Goal: Contribute content: Add original content to the website for others to see

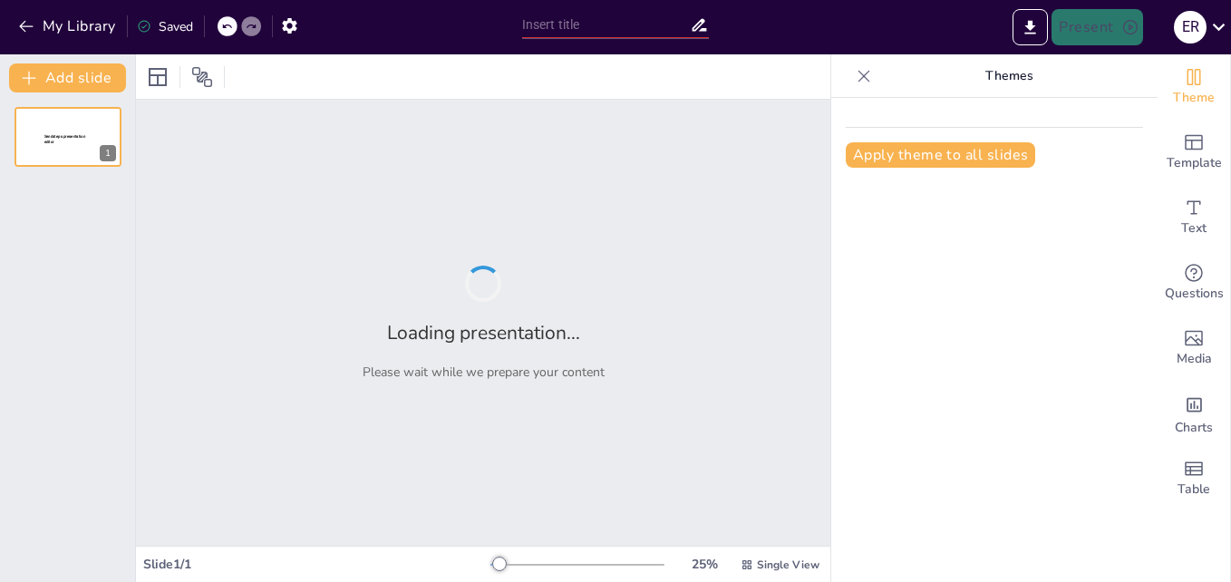
type input "Del Trueque a la Moneda: Transformaciones en el Intercambio Comercial"
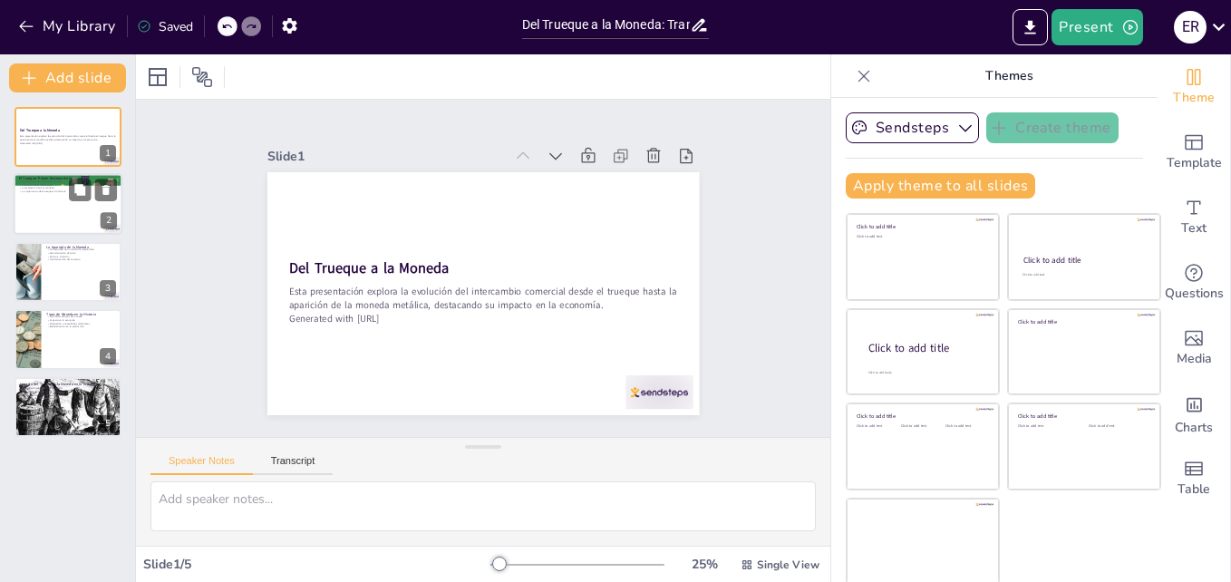
click at [70, 202] on div at bounding box center [68, 205] width 109 height 62
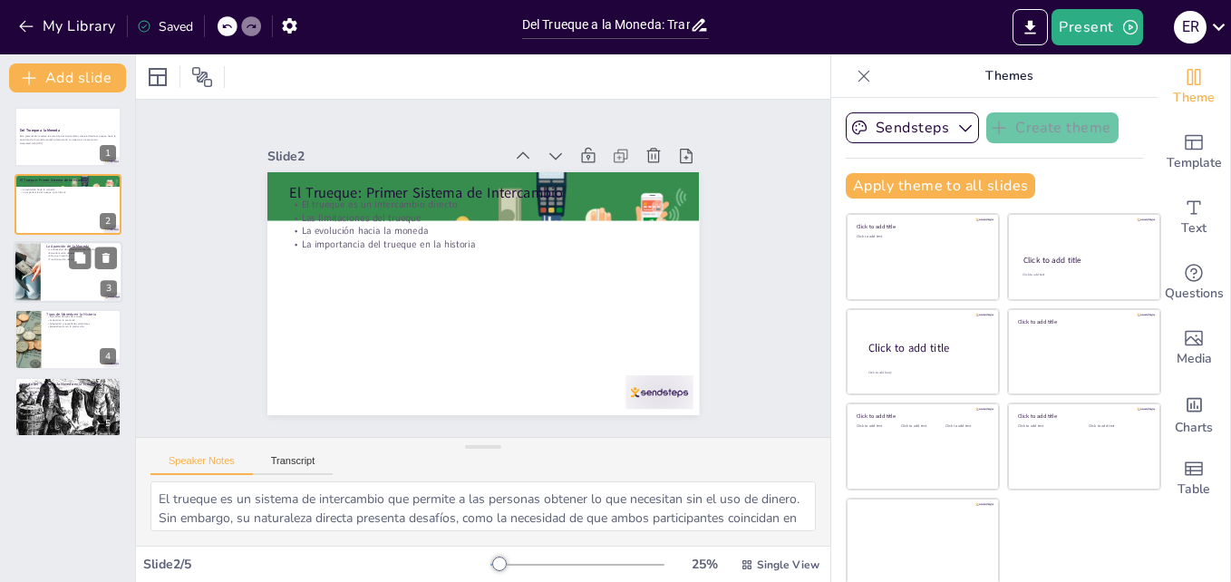
click at [63, 262] on div at bounding box center [68, 272] width 109 height 62
type textarea "La aparición de la moneda fue impulsada por la necesidad de un medio de interca…"
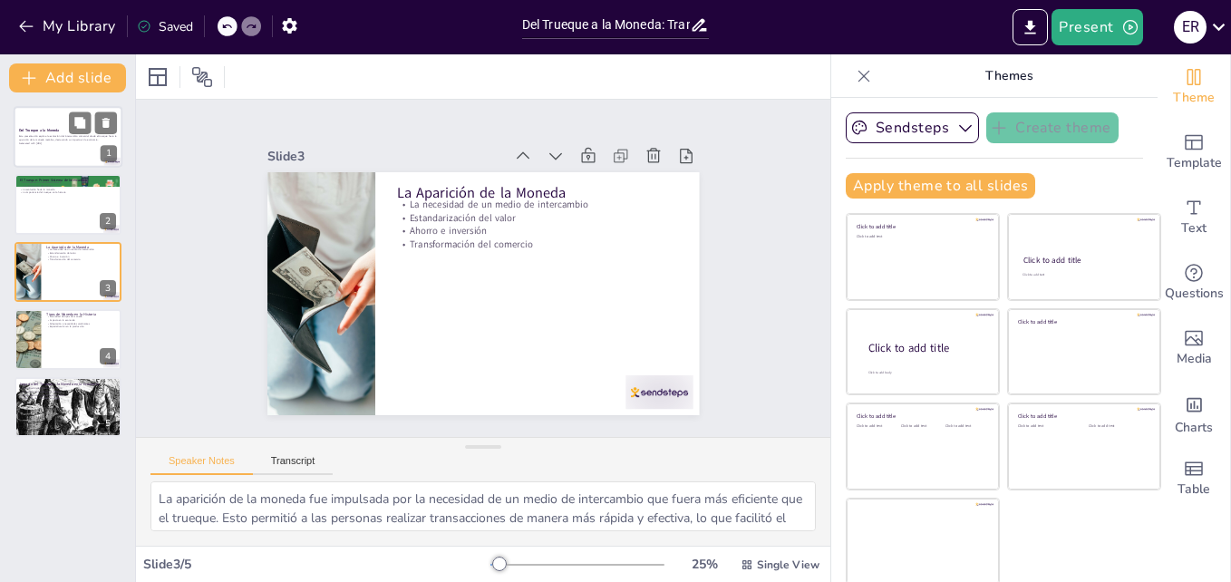
click at [63, 126] on div at bounding box center [68, 137] width 109 height 62
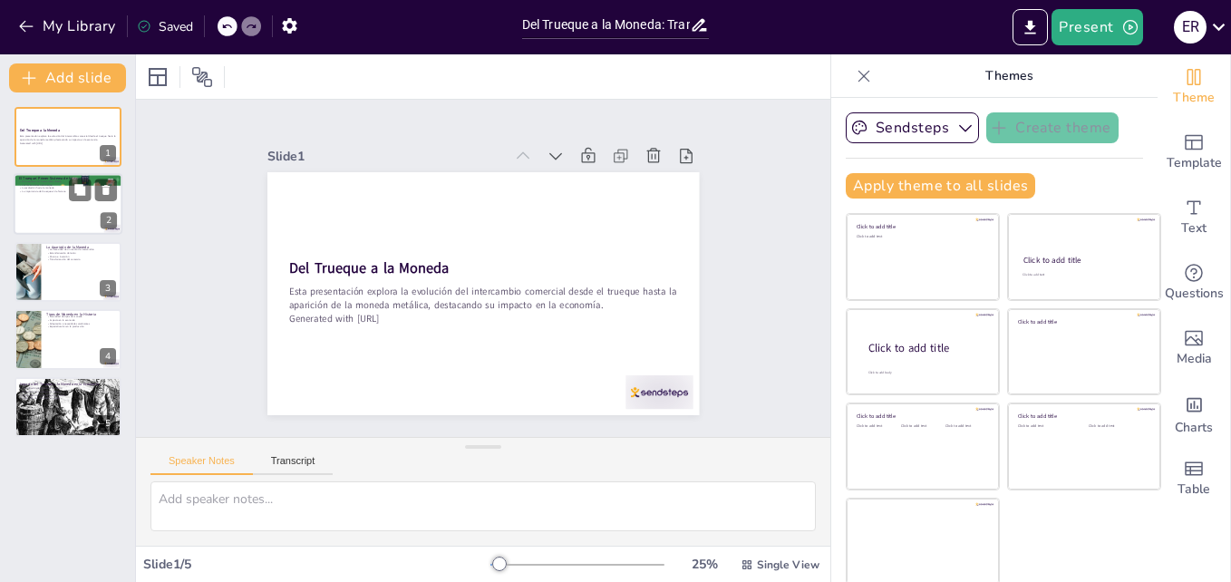
click at [67, 199] on div at bounding box center [68, 205] width 109 height 62
type textarea "El trueque es un sistema de intercambio que permite a las personas obtener lo q…"
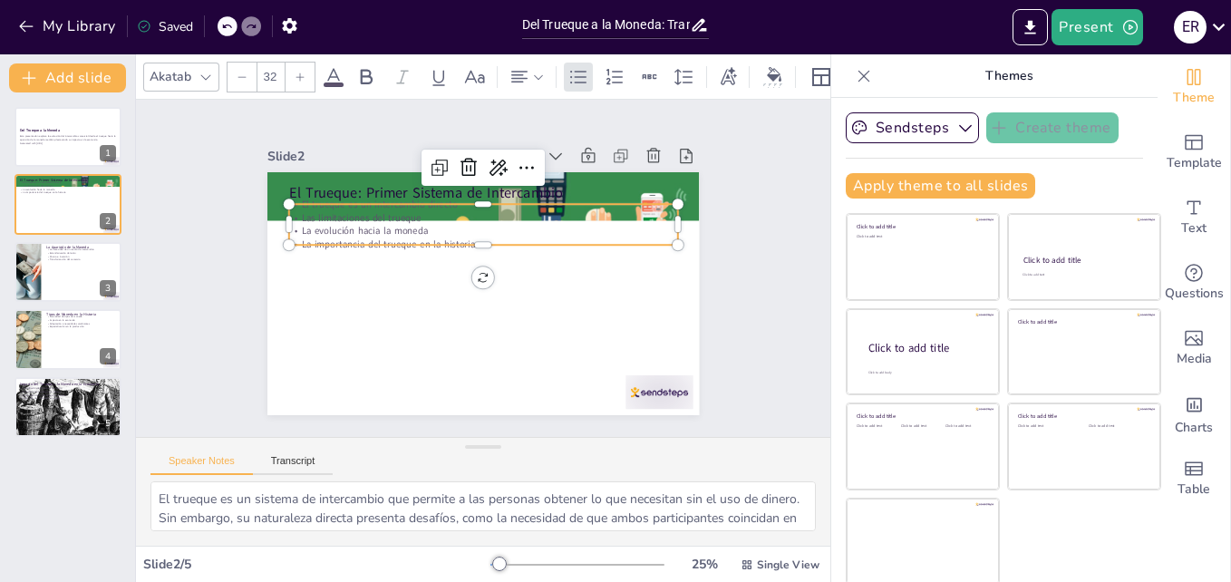
click at [344, 312] on p "Las limitaciones del trueque" at bounding box center [483, 319] width 389 height 14
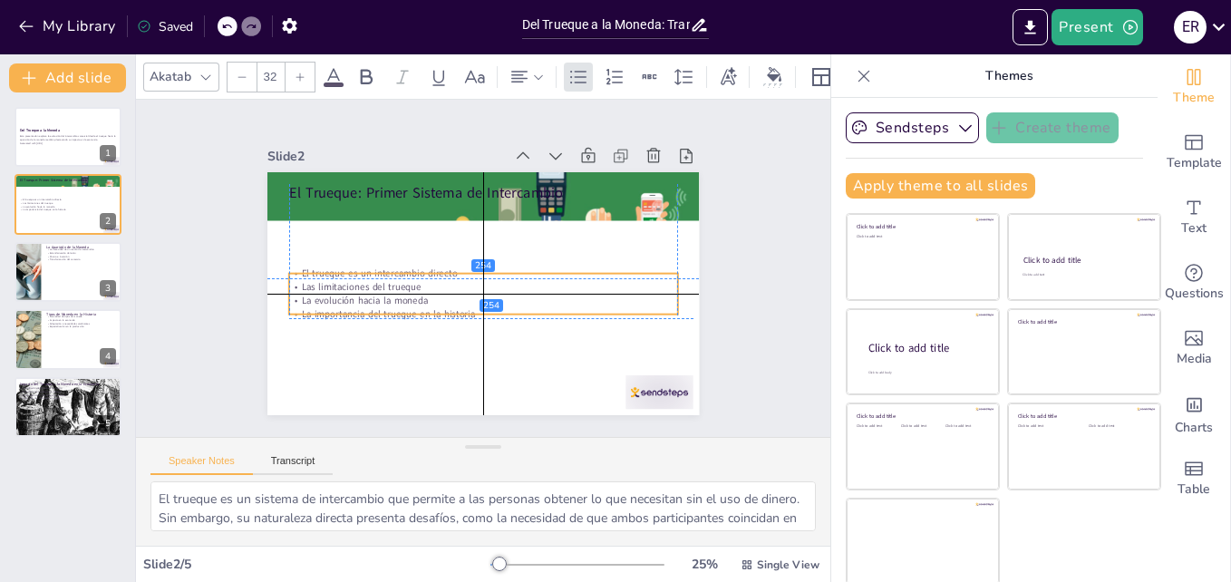
drag, startPoint x: 358, startPoint y: 225, endPoint x: 358, endPoint y: 296, distance: 70.7
click at [358, 296] on p "La evolución hacia la moneda" at bounding box center [460, 290] width 270 height 298
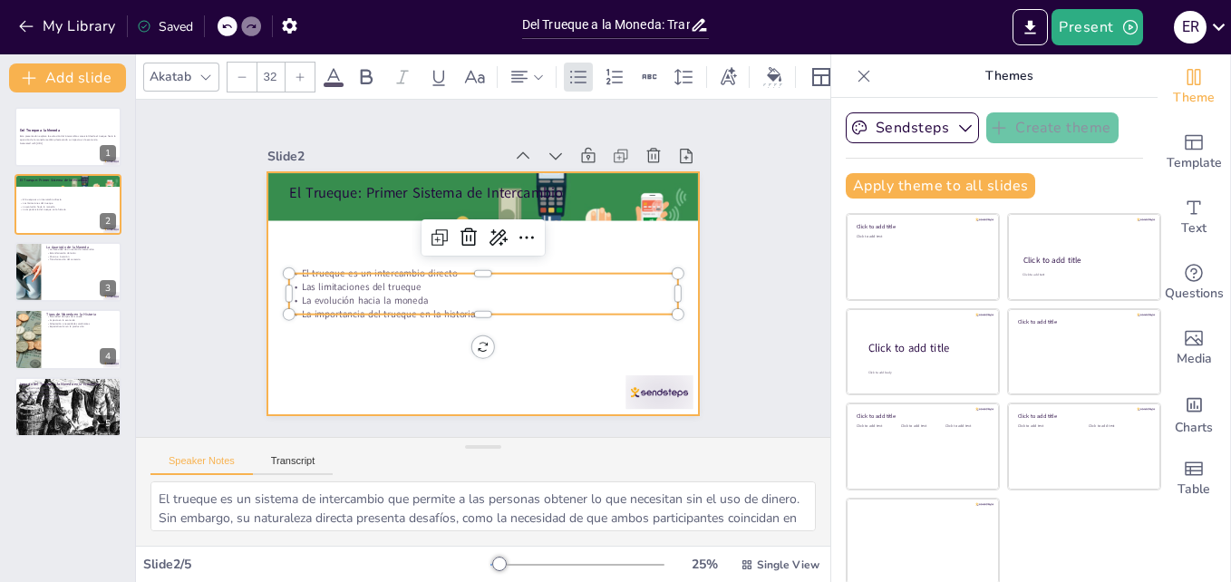
click at [353, 346] on div at bounding box center [458, 265] width 287 height 455
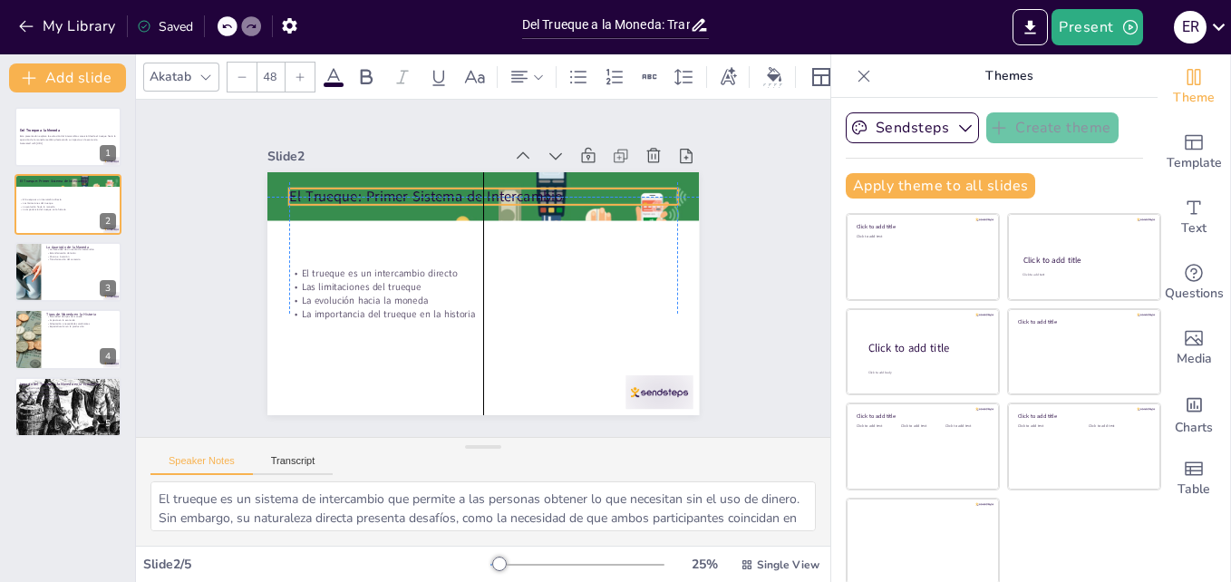
click at [358, 179] on p "El Trueque: Primer Sistema de Intercambio" at bounding box center [461, 201] width 376 height 140
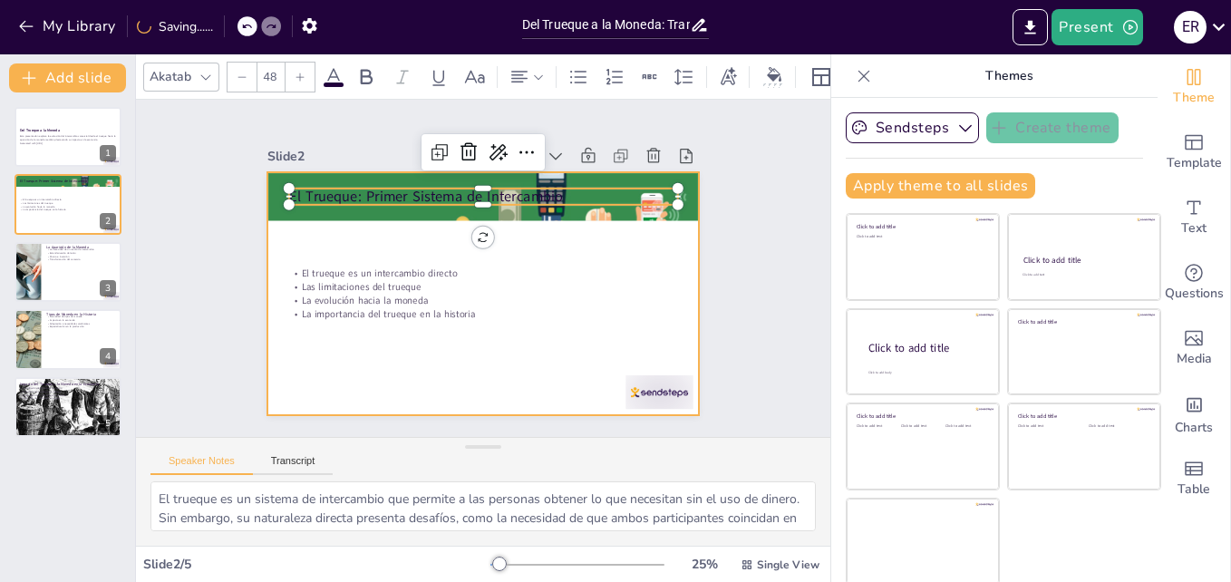
click at [354, 222] on div at bounding box center [475, 293] width 486 height 364
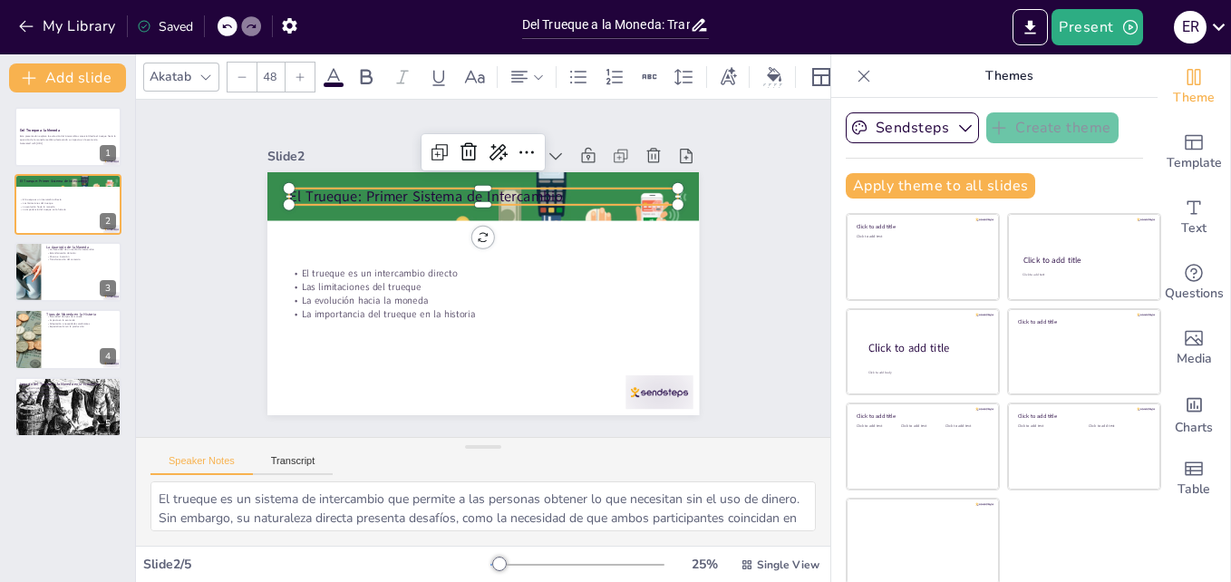
click at [298, 199] on div "El Trueque: Primer Sistema de Intercambio El trueque es un intercambio directo …" at bounding box center [458, 273] width 327 height 473
click at [208, 70] on icon at bounding box center [206, 77] width 15 height 15
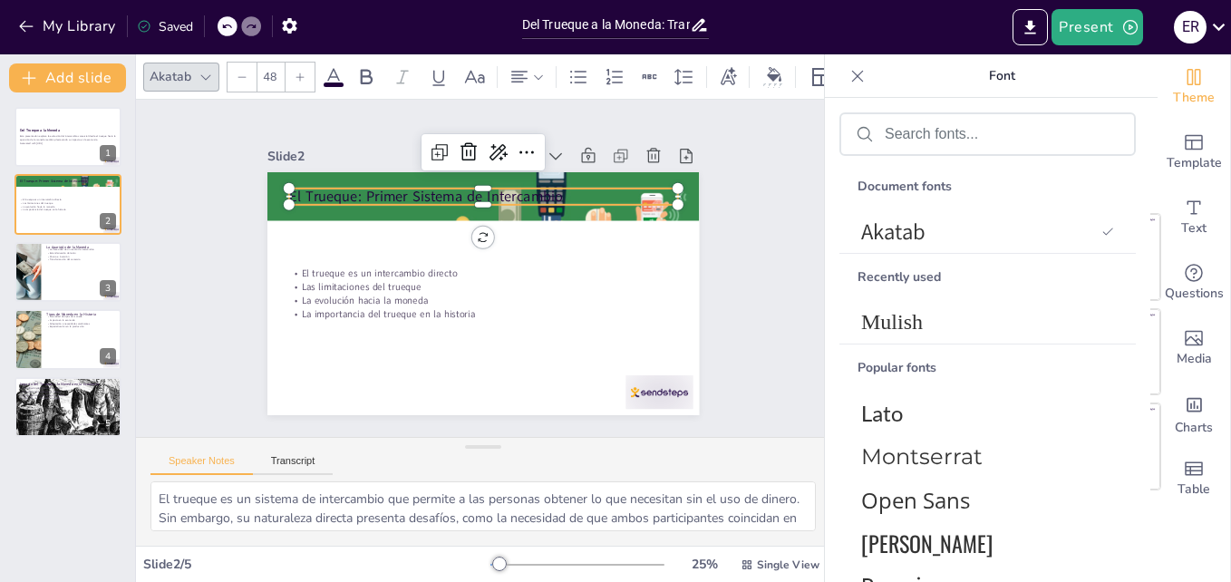
click at [208, 70] on icon at bounding box center [206, 77] width 15 height 15
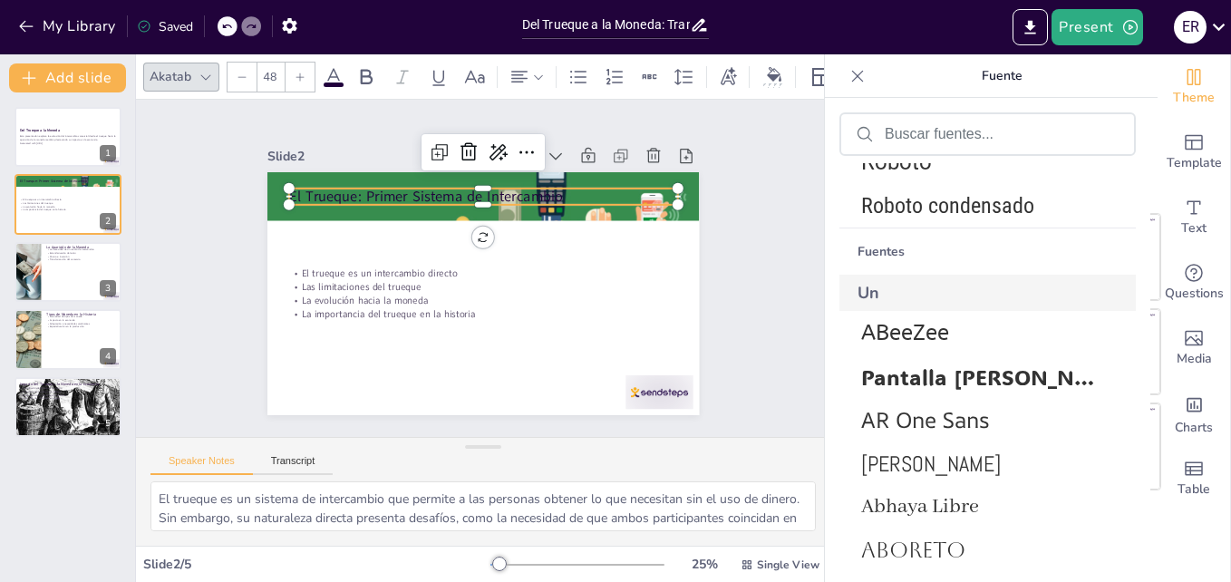
scroll to position [521, 0]
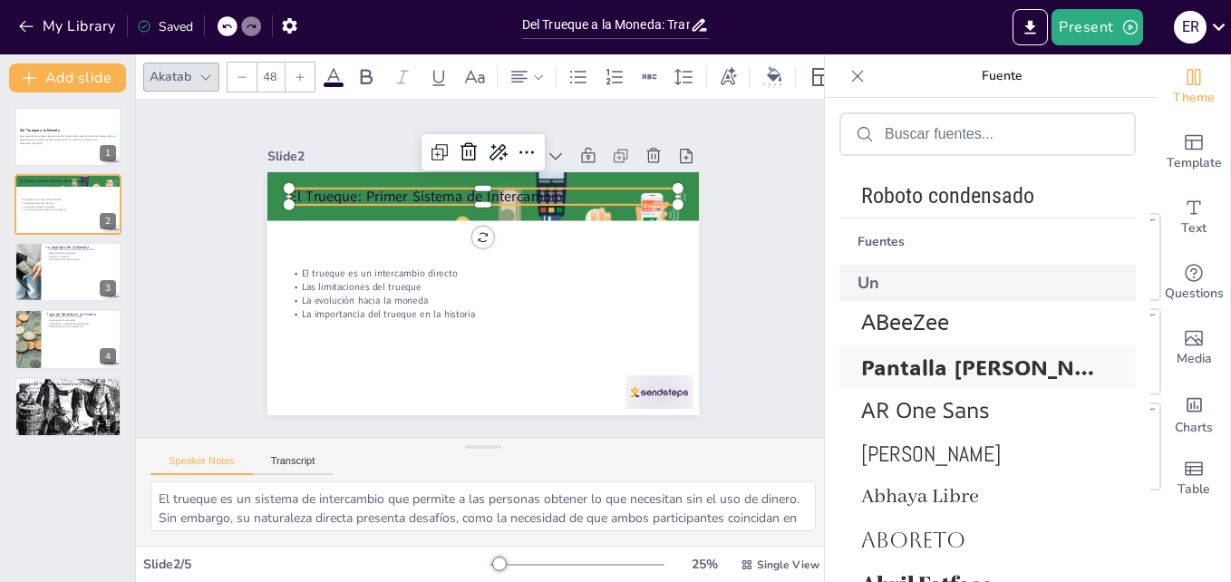
click at [1087, 360] on span "Pantalla [PERSON_NAME]" at bounding box center [984, 367] width 246 height 28
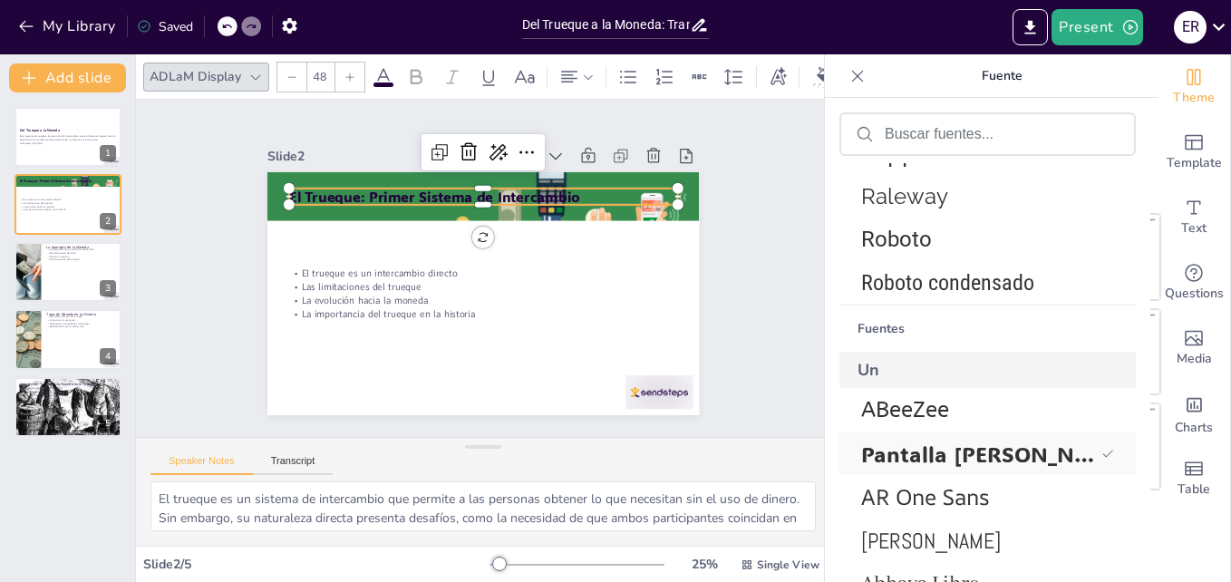
scroll to position [608, 0]
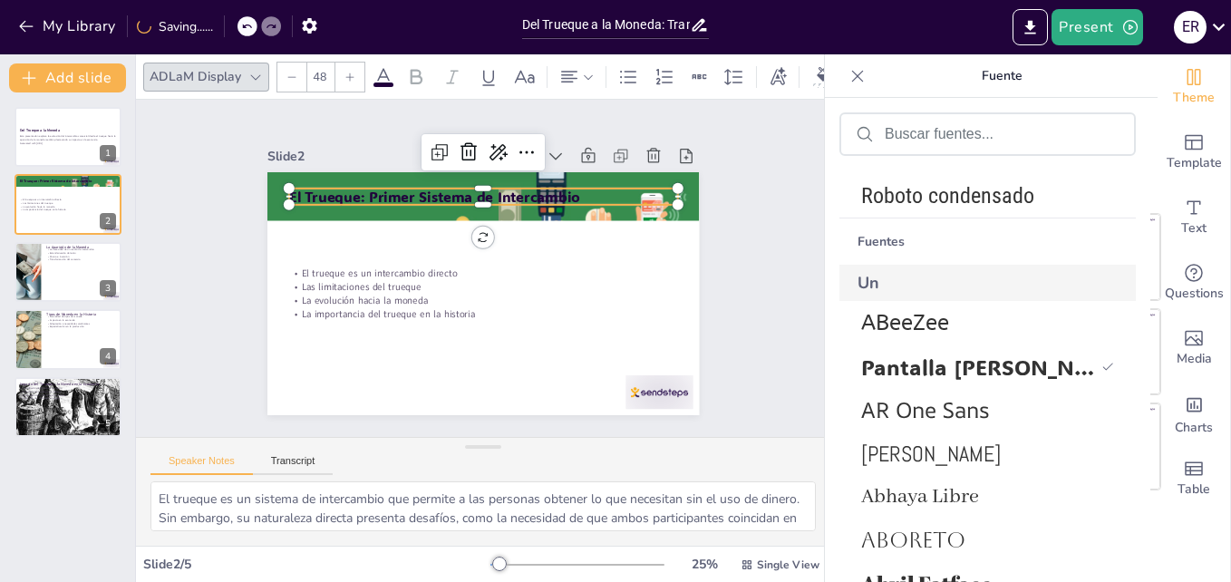
drag, startPoint x: 1136, startPoint y: 334, endPoint x: 1129, endPoint y: 341, distance: 9.6
click at [1129, 341] on div "Fuentes de documentos Akatab [PERSON_NAME] Display Usado recientemente [PERSON_…" at bounding box center [987, 367] width 325 height 538
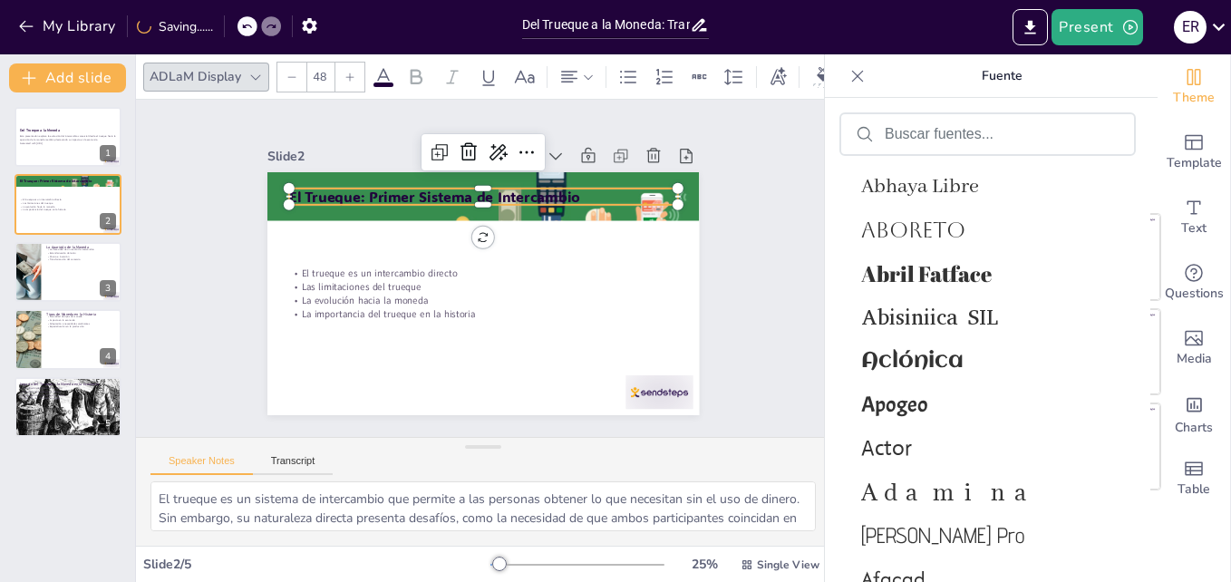
scroll to position [939, 0]
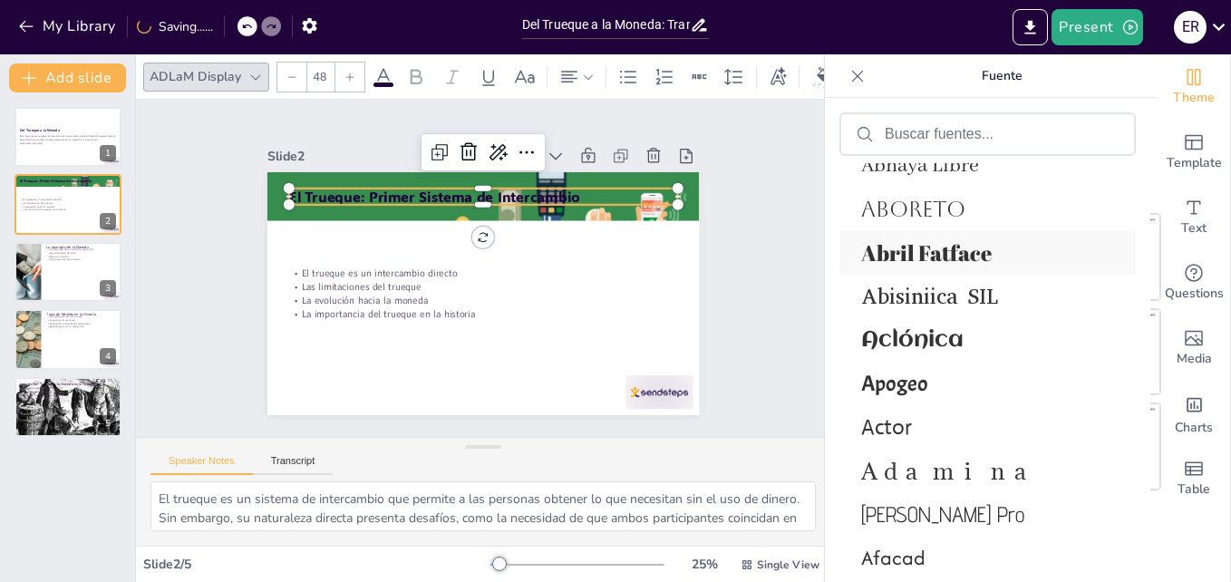
click at [985, 257] on span "Abril Fatface" at bounding box center [984, 252] width 246 height 29
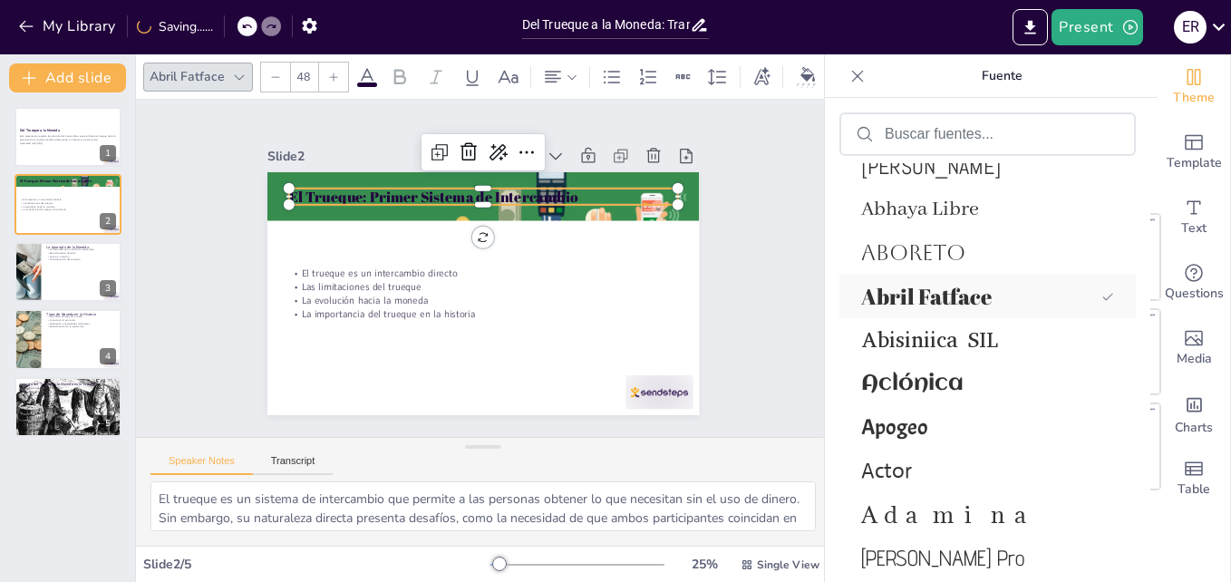
scroll to position [983, 0]
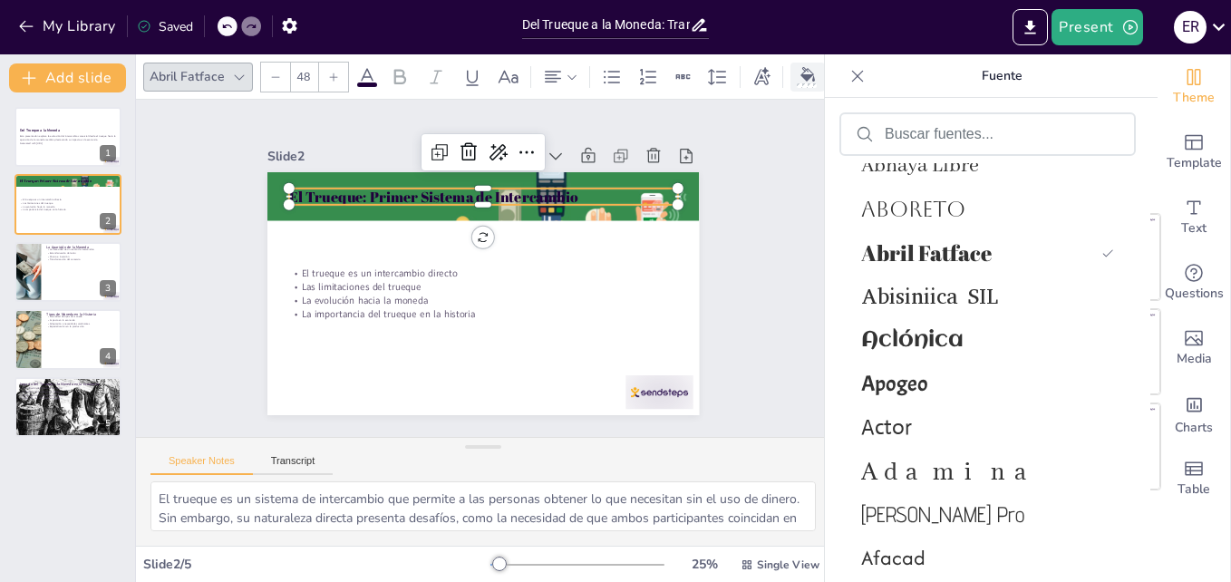
click at [796, 67] on div at bounding box center [807, 76] width 27 height 19
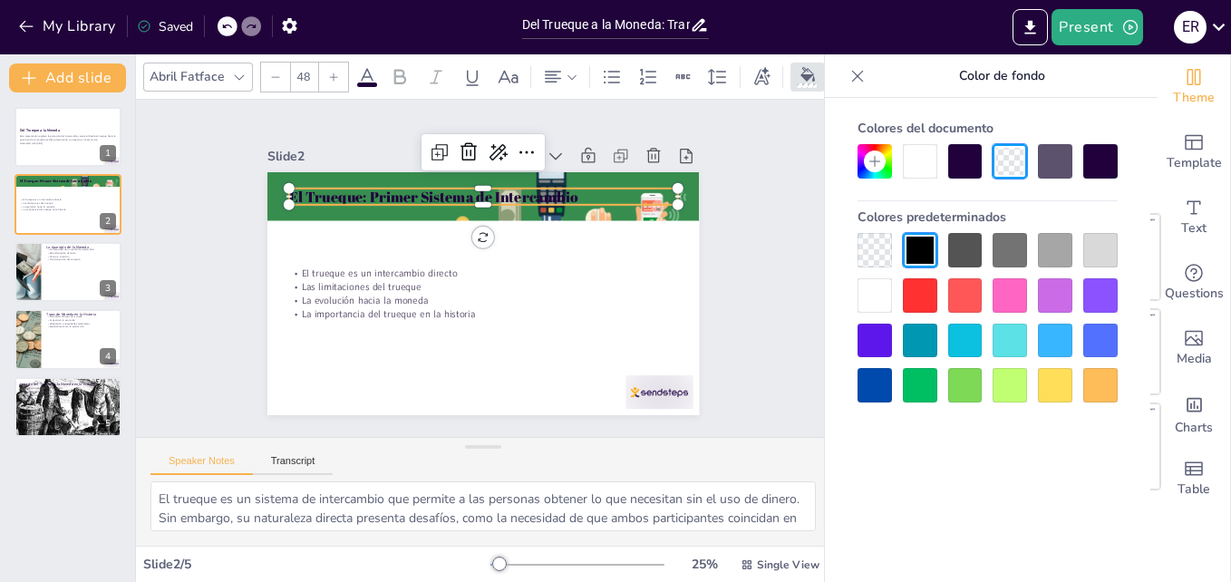
click at [965, 303] on div at bounding box center [965, 295] width 34 height 34
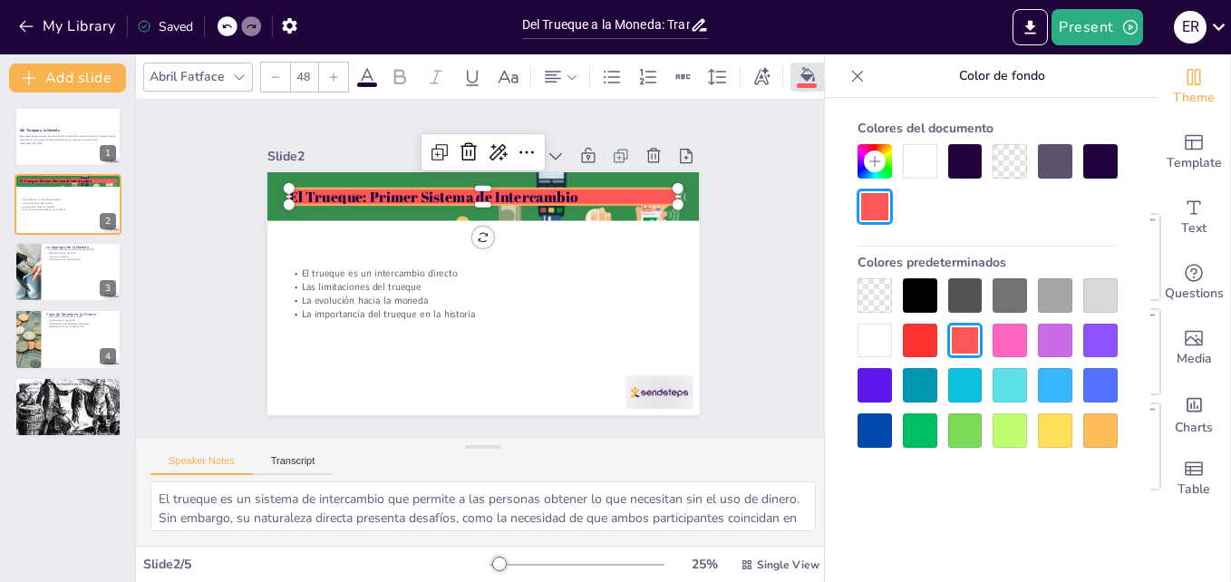
click at [721, 316] on div "Slide 1 Del Trueque a la Moneda Esta presentación explora la evolución del inte…" at bounding box center [484, 269] width 474 height 750
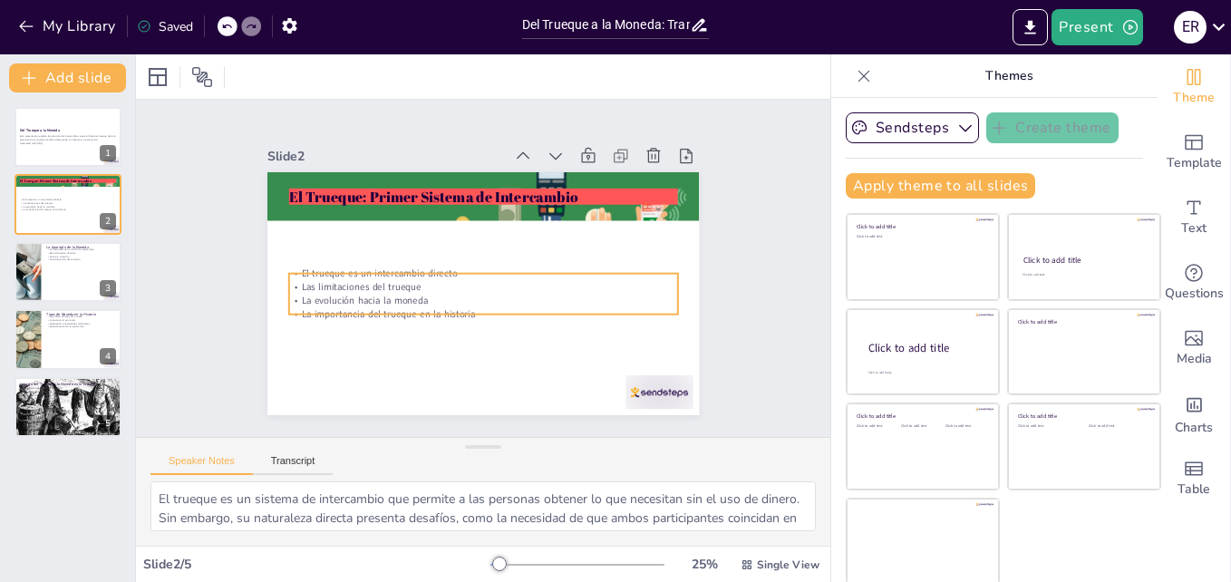
click at [507, 311] on div "El Trueque: Primer Sistema de Intercambio El trueque es un intercambio directo …" at bounding box center [466, 288] width 483 height 470
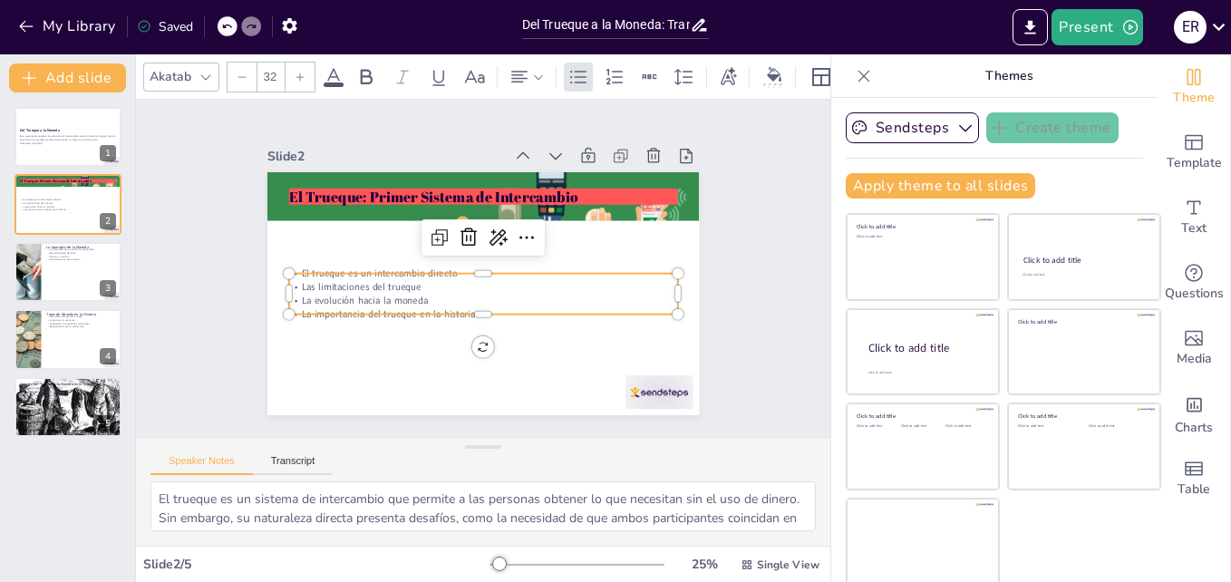
click at [307, 68] on div at bounding box center [300, 77] width 29 height 29
click at [306, 68] on div at bounding box center [300, 77] width 29 height 29
click at [305, 68] on div at bounding box center [300, 77] width 29 height 29
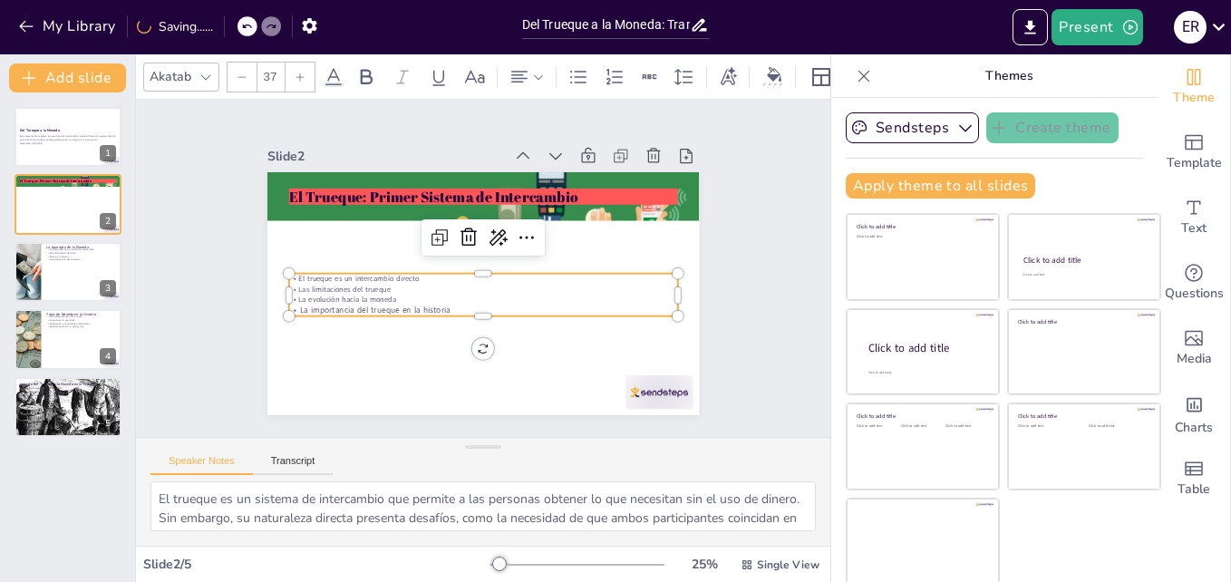
click at [304, 70] on div at bounding box center [300, 77] width 29 height 29
click at [304, 73] on icon at bounding box center [300, 77] width 8 height 8
click at [301, 72] on icon at bounding box center [300, 77] width 11 height 11
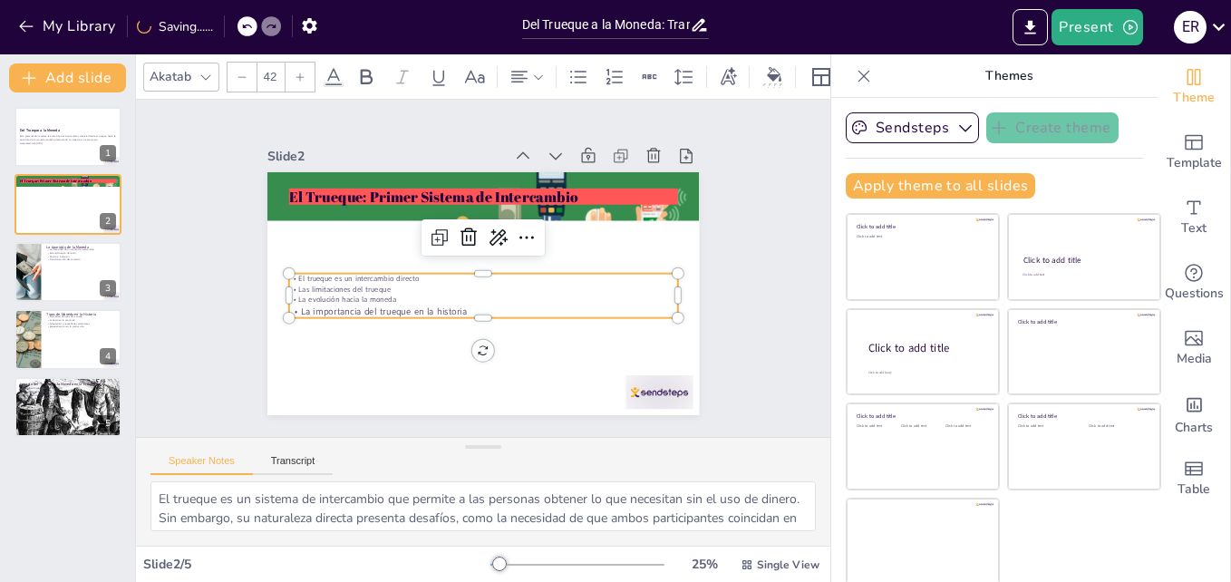
click at [301, 72] on icon at bounding box center [300, 77] width 11 height 11
click at [300, 73] on icon at bounding box center [300, 77] width 8 height 8
click at [299, 74] on icon at bounding box center [300, 77] width 11 height 11
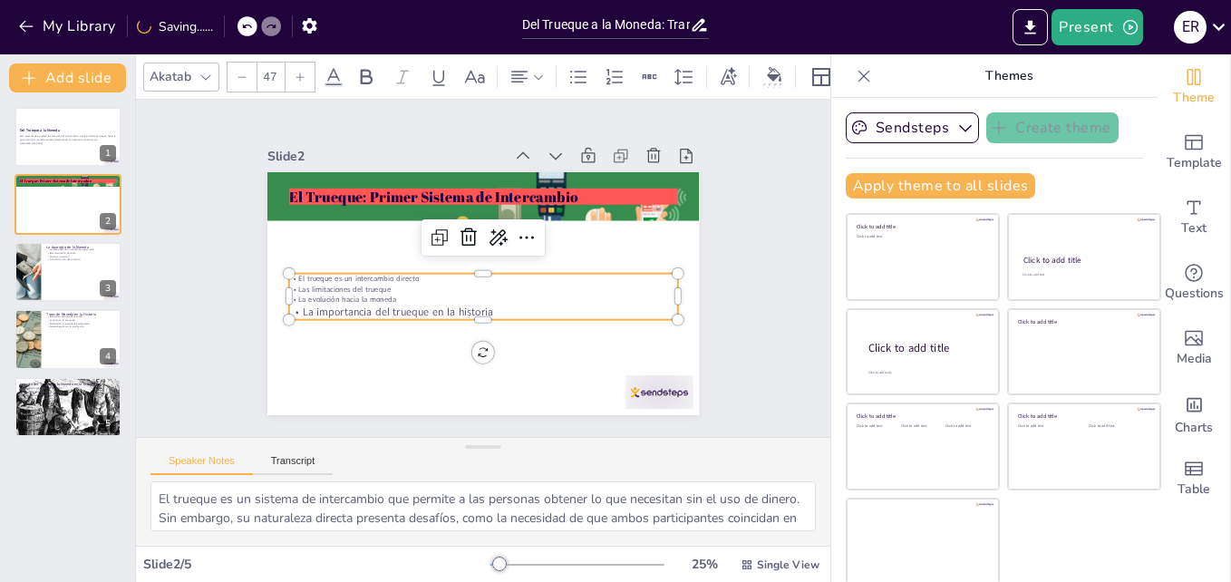
click at [299, 74] on icon at bounding box center [300, 77] width 11 height 11
click at [298, 74] on icon at bounding box center [300, 77] width 11 height 11
click at [467, 311] on p "La importancia del trueque en la historia" at bounding box center [469, 310] width 374 height 135
click at [466, 312] on p "La importancia del trueque en la historia" at bounding box center [469, 310] width 374 height 135
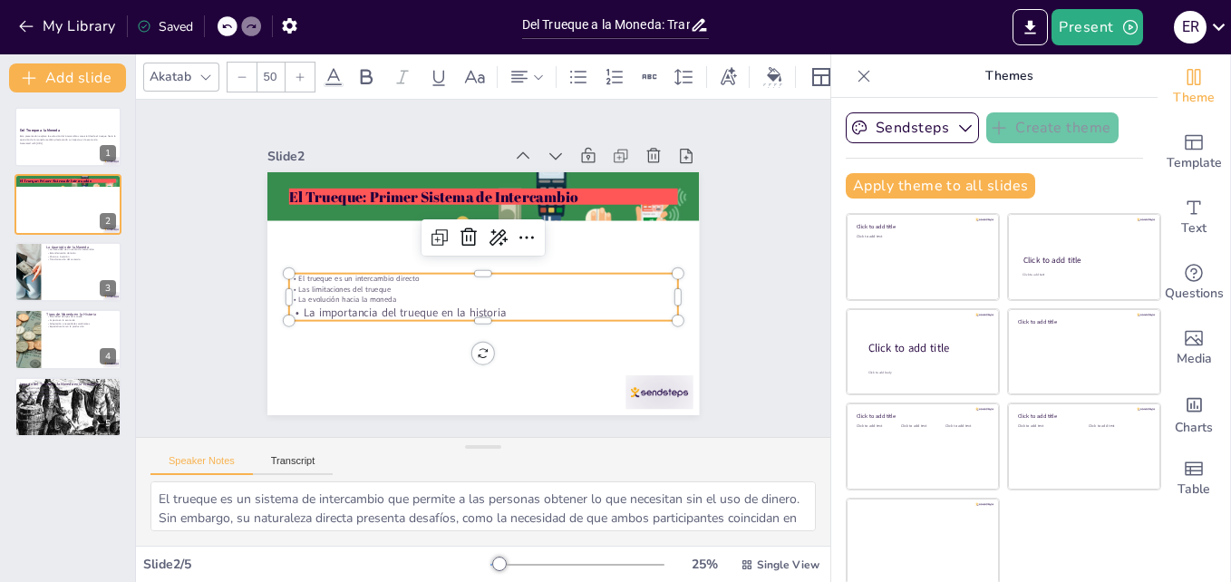
type input "--"
click at [464, 317] on div "El Trueque: Primer Sistema de Intercambio El trueque es un intercambio directo …" at bounding box center [468, 288] width 492 height 451
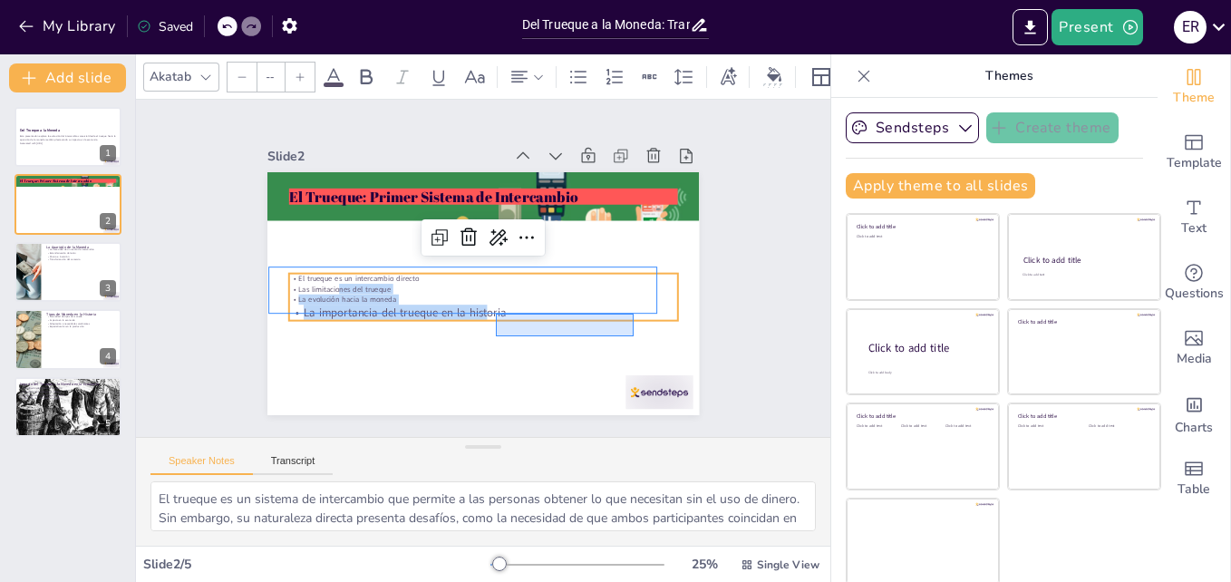
drag, startPoint x: 496, startPoint y: 336, endPoint x: 634, endPoint y: 314, distance: 139.6
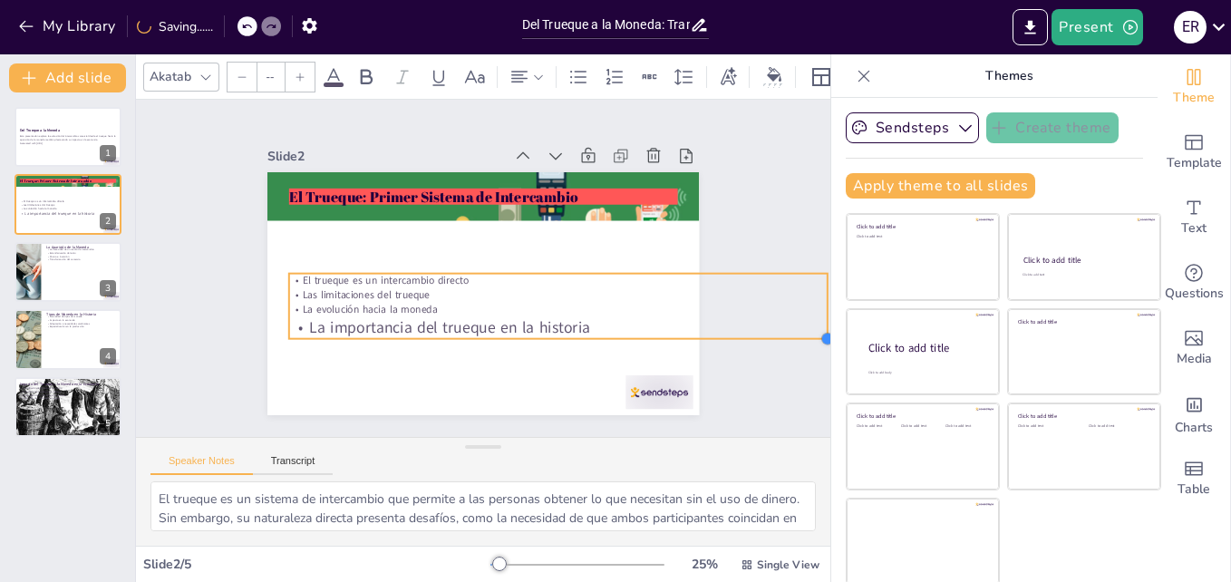
drag, startPoint x: 656, startPoint y: 312, endPoint x: 635, endPoint y: 330, distance: 28.3
click at [635, 330] on div "El Trueque: Primer Sistema de Intercambio El trueque es un intercambio directo …" at bounding box center [472, 291] width 493 height 398
click at [763, 370] on div "Slide 1 Del Trueque a la Moneda Esta presentación explora la evolución del inte…" at bounding box center [482, 269] width 715 height 742
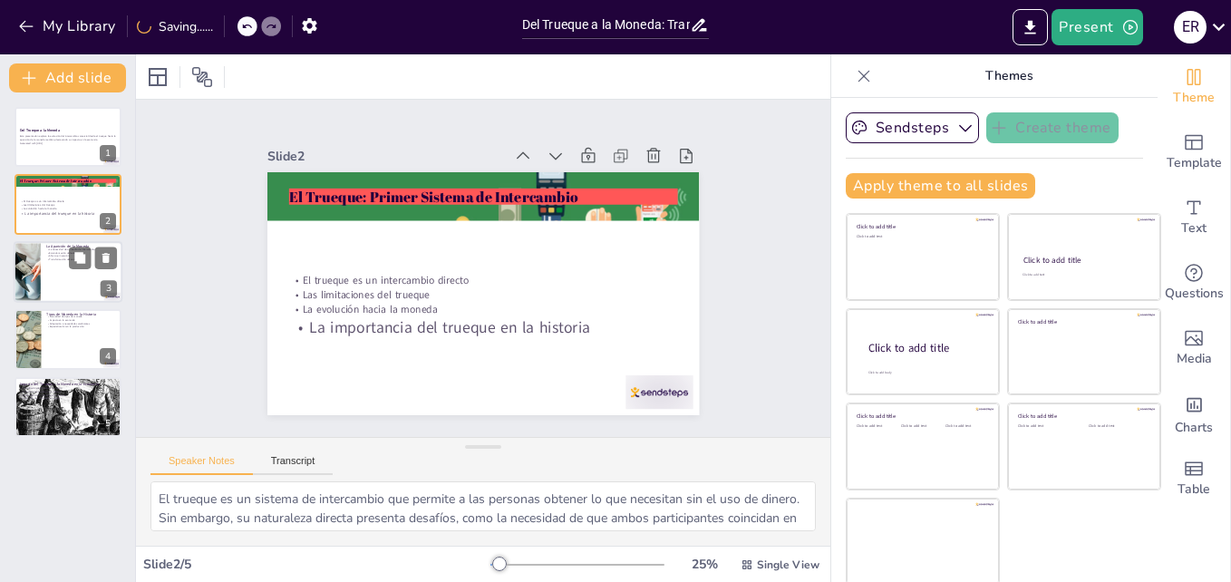
click at [65, 274] on div at bounding box center [68, 272] width 109 height 62
type textarea "La aparición de la moneda fue impulsada por la necesidad de un medio de interca…"
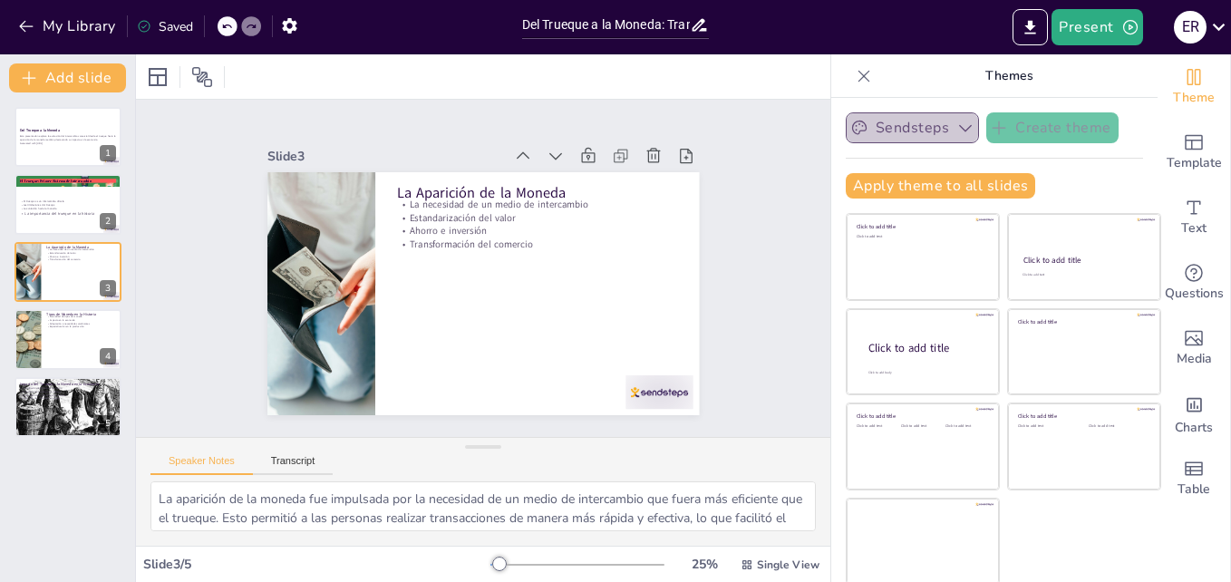
click at [919, 124] on button "Sendsteps" at bounding box center [912, 127] width 133 height 31
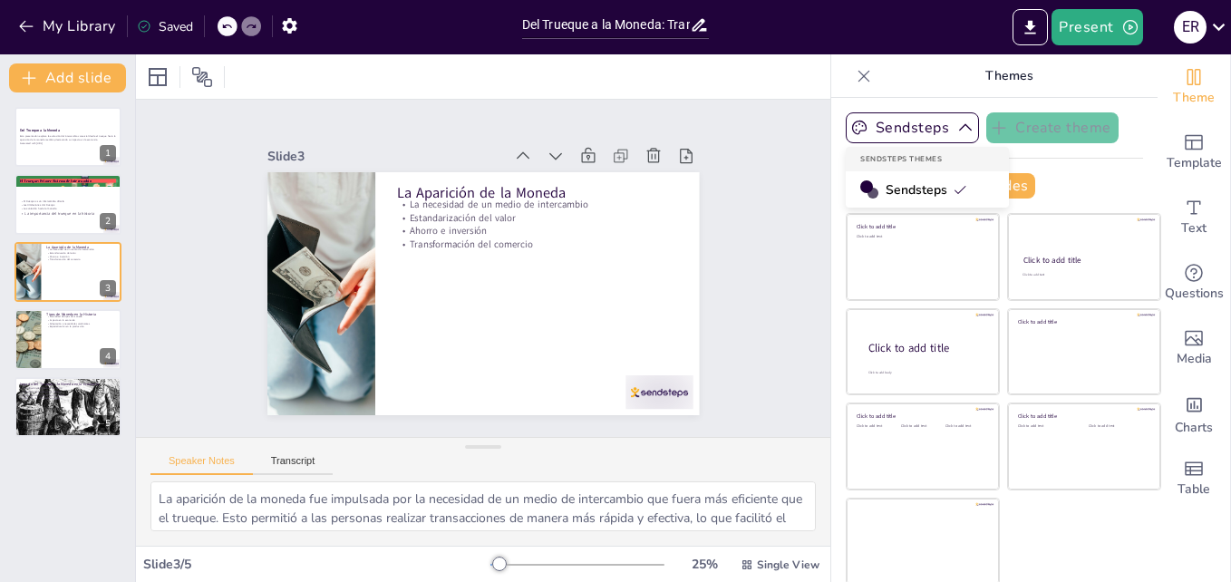
click at [906, 186] on span "Sendsteps" at bounding box center [927, 189] width 82 height 17
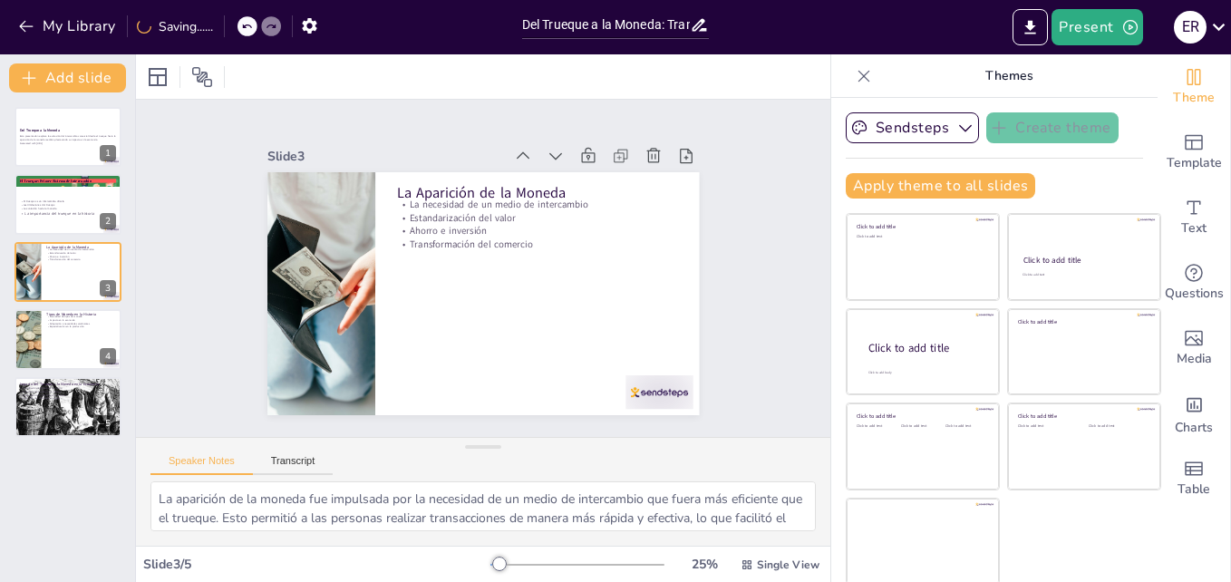
scroll to position [3, 0]
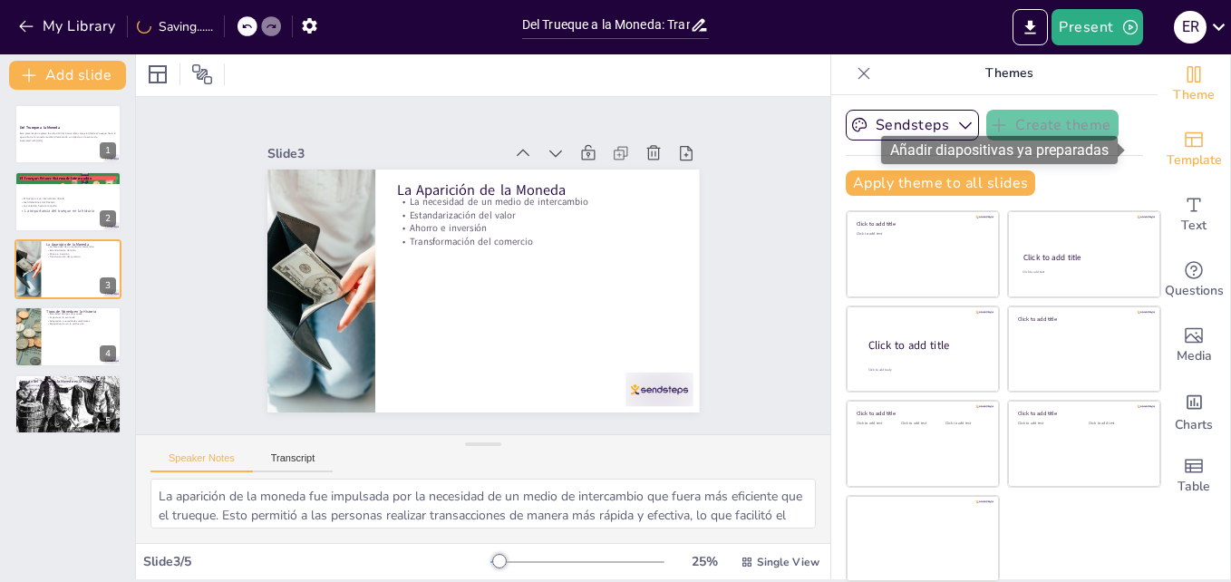
click at [1168, 158] on span "Template" at bounding box center [1194, 160] width 55 height 20
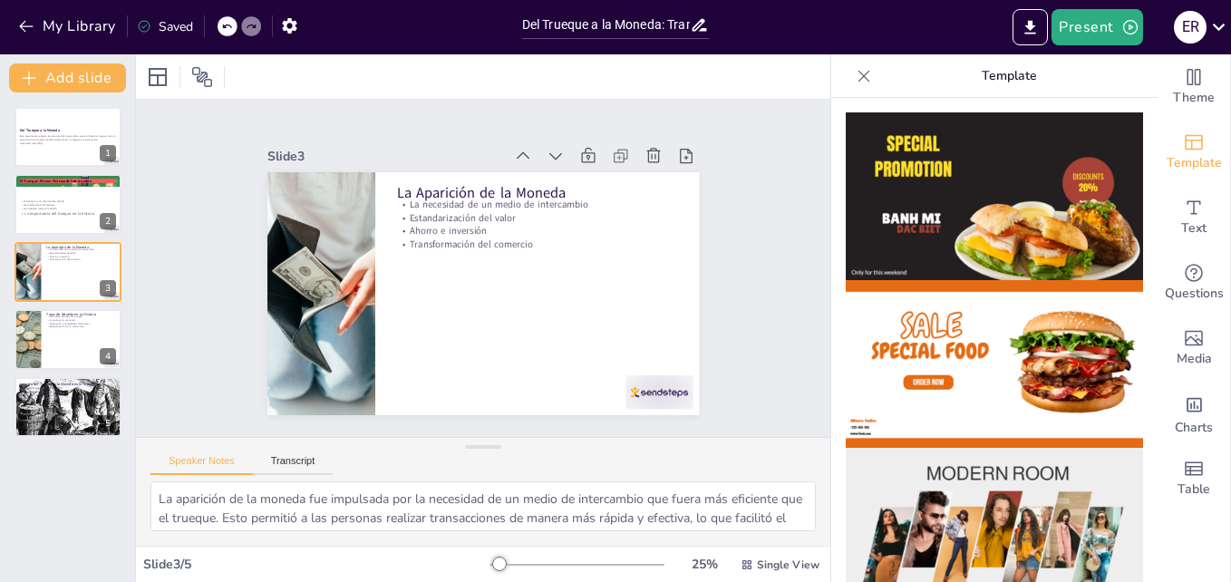
drag, startPoint x: 1141, startPoint y: 163, endPoint x: 1143, endPoint y: 176, distance: 12.8
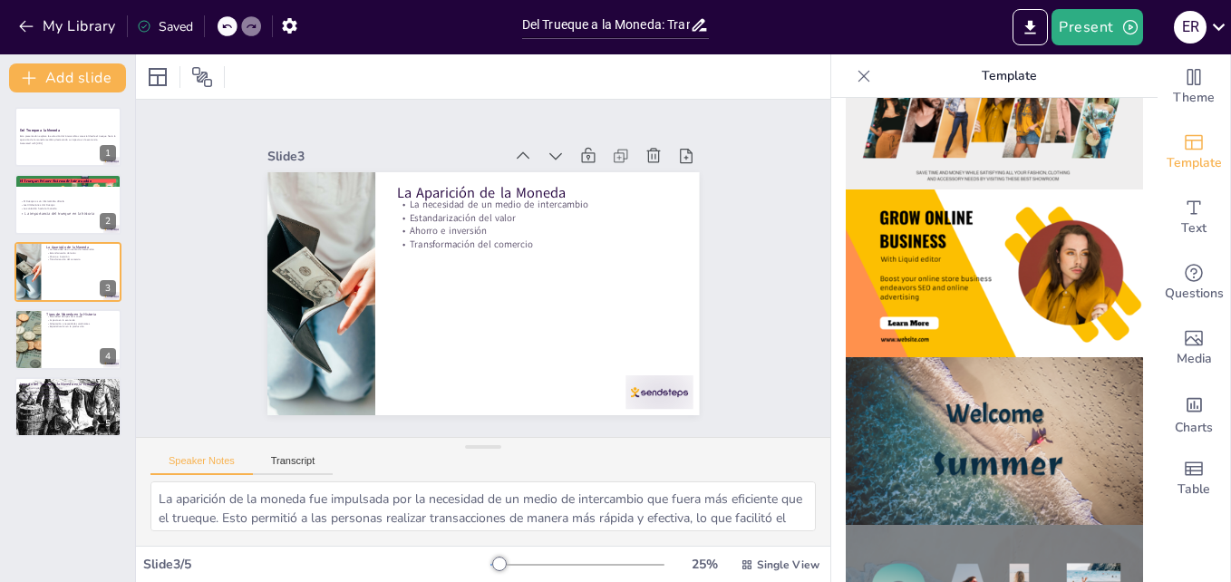
scroll to position [443, 0]
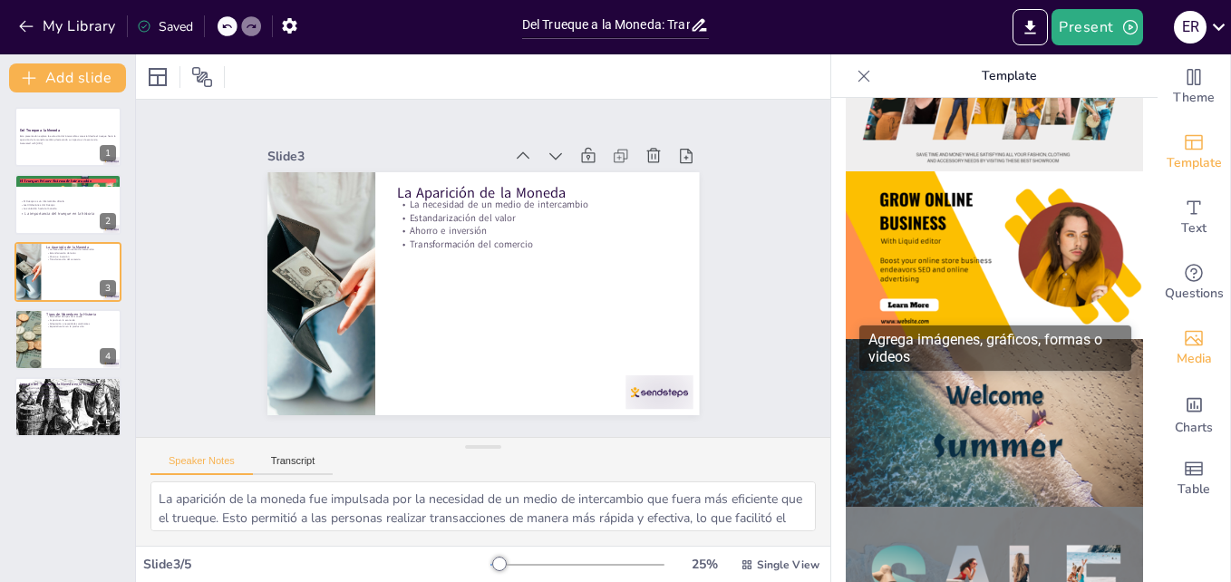
click at [1183, 343] on icon "Add images, graphics, shapes or video" at bounding box center [1194, 338] width 22 height 22
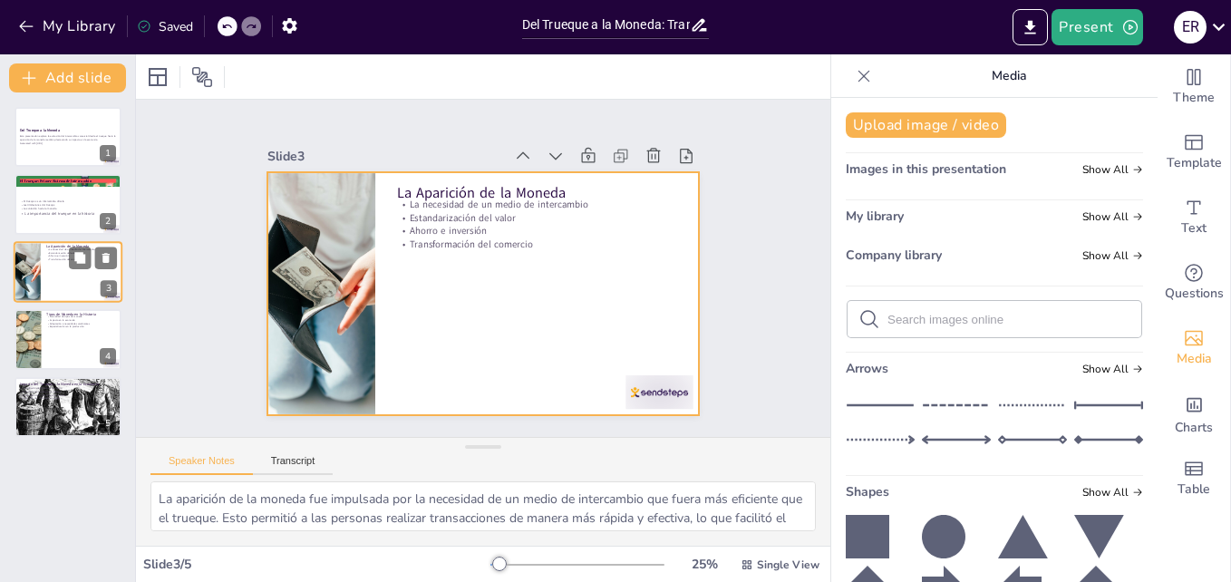
click at [80, 287] on div at bounding box center [68, 272] width 109 height 62
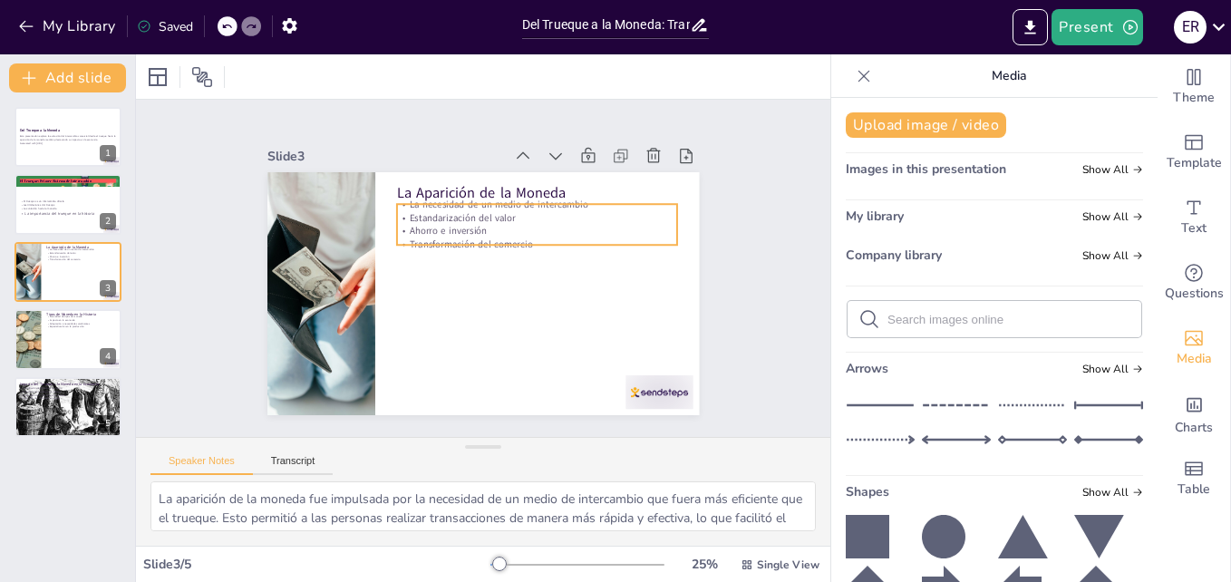
click at [519, 214] on p "Estandarización del valor" at bounding box center [549, 237] width 271 height 100
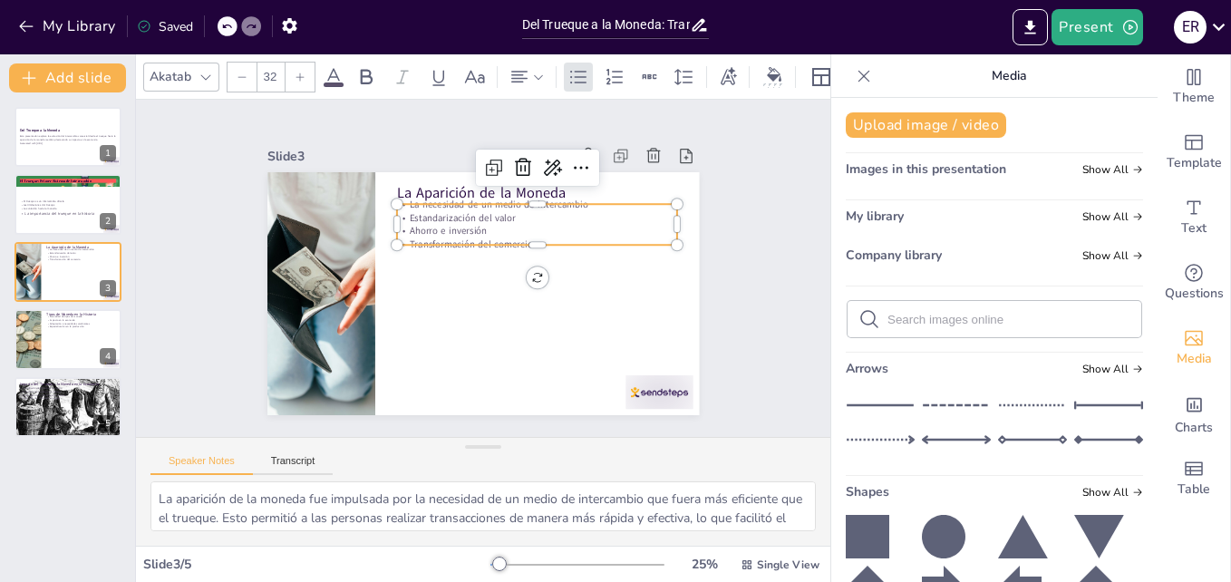
click at [300, 73] on icon at bounding box center [300, 77] width 8 height 8
click at [298, 72] on icon at bounding box center [300, 77] width 11 height 11
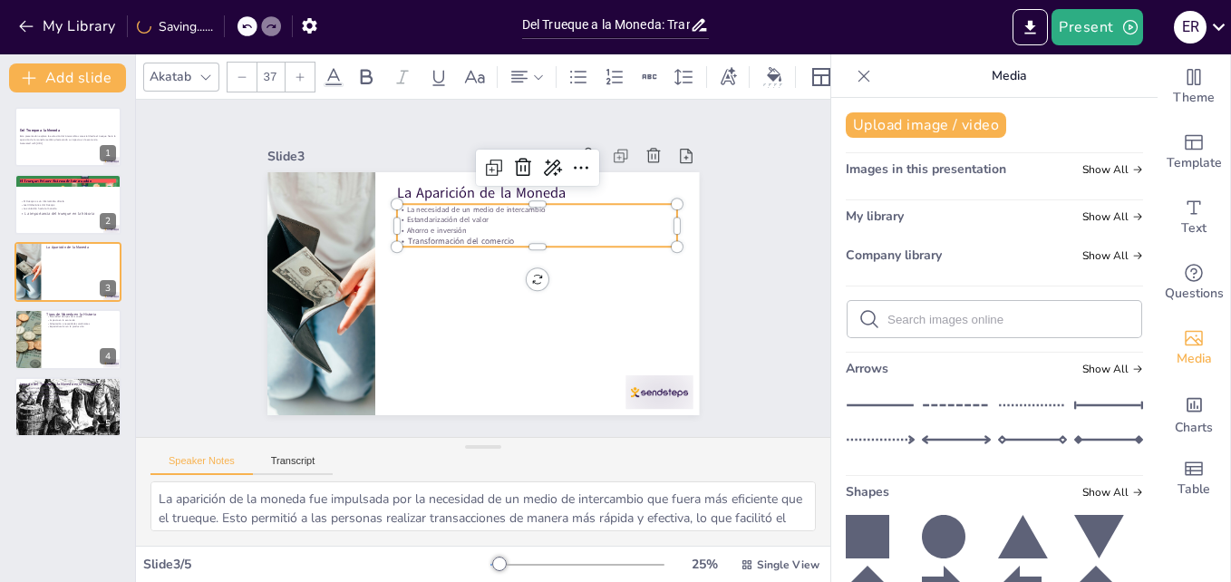
click at [297, 72] on icon at bounding box center [300, 77] width 11 height 11
click at [296, 72] on icon at bounding box center [300, 77] width 11 height 11
click at [525, 244] on div "La Aparición de la Moneda La necesidad de un medio de intercambio Estandarizaci…" at bounding box center [461, 282] width 426 height 496
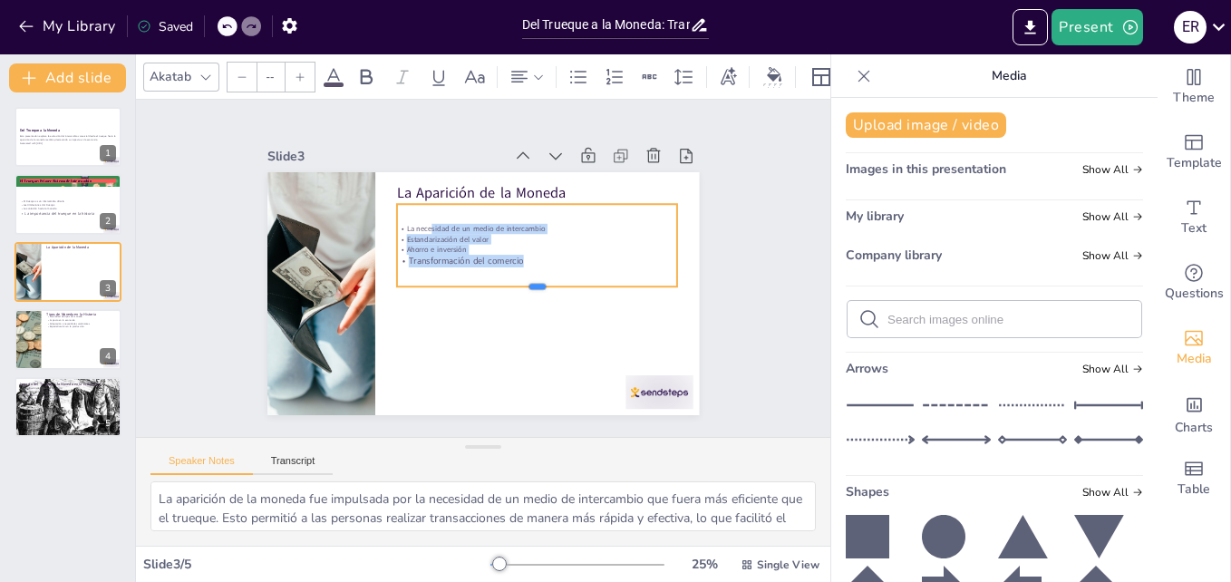
drag, startPoint x: 525, startPoint y: 244, endPoint x: 522, endPoint y: 286, distance: 41.8
click at [522, 286] on div at bounding box center [506, 324] width 218 height 199
click at [484, 258] on p "Transformación del comercio" at bounding box center [477, 214] width 13 height 281
click at [519, 258] on p "Transformación del comercio" at bounding box center [537, 273] width 277 height 71
click at [532, 255] on p "Transformación del comercio" at bounding box center [530, 295] width 235 height 175
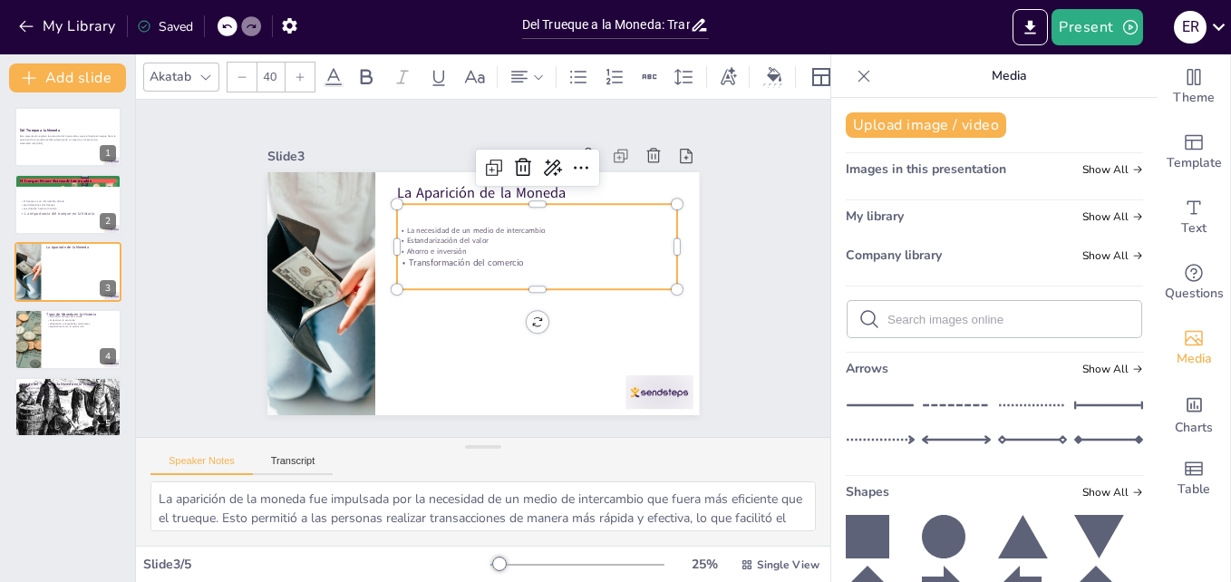
type input "--"
drag, startPoint x: 516, startPoint y: 255, endPoint x: 389, endPoint y: 216, distance: 132.8
click at [398, 216] on div "La necesidad de un medio de intercambio Estandarización del valor Ahorro e inve…" at bounding box center [541, 277] width 286 height 215
click at [297, 72] on icon at bounding box center [300, 77] width 11 height 11
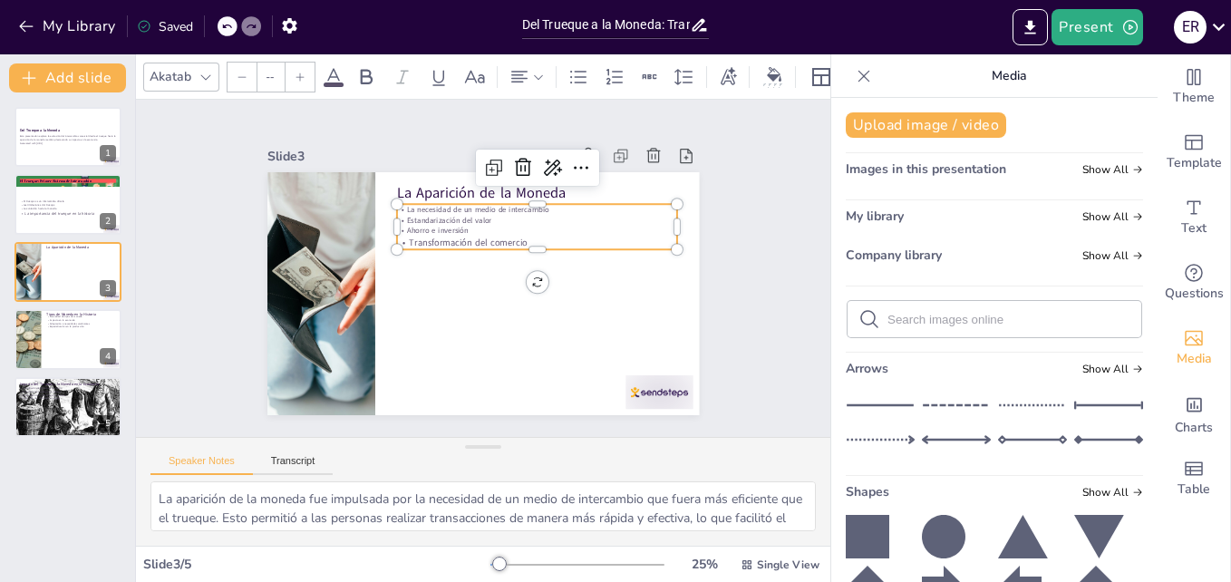
click at [297, 72] on icon at bounding box center [300, 77] width 11 height 11
click at [297, 73] on icon at bounding box center [300, 77] width 11 height 11
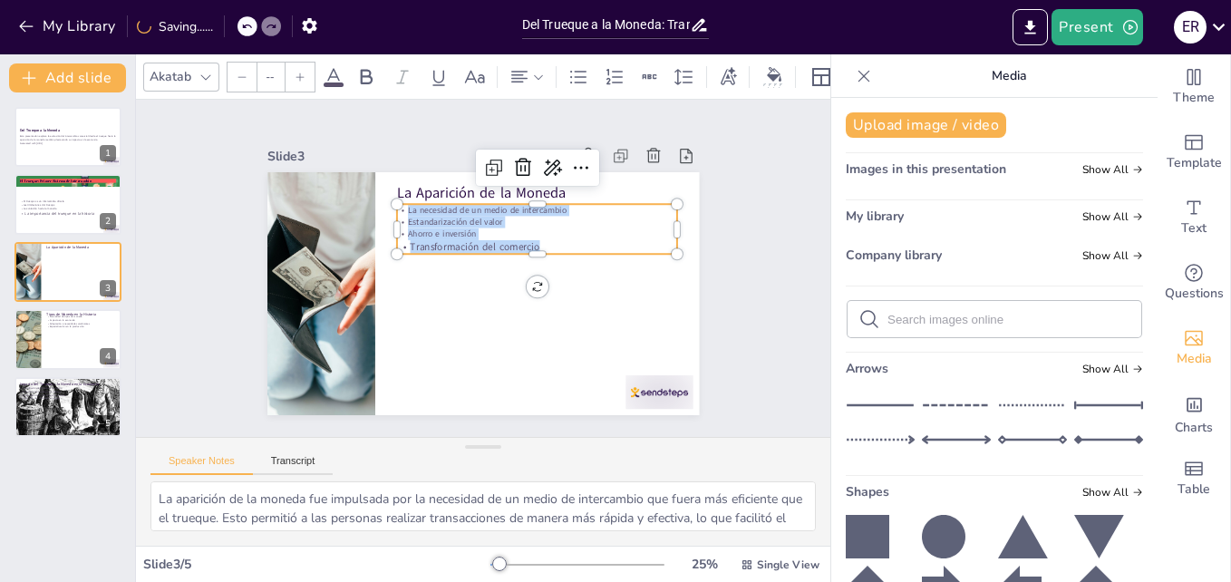
click at [297, 73] on icon at bounding box center [300, 77] width 11 height 11
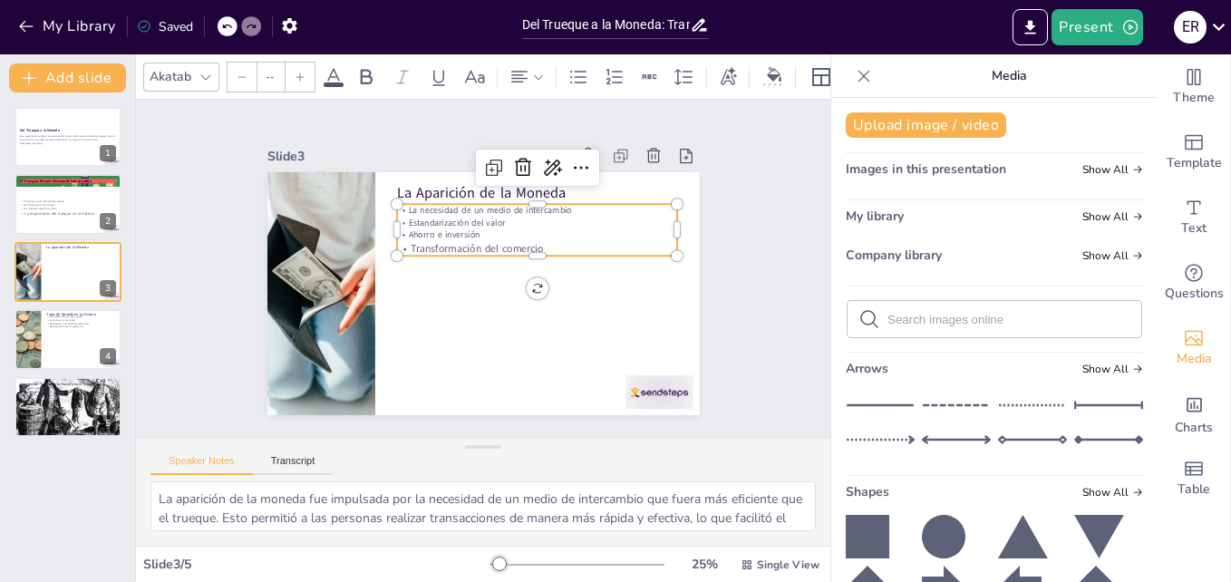
click at [296, 72] on icon at bounding box center [300, 77] width 11 height 11
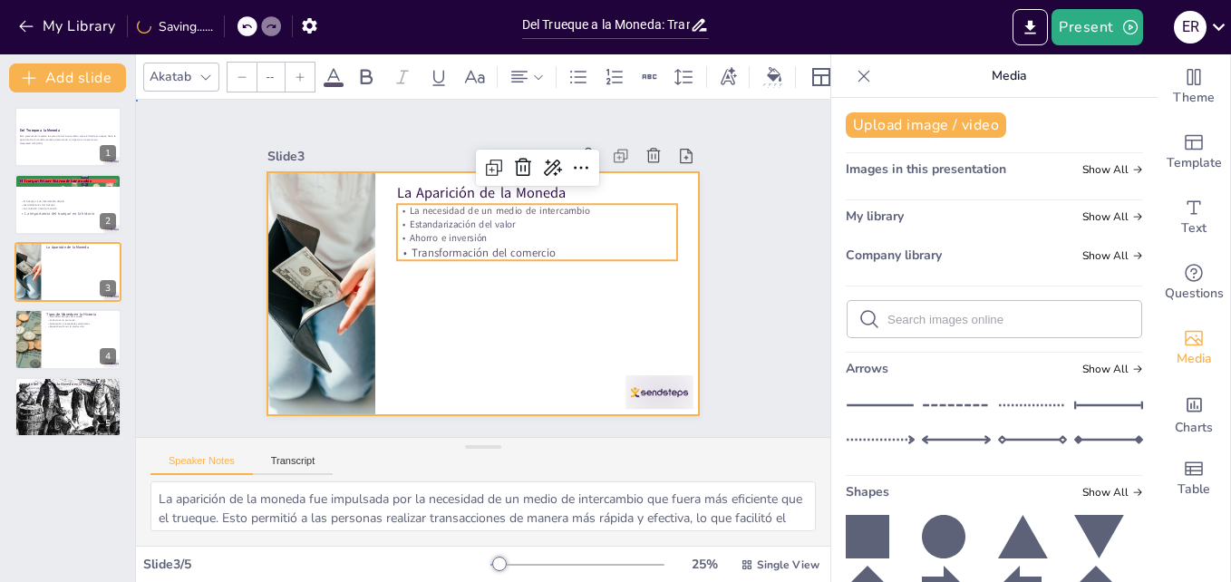
click at [434, 305] on div at bounding box center [466, 250] width 483 height 470
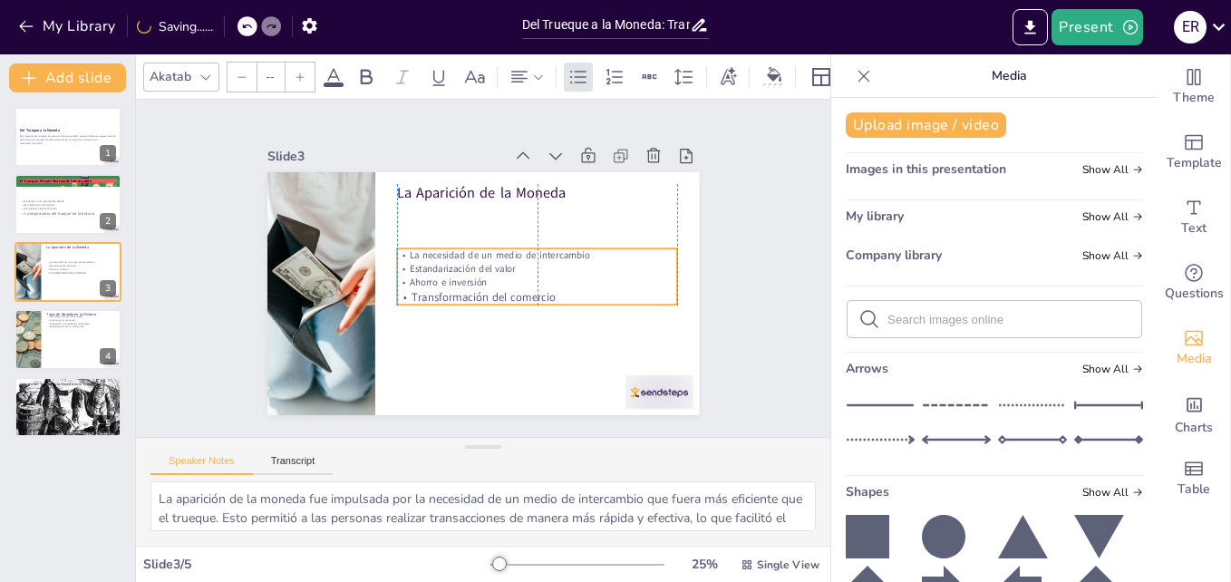
drag, startPoint x: 538, startPoint y: 228, endPoint x: 536, endPoint y: 272, distance: 44.5
click at [536, 272] on p "Ahorro e inversión" at bounding box center [529, 298] width 271 height 100
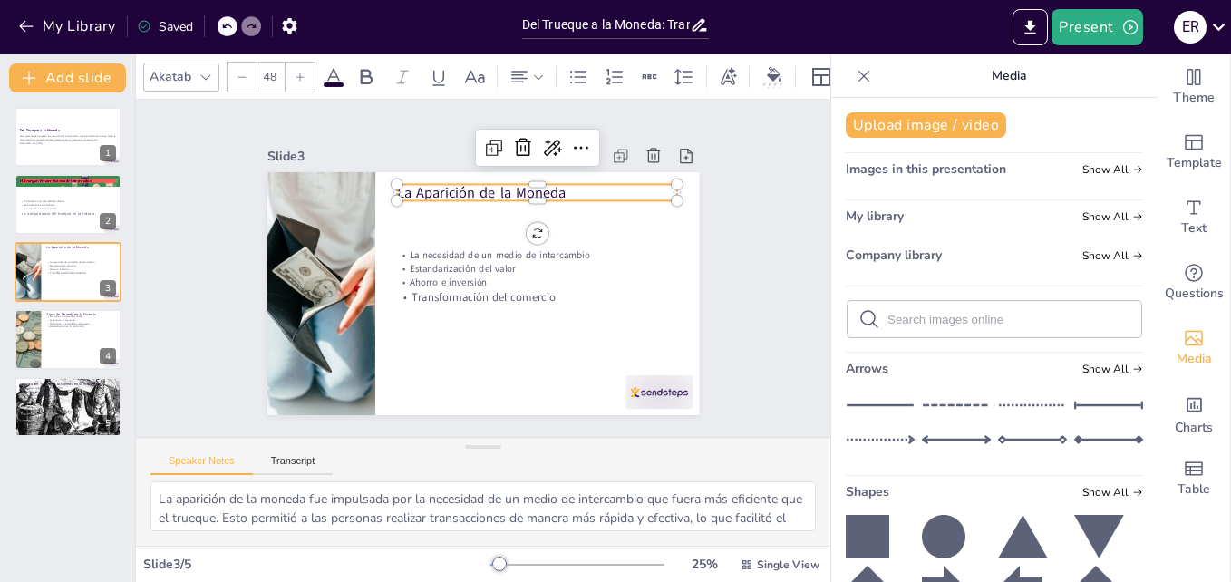
click at [480, 180] on p "La Aparición de la Moneda" at bounding box center [558, 213] width 273 height 106
click at [208, 70] on icon at bounding box center [206, 77] width 15 height 15
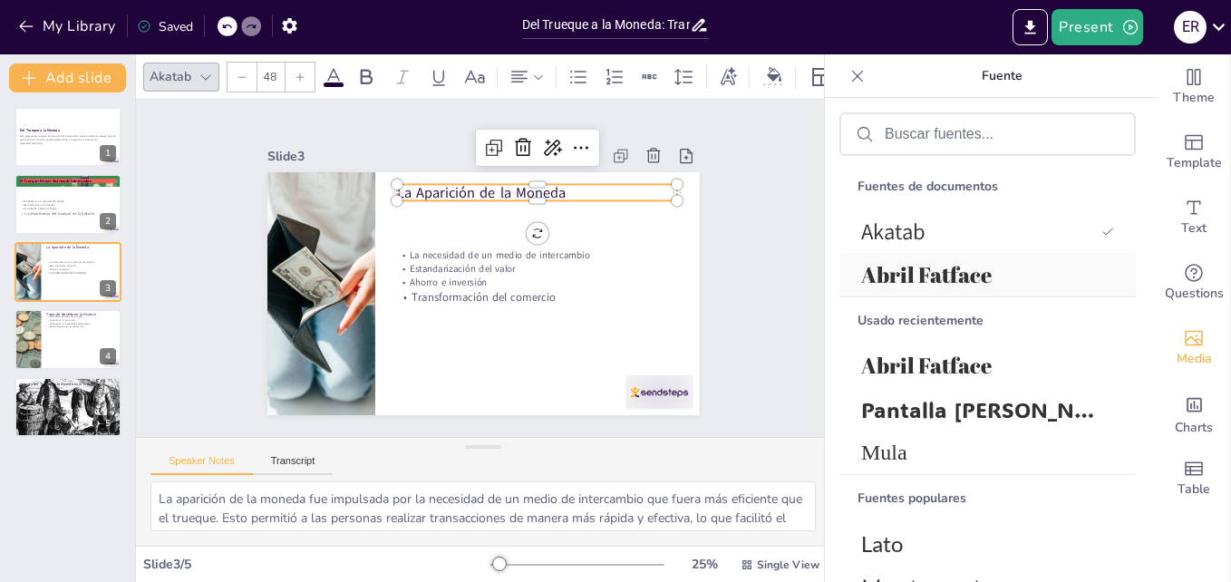
click at [899, 273] on span "Abril Fatface" at bounding box center [984, 274] width 246 height 29
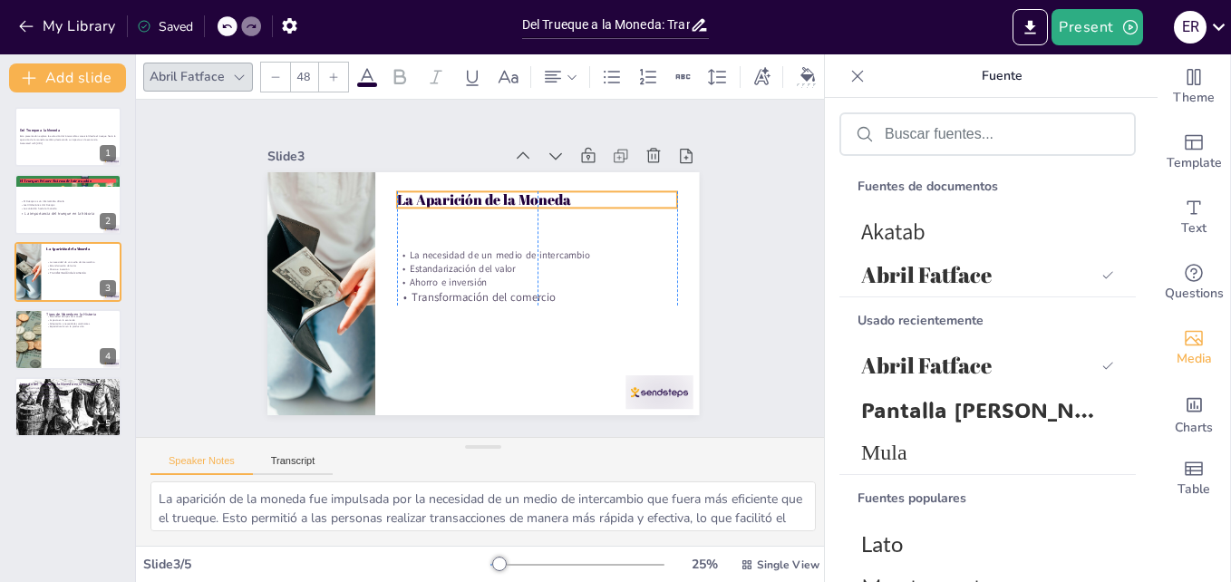
click at [528, 197] on p "La Aparición de la Moneda" at bounding box center [567, 244] width 239 height 181
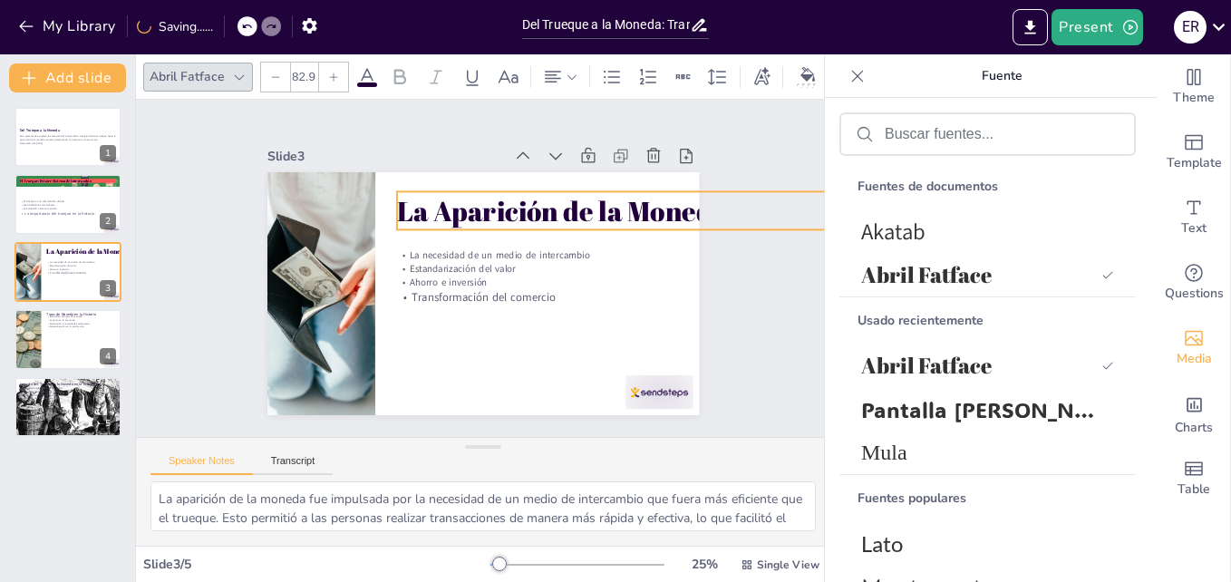
type input "80.2"
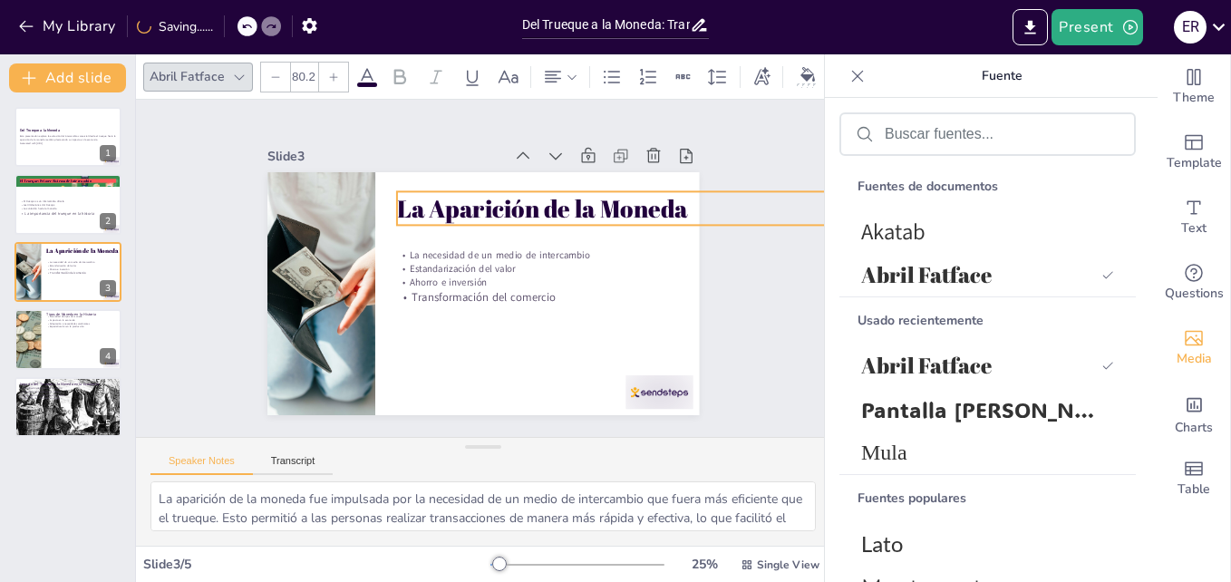
drag, startPoint x: 661, startPoint y: 199, endPoint x: 563, endPoint y: 210, distance: 98.5
click at [563, 210] on div "La Aparición de la Moneda La necesidad de un medio de intercambio Estandarizaci…" at bounding box center [460, 278] width 398 height 493
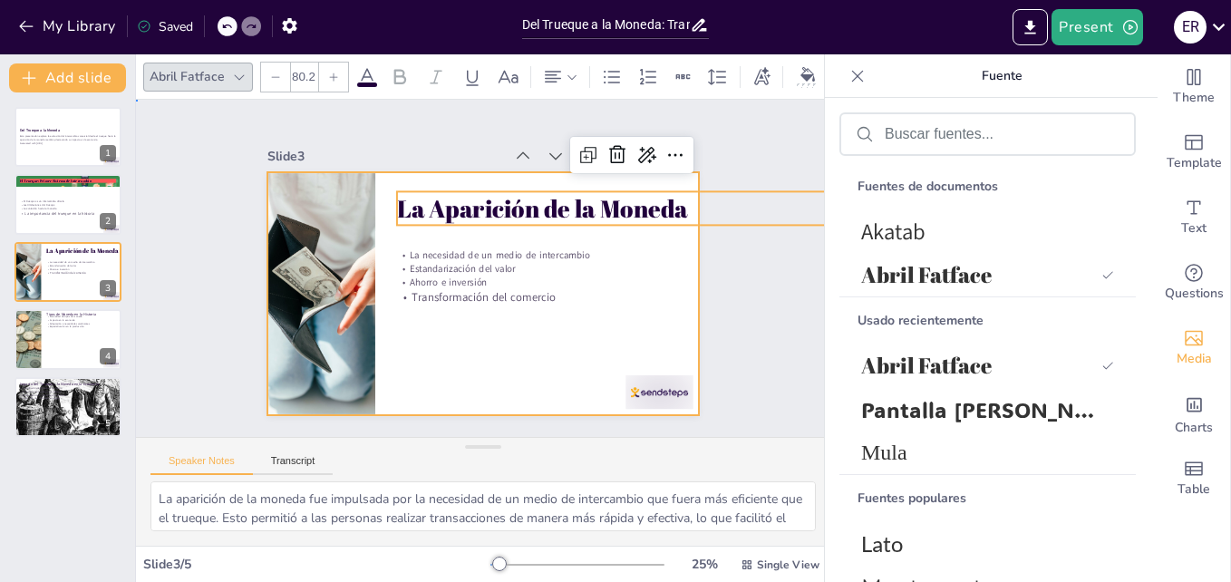
click at [557, 385] on div at bounding box center [460, 278] width 398 height 493
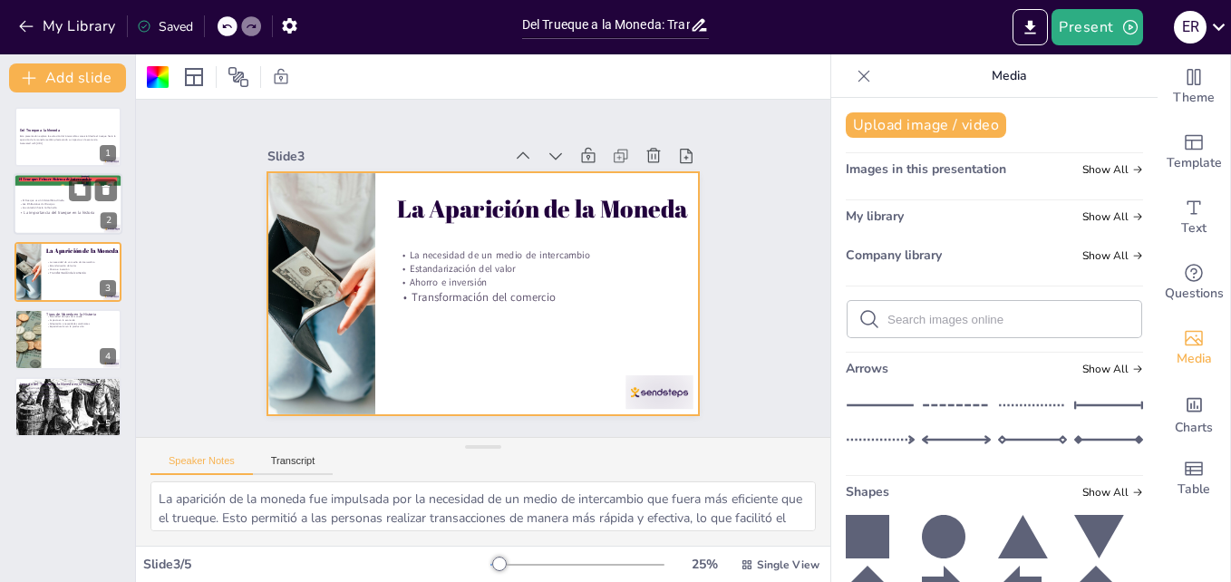
click at [66, 218] on div at bounding box center [68, 205] width 109 height 62
type textarea "El trueque es un sistema de intercambio que permite a las personas obtener lo q…"
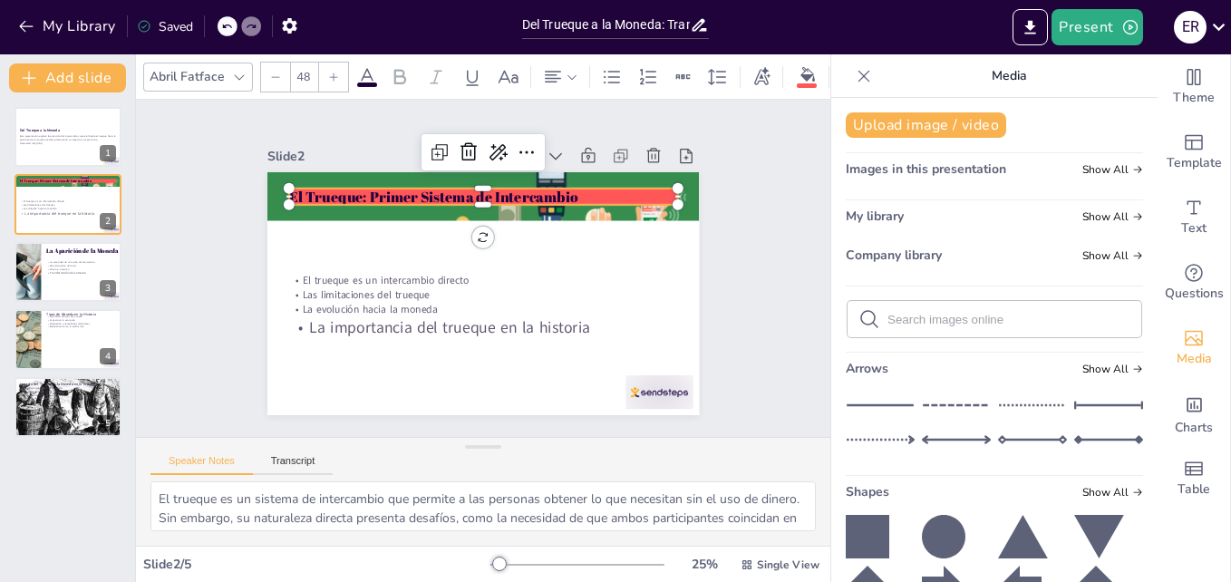
click at [455, 187] on p "El Trueque: Primer Sistema de Intercambio" at bounding box center [531, 322] width 302 height 276
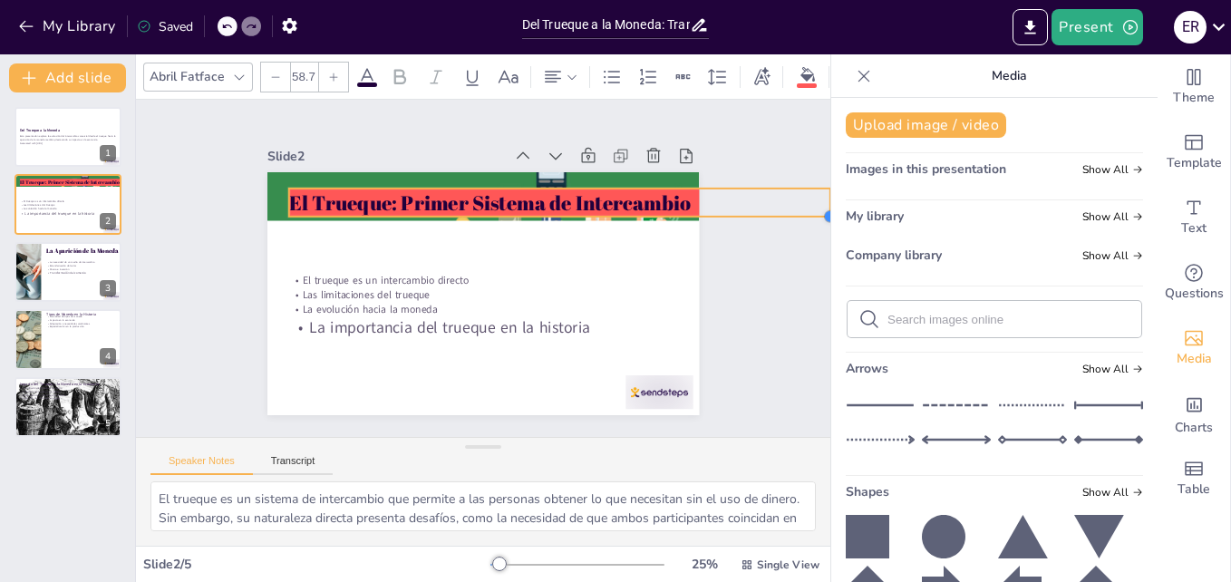
type input "56.1"
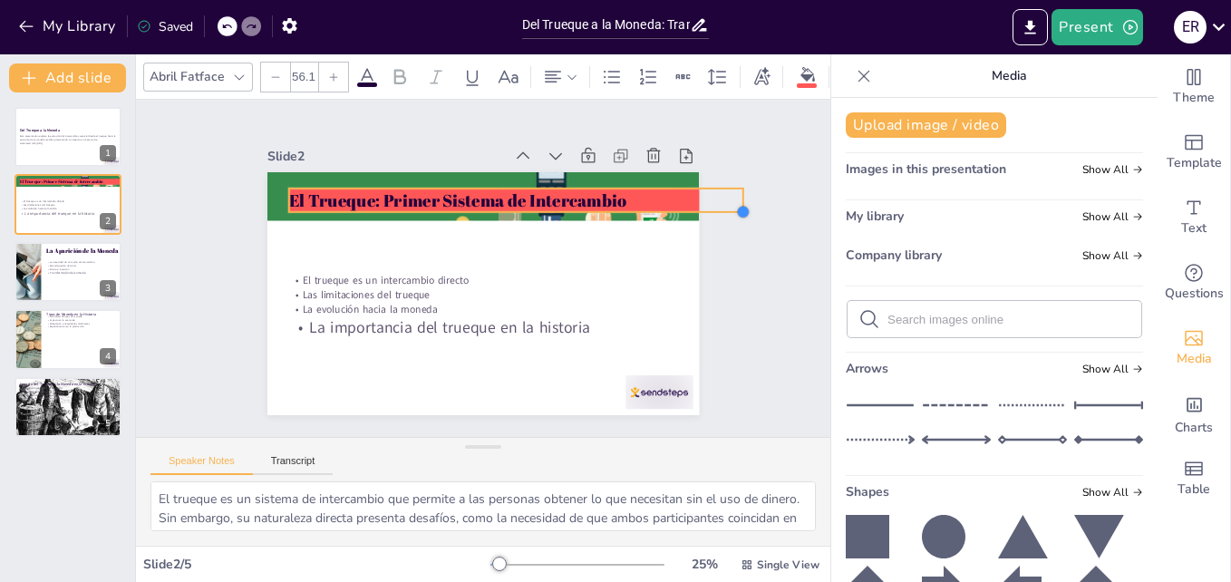
drag, startPoint x: 664, startPoint y: 198, endPoint x: 555, endPoint y: 200, distance: 109.7
click at [555, 200] on div "El Trueque: Primer Sistema de Intercambio El trueque es un intercambio directo …" at bounding box center [472, 291] width 493 height 398
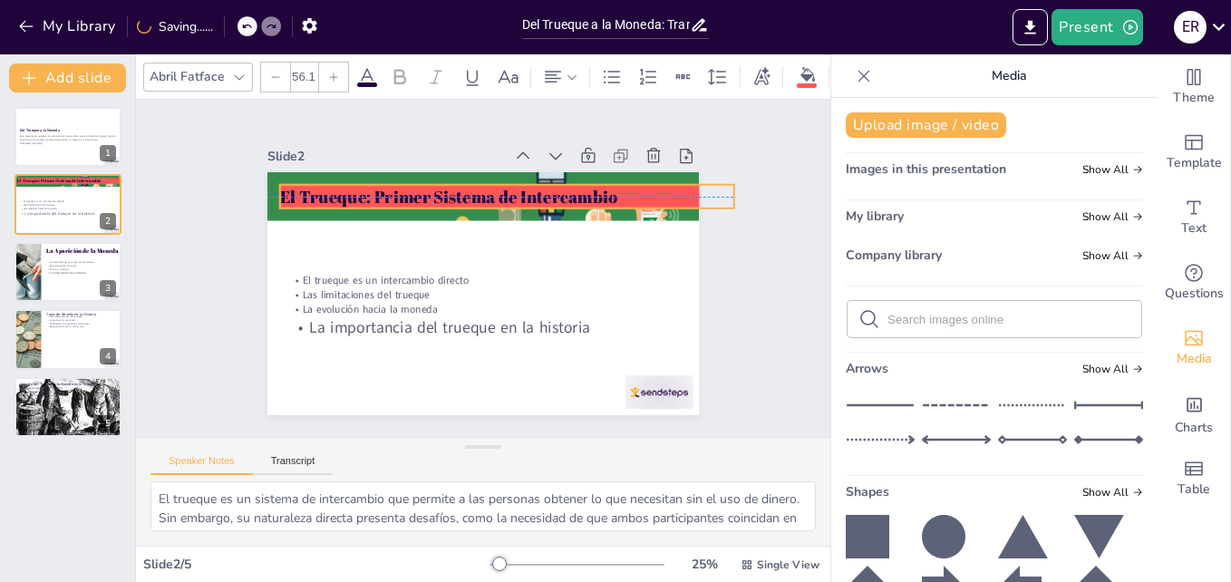
click at [547, 193] on p "El Trueque: Primer Sistema de Intercambio" at bounding box center [552, 239] width 321 height 354
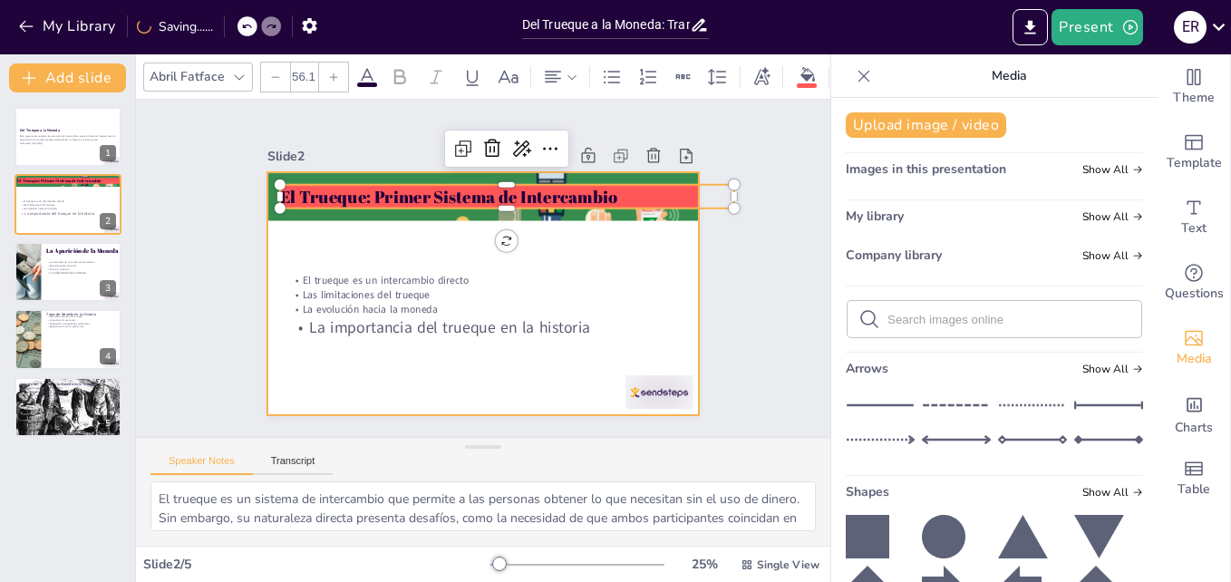
click at [550, 254] on div at bounding box center [462, 283] width 451 height 492
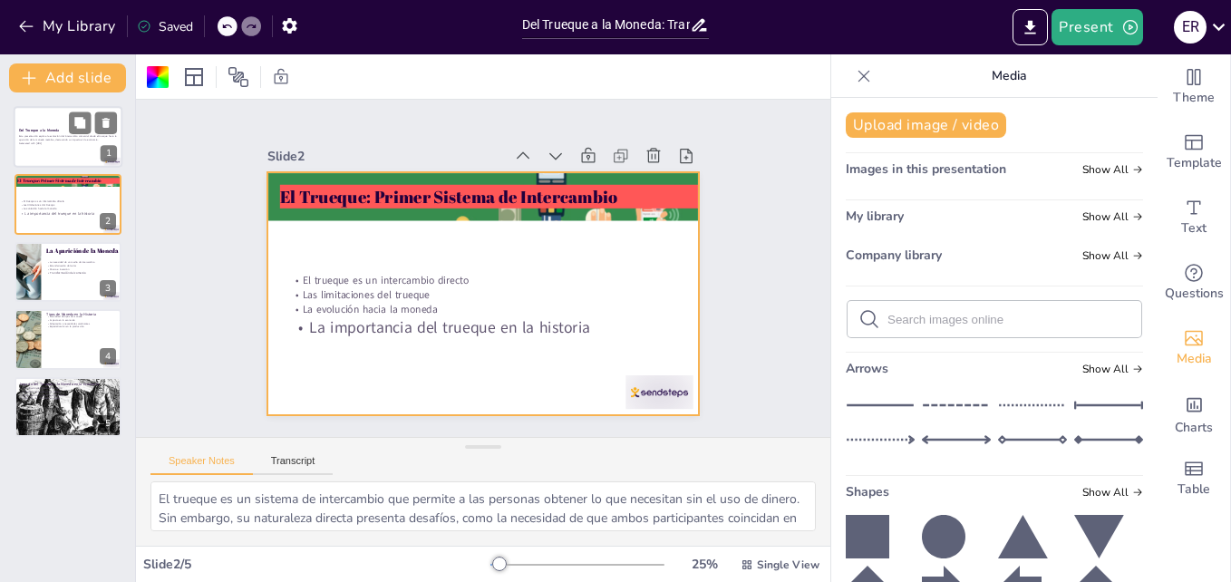
click at [61, 139] on p "Esta presentación explora la evolución del intercambio comercial desde el trueq…" at bounding box center [68, 138] width 98 height 6
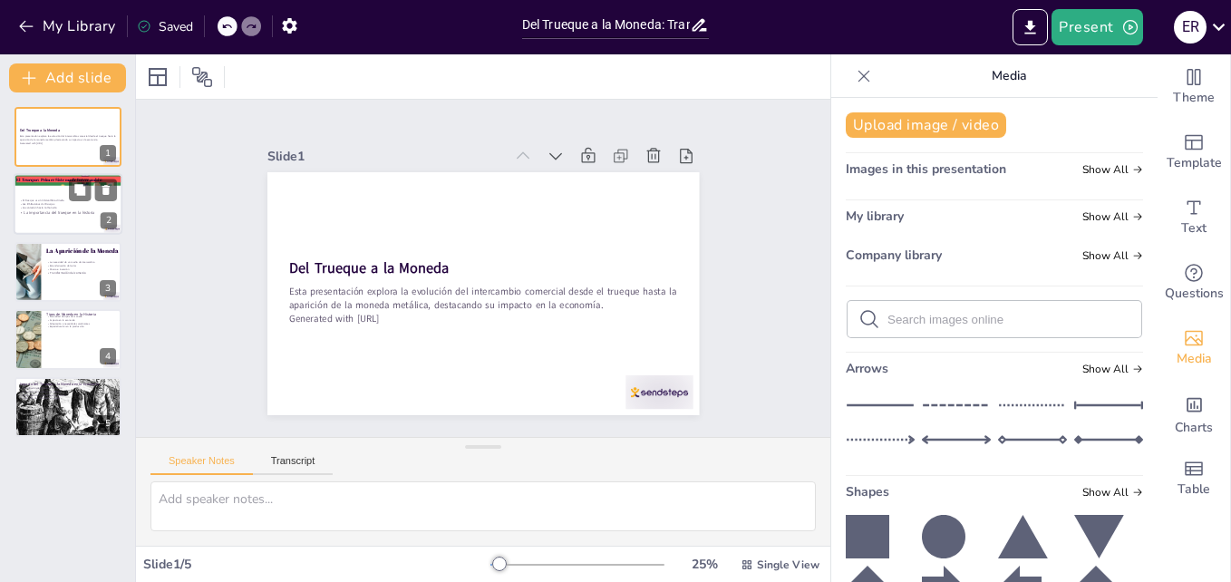
click at [63, 201] on p "El trueque es un intercambio directo" at bounding box center [87, 201] width 136 height 4
type textarea "El trueque es un sistema de intercambio que permite a las personas obtener lo q…"
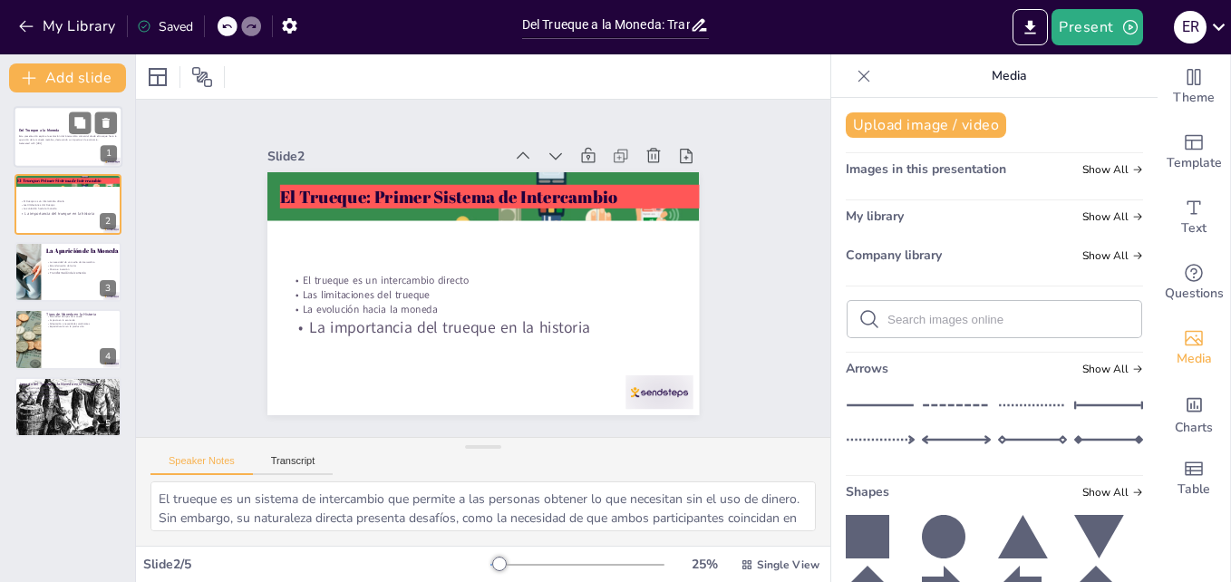
click at [46, 139] on p "Esta presentación explora la evolución del intercambio comercial desde el trueq…" at bounding box center [68, 138] width 98 height 6
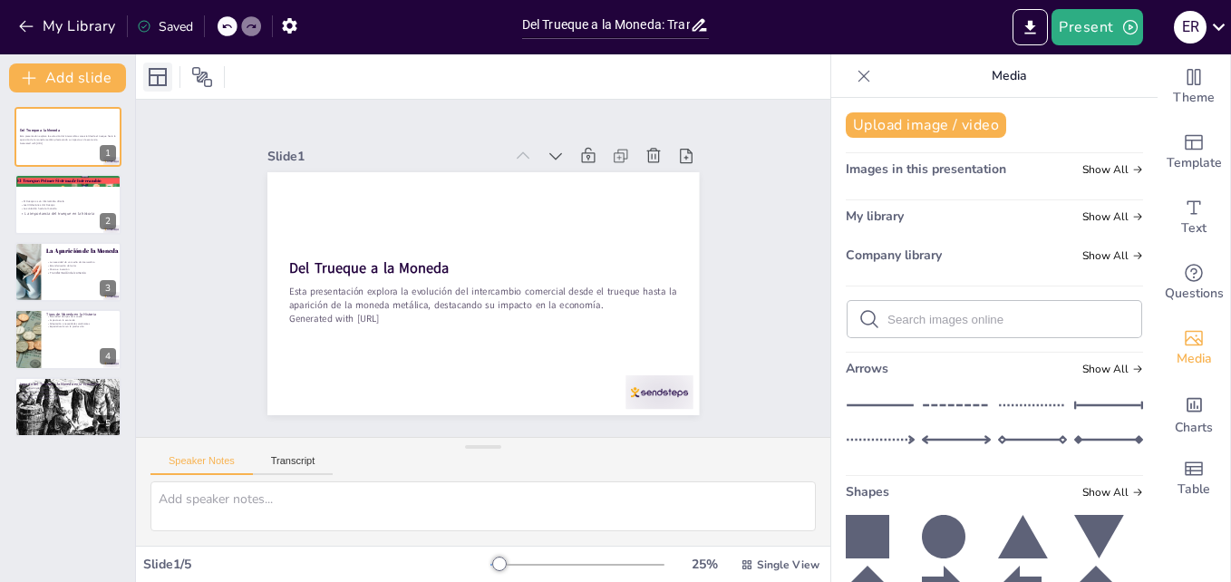
click at [150, 73] on icon at bounding box center [158, 77] width 18 height 18
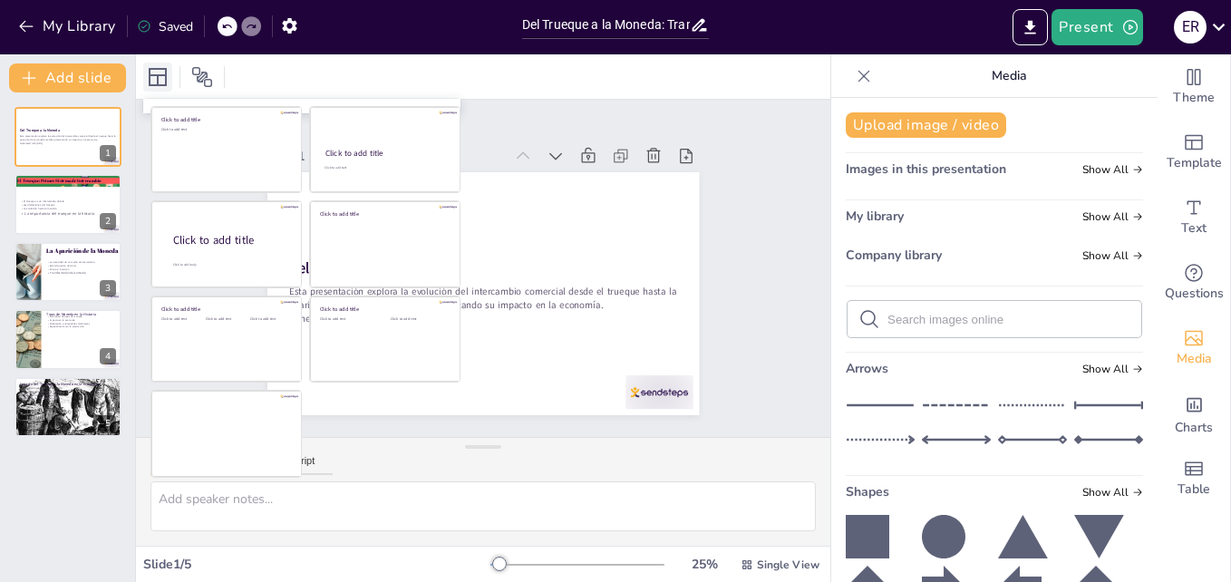
click at [150, 73] on icon at bounding box center [158, 77] width 18 height 18
click at [199, 72] on icon at bounding box center [202, 77] width 22 height 22
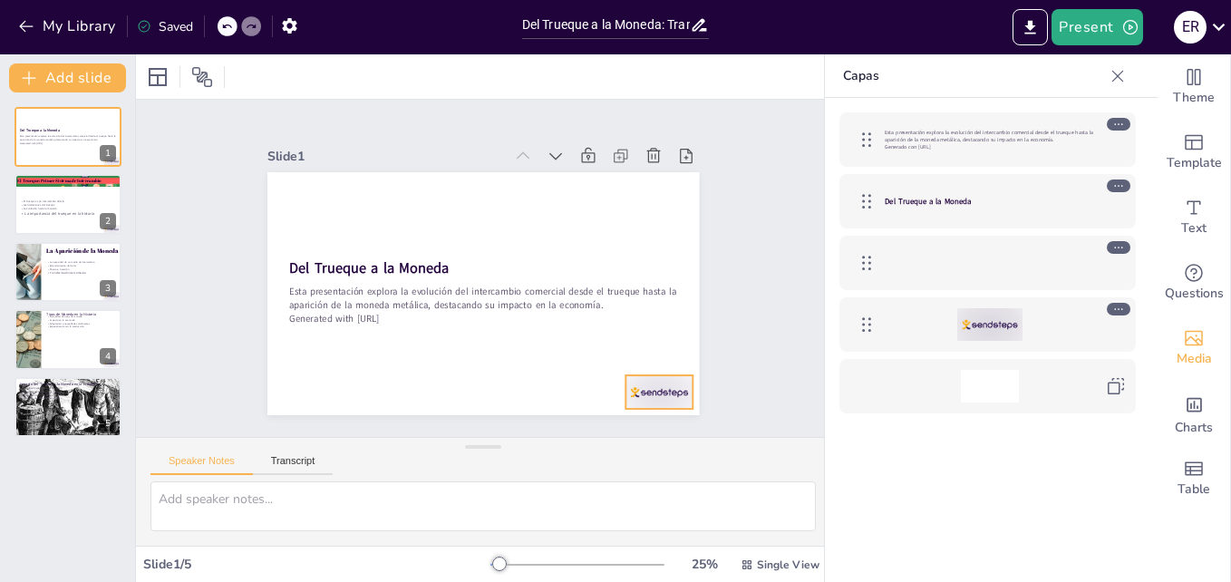
click at [973, 315] on div at bounding box center [989, 324] width 65 height 33
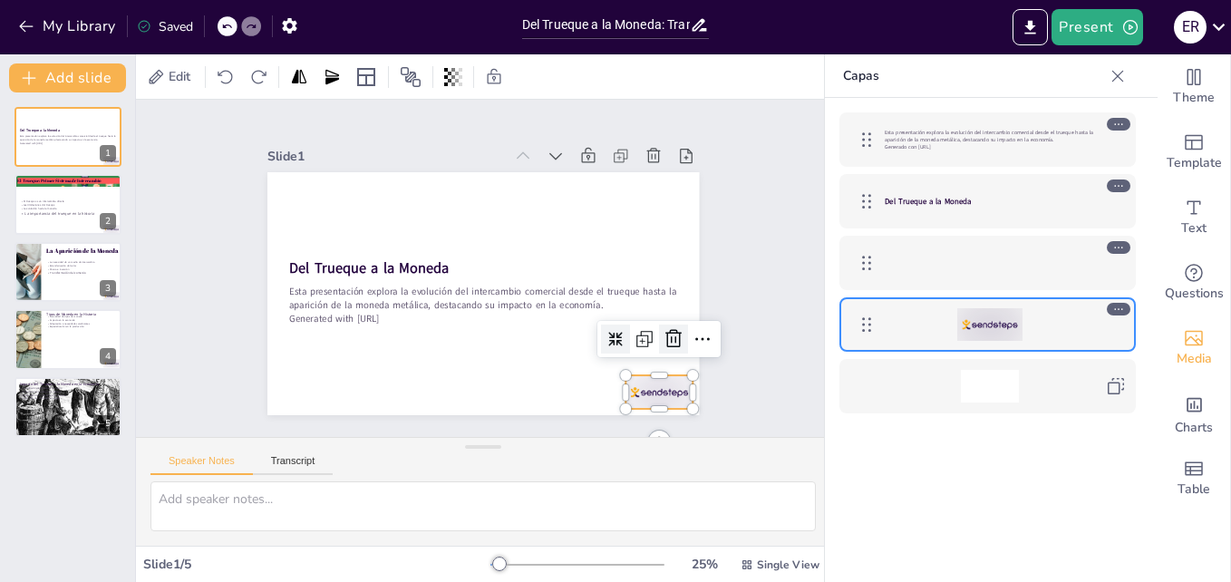
click at [612, 422] on icon at bounding box center [596, 437] width 31 height 31
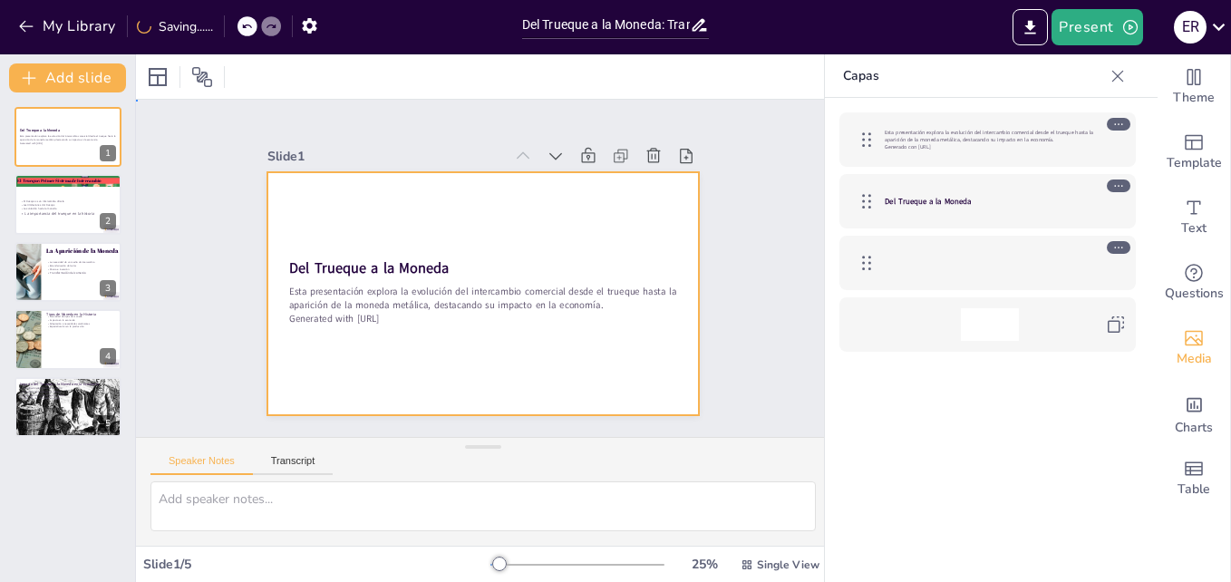
click at [329, 216] on div at bounding box center [460, 278] width 398 height 493
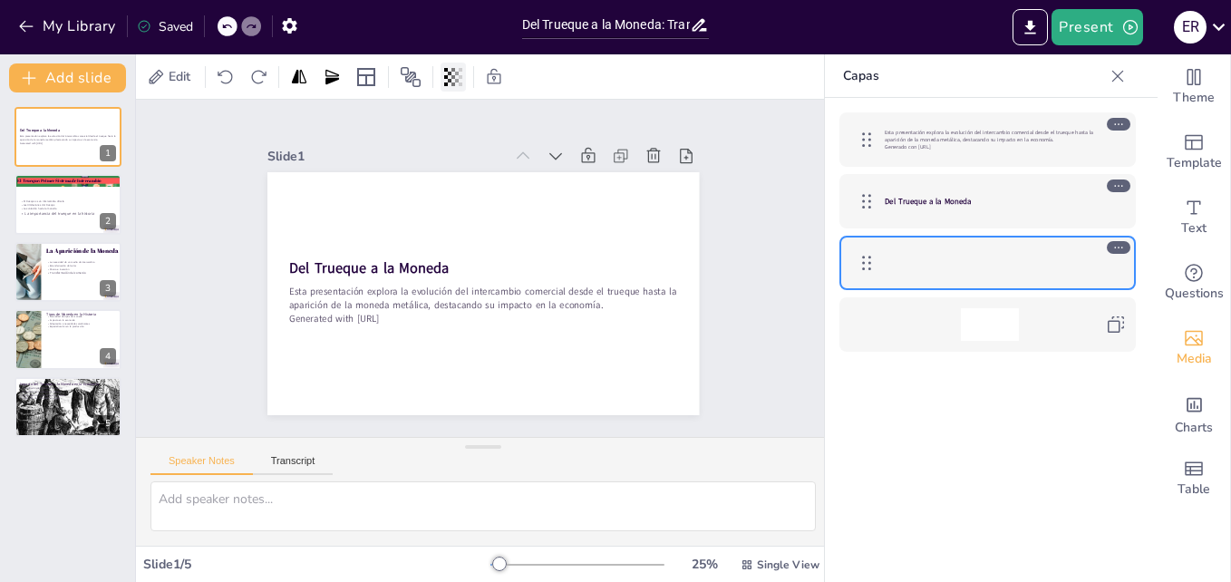
click at [451, 82] on icon at bounding box center [450, 77] width 4 height 11
click at [411, 73] on icon at bounding box center [411, 77] width 20 height 20
click at [182, 70] on span "Edit" at bounding box center [179, 76] width 29 height 17
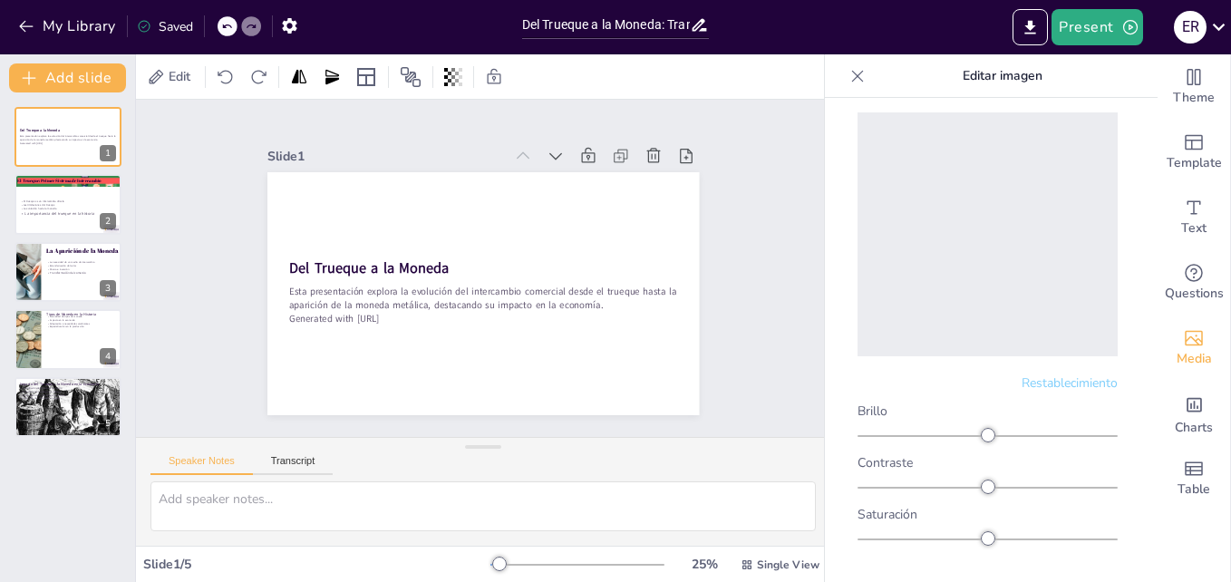
scroll to position [0, 0]
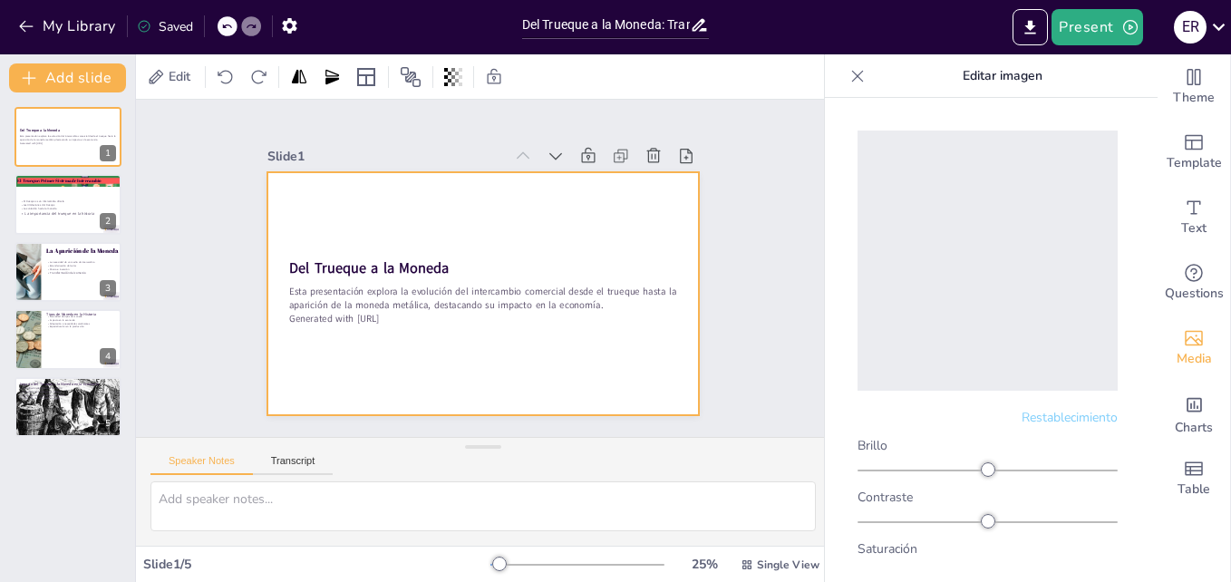
click at [515, 357] on div at bounding box center [471, 290] width 496 height 426
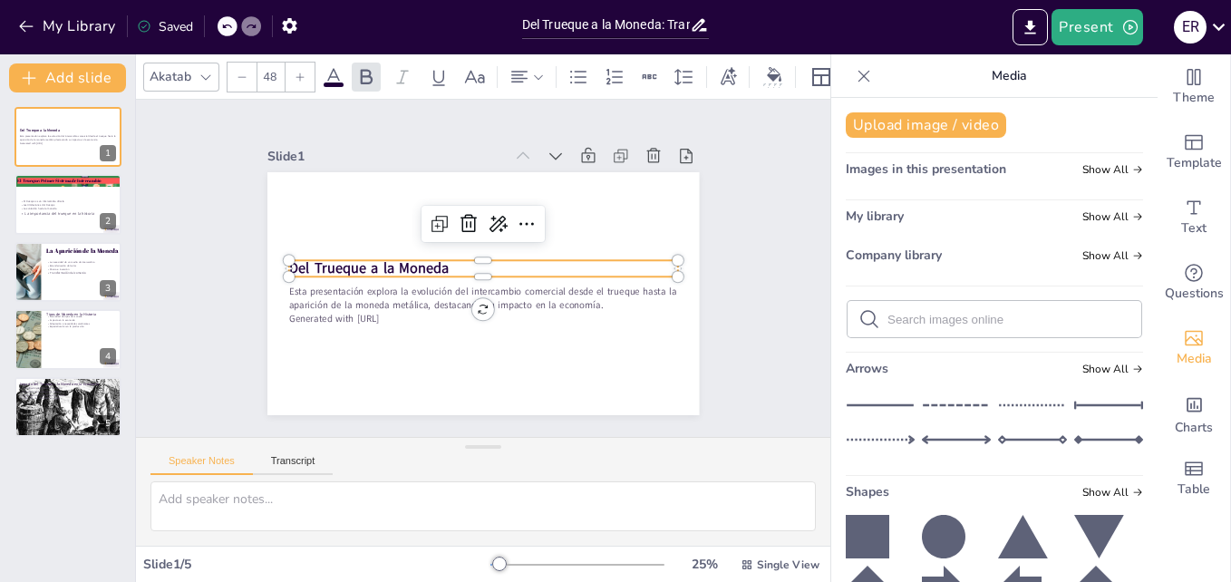
click at [395, 264] on strong "Del Trueque a la Moneda" at bounding box center [379, 221] width 154 height 83
click at [199, 70] on icon at bounding box center [206, 77] width 15 height 15
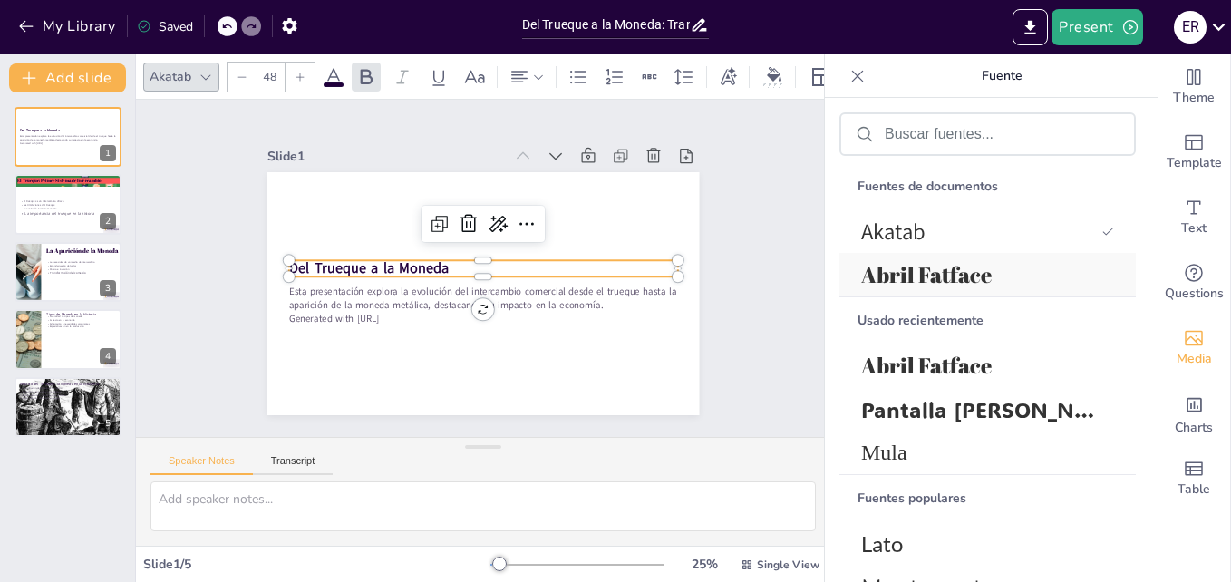
click at [941, 273] on span "Abril Fatface" at bounding box center [984, 274] width 246 height 29
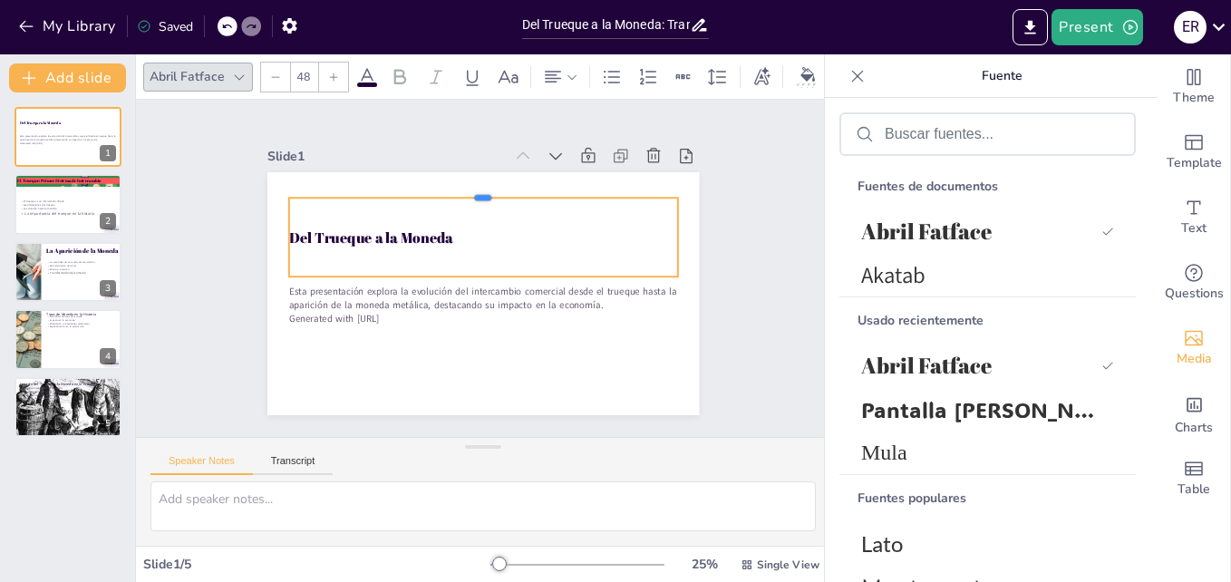
drag, startPoint x: 469, startPoint y: 253, endPoint x: 480, endPoint y: 191, distance: 62.6
click at [480, 191] on div at bounding box center [498, 192] width 383 height 95
click at [323, 65] on div at bounding box center [333, 77] width 29 height 29
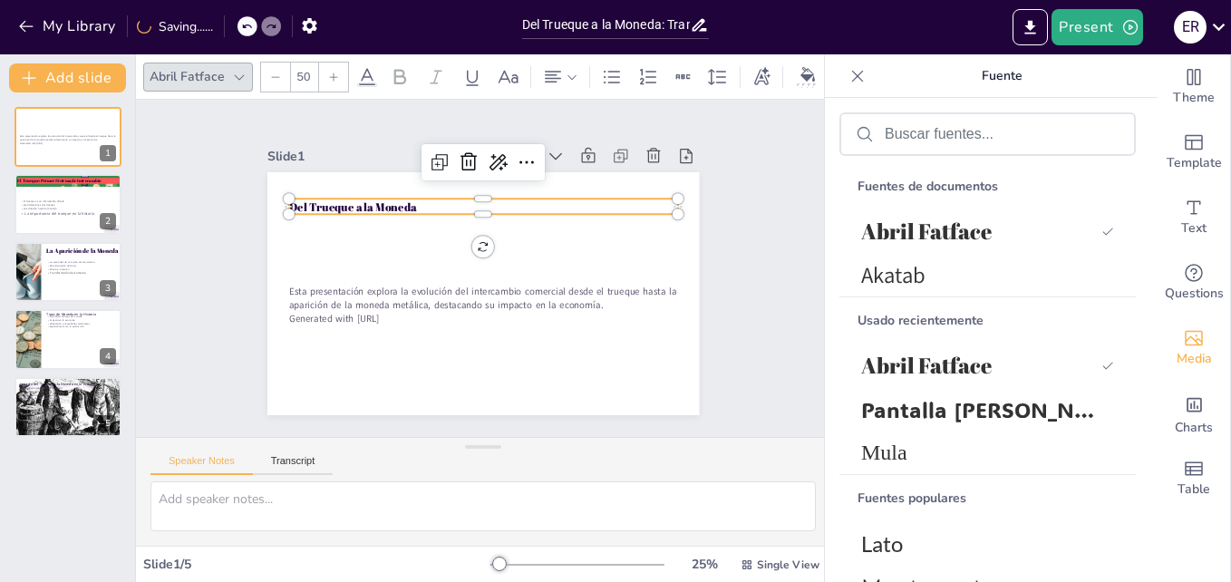
click at [322, 65] on div at bounding box center [333, 77] width 29 height 29
click at [322, 66] on div at bounding box center [333, 77] width 29 height 29
click at [319, 68] on div at bounding box center [333, 77] width 29 height 29
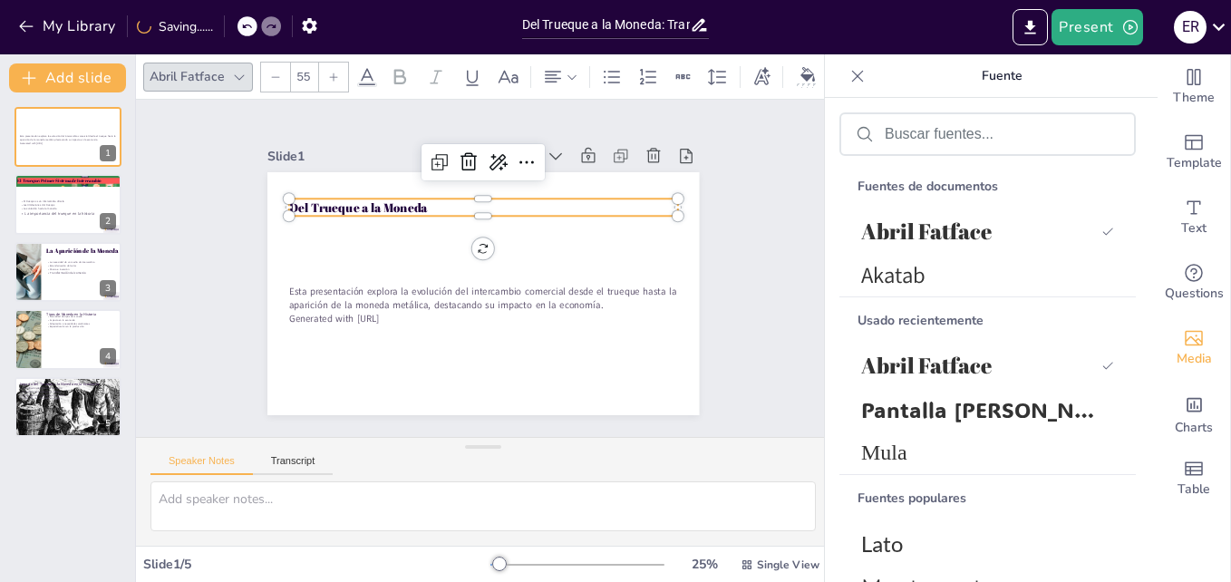
click at [319, 68] on div at bounding box center [333, 77] width 29 height 29
click at [319, 69] on div at bounding box center [333, 77] width 29 height 29
click at [319, 73] on div at bounding box center [333, 77] width 29 height 29
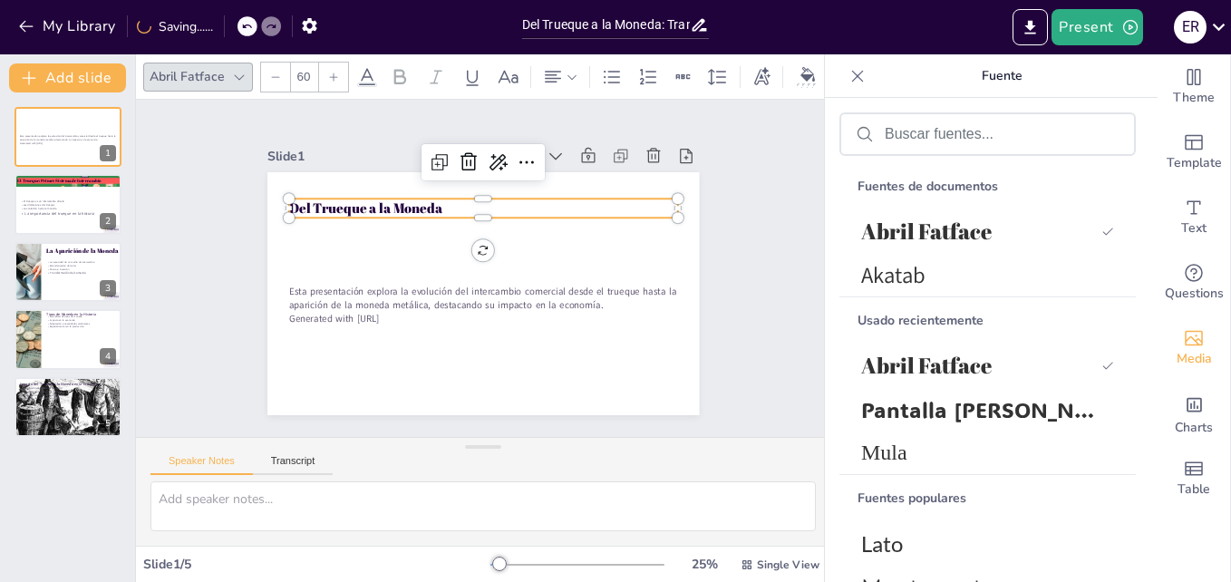
click at [319, 75] on div at bounding box center [333, 77] width 29 height 29
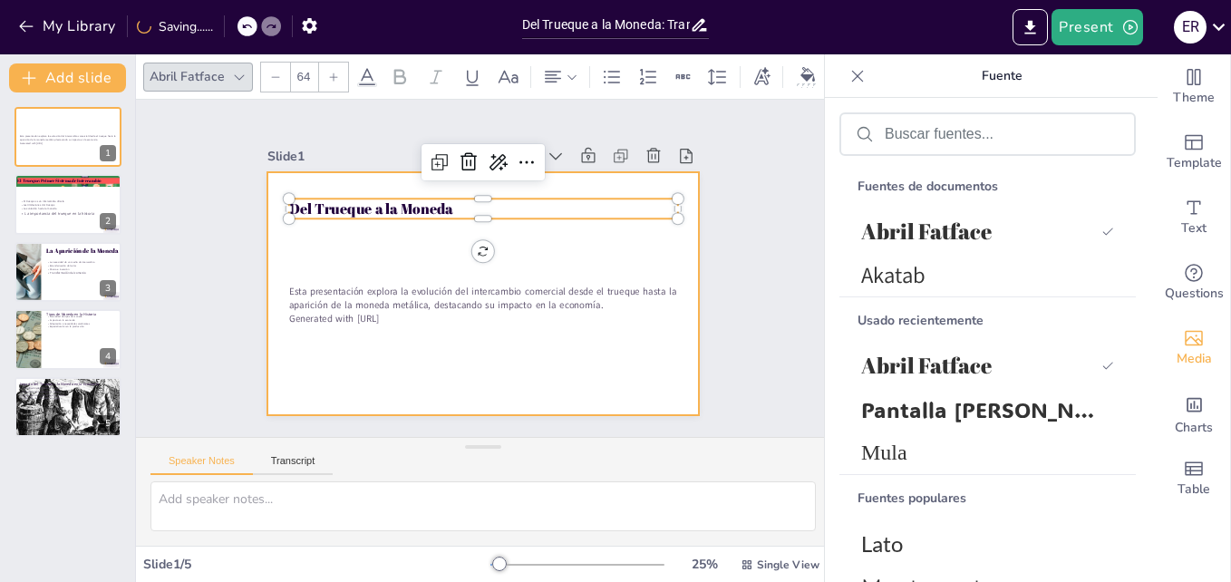
drag, startPoint x: 472, startPoint y: 211, endPoint x: 488, endPoint y: 249, distance: 41.1
click at [488, 249] on div "Esta presentación explora la evolución del intercambio comercial desde el trueq…" at bounding box center [471, 290] width 496 height 426
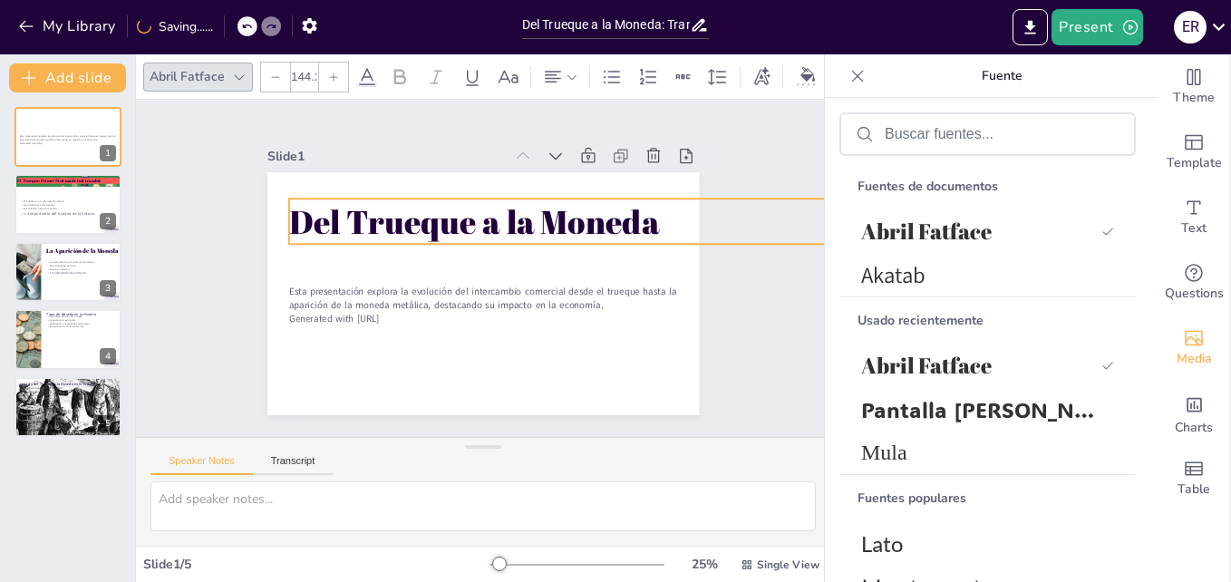
drag, startPoint x: 666, startPoint y: 216, endPoint x: 654, endPoint y: 241, distance: 28.4
click at [654, 241] on div "Esta presentación explora la evolución del intercambio comercial desde el trueq…" at bounding box center [477, 293] width 473 height 327
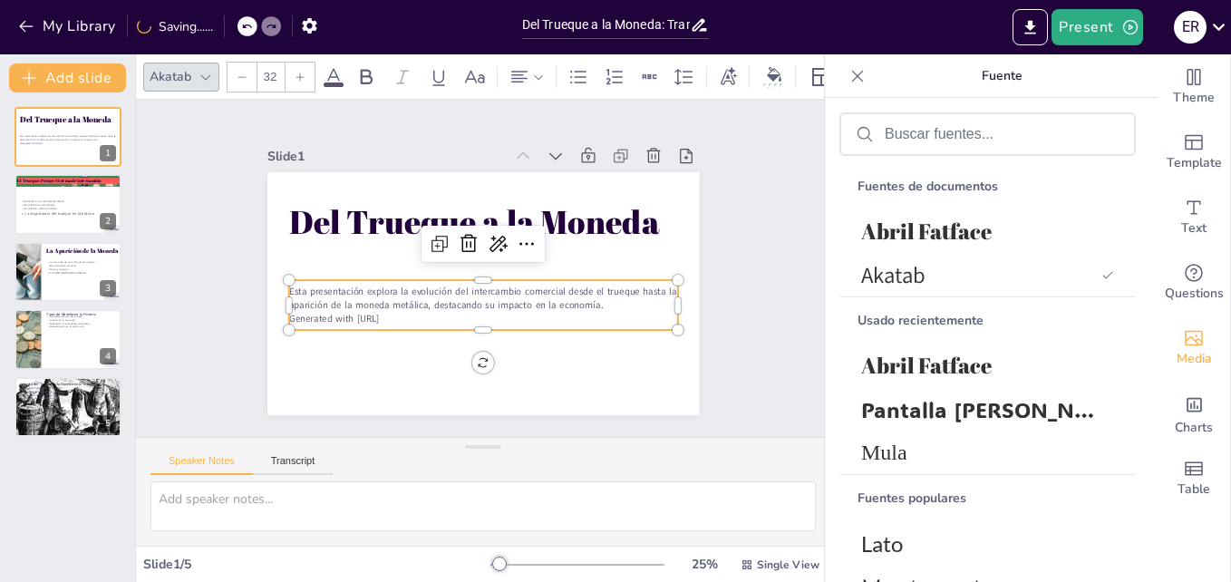
click at [541, 305] on p "Esta presentación explora la evolución del intercambio comercial desde el trueq…" at bounding box center [468, 295] width 350 height 218
click at [655, 328] on div "Del Trueque a la Moneda Esta presentación explora la evolución del intercambio …" at bounding box center [468, 288] width 492 height 451
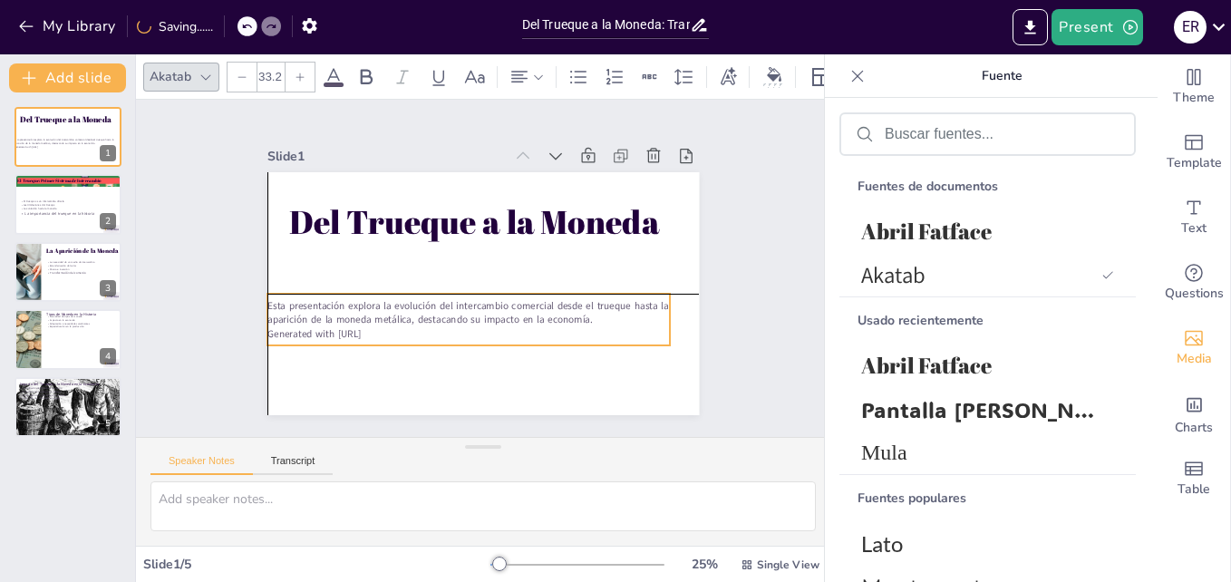
drag, startPoint x: 643, startPoint y: 315, endPoint x: 628, endPoint y: 322, distance: 15.8
click at [583, 322] on p "Generated with [URL]" at bounding box center [429, 307] width 308 height 280
drag, startPoint x: 606, startPoint y: 301, endPoint x: 620, endPoint y: 303, distance: 13.7
click at [620, 303] on p "Esta presentación explora la evolución del intercambio comercial desde el trueq…" at bounding box center [470, 310] width 392 height 151
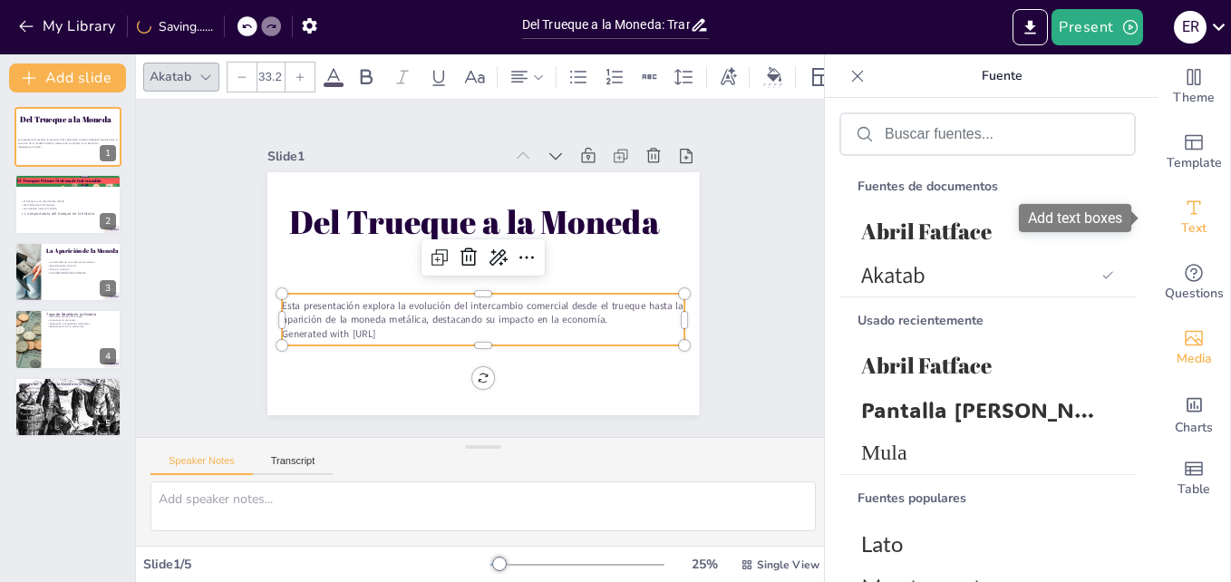
click at [1190, 225] on span "Text" at bounding box center [1193, 228] width 25 height 20
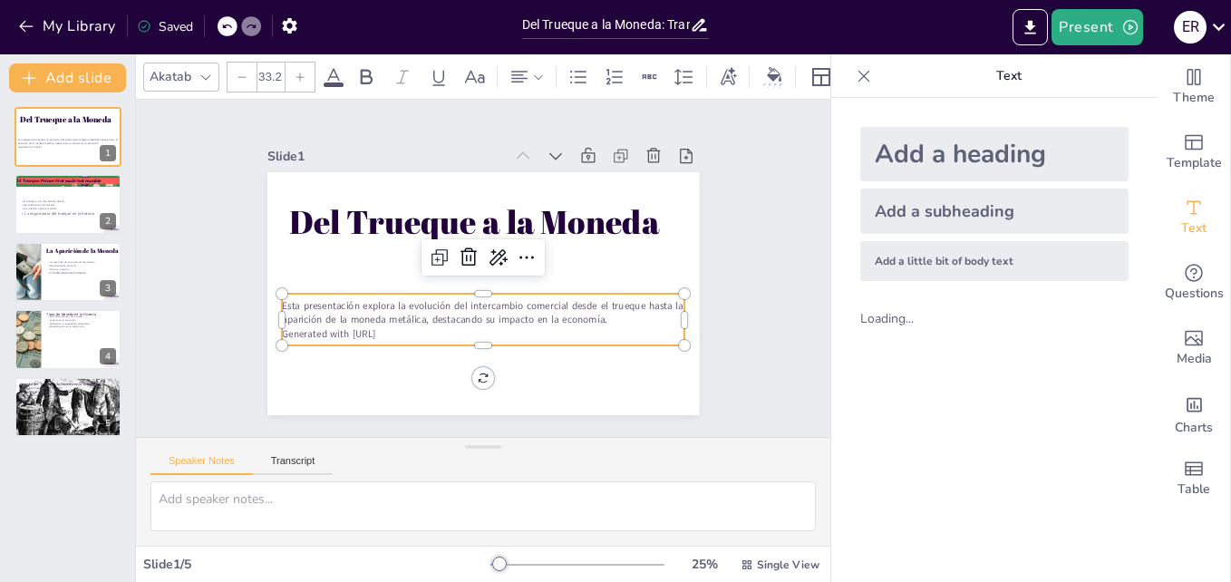
click at [987, 209] on div "Add a subheading" at bounding box center [994, 211] width 268 height 45
type input "38"
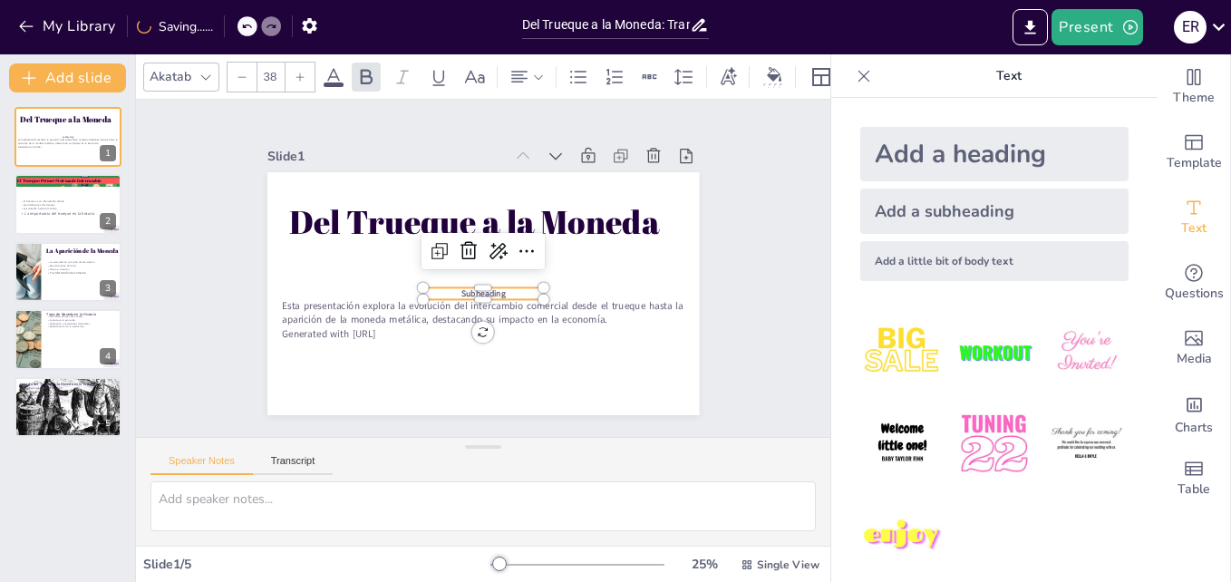
click at [503, 283] on p "Subheading" at bounding box center [475, 292] width 119 height 49
click at [504, 284] on p "Subheading" at bounding box center [472, 291] width 115 height 60
click at [508, 284] on div "Del Trueque a la Moneda Esta presentación explora la evolución del intercambio …" at bounding box center [574, 297] width 133 height 411
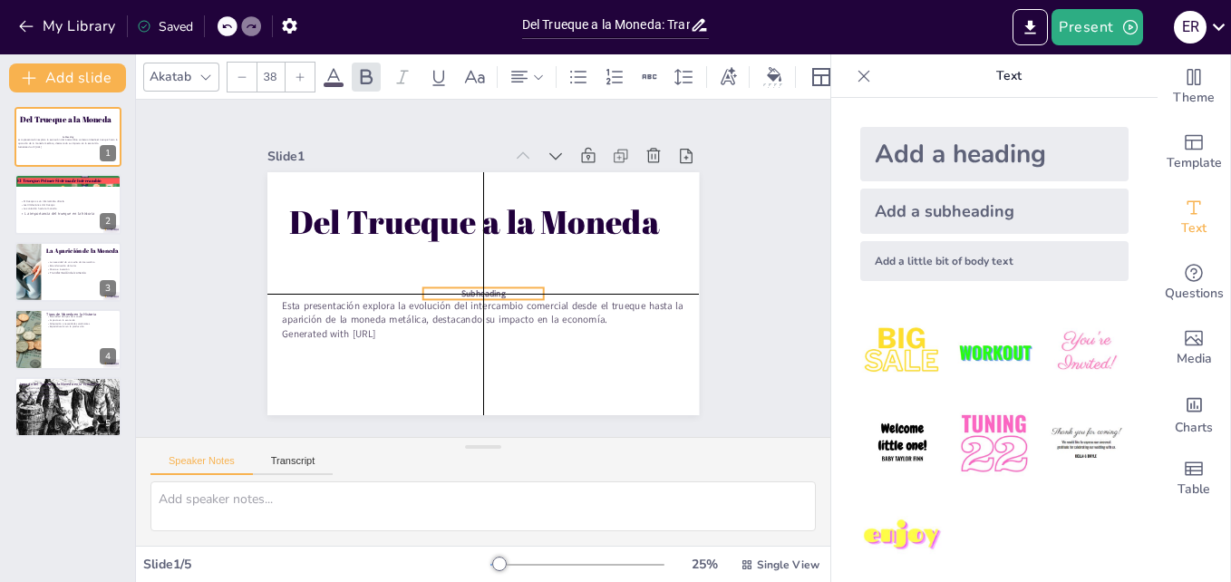
click at [502, 268] on div "Del Trueque a la Moneda Esta presentación explora la evolución del intercambio …" at bounding box center [522, 180] width 394 height 176
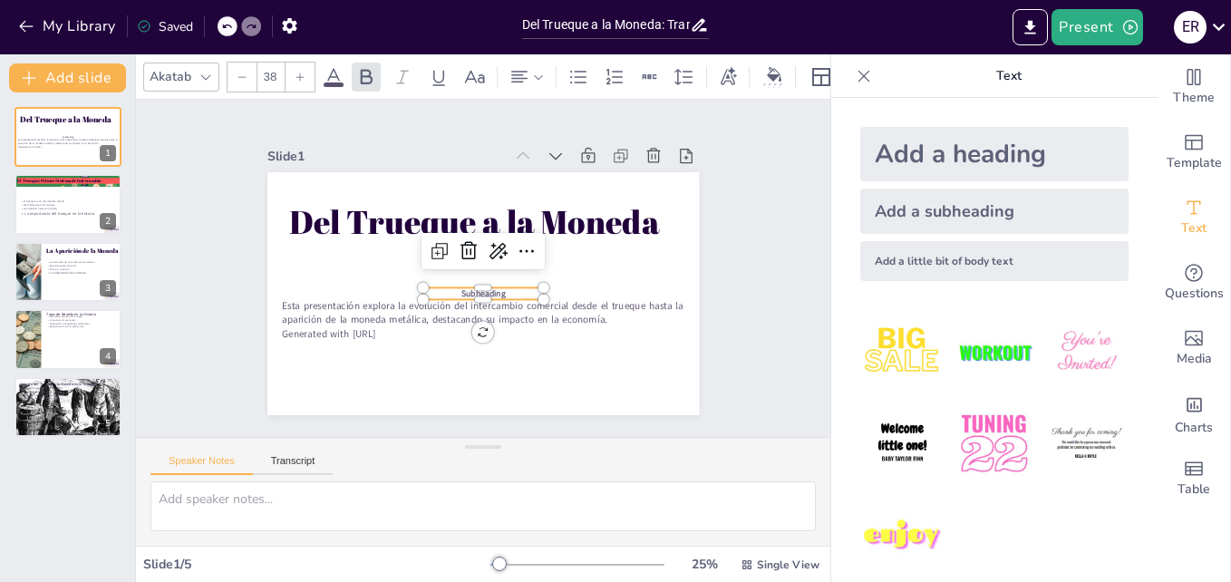
click at [499, 285] on p "Subheading" at bounding box center [478, 293] width 121 height 37
click at [499, 285] on p "Subheading" at bounding box center [472, 292] width 115 height 60
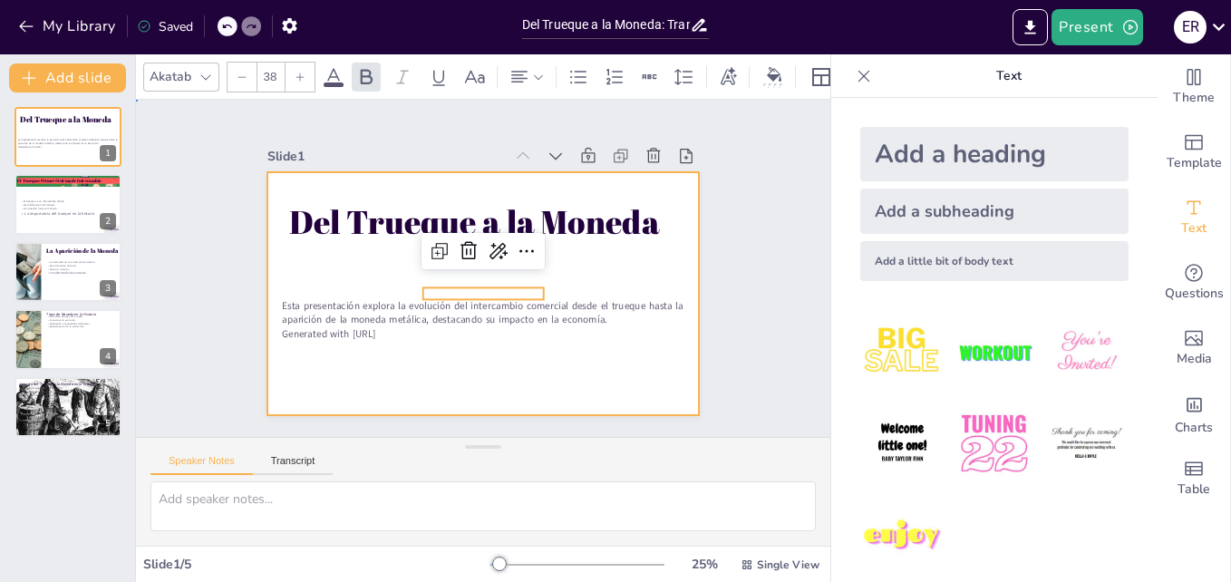
click at [563, 342] on div at bounding box center [473, 291] width 493 height 398
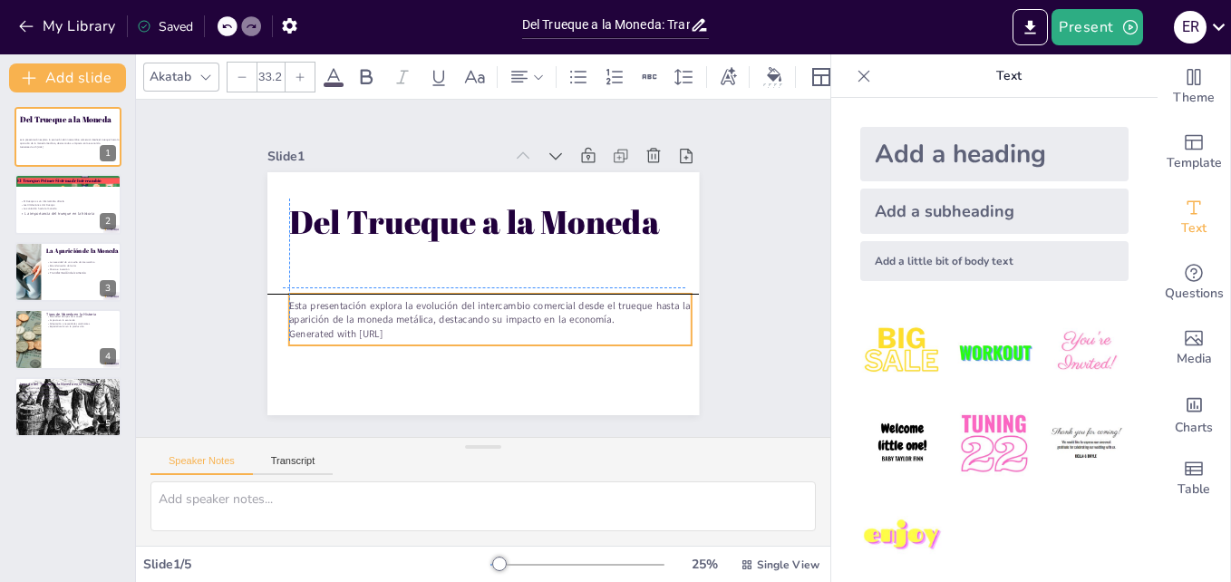
click at [549, 293] on p "Esta presentación explora la evolución del intercambio comercial desde el trueq…" at bounding box center [467, 311] width 363 height 226
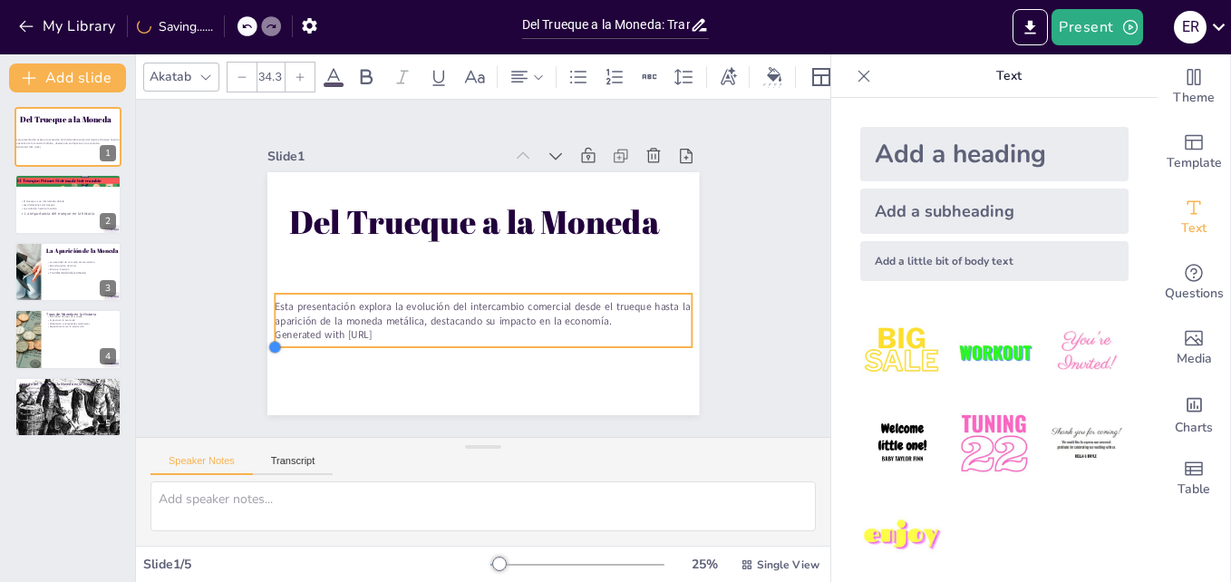
type input "33.7"
drag, startPoint x: 276, startPoint y: 334, endPoint x: 372, endPoint y: 335, distance: 95.2
click at [372, 335] on div "Del Trueque a la Moneda Esta presentación explora la evolución del intercambio …" at bounding box center [466, 250] width 483 height 470
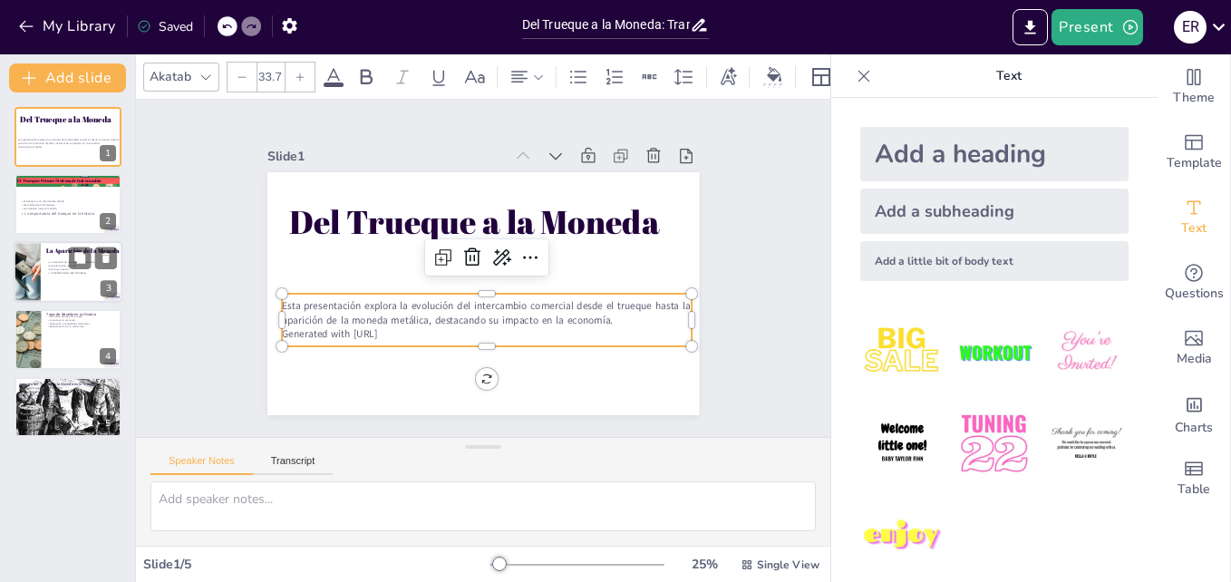
click at [68, 271] on p "Transformación del comercio" at bounding box center [81, 273] width 71 height 4
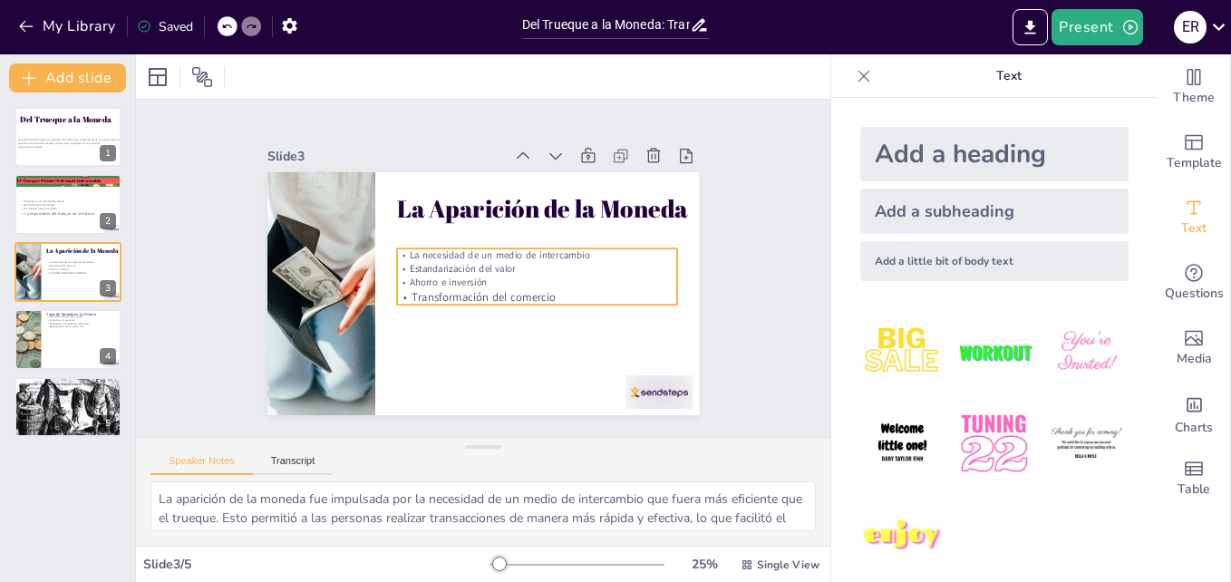
click at [543, 285] on p "Transformación del comercio" at bounding box center [515, 320] width 251 height 154
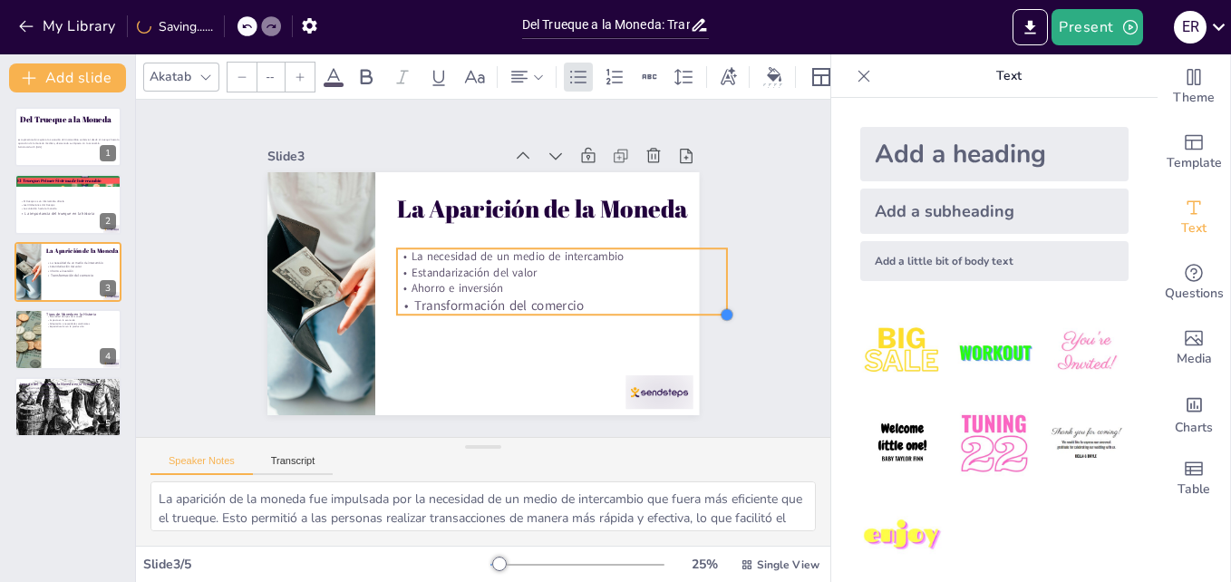
drag, startPoint x: 664, startPoint y: 296, endPoint x: 654, endPoint y: 305, distance: 12.8
click at [654, 305] on div "La Aparición de la Moneda La necesidad de un medio de intercambio Estandarizaci…" at bounding box center [477, 293] width 473 height 327
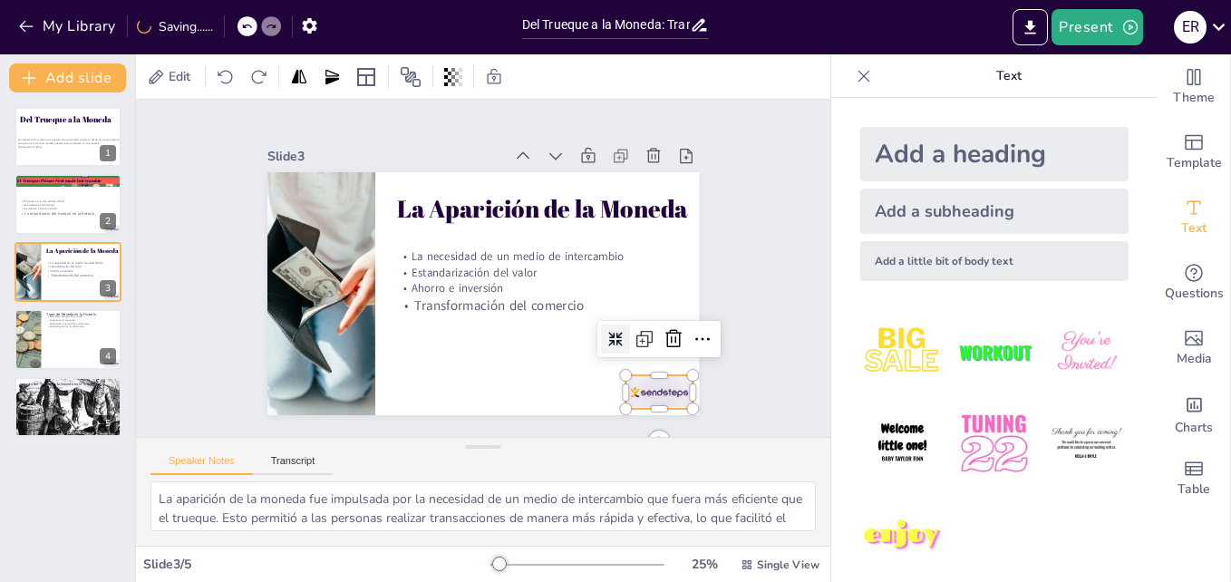
click at [638, 414] on div at bounding box center [612, 440] width 74 height 53
click at [656, 381] on icon at bounding box center [642, 394] width 27 height 27
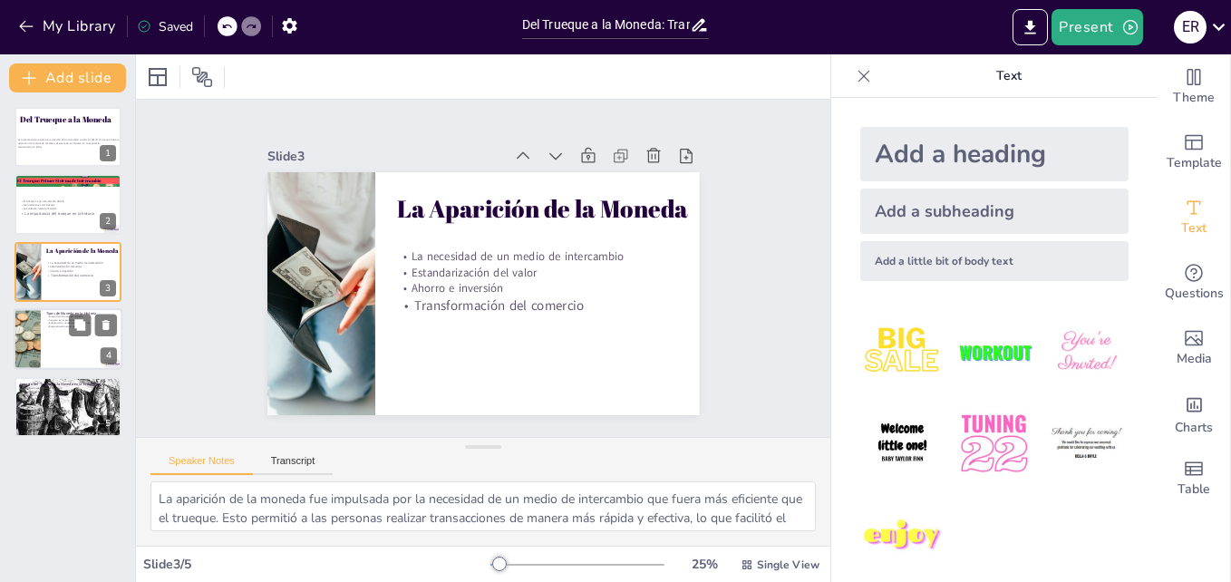
click at [54, 326] on p "Especialización en la producción" at bounding box center [81, 327] width 71 height 4
type textarea "Lo ipsumdolor si ametc ad elitse d ei tempo in ut laboreet dolorem al enimadmin…"
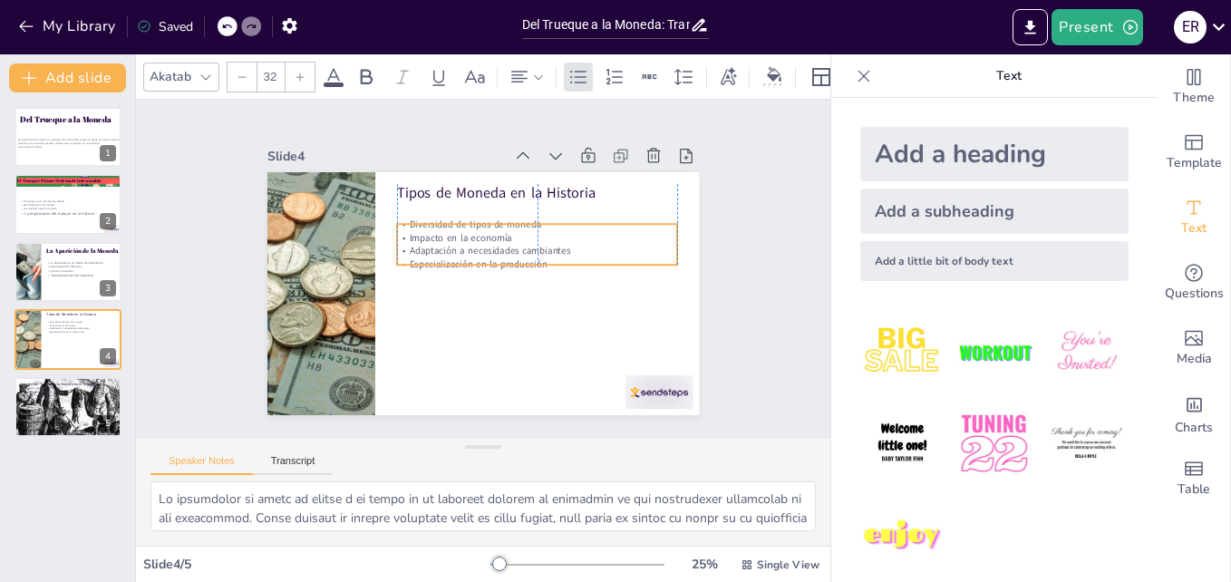
drag, startPoint x: 508, startPoint y: 208, endPoint x: 507, endPoint y: 228, distance: 20.0
click at [507, 228] on p "Impacto en la economía" at bounding box center [544, 256] width 271 height 100
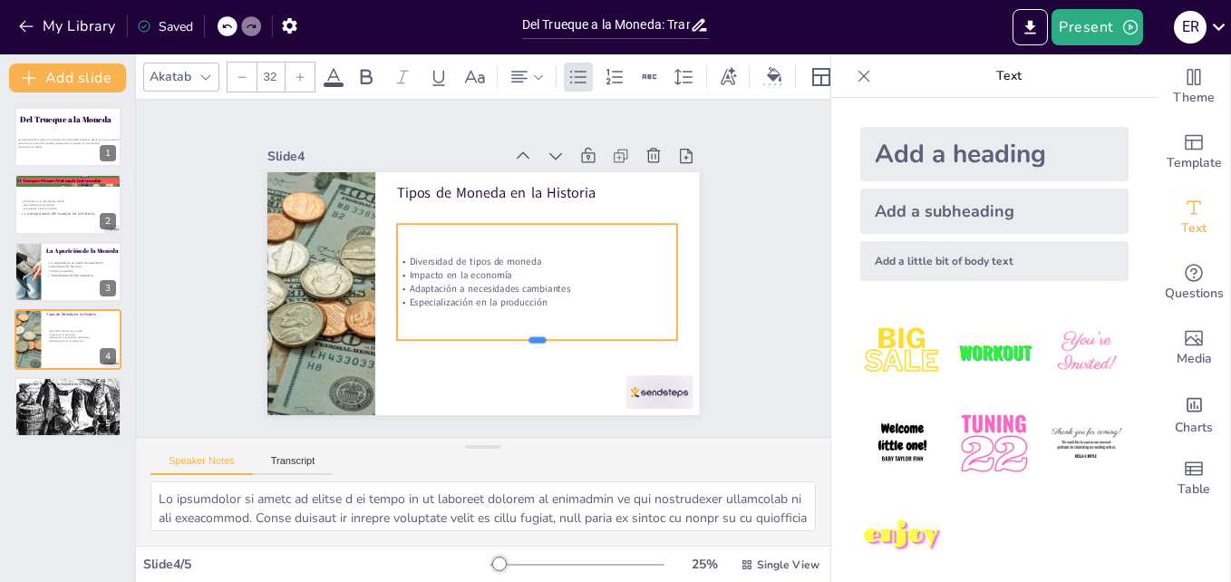
drag, startPoint x: 524, startPoint y: 257, endPoint x: 509, endPoint y: 334, distance: 77.7
click at [509, 334] on div at bounding box center [500, 362] width 262 height 128
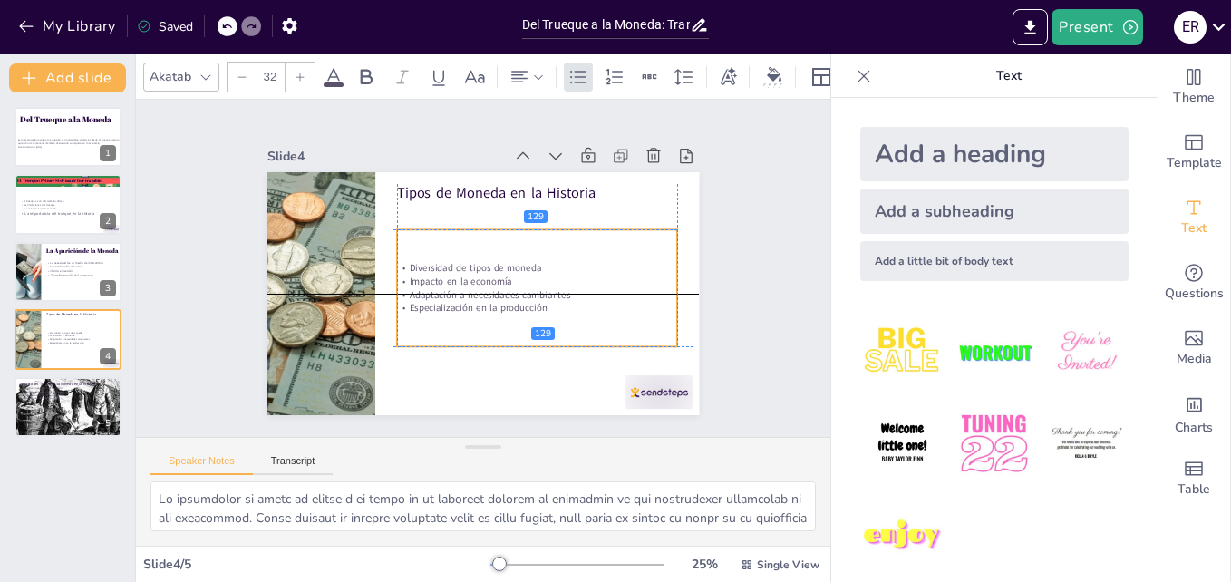
click at [534, 302] on p "Especialización en la producción" at bounding box center [516, 327] width 262 height 127
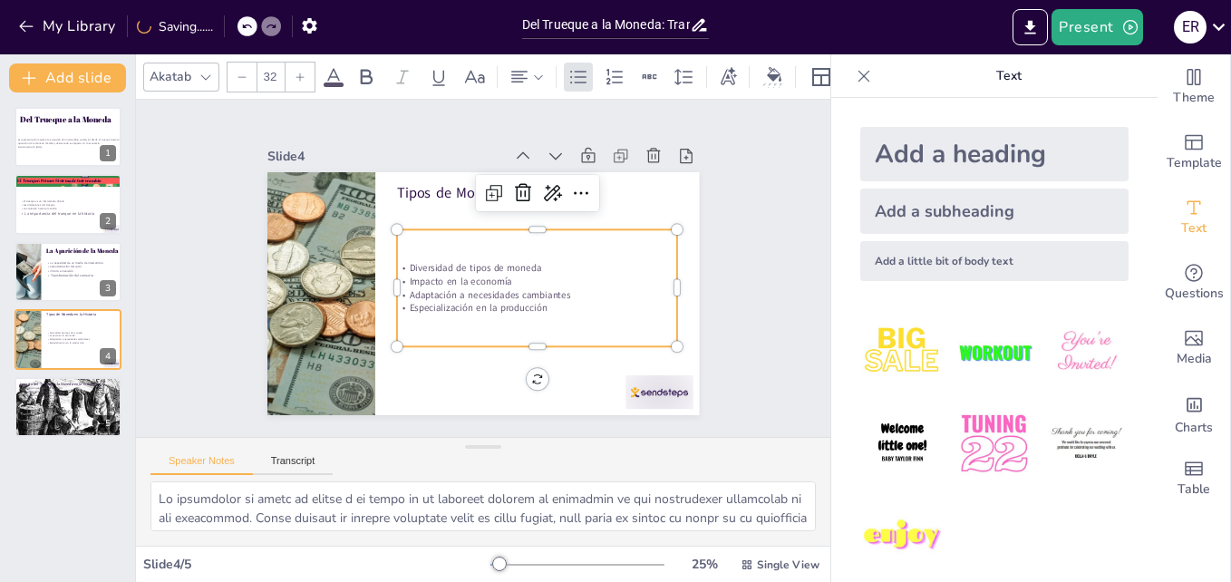
click at [531, 305] on p "Especialización en la producción" at bounding box center [482, 335] width 176 height 235
click at [534, 297] on p "Especialización en la producción" at bounding box center [419, 248] width 271 height 100
click at [534, 300] on p "Especialización en la producción" at bounding box center [510, 330] width 250 height 152
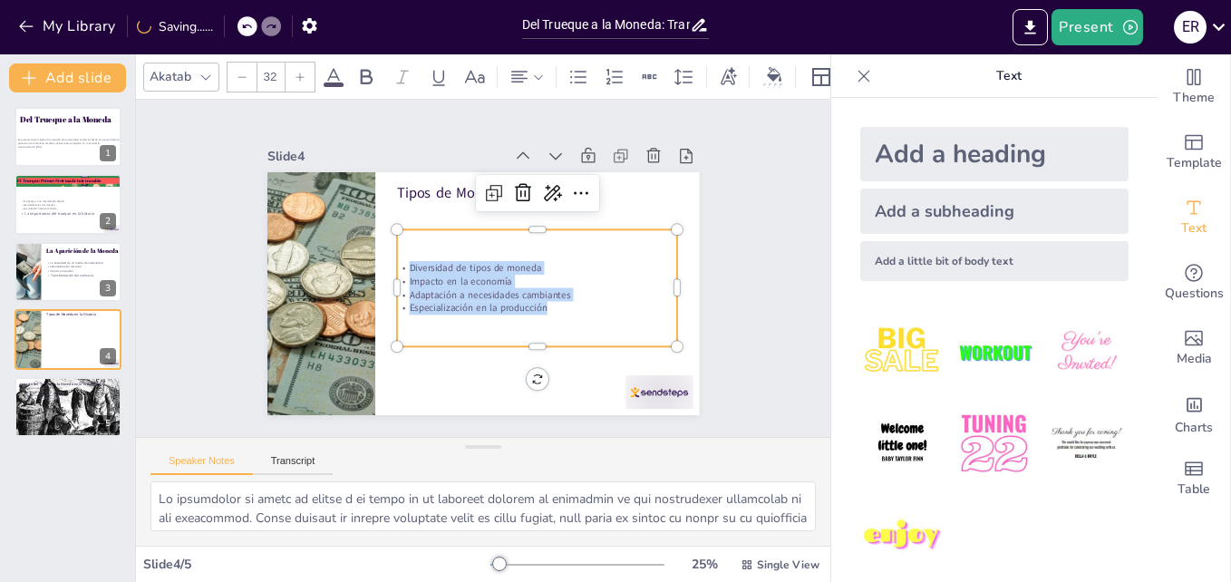
drag, startPoint x: 533, startPoint y: 300, endPoint x: 444, endPoint y: 256, distance: 99.3
click at [467, 256] on div "Diversidad de tipos de moneda Impacto en la economía Adaptación a necesidades c…" at bounding box center [508, 216] width 82 height 285
click at [292, 70] on div at bounding box center [300, 77] width 29 height 29
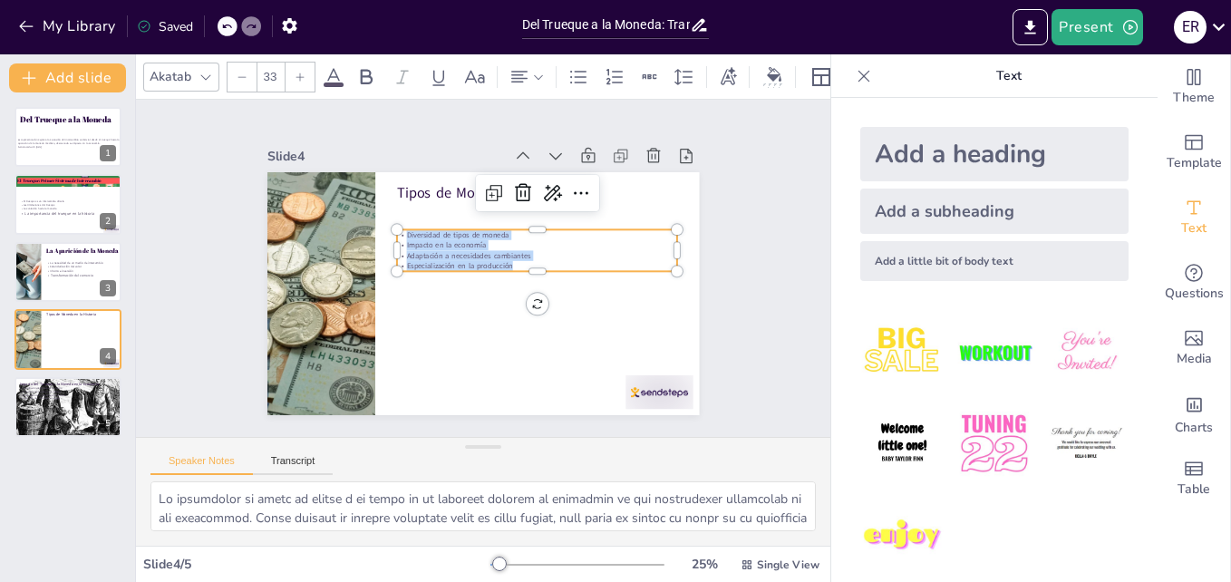
click at [292, 70] on div at bounding box center [300, 77] width 29 height 29
click at [292, 71] on div at bounding box center [300, 77] width 29 height 29
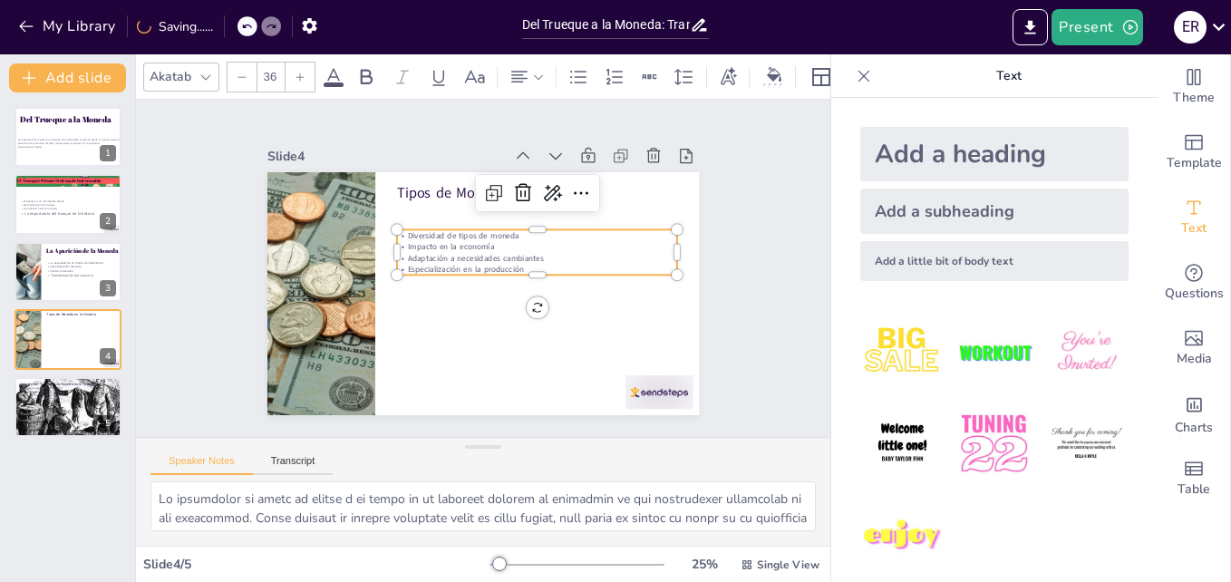
click at [292, 73] on div at bounding box center [300, 77] width 29 height 29
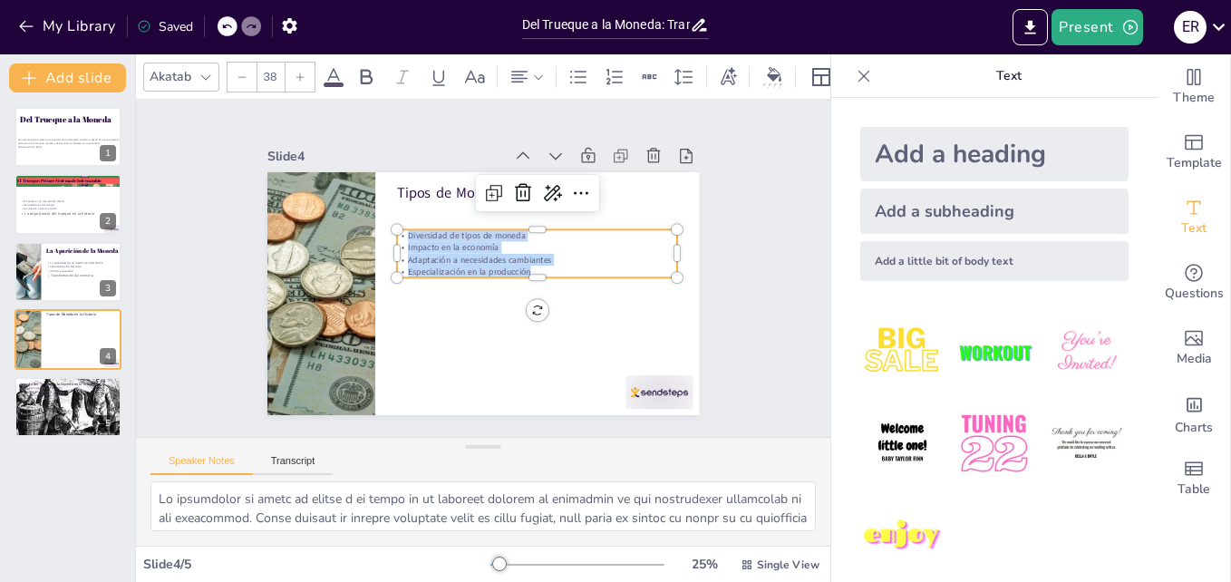
click at [292, 75] on div at bounding box center [300, 77] width 29 height 29
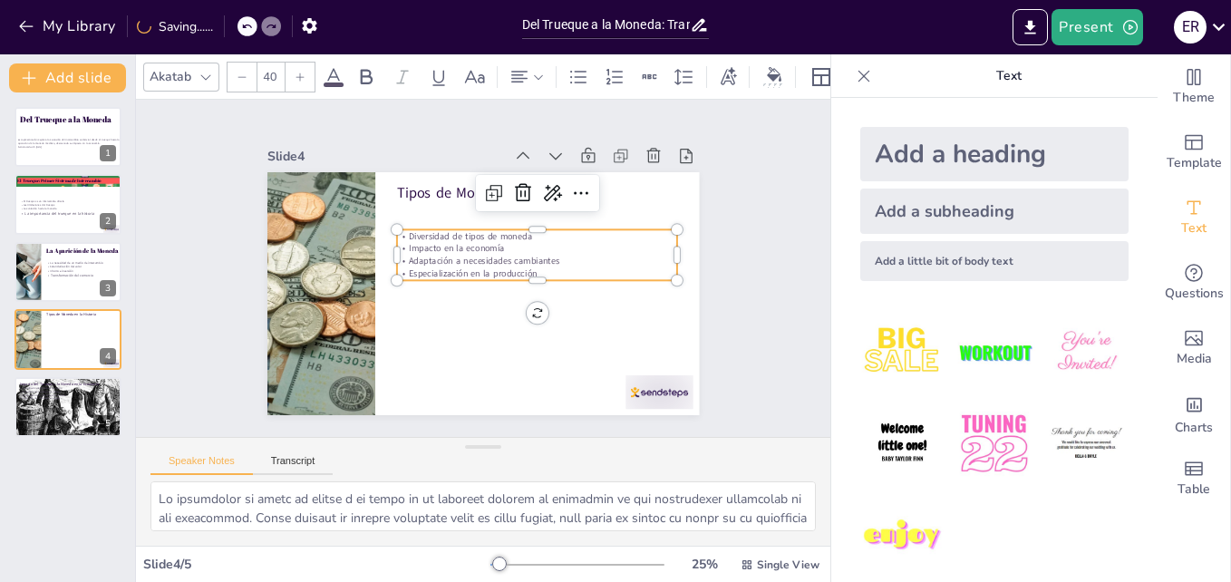
click at [292, 75] on div at bounding box center [300, 77] width 29 height 29
click at [292, 76] on div at bounding box center [300, 77] width 29 height 29
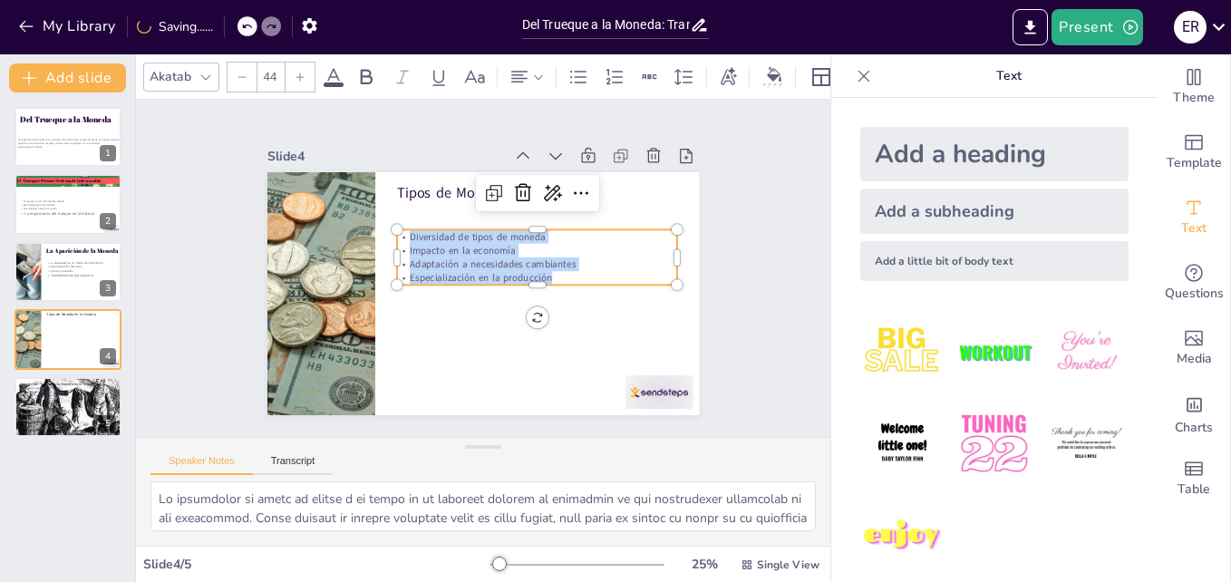
click at [292, 77] on div at bounding box center [300, 77] width 29 height 29
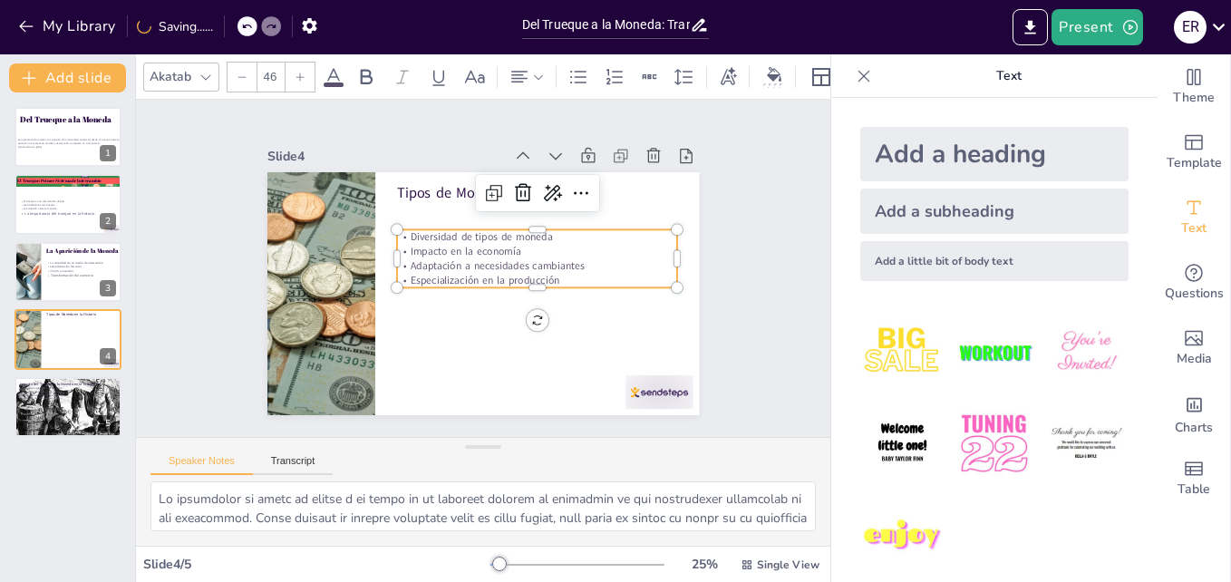
click at [291, 77] on div at bounding box center [300, 77] width 29 height 29
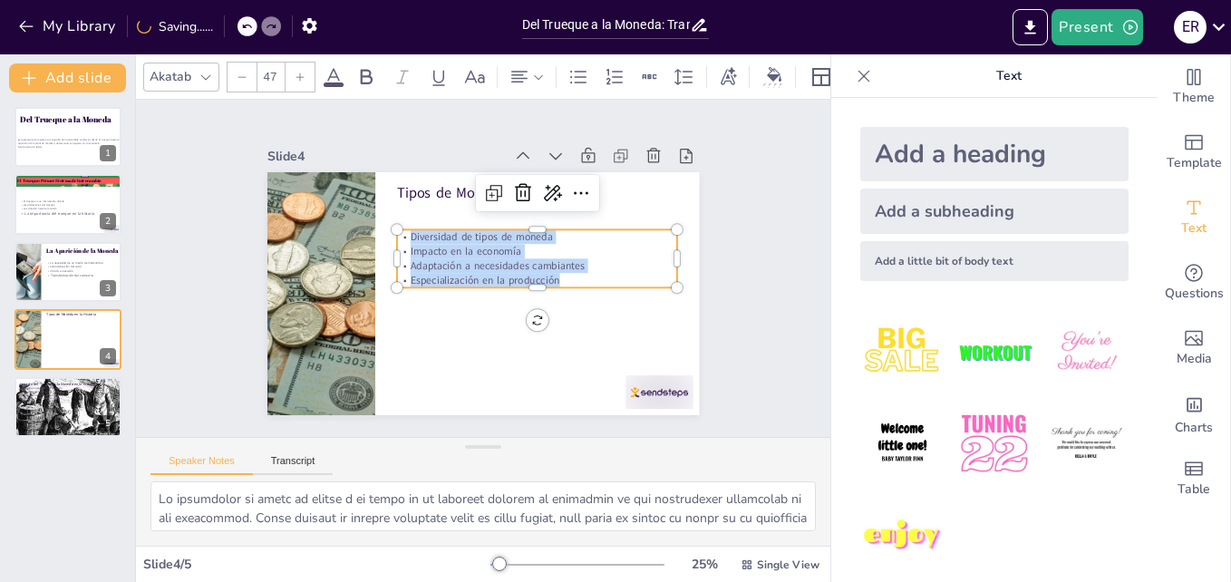
click at [291, 77] on div at bounding box center [300, 77] width 29 height 29
click at [291, 79] on div at bounding box center [300, 77] width 29 height 29
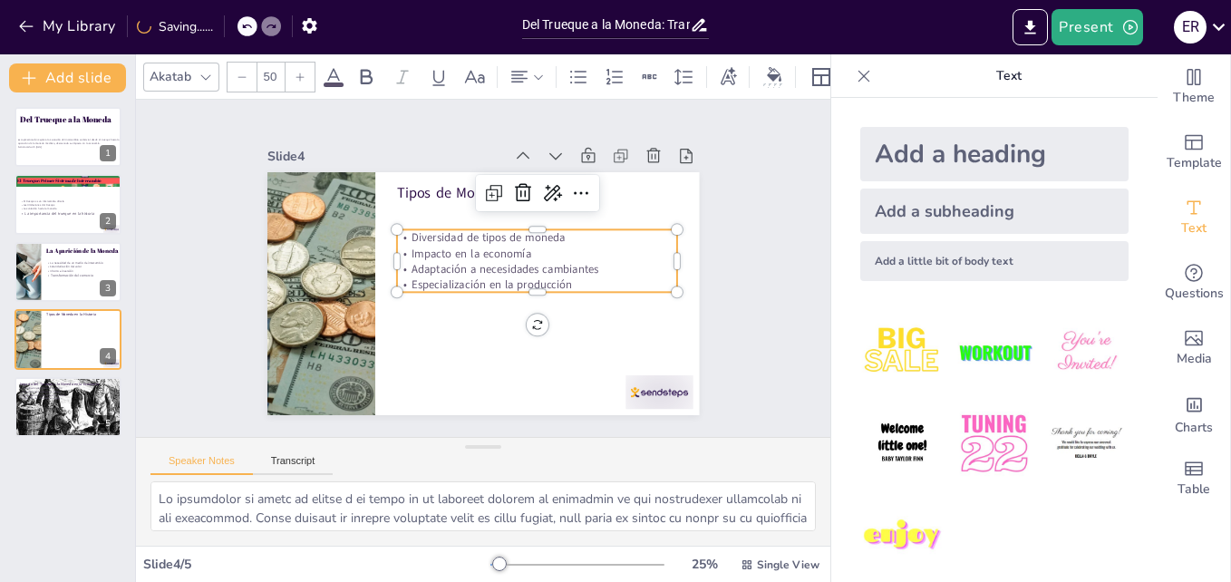
click at [290, 79] on div at bounding box center [300, 77] width 29 height 29
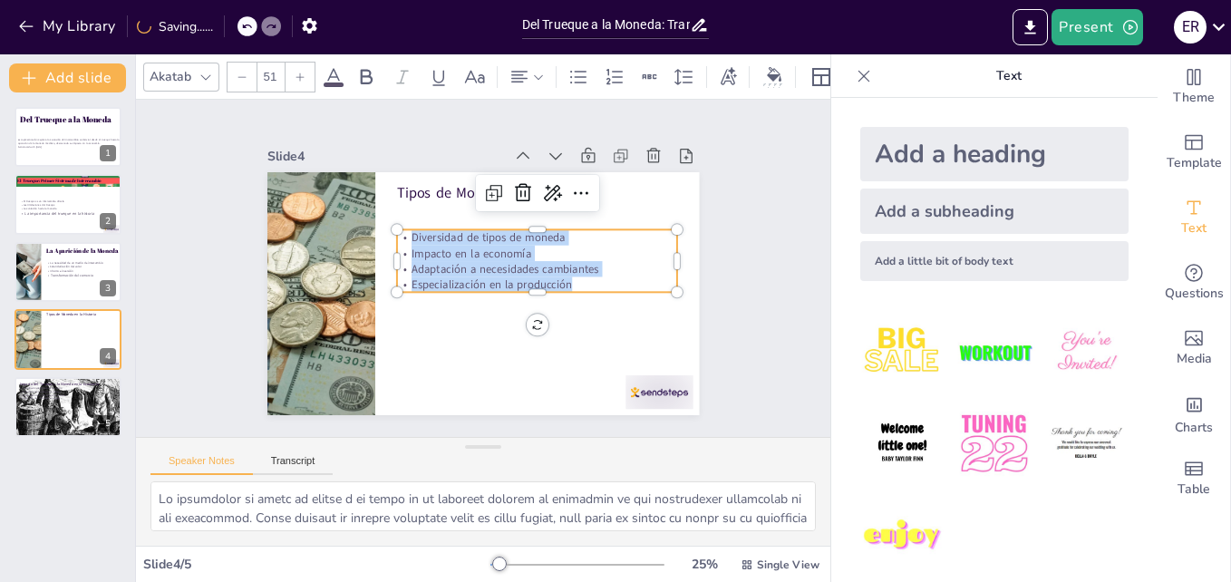
click at [290, 79] on div at bounding box center [300, 77] width 29 height 29
type input "52"
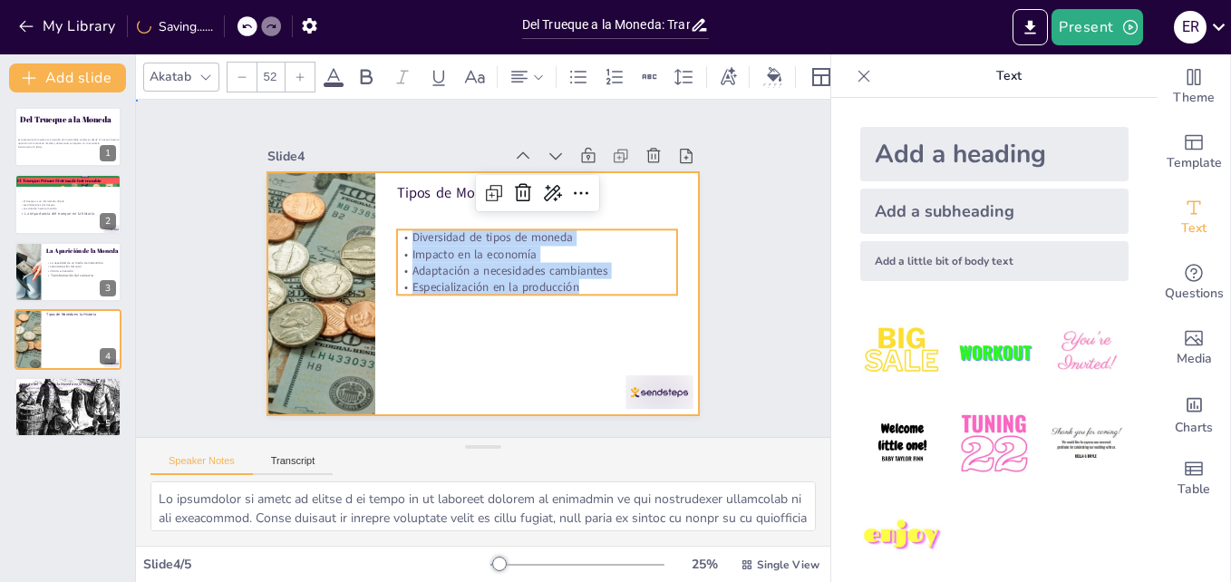
click at [425, 404] on div at bounding box center [477, 293] width 473 height 327
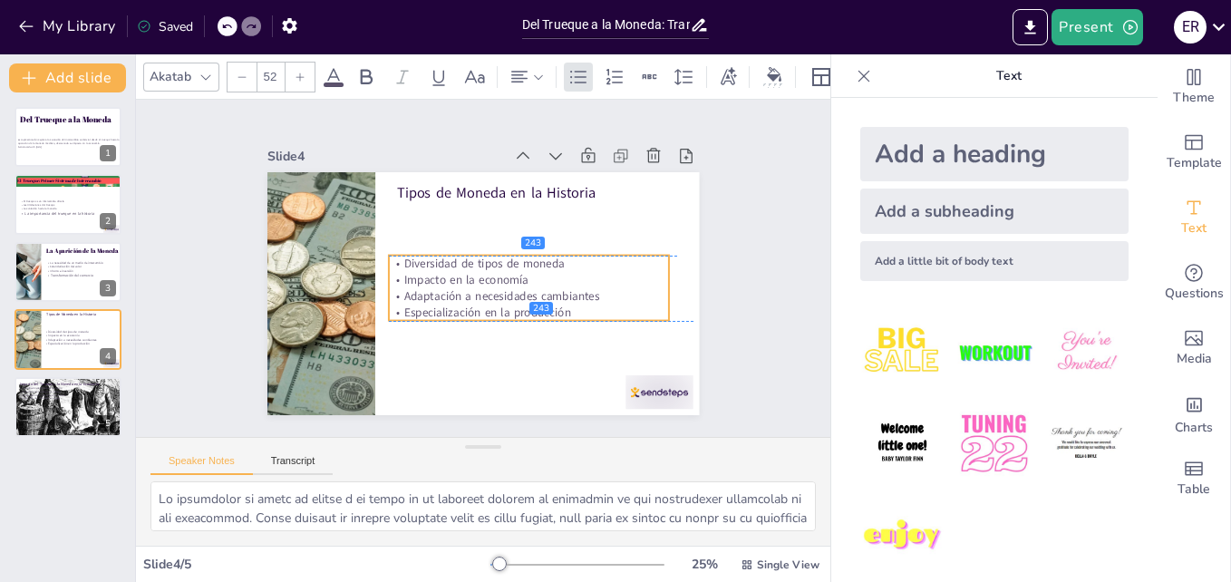
drag, startPoint x: 504, startPoint y: 280, endPoint x: 495, endPoint y: 306, distance: 27.8
click at [495, 306] on p "Especialización en la producción" at bounding box center [506, 327] width 263 height 129
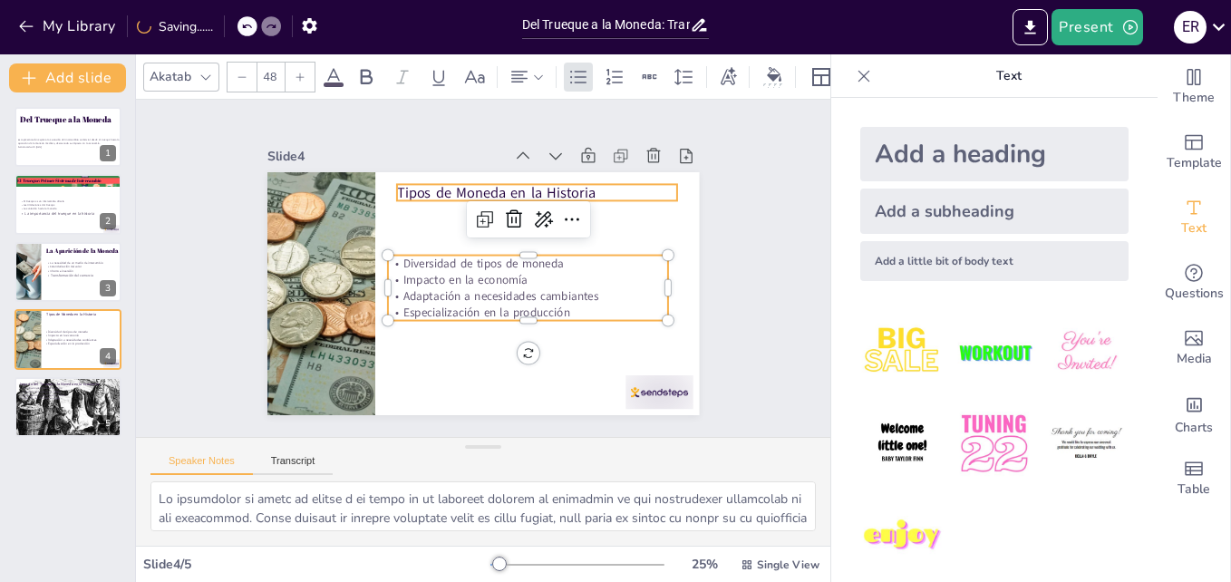
click at [560, 198] on p "Tipos de Moneda en la Historia" at bounding box center [546, 337] width 78 height 279
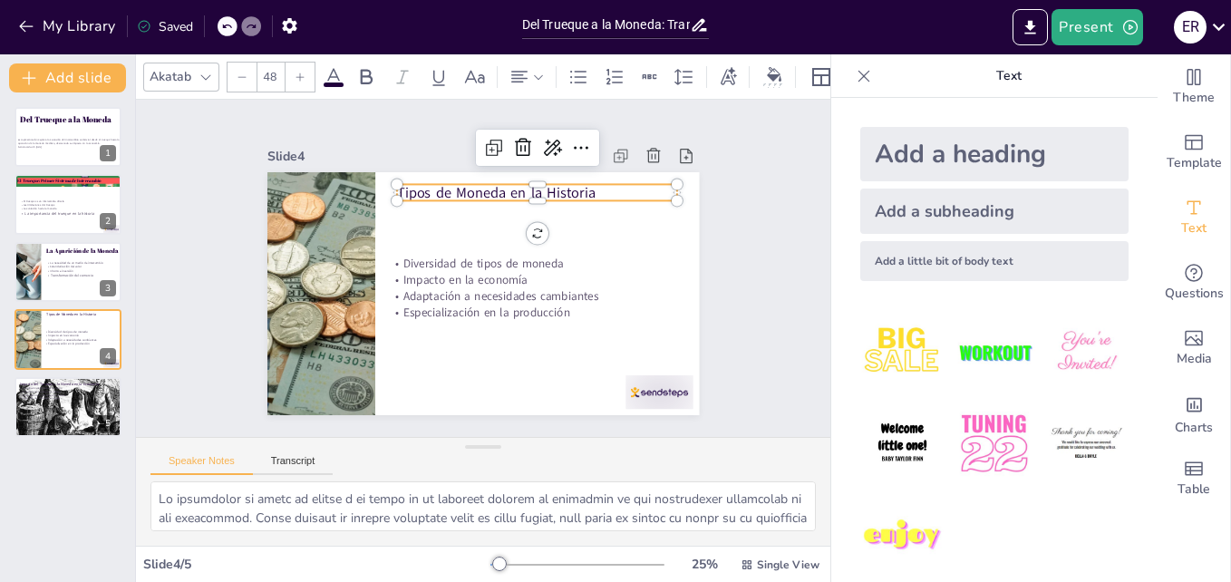
click at [202, 66] on div at bounding box center [206, 77] width 22 height 22
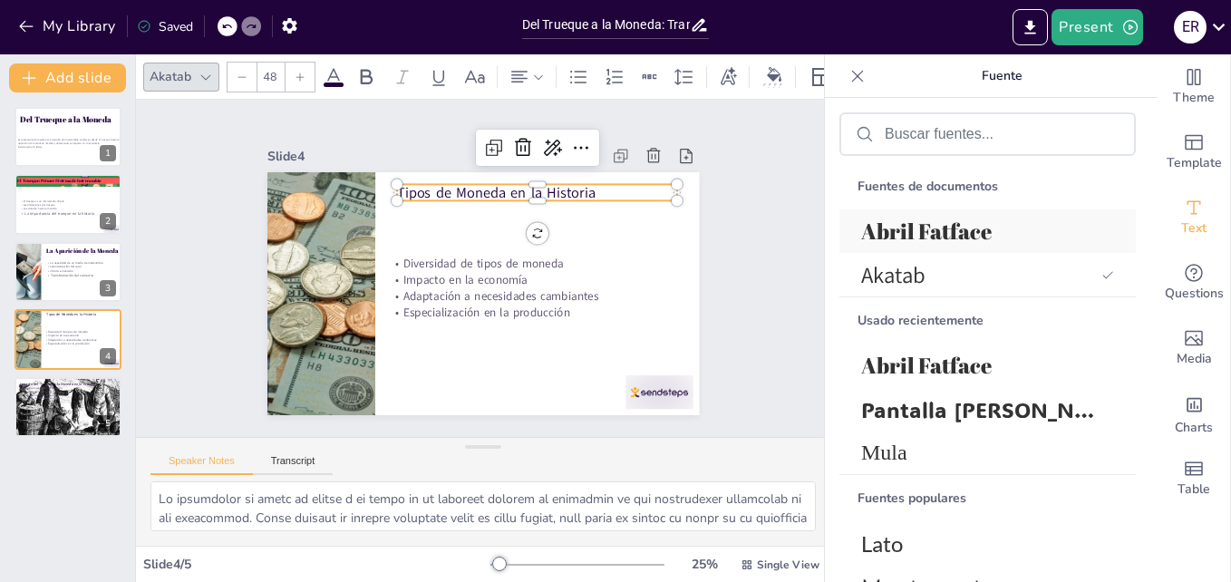
click at [929, 229] on span "Abril Fatface" at bounding box center [984, 231] width 246 height 29
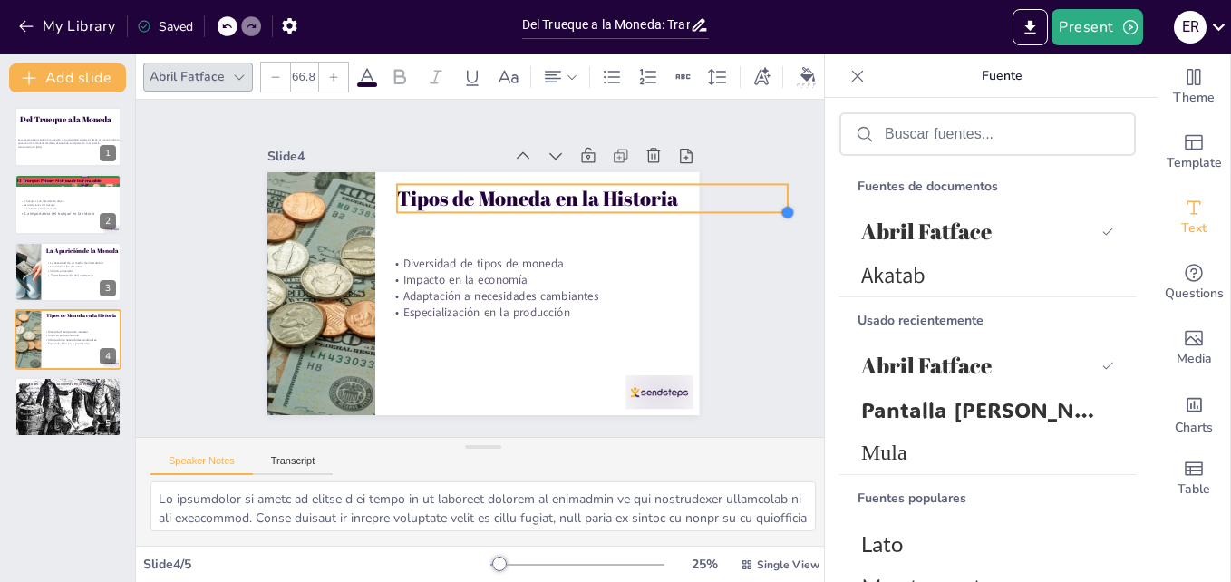
type input "69.5"
drag, startPoint x: 666, startPoint y: 193, endPoint x: 534, endPoint y: 200, distance: 132.5
click at [534, 200] on div "Tipos de Moneda en la Historia Diversidad de tipos de moneda Impacto en la econ…" at bounding box center [475, 293] width 486 height 364
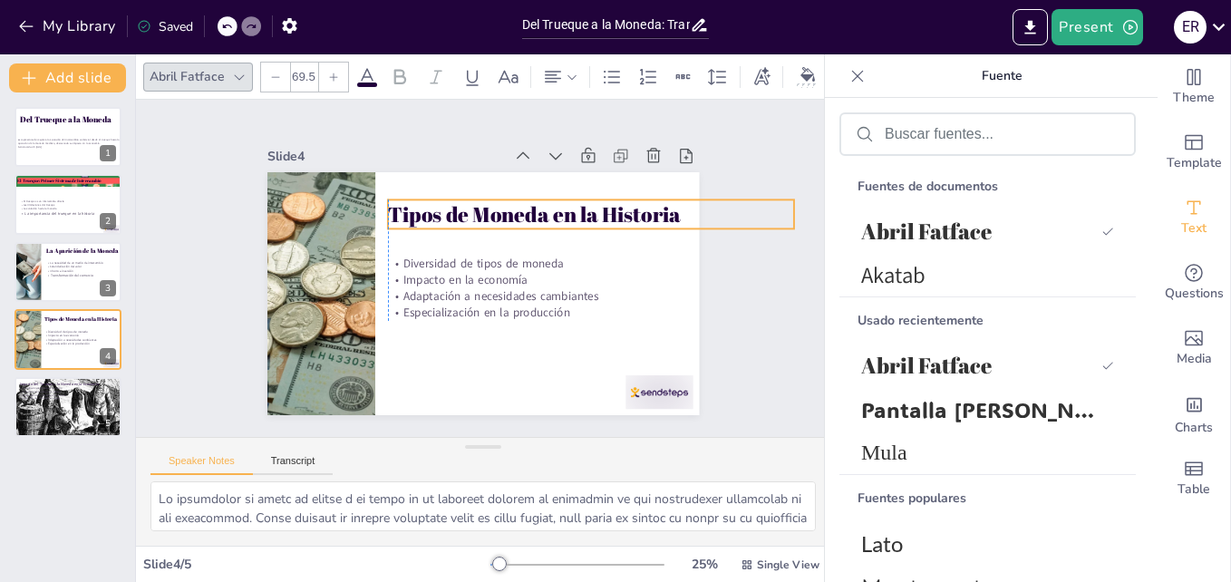
drag, startPoint x: 550, startPoint y: 196, endPoint x: 542, endPoint y: 211, distance: 17.4
click at [542, 211] on p "Tipos de Moneda en la Historia" at bounding box center [600, 300] width 322 height 294
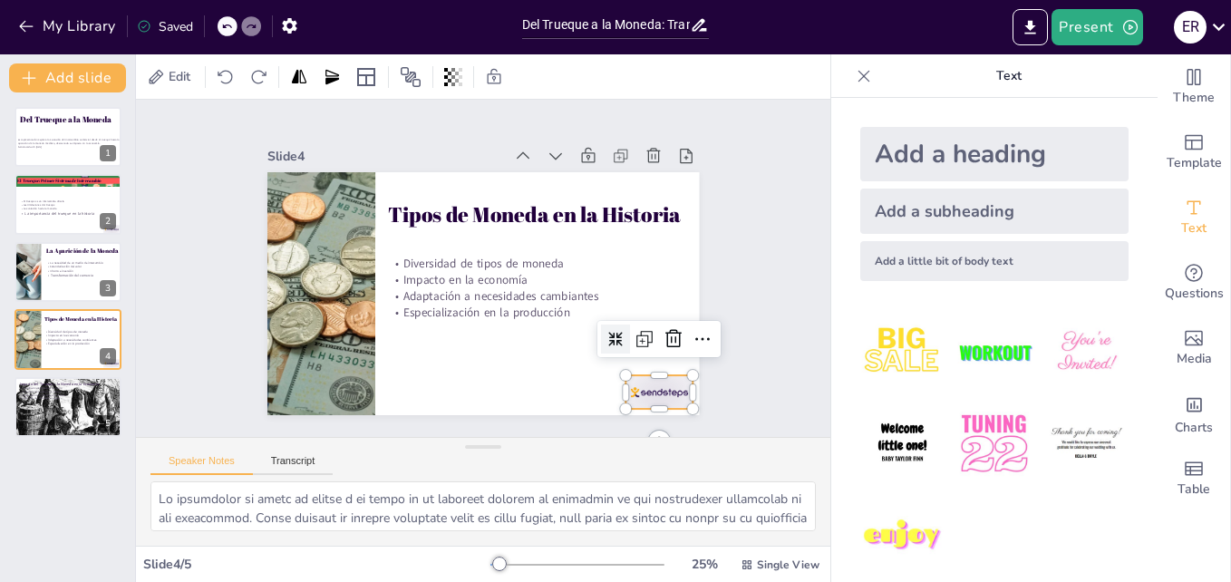
click at [640, 402] on div at bounding box center [629, 425] width 73 height 47
click at [656, 381] on icon at bounding box center [642, 394] width 27 height 27
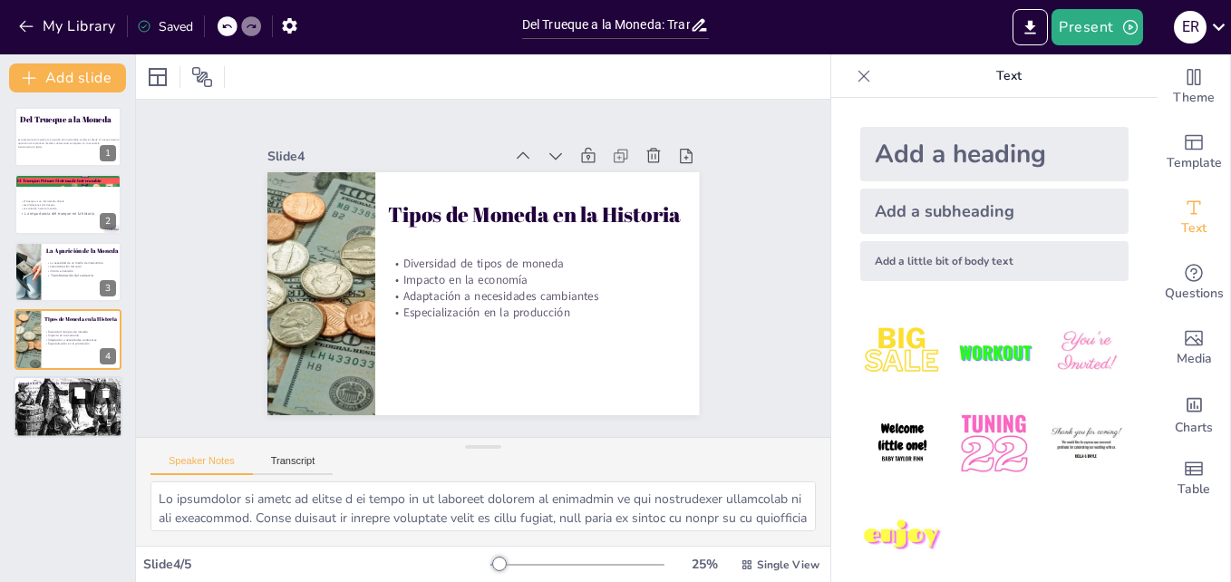
click at [78, 384] on button at bounding box center [80, 393] width 22 height 22
type textarea "La contribución del trueque al comercio es innegable, ya que sentó las bases pa…"
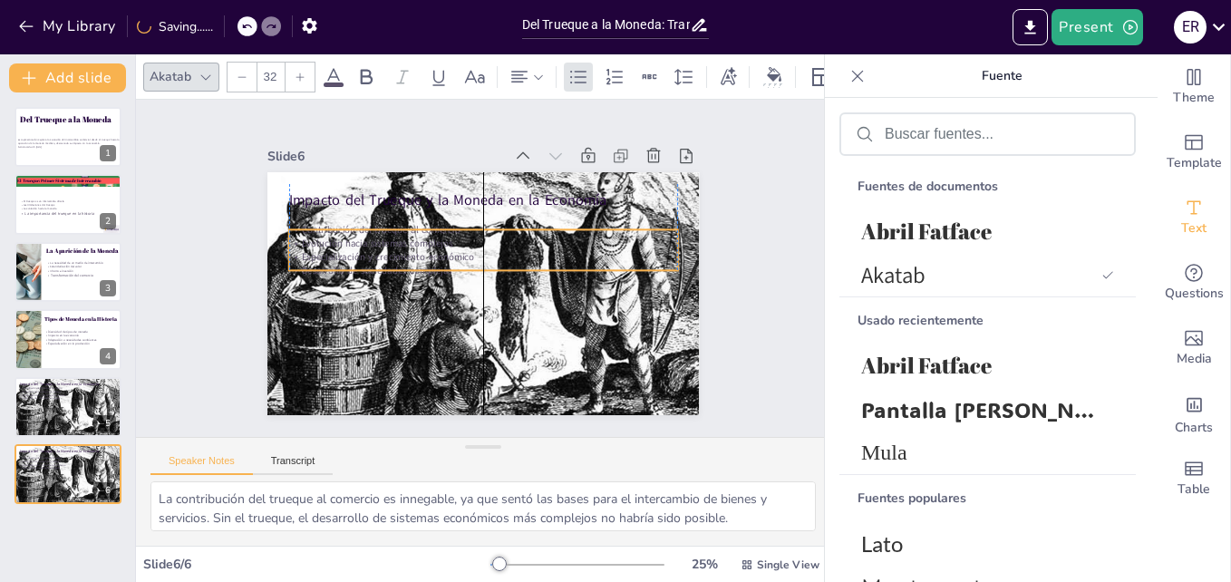
drag, startPoint x: 546, startPoint y: 220, endPoint x: 542, endPoint y: 231, distance: 11.5
click at [542, 231] on p "Evolución hacia sistemas complejos" at bounding box center [490, 244] width 373 height 133
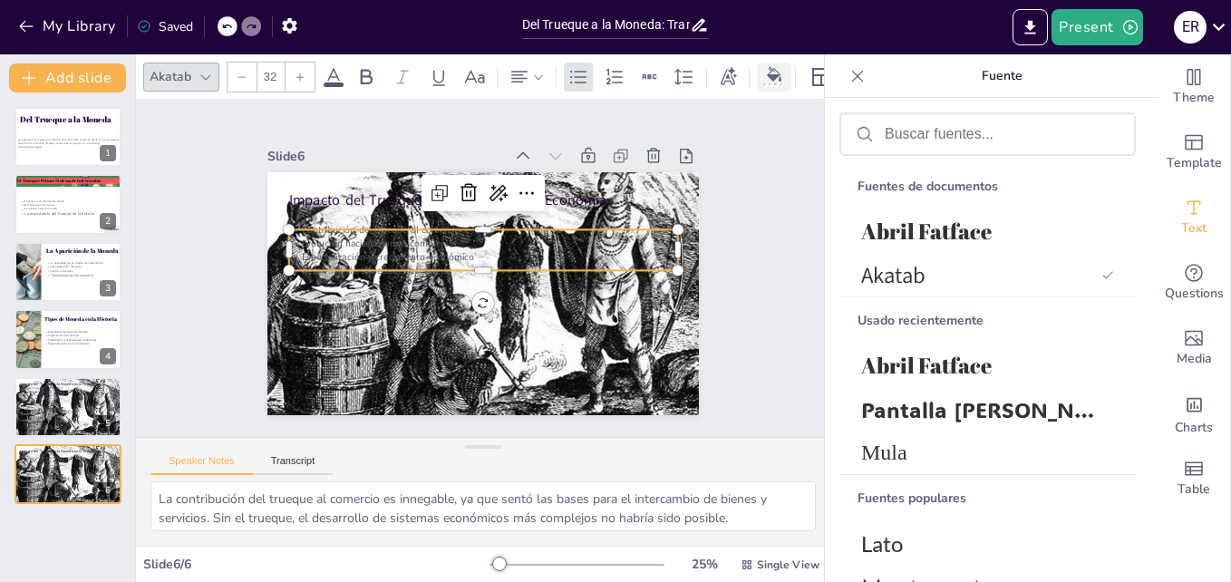
click at [782, 83] on div at bounding box center [773, 85] width 20 height 5
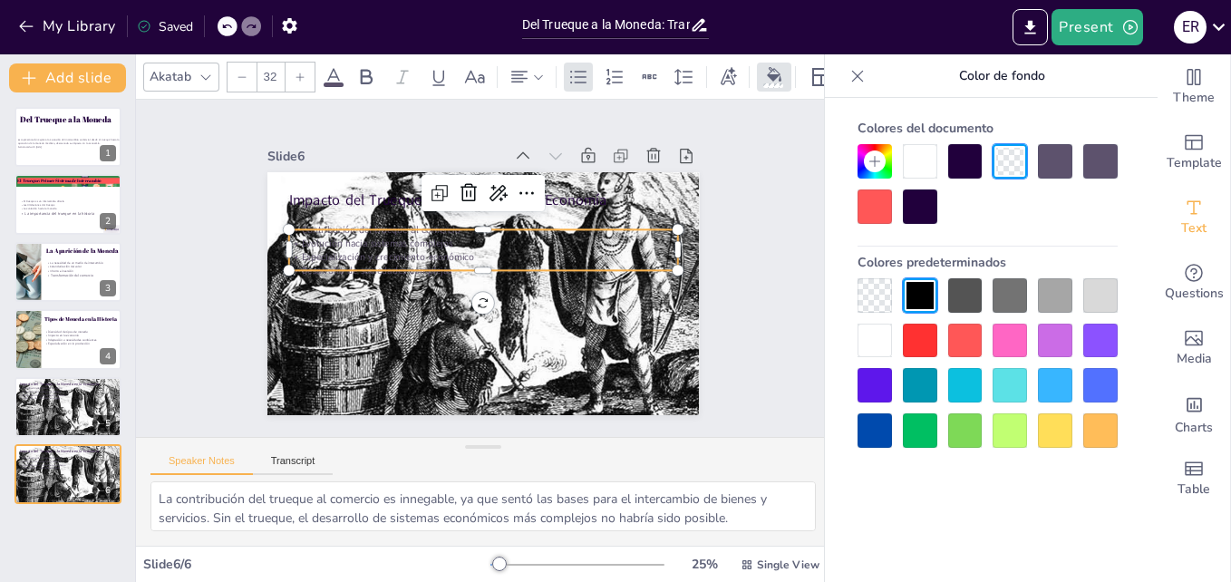
click at [923, 165] on div at bounding box center [920, 161] width 34 height 34
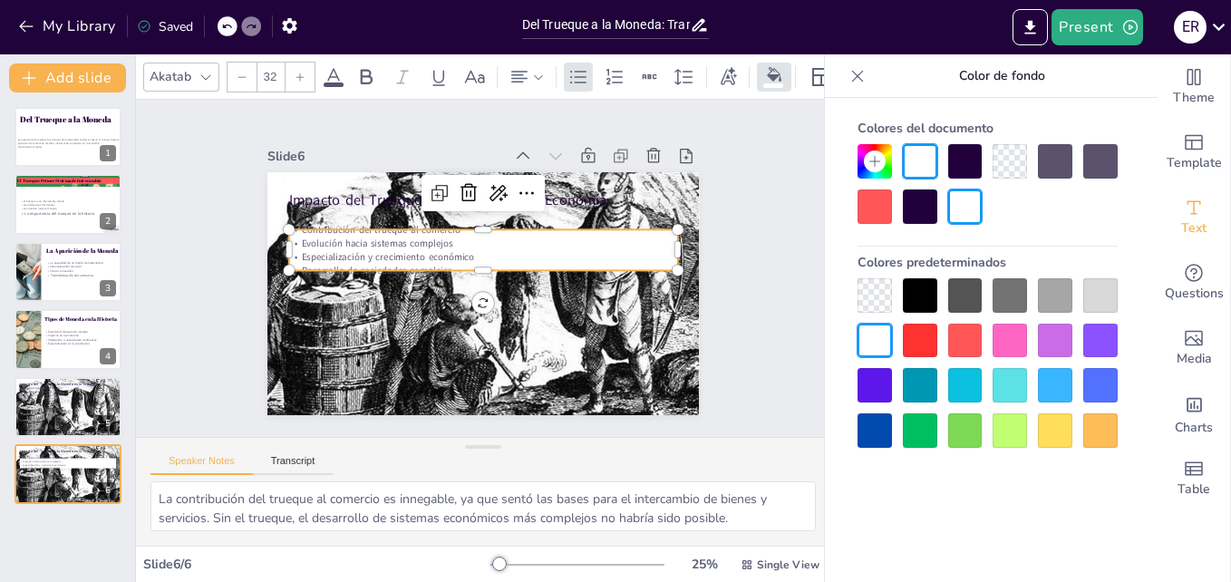
click at [954, 421] on div at bounding box center [965, 430] width 34 height 34
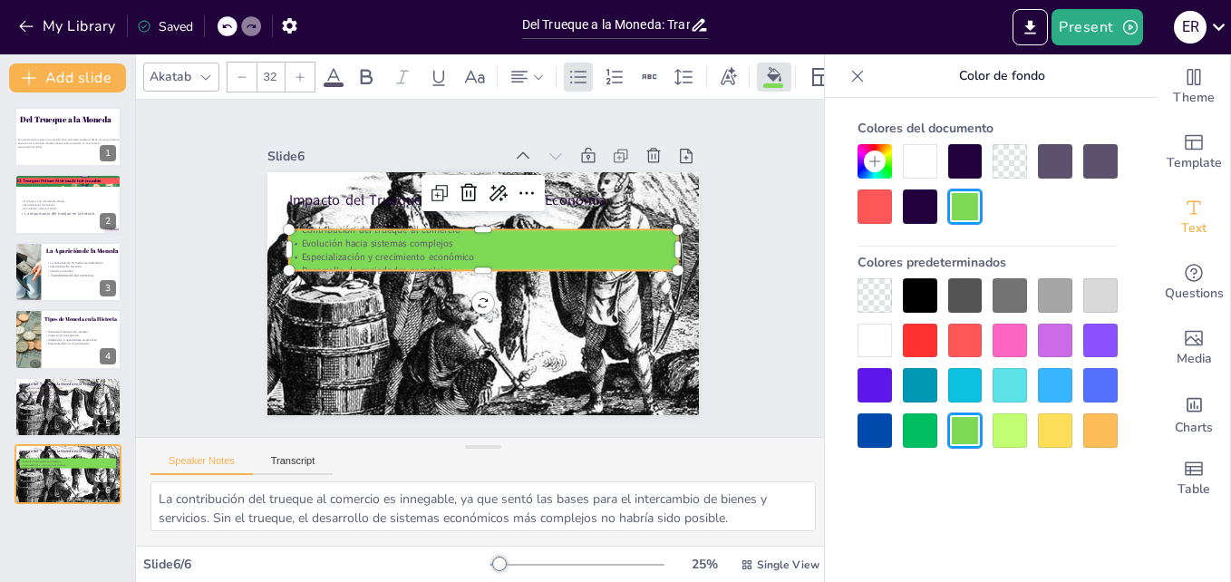
click at [1014, 432] on div at bounding box center [1010, 430] width 34 height 34
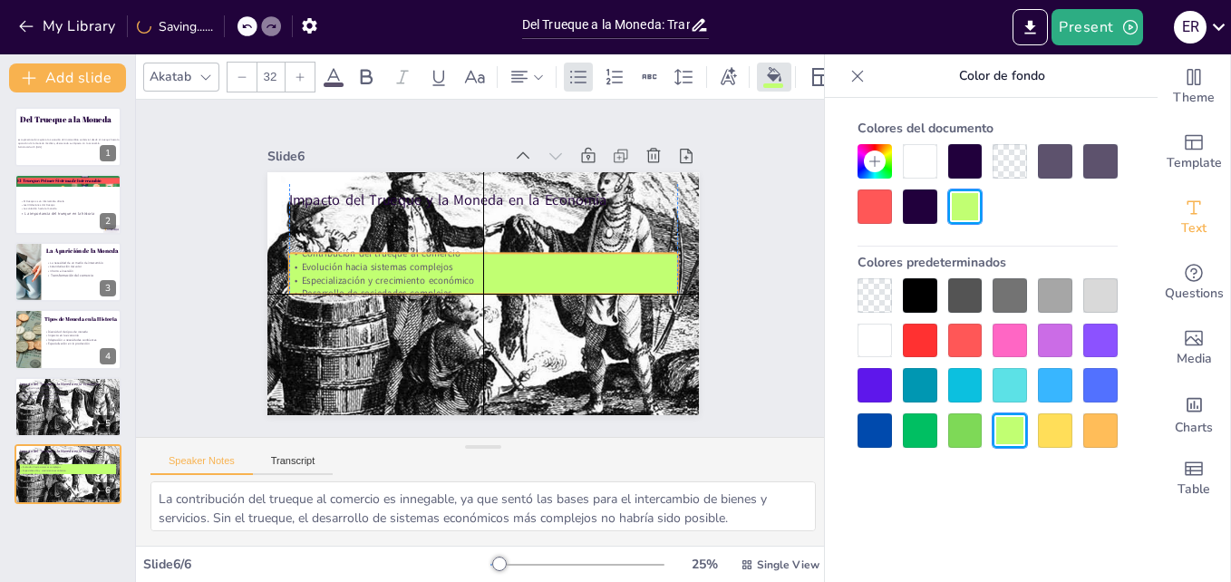
drag, startPoint x: 464, startPoint y: 259, endPoint x: 459, endPoint y: 283, distance: 24.2
click at [459, 283] on p "Desarrollo de sociedades complejas" at bounding box center [473, 291] width 361 height 170
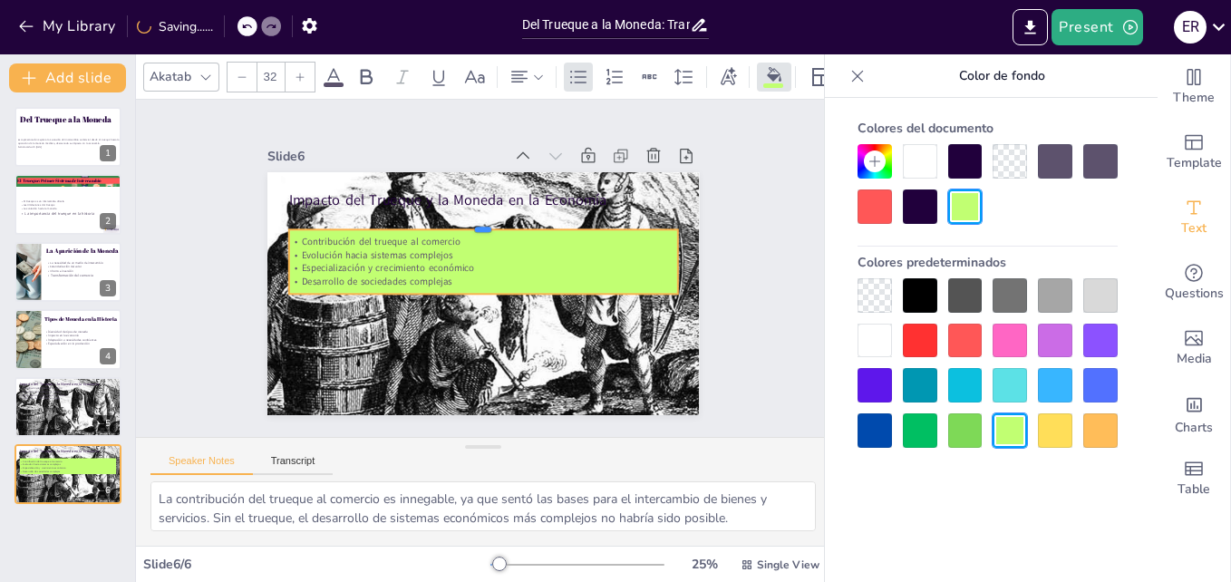
drag, startPoint x: 473, startPoint y: 244, endPoint x: 480, endPoint y: 220, distance: 24.7
click at [480, 220] on div at bounding box center [525, 249] width 171 height 361
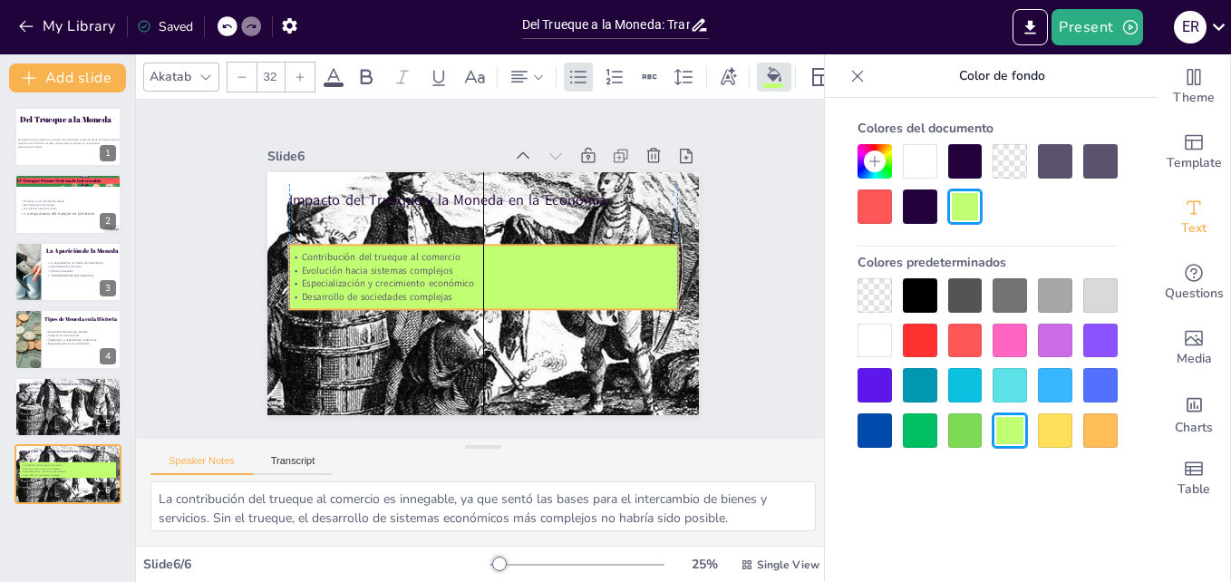
drag, startPoint x: 476, startPoint y: 240, endPoint x: 472, endPoint y: 260, distance: 20.3
click at [472, 260] on p "Contribución del trueque al comercio" at bounding box center [489, 258] width 344 height 206
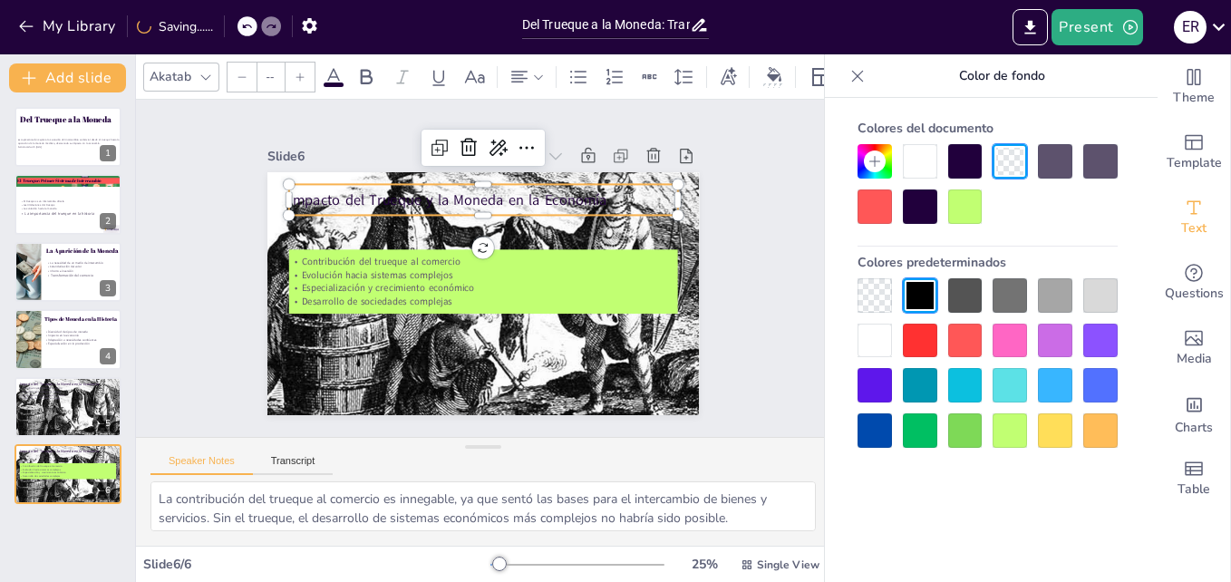
type input "48"
click at [542, 191] on p "Impacto del Trueque y la Moneda en la Economía" at bounding box center [490, 200] width 389 height 61
click at [203, 73] on icon at bounding box center [206, 77] width 15 height 15
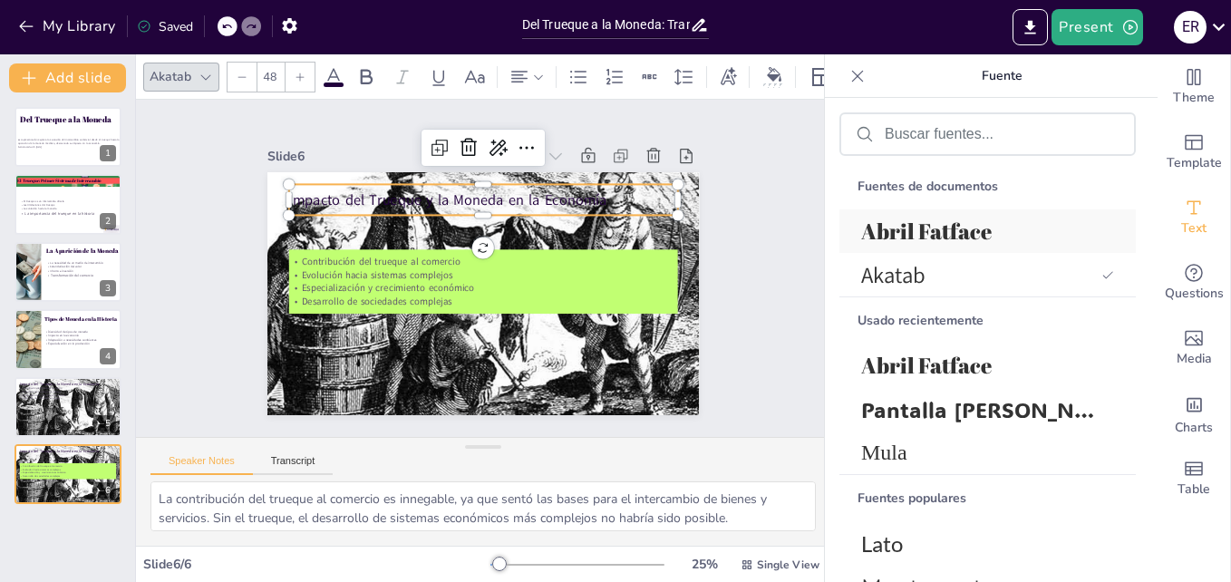
click at [1001, 245] on span "Abril Fatface" at bounding box center [984, 231] width 246 height 29
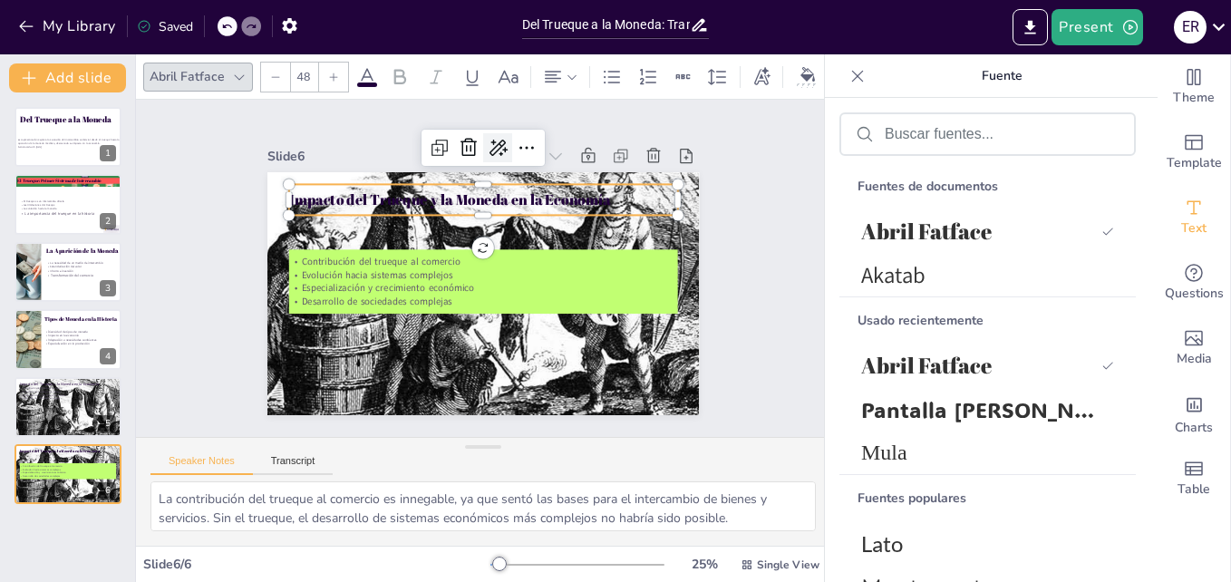
click at [520, 145] on icon at bounding box center [533, 158] width 27 height 27
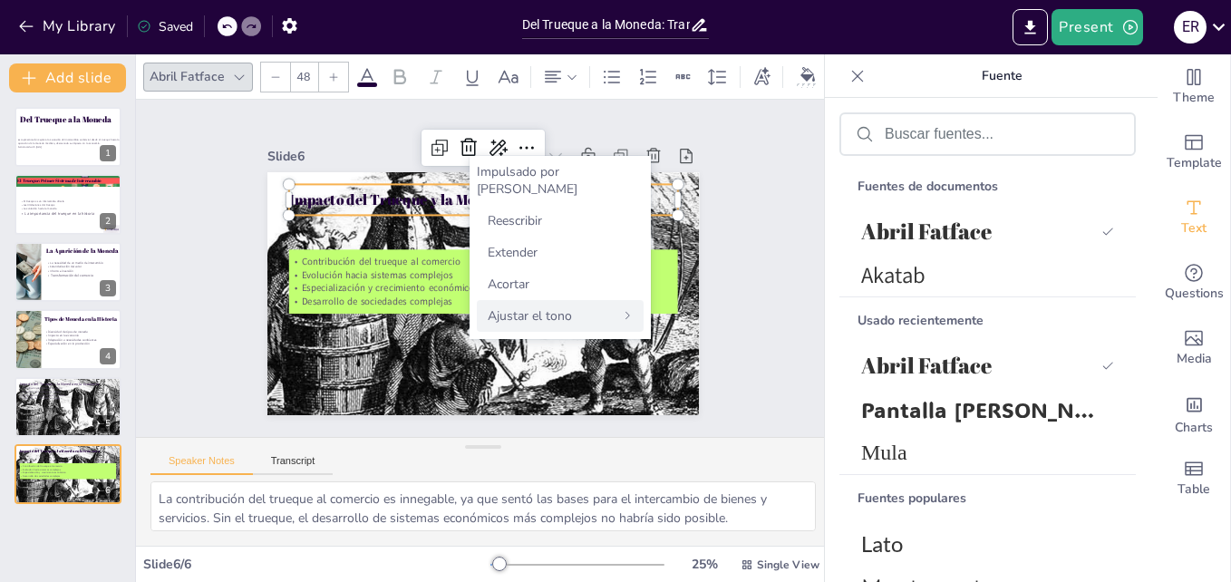
click at [590, 300] on div "Ajustar el tono" at bounding box center [560, 316] width 167 height 32
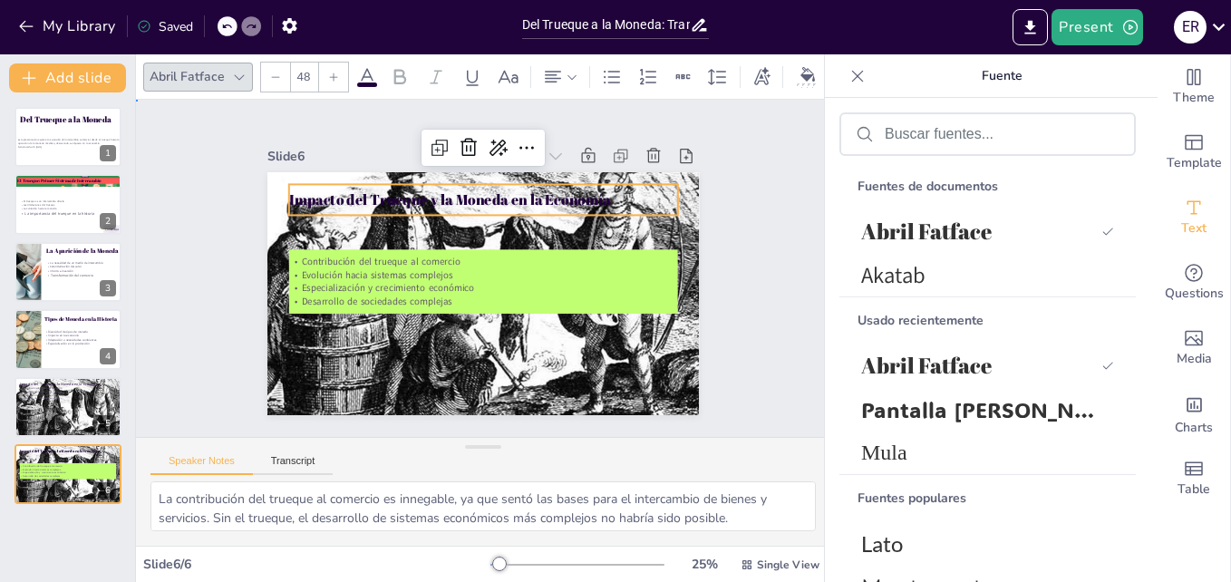
click at [705, 223] on div "Slide 1 Del Trueque a la Moneda Esta presentación explora la evolución del inte…" at bounding box center [483, 268] width 444 height 598
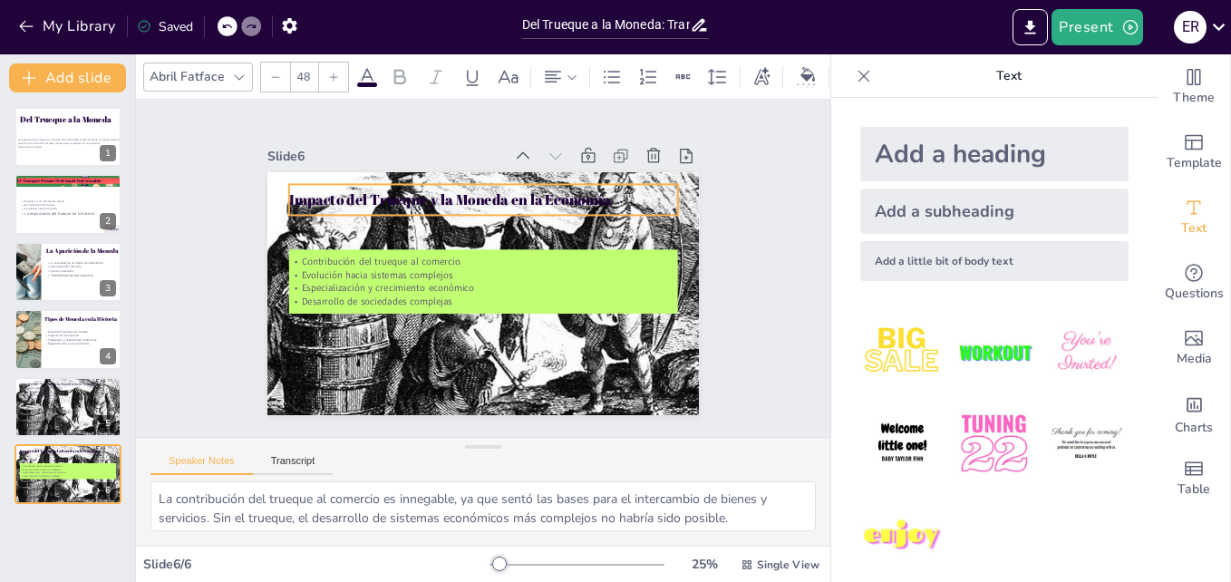
click at [532, 199] on p "Impacto del Trueque y la Moneda en la Economía" at bounding box center [517, 209] width 346 height 212
click at [235, 70] on icon at bounding box center [239, 77] width 15 height 15
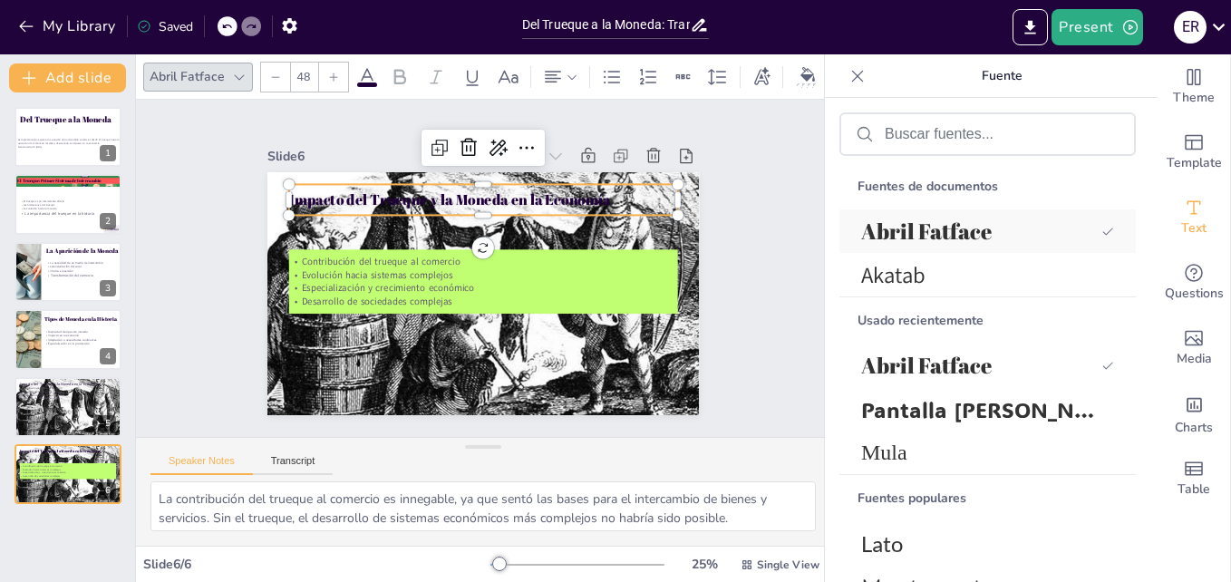
click at [994, 224] on span "Abril Fatface" at bounding box center [977, 231] width 233 height 29
click at [991, 225] on span "Abril Fatface" at bounding box center [977, 231] width 233 height 29
click at [758, 73] on icon at bounding box center [761, 77] width 20 height 20
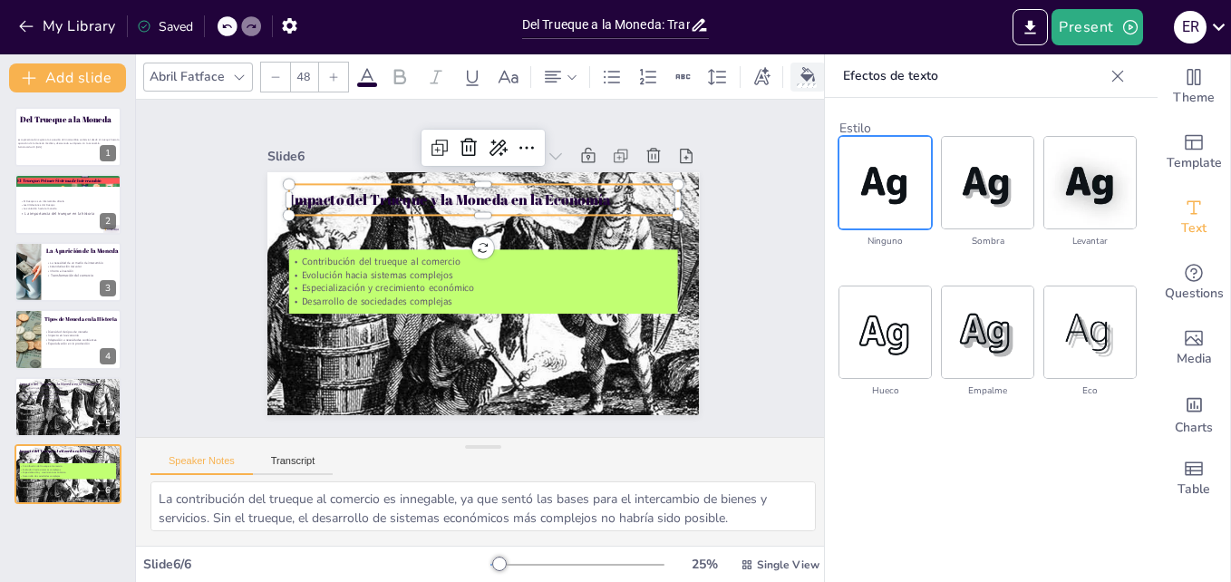
click at [794, 78] on div at bounding box center [807, 76] width 27 height 19
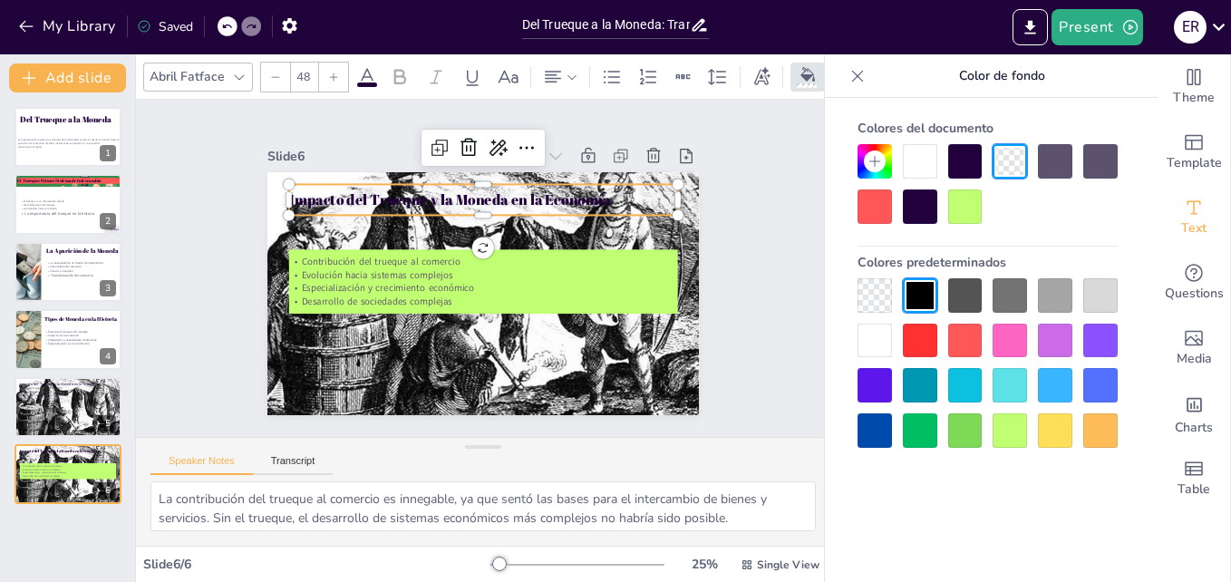
click at [920, 169] on div at bounding box center [920, 161] width 34 height 34
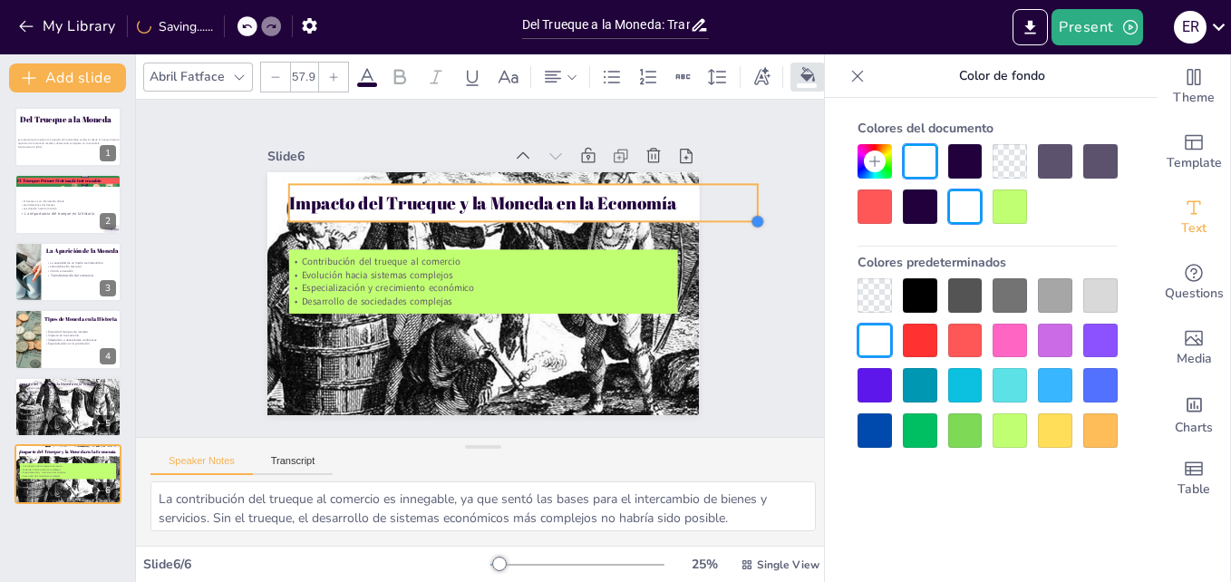
drag, startPoint x: 664, startPoint y: 210, endPoint x: 626, endPoint y: 217, distance: 37.7
click at [626, 217] on div "Impacto del Trueque y la Moneda en la Economía Contribución del trueque al come…" at bounding box center [480, 293] width 455 height 286
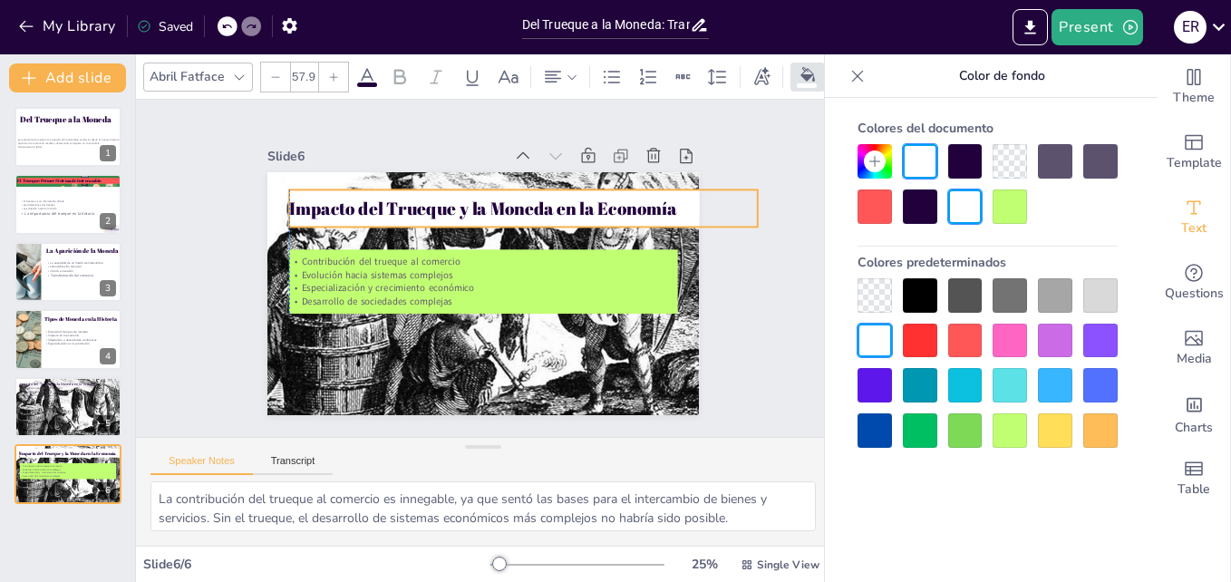
click at [646, 216] on div "Impacto del Trueque y la Moneda en la Economía" at bounding box center [535, 218] width 466 height 134
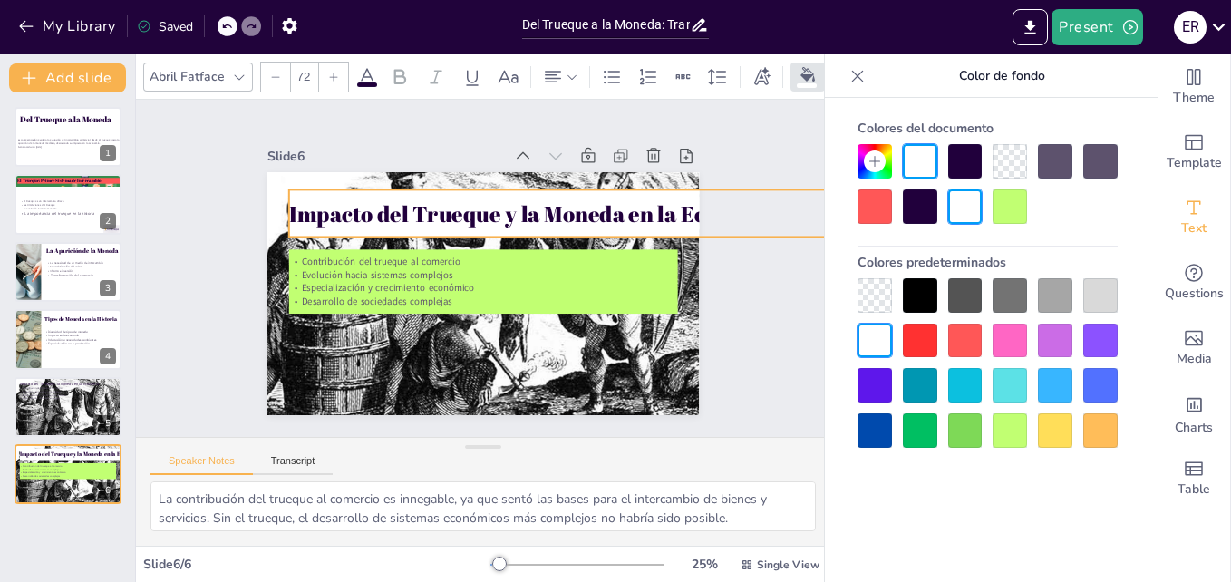
click at [744, 228] on div "Slide 1 Del Trueque a la Moneda Esta presentación explora la evolución del inte…" at bounding box center [483, 267] width 760 height 681
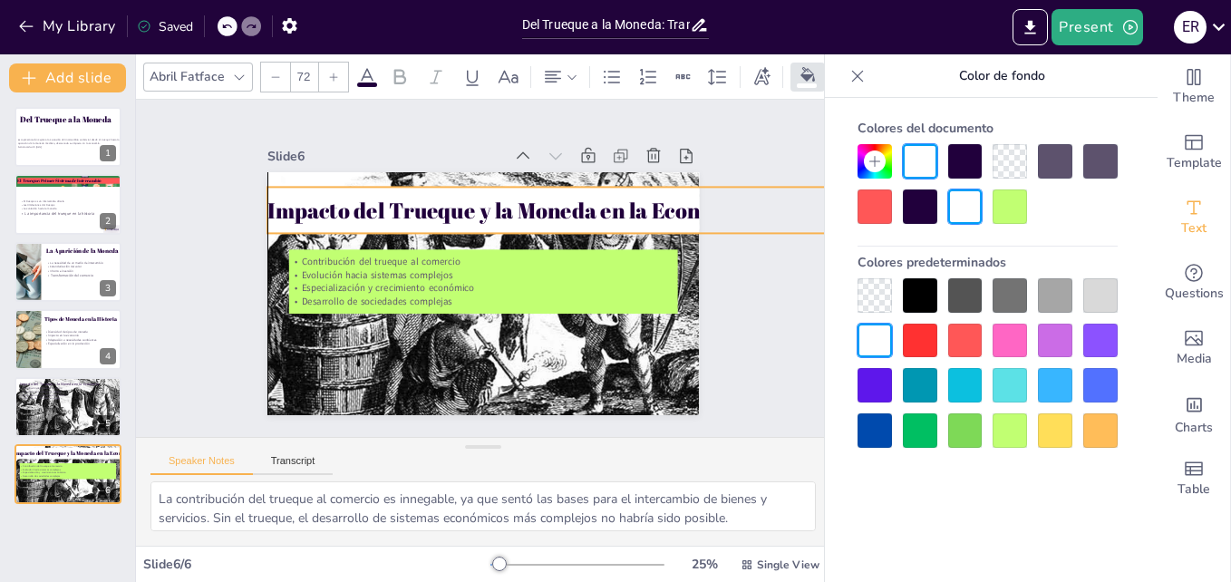
drag, startPoint x: 693, startPoint y: 209, endPoint x: 675, endPoint y: 207, distance: 17.4
click at [675, 207] on div "Slide 1 Del Trueque a la Moneda Esta presentación explora la evolución del inte…" at bounding box center [482, 267] width 606 height 485
drag, startPoint x: 253, startPoint y: 180, endPoint x: 283, endPoint y: 192, distance: 32.2
click at [283, 192] on div "Impacto del Trueque y la Moneda en la Economía Contribución del trueque al come…" at bounding box center [464, 251] width 470 height 483
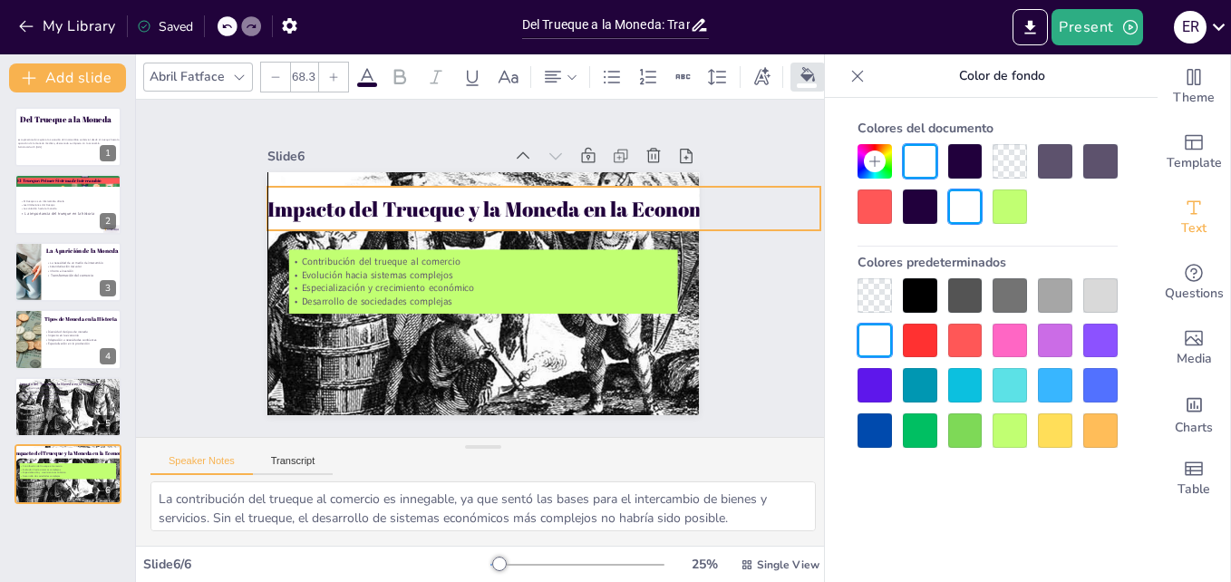
drag, startPoint x: 367, startPoint y: 205, endPoint x: 341, endPoint y: 202, distance: 26.4
click at [341, 202] on p "Impacto del Trueque y la Moneda en la Economía" at bounding box center [549, 215] width 553 height 86
drag, startPoint x: 800, startPoint y: 183, endPoint x: 751, endPoint y: 185, distance: 49.9
click at [751, 185] on div "Slide 1 Del Trueque a la Moneda Esta presentación explora la evolución del inte…" at bounding box center [484, 268] width 750 height 474
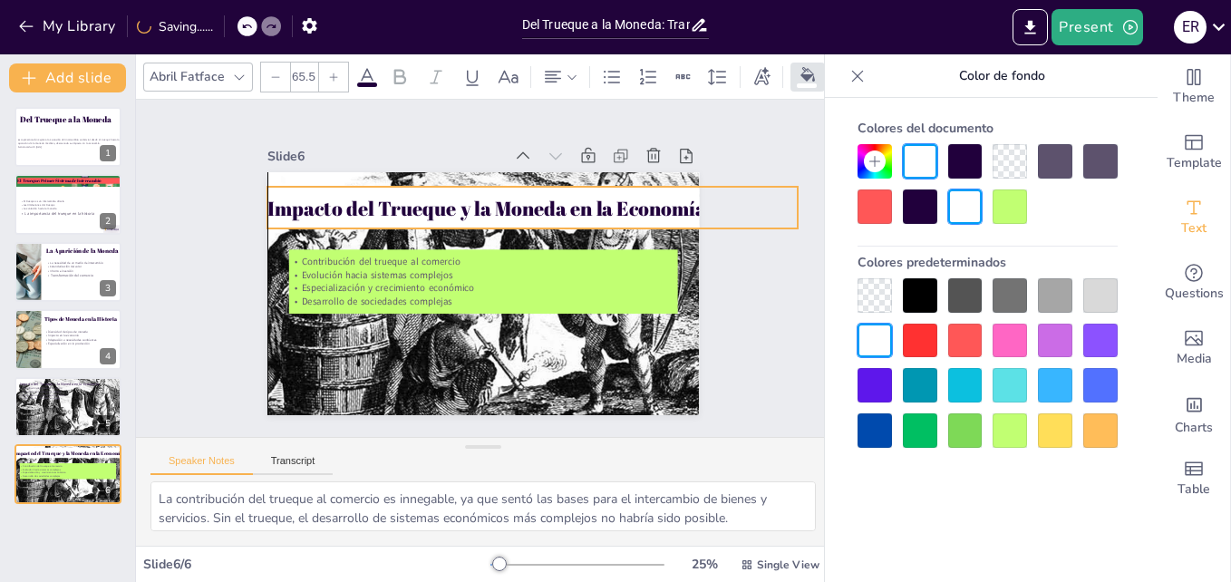
click at [781, 196] on div "Slide 1 Del Trueque a la Moneda Esta presentación explora la evolución del inte…" at bounding box center [483, 268] width 694 height 337
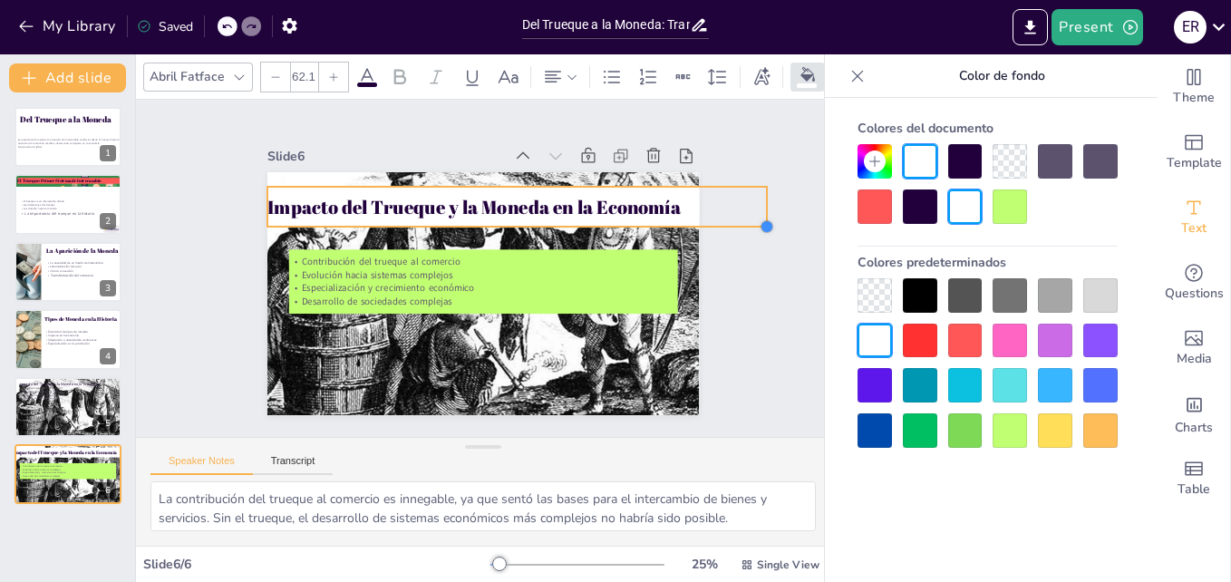
type input "62.7"
drag, startPoint x: 780, startPoint y: 219, endPoint x: 757, endPoint y: 218, distance: 23.6
click at [757, 340] on div at bounding box center [766, 349] width 19 height 19
click at [740, 300] on div "Slide 1 Del Trueque a la Moneda Esta presentación explora la evolución del inte…" at bounding box center [483, 268] width 742 height 715
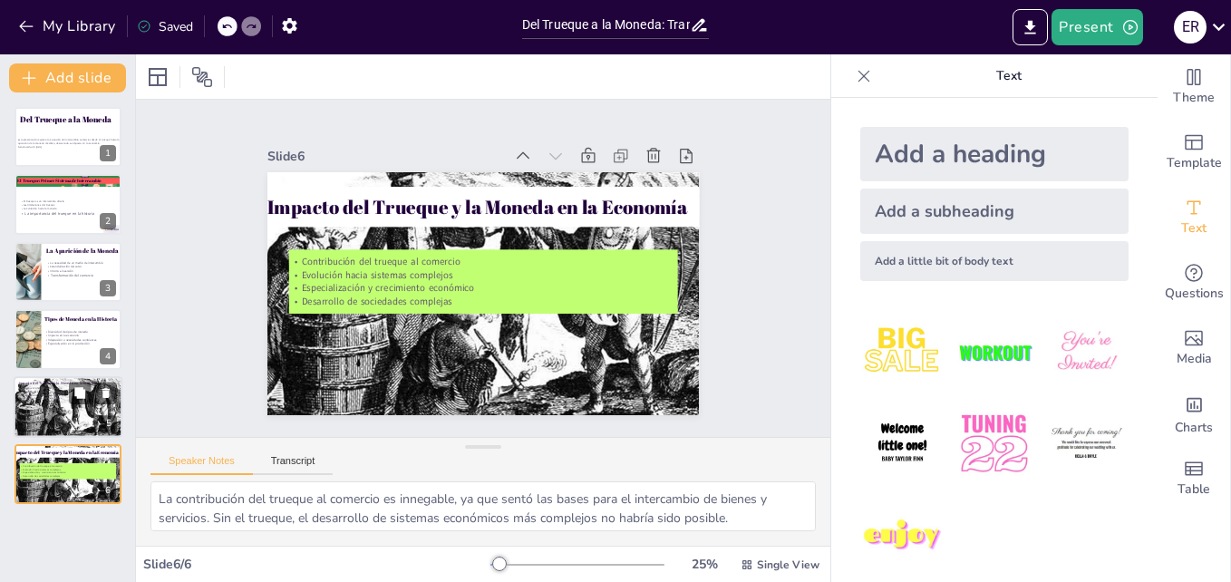
click at [67, 404] on div at bounding box center [68, 407] width 109 height 68
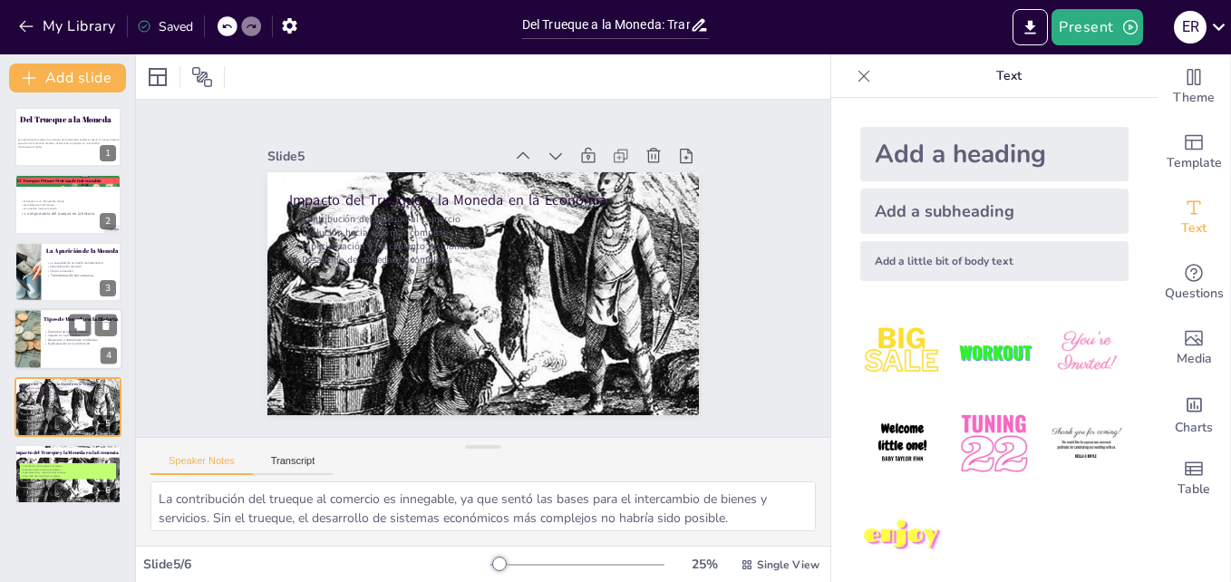
click at [59, 345] on p "Especialización en la producción" at bounding box center [79, 344] width 71 height 5
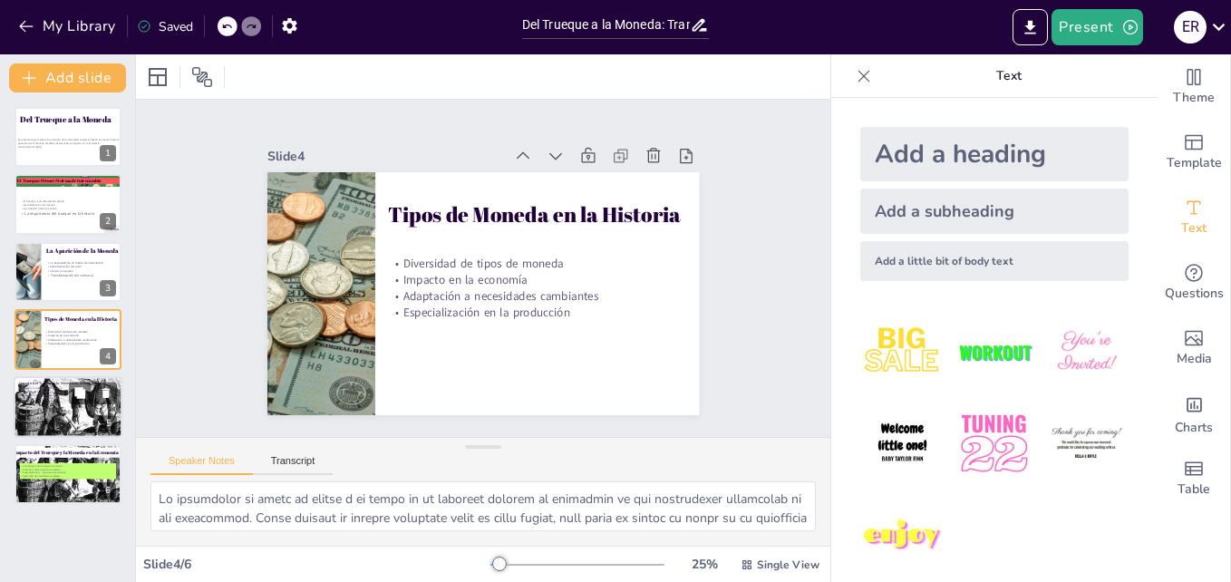
click at [41, 402] on div at bounding box center [68, 407] width 109 height 68
type textarea "La contribución del trueque al comercio es innegable, ya que sentó las bases pa…"
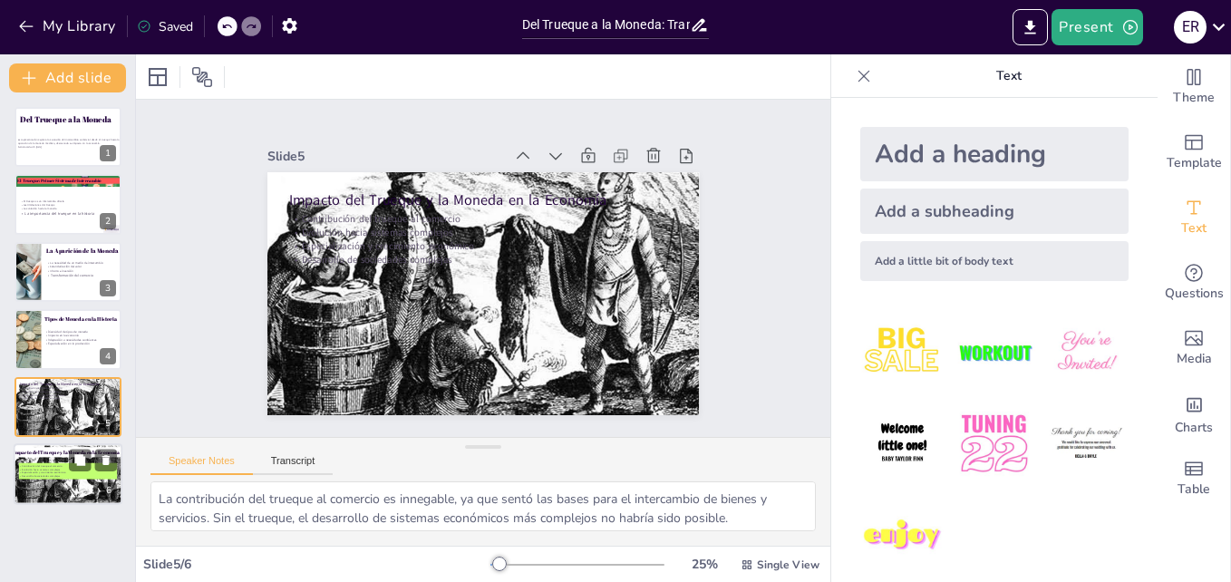
click at [24, 472] on p "Especialización y crecimiento económico" at bounding box center [68, 473] width 98 height 4
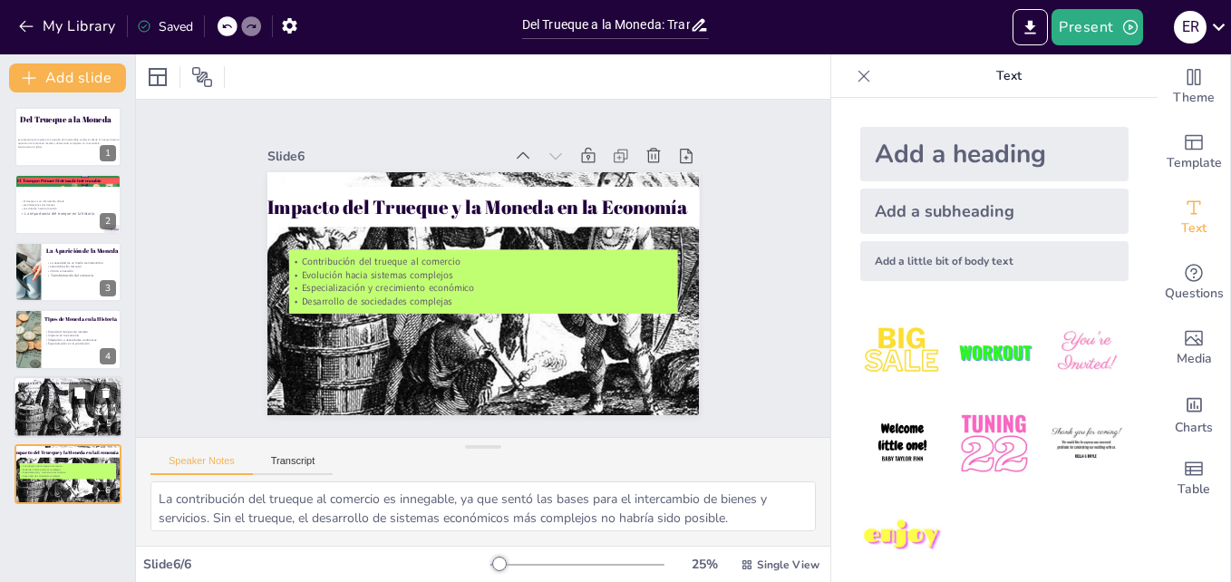
click at [42, 419] on div at bounding box center [68, 407] width 109 height 68
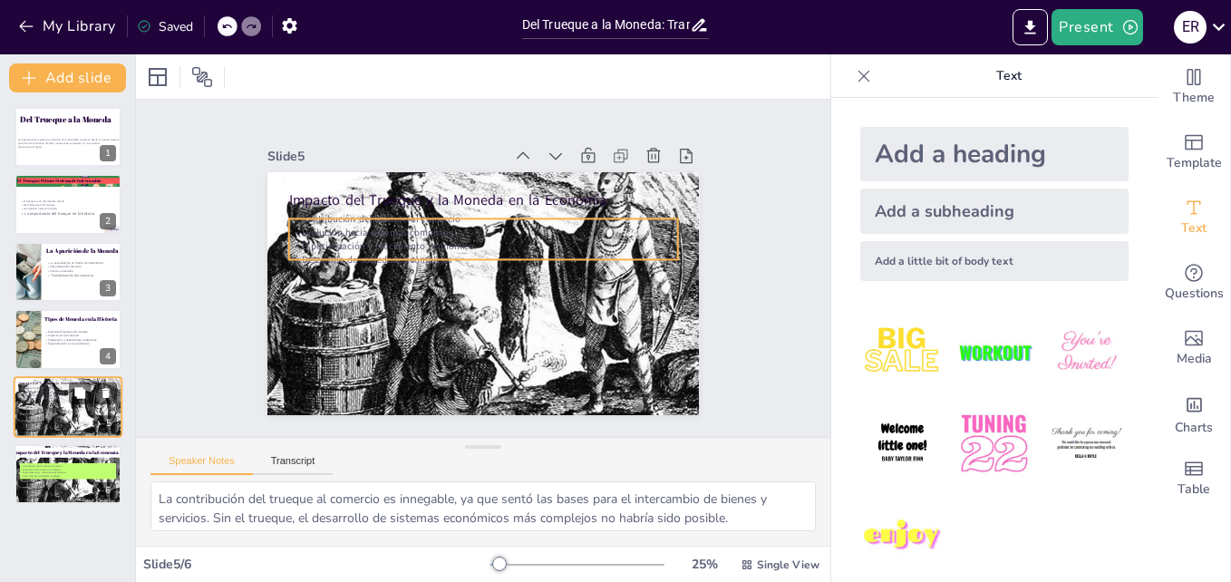
click at [44, 386] on p "Contribución del trueque al comercio" at bounding box center [68, 388] width 98 height 4
click at [401, 247] on p "Desarrollo de sociedades complejas" at bounding box center [486, 260] width 361 height 170
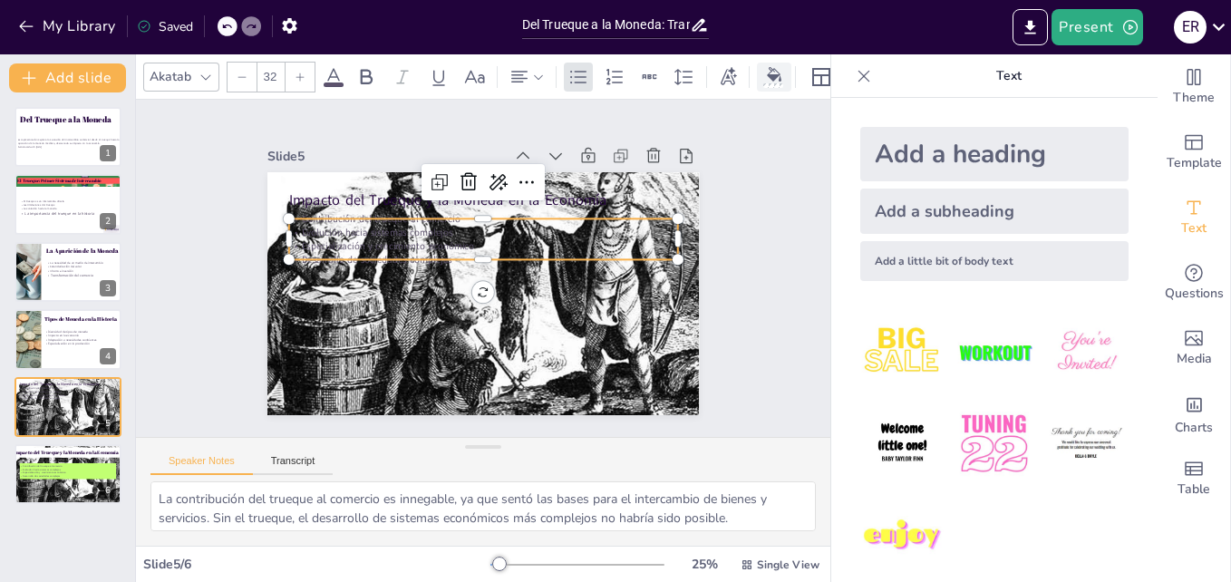
click at [775, 67] on icon at bounding box center [774, 74] width 15 height 15
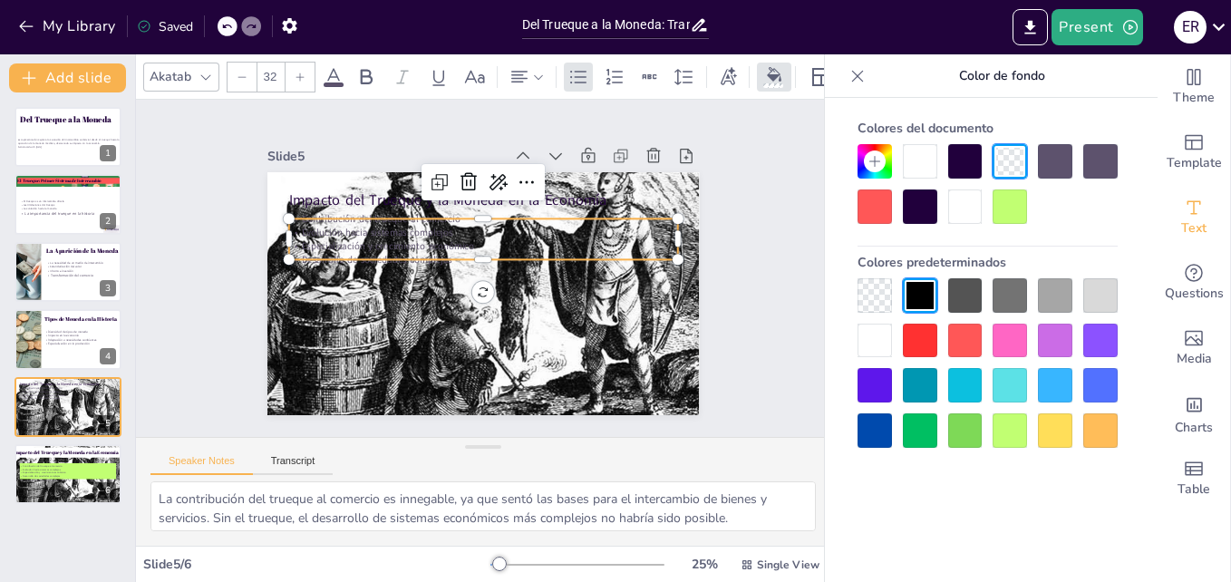
click at [965, 208] on div at bounding box center [965, 206] width 34 height 34
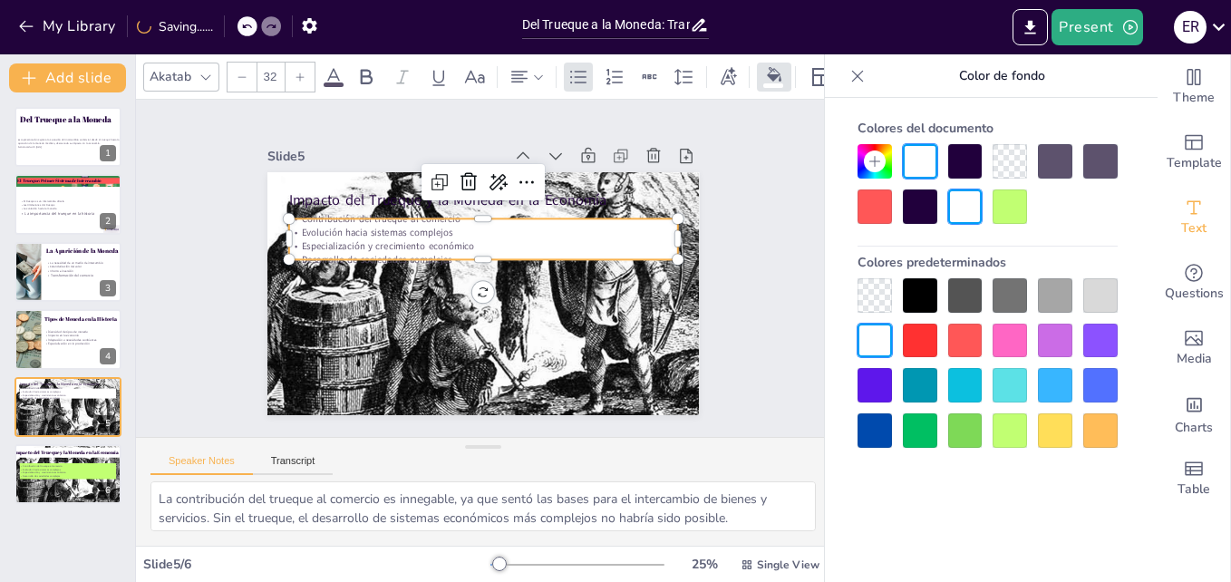
click at [1046, 422] on div at bounding box center [1055, 430] width 34 height 34
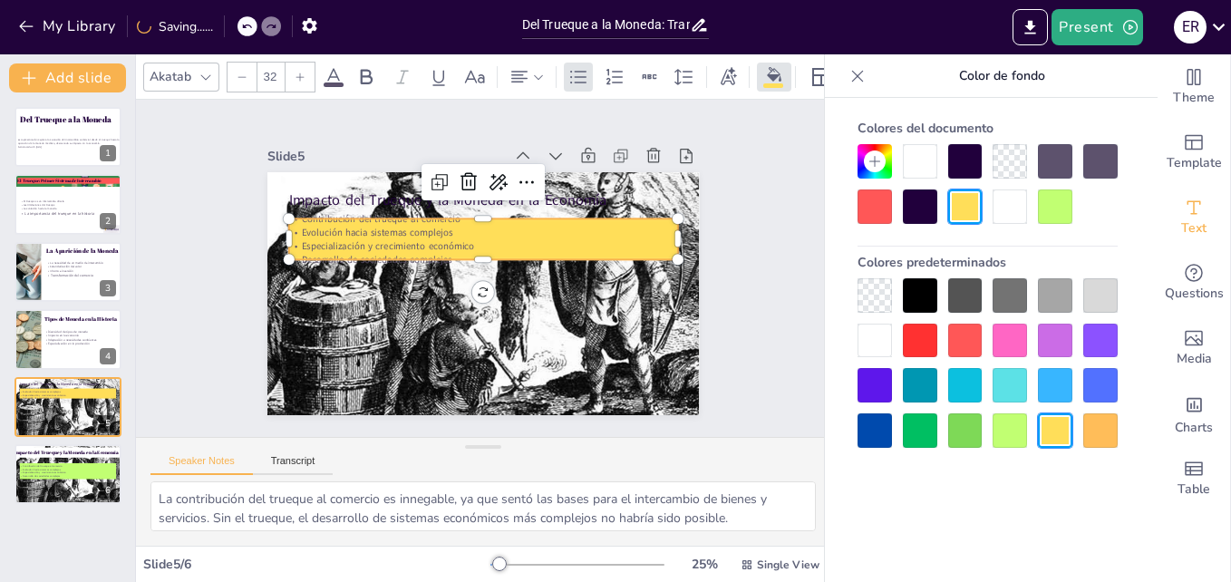
click at [963, 437] on div at bounding box center [965, 430] width 34 height 34
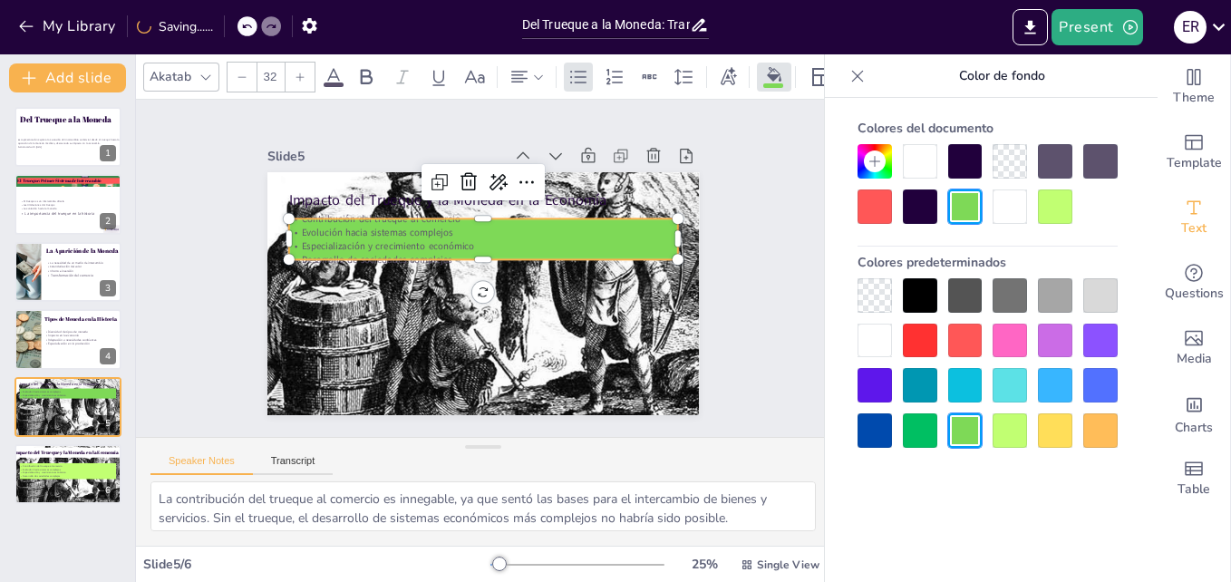
click at [1013, 431] on div at bounding box center [1010, 430] width 34 height 34
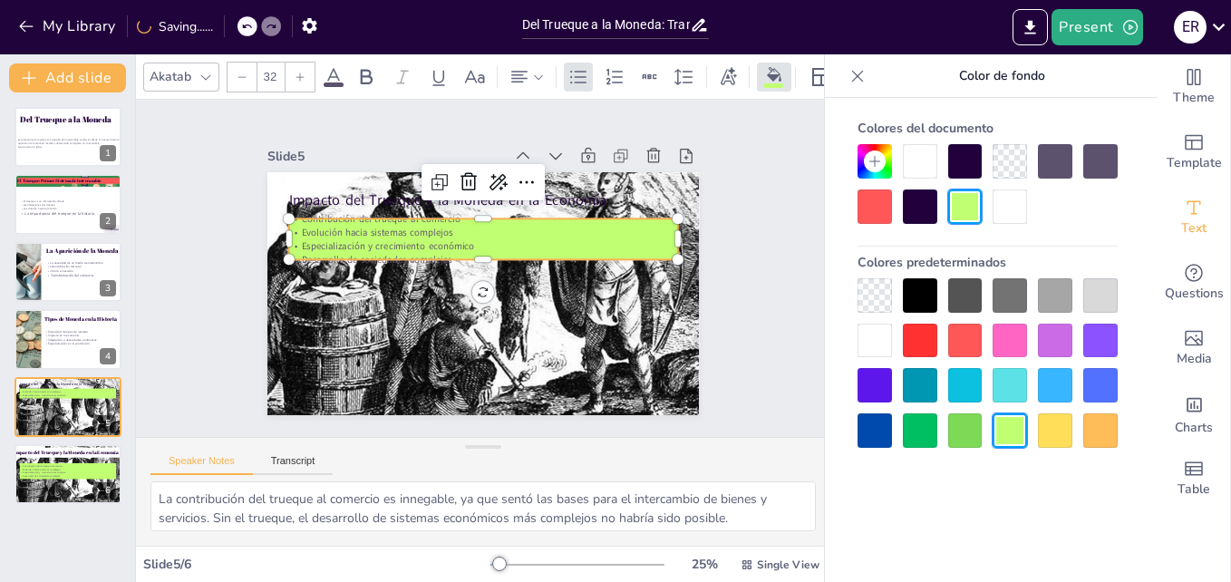
click at [1098, 301] on div at bounding box center [1100, 295] width 34 height 34
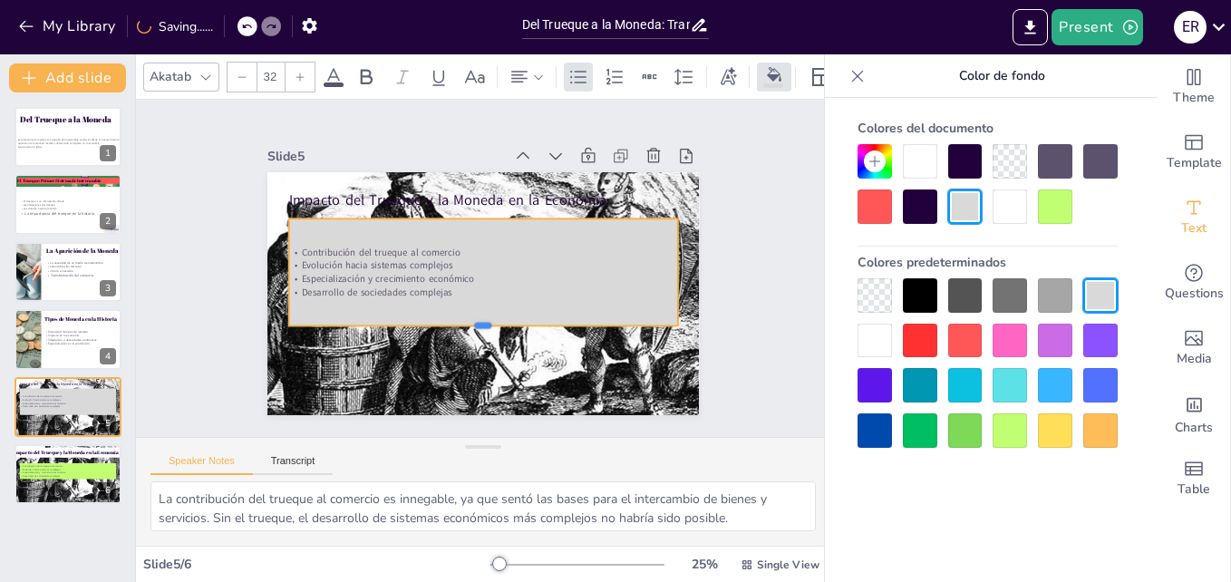
drag, startPoint x: 470, startPoint y: 253, endPoint x: 452, endPoint y: 319, distance: 68.4
click at [452, 319] on div at bounding box center [469, 331] width 383 height 95
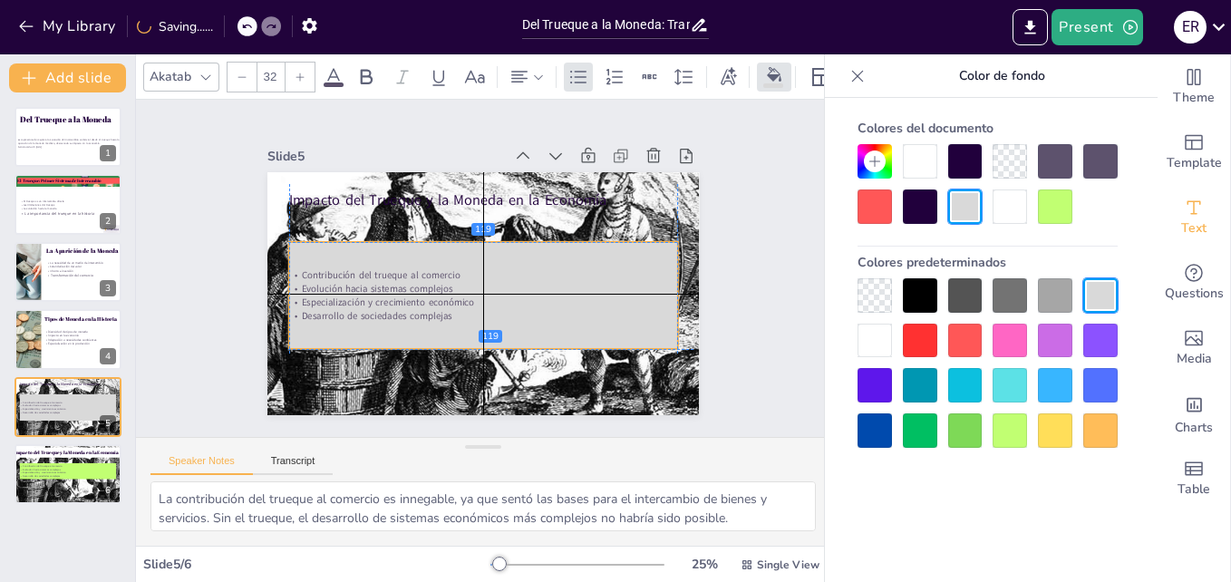
drag, startPoint x: 447, startPoint y: 289, endPoint x: 446, endPoint y: 317, distance: 28.1
click at [446, 317] on div "Contribución del trueque al comercio Evolución hacia sistemas complejos Especia…" at bounding box center [472, 293] width 399 height 256
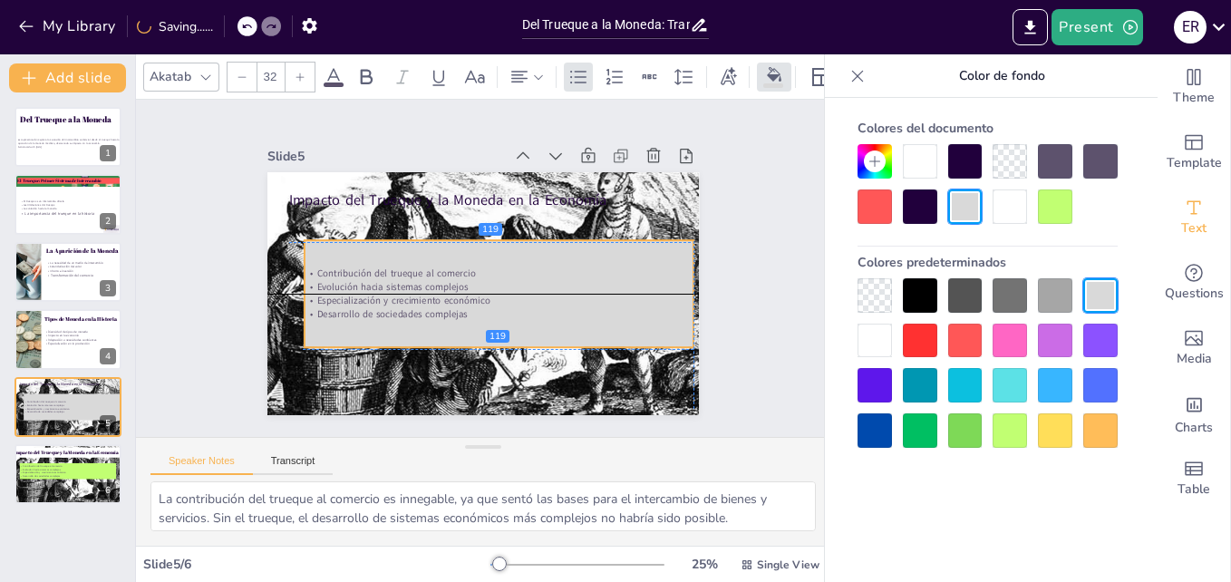
drag, startPoint x: 443, startPoint y: 311, endPoint x: 458, endPoint y: 311, distance: 14.5
click at [458, 311] on p "Desarrollo de sociedades complejas" at bounding box center [478, 316] width 361 height 170
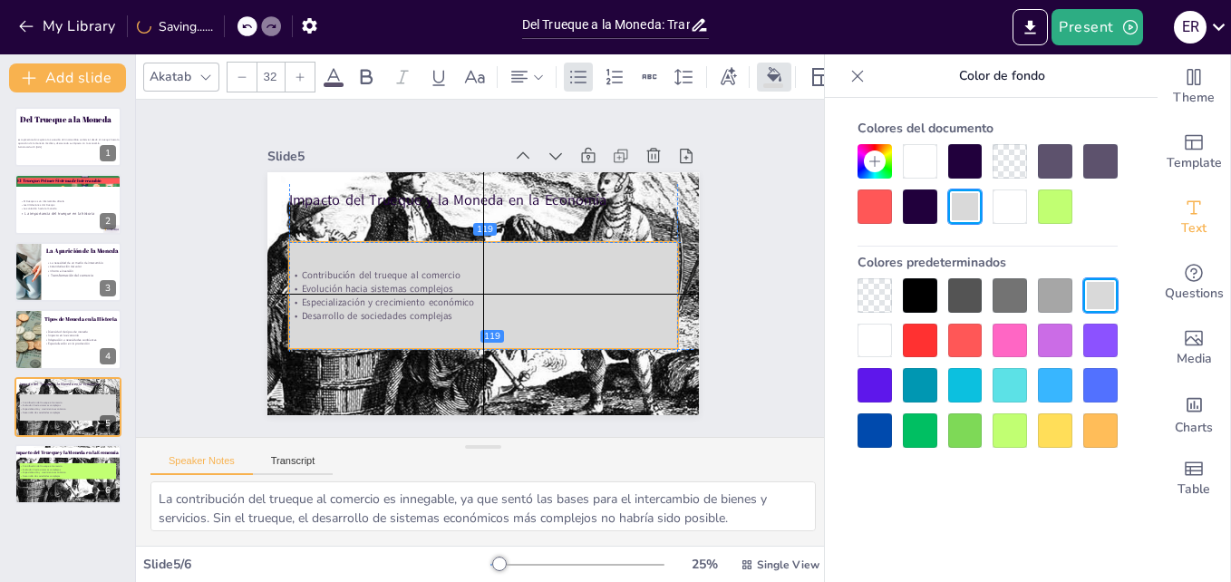
drag, startPoint x: 447, startPoint y: 309, endPoint x: 429, endPoint y: 312, distance: 18.3
click at [429, 312] on p "Desarrollo de sociedades complejas" at bounding box center [442, 293] width 206 height 344
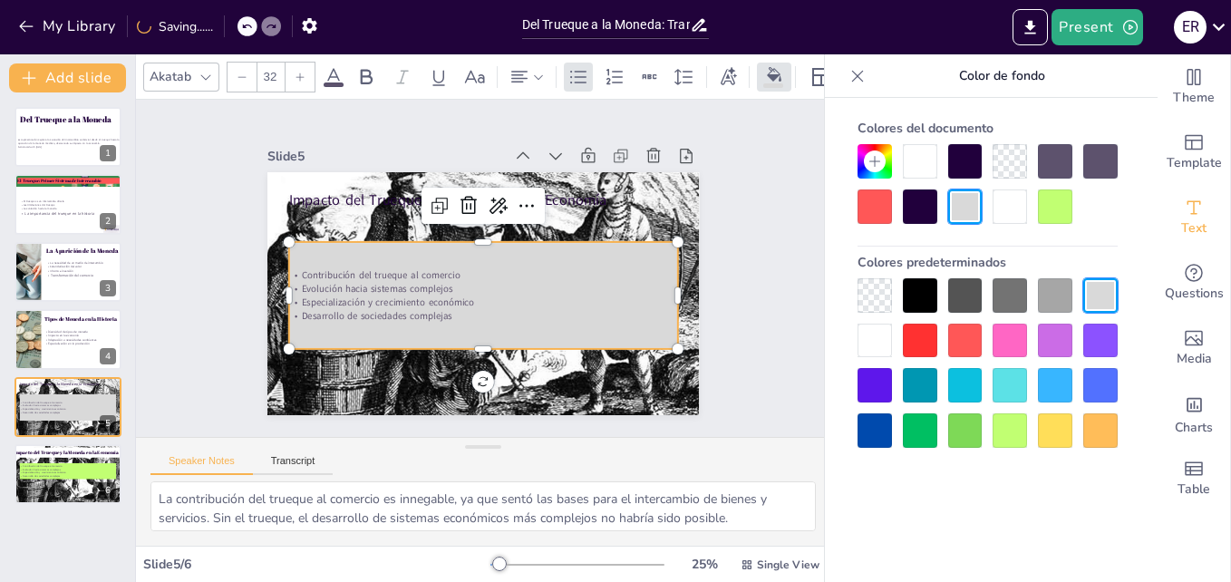
click at [437, 312] on p "Desarrollo de sociedades complejas" at bounding box center [511, 230] width 323 height 239
click at [436, 312] on p "Desarrollo de sociedades complejas" at bounding box center [468, 313] width 373 height 133
click at [440, 310] on p "Desarrollo de sociedades complejas" at bounding box center [442, 293] width 206 height 344
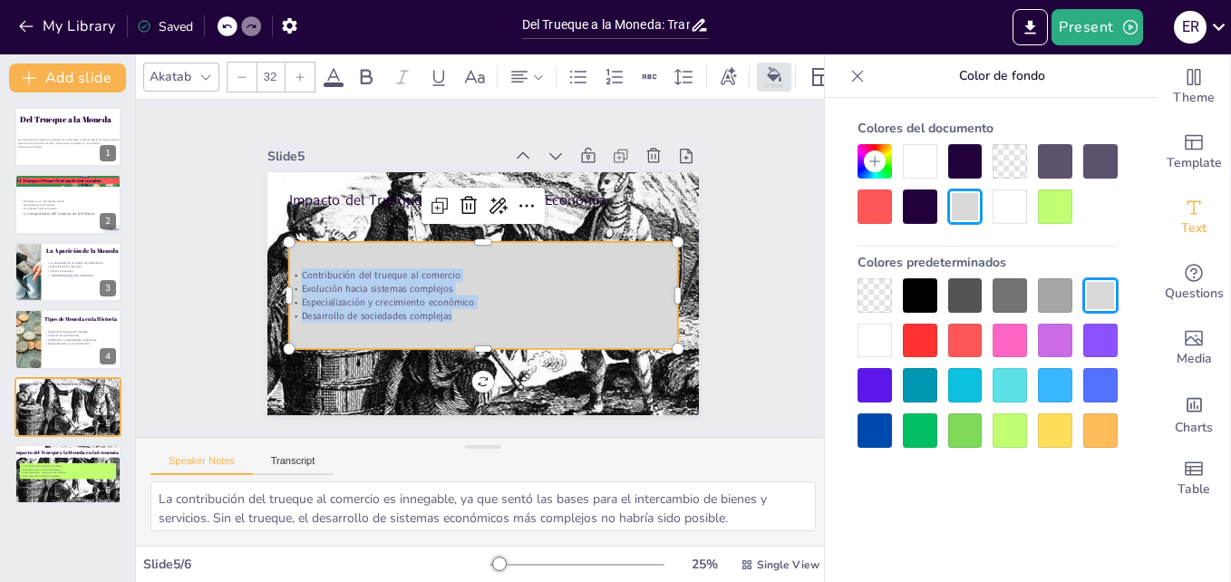
drag, startPoint x: 441, startPoint y: 309, endPoint x: 286, endPoint y: 267, distance: 159.9
click at [286, 267] on div "Contribución del trueque al comercio Evolución hacia sistemas complejos Especia…" at bounding box center [475, 293] width 386 height 171
click at [295, 63] on div at bounding box center [300, 77] width 29 height 29
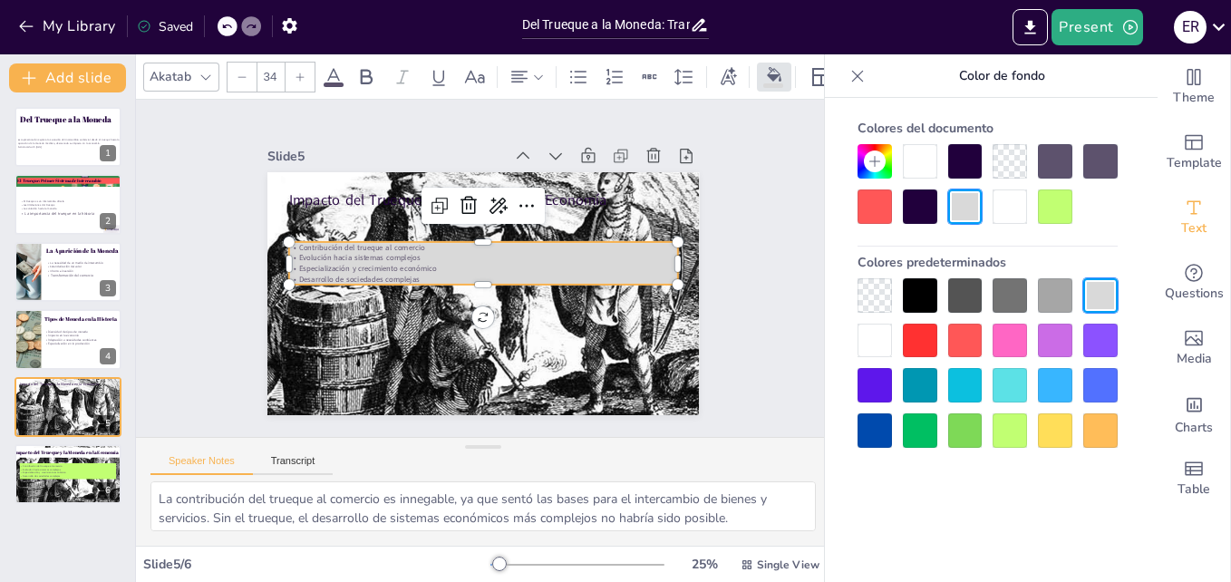
click at [295, 63] on div at bounding box center [300, 77] width 29 height 29
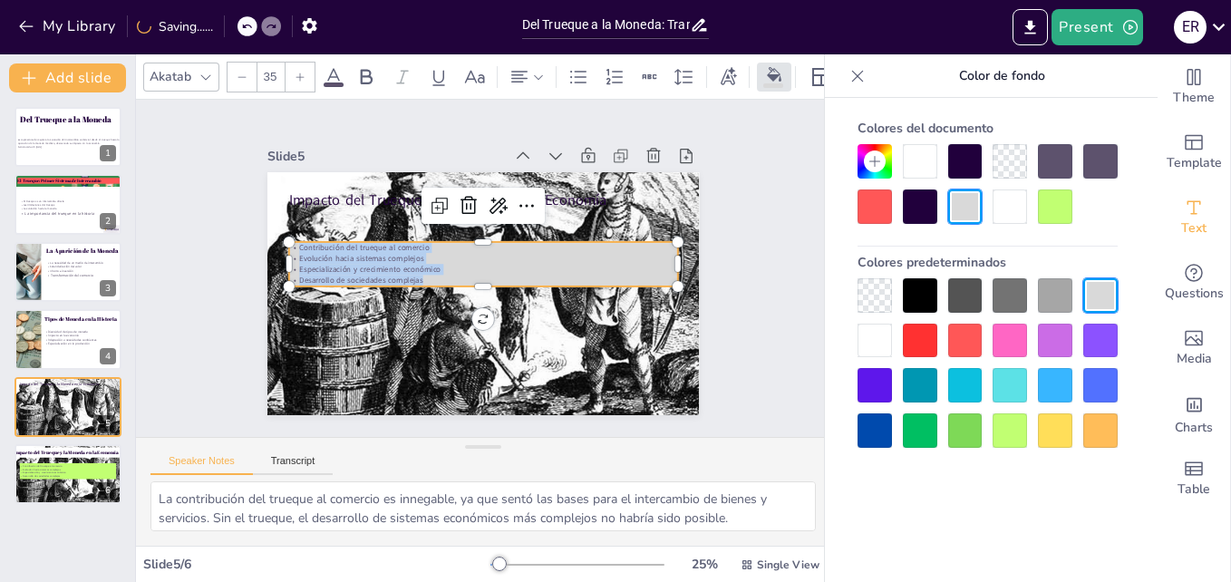
click at [295, 63] on div at bounding box center [300, 77] width 29 height 29
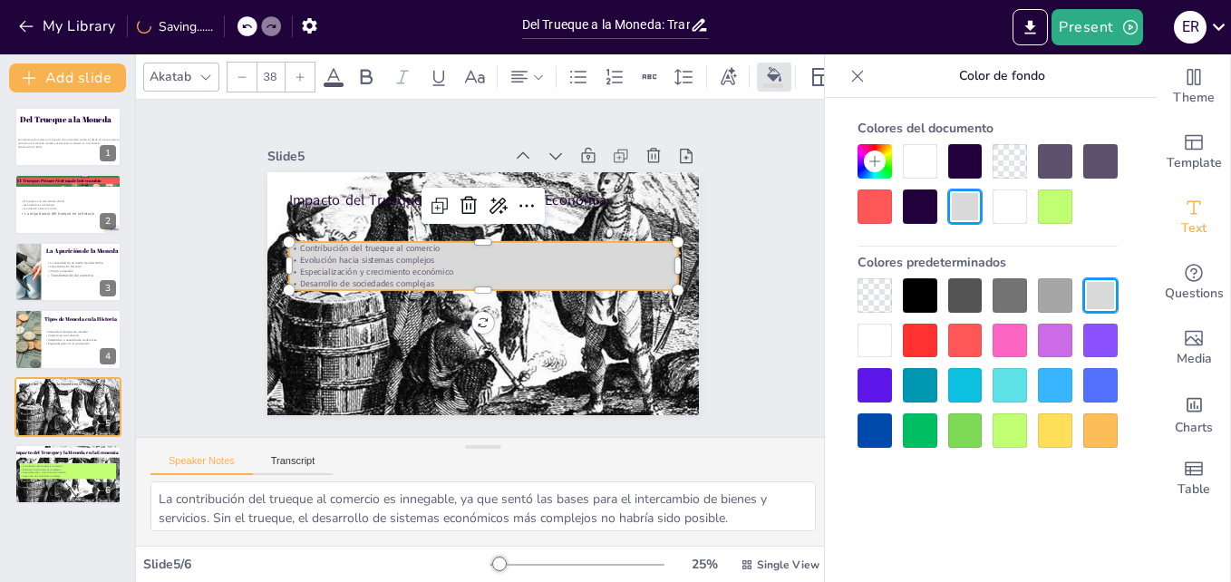
click at [295, 63] on div at bounding box center [300, 77] width 29 height 29
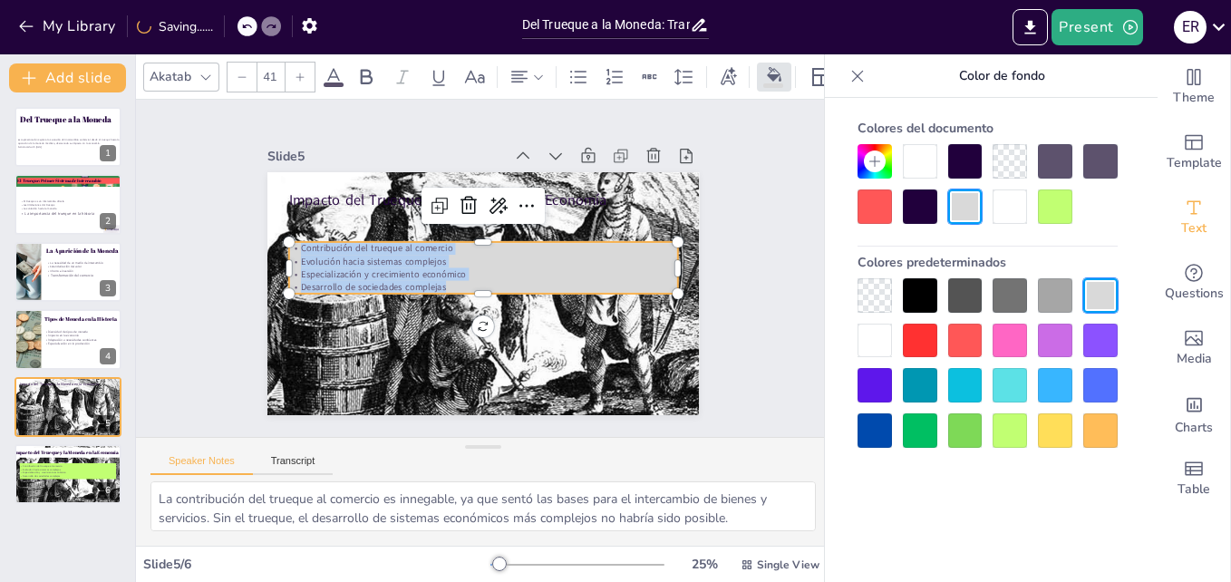
click at [295, 63] on div at bounding box center [300, 77] width 29 height 29
click at [294, 63] on div at bounding box center [300, 77] width 29 height 29
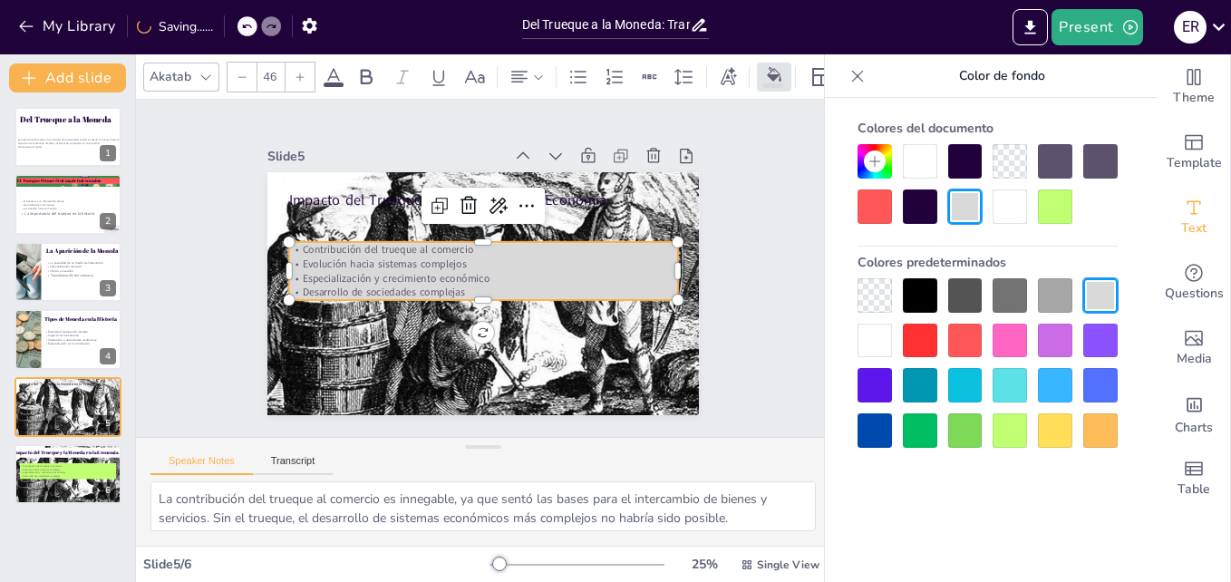
click at [290, 63] on div at bounding box center [300, 77] width 29 height 29
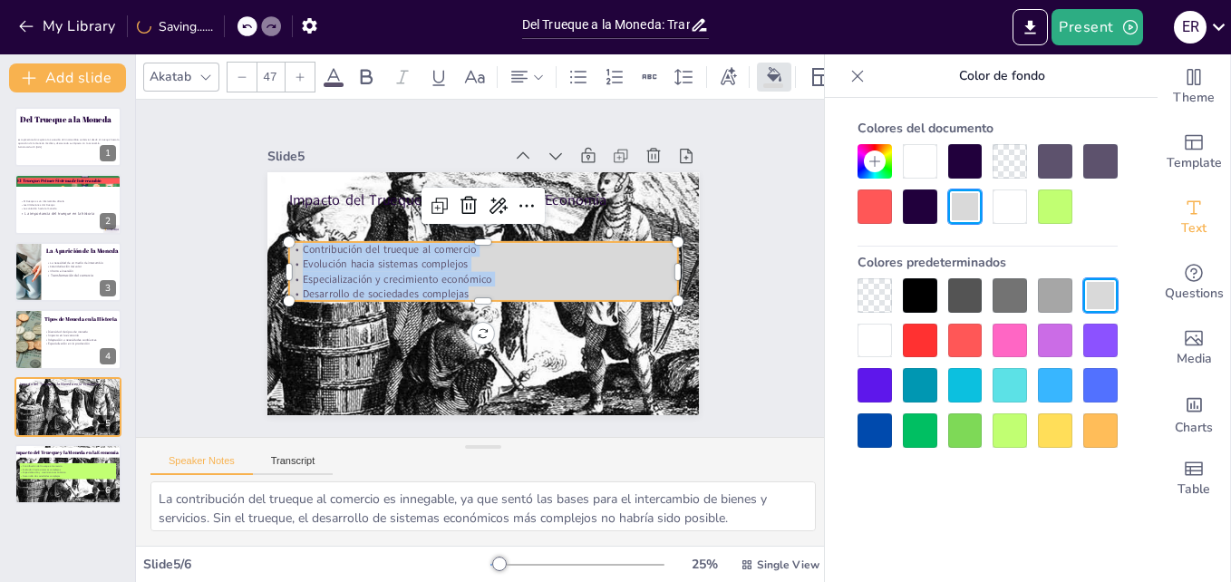
click at [288, 63] on div at bounding box center [300, 77] width 29 height 29
type input "50"
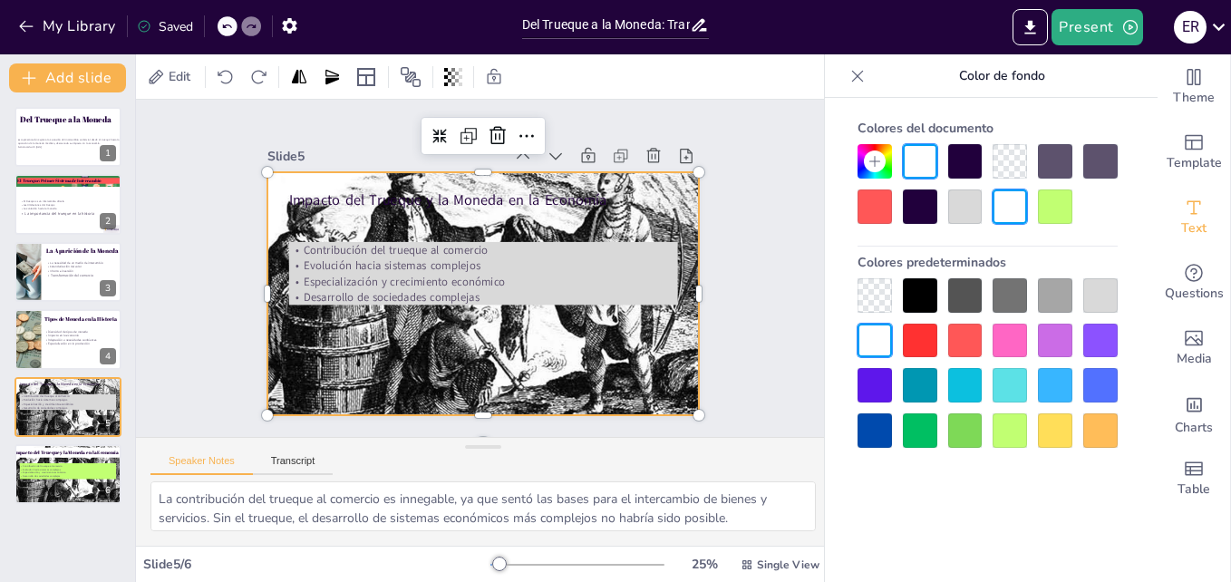
click at [586, 312] on div at bounding box center [472, 292] width 504 height 422
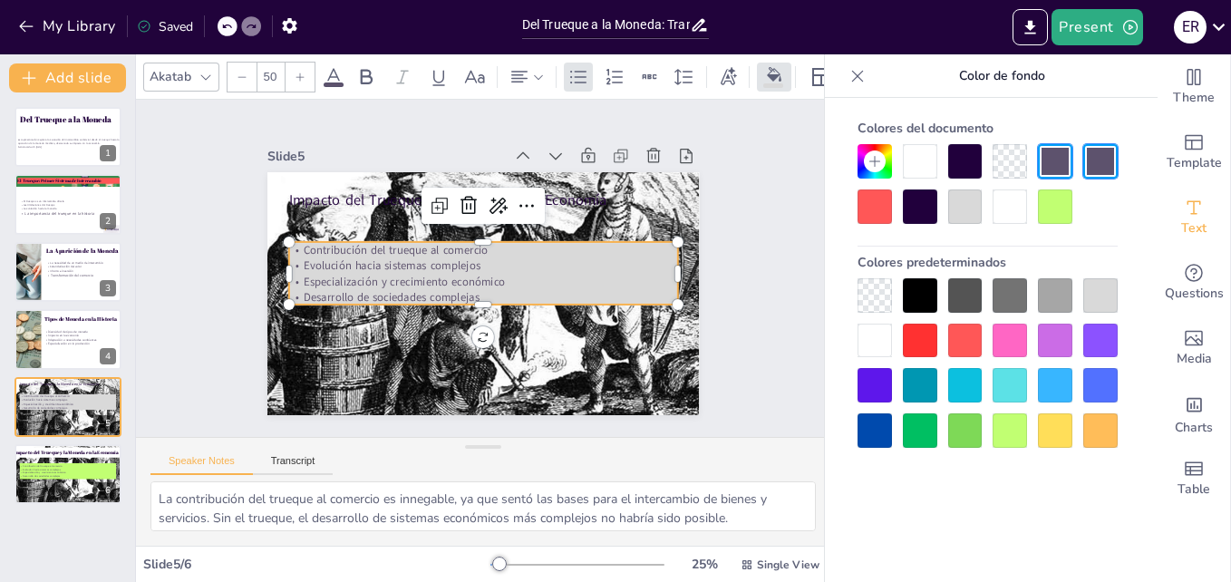
click at [582, 270] on p "Especialización y crecimiento económico" at bounding box center [478, 280] width 362 height 172
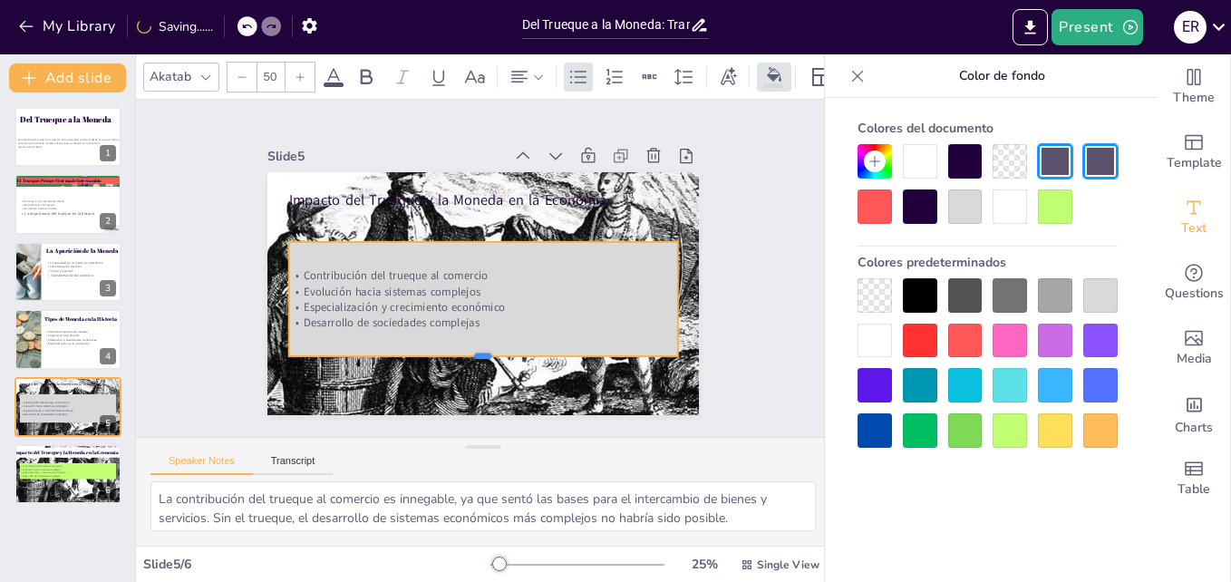
drag, startPoint x: 470, startPoint y: 304, endPoint x: 461, endPoint y: 356, distance: 53.4
click at [461, 356] on div at bounding box center [406, 324] width 240 height 323
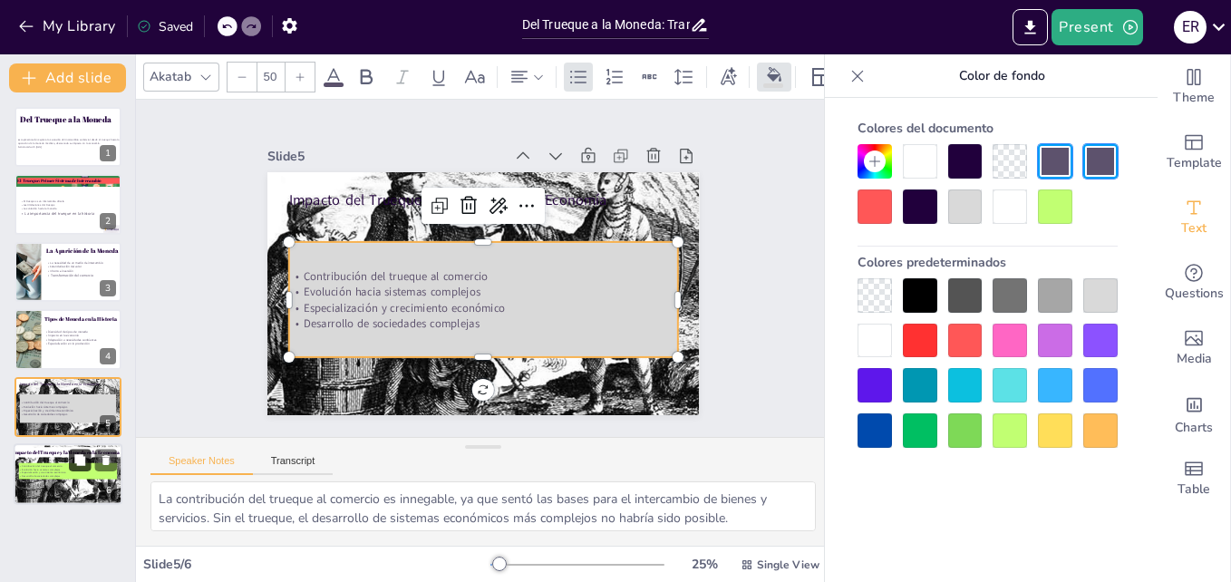
click at [81, 460] on icon at bounding box center [79, 459] width 11 height 11
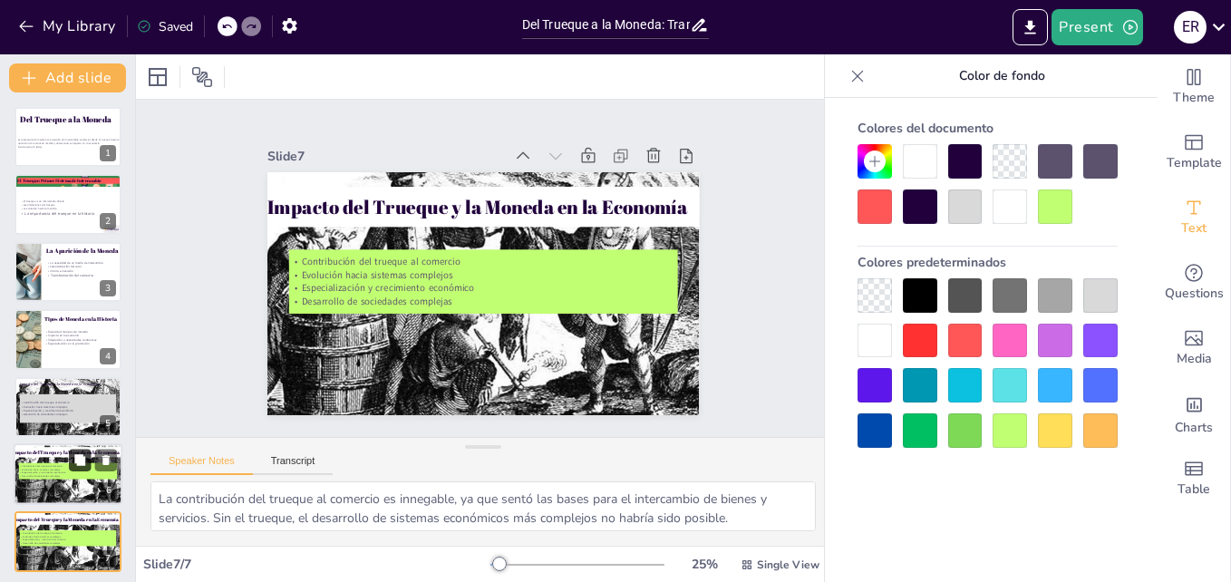
scroll to position [5, 0]
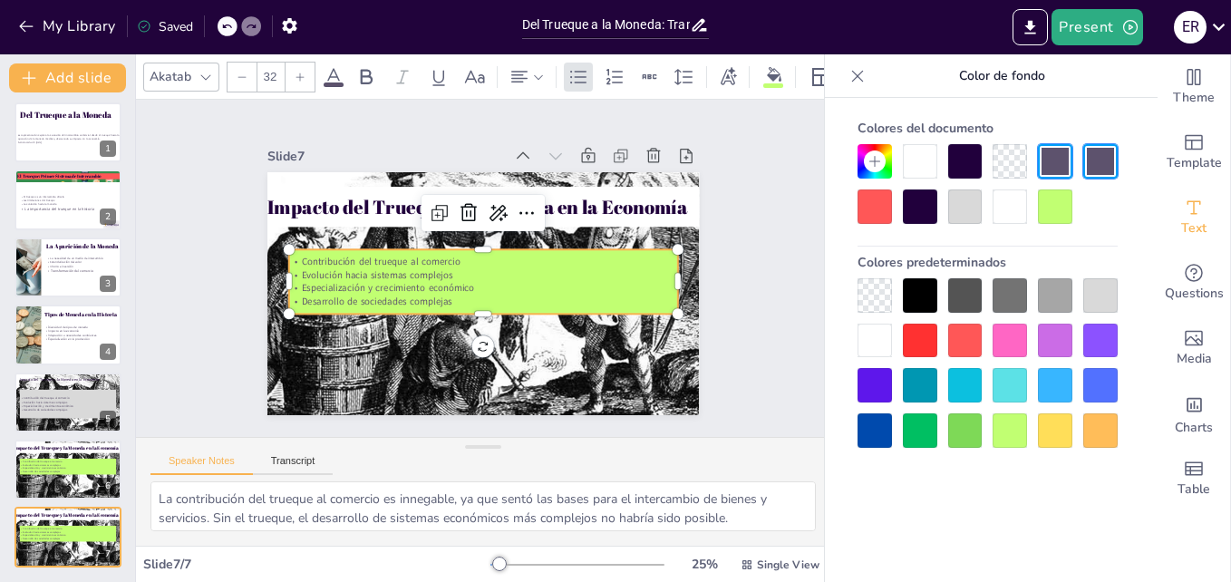
click at [428, 267] on p "Evolución hacia sistemas complejos" at bounding box center [479, 272] width 270 height 297
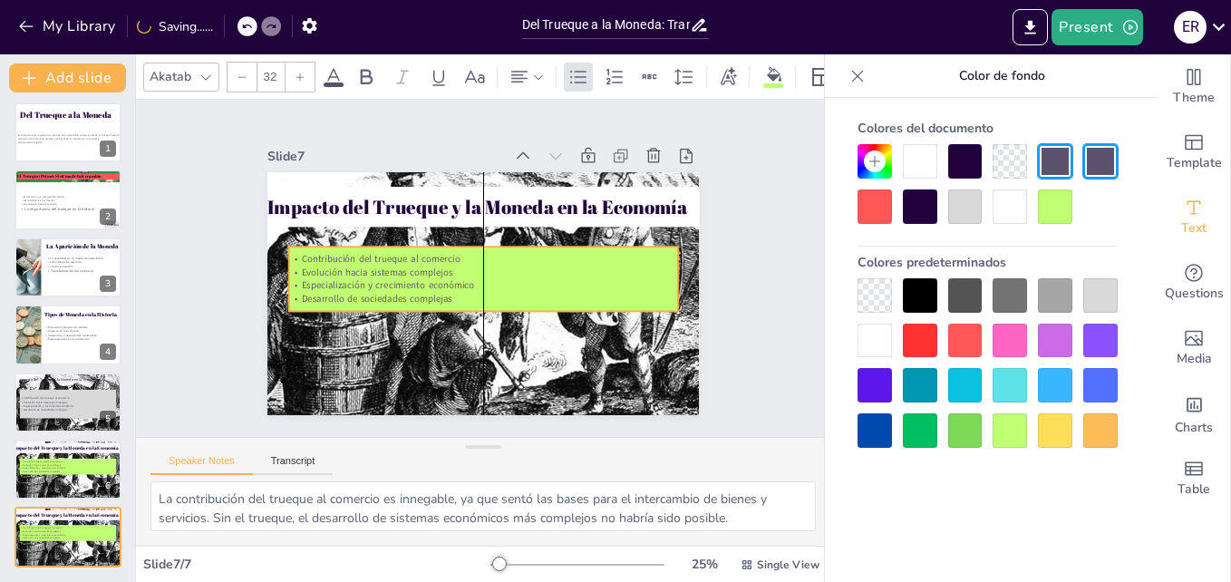
click at [470, 302] on div "Contribución del trueque al comercio Evolución hacia sistemas complejos Especia…" at bounding box center [481, 278] width 390 height 181
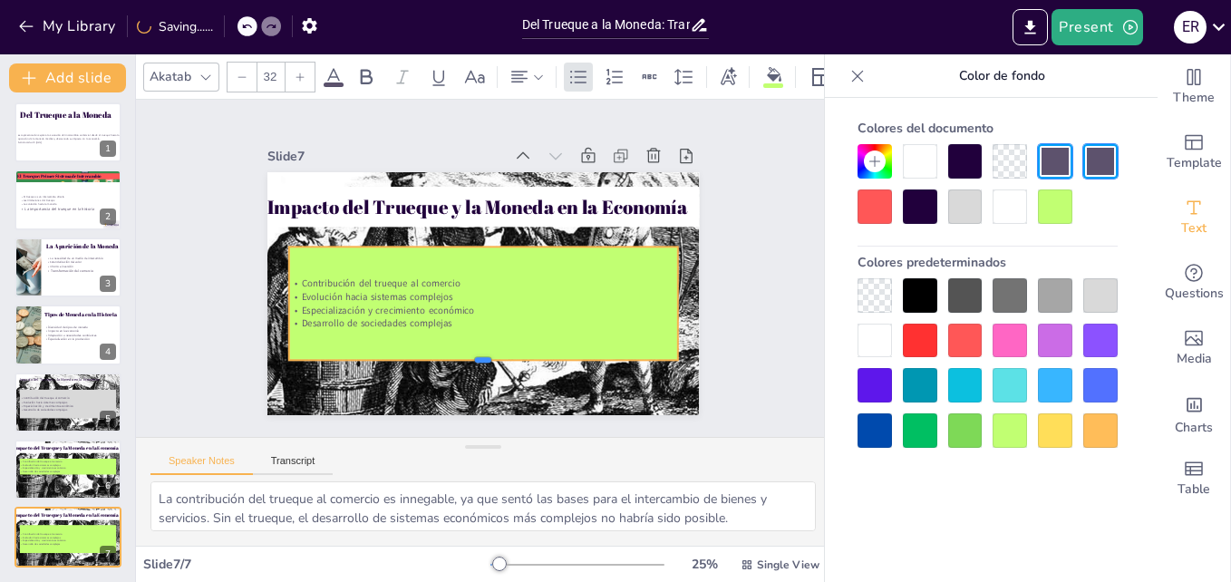
drag, startPoint x: 470, startPoint y: 304, endPoint x: 451, endPoint y: 359, distance: 58.5
click at [451, 359] on div at bounding box center [425, 348] width 323 height 240
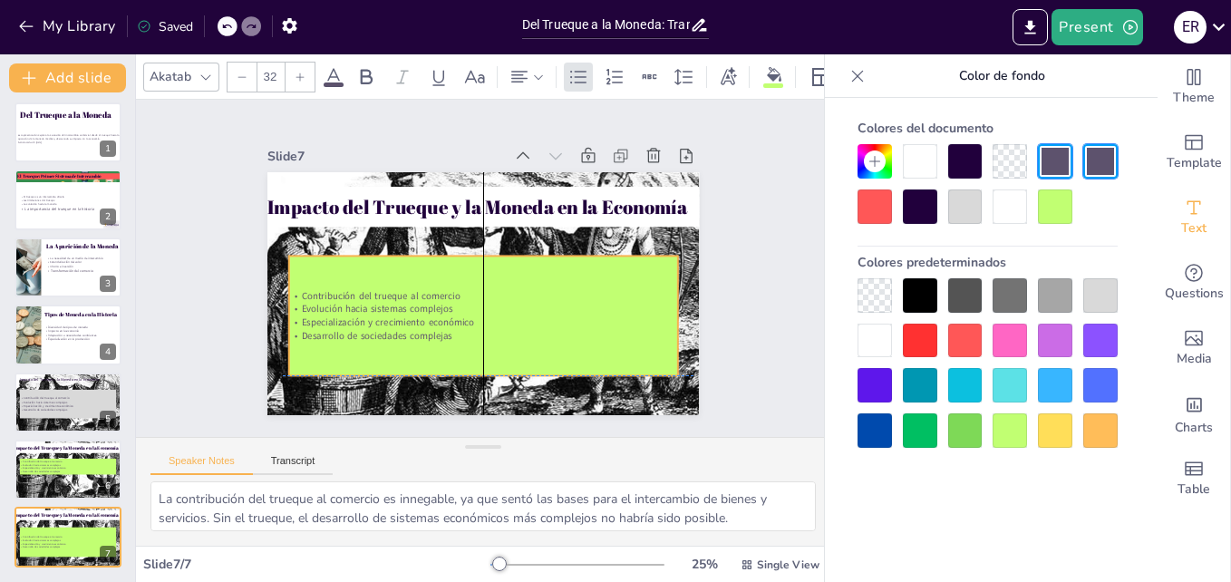
click at [439, 320] on div "Contribución del trueque al comercio Evolución hacia sistemas complejos Especia…" at bounding box center [464, 312] width 377 height 208
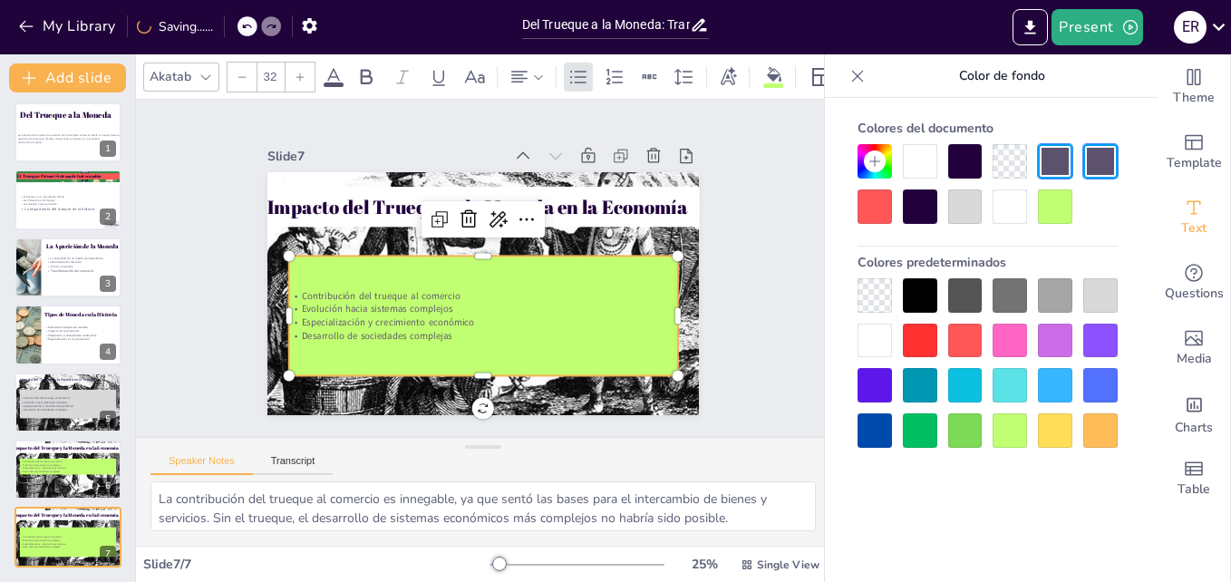
click at [437, 328] on p "Desarrollo de sociedades complejas" at bounding box center [443, 322] width 323 height 239
click at [437, 313] on p "Desarrollo de sociedades complejas" at bounding box center [449, 210] width 344 height 206
drag, startPoint x: 435, startPoint y: 328, endPoint x: 451, endPoint y: 340, distance: 20.1
click at [451, 340] on div "Contribución del trueque al comercio Evolución hacia sistemas complejos Especia…" at bounding box center [531, 262] width 160 height 399
click at [441, 333] on p "Desarrollo de sociedades complejas" at bounding box center [483, 336] width 389 height 14
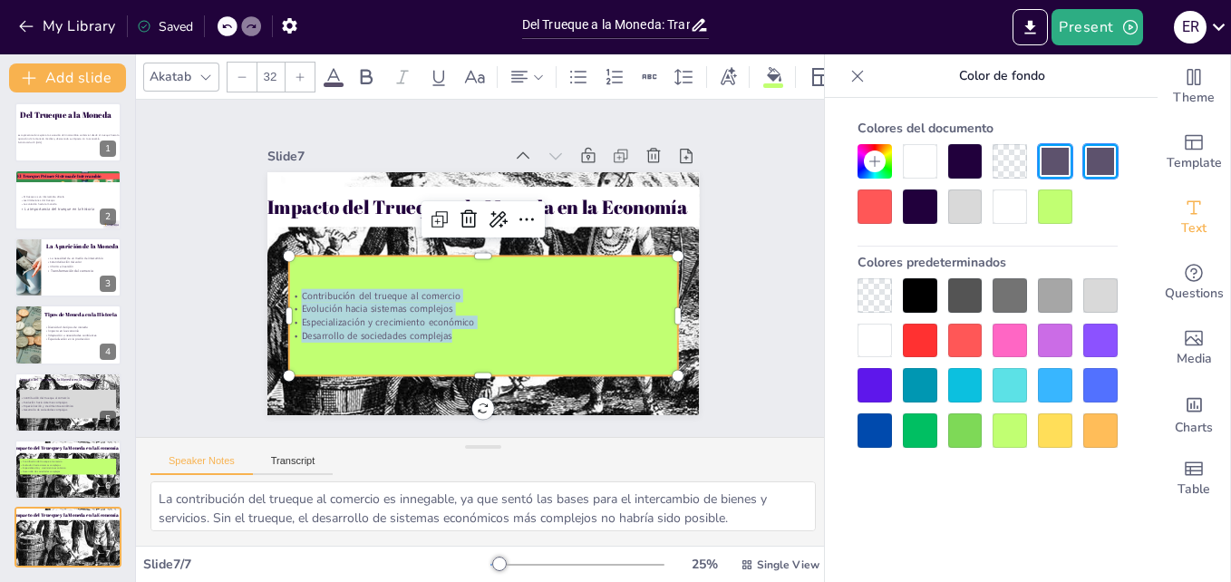
drag, startPoint x: 441, startPoint y: 333, endPoint x: 314, endPoint y: 285, distance: 135.7
click at [314, 285] on div "Contribución del trueque al comercio Evolución hacia sistemas complejos Especia…" at bounding box center [445, 240] width 272 height 346
click at [299, 63] on div at bounding box center [300, 77] width 29 height 29
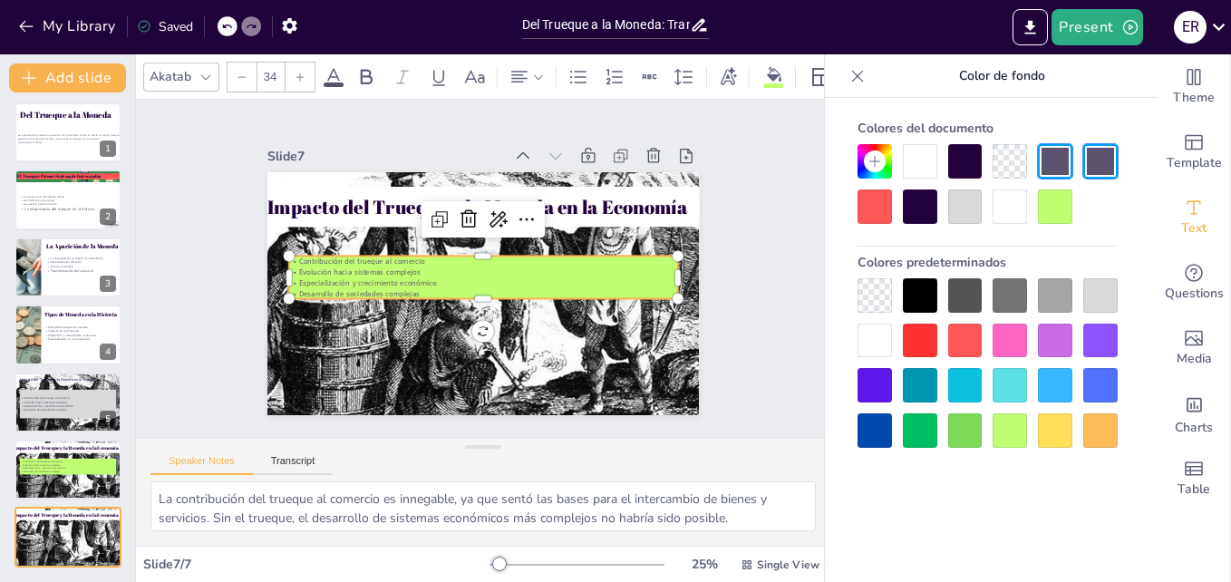
click at [299, 62] on div "34" at bounding box center [271, 77] width 89 height 31
click at [297, 63] on div at bounding box center [300, 77] width 29 height 29
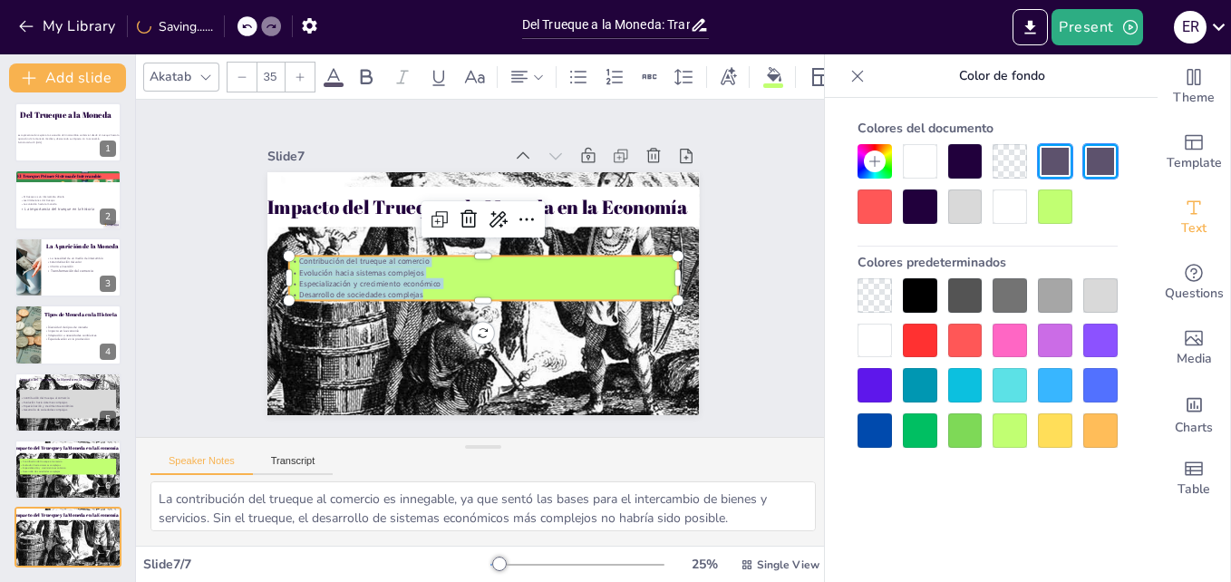
click at [297, 63] on div at bounding box center [300, 77] width 29 height 29
click at [295, 63] on div at bounding box center [300, 77] width 29 height 29
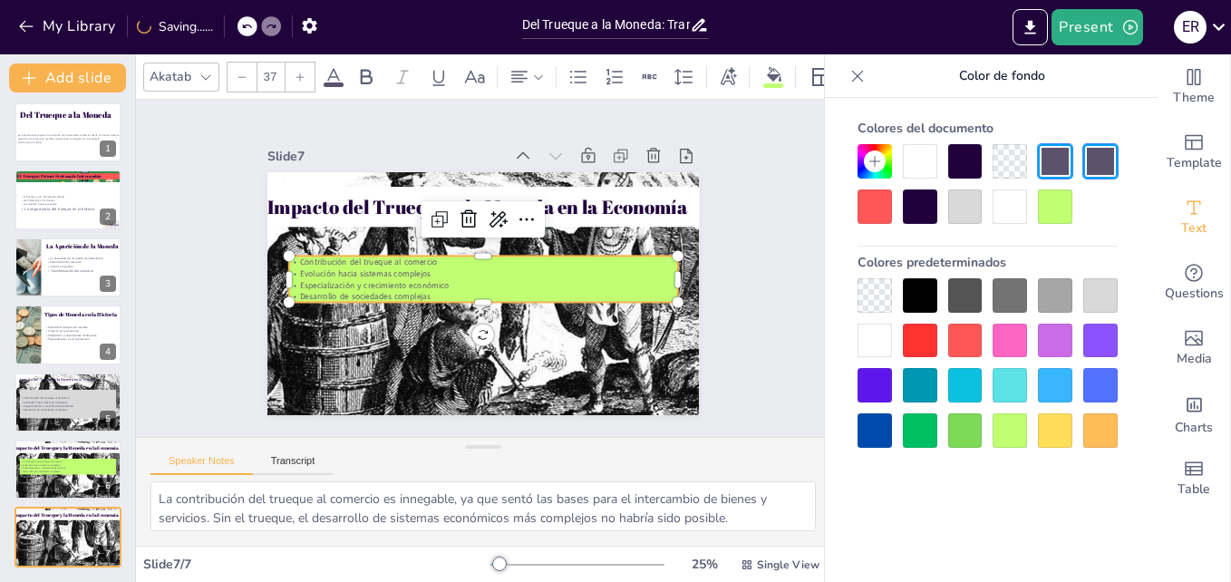
click at [293, 66] on div at bounding box center [300, 77] width 29 height 29
click at [291, 66] on div at bounding box center [300, 77] width 29 height 29
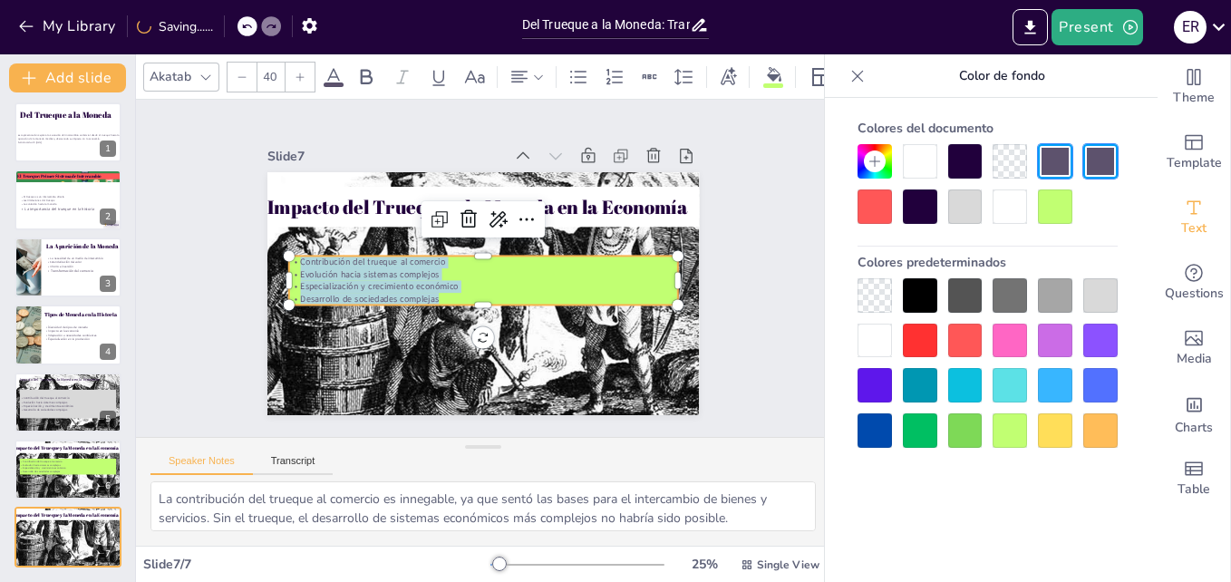
click at [291, 66] on div at bounding box center [300, 77] width 29 height 29
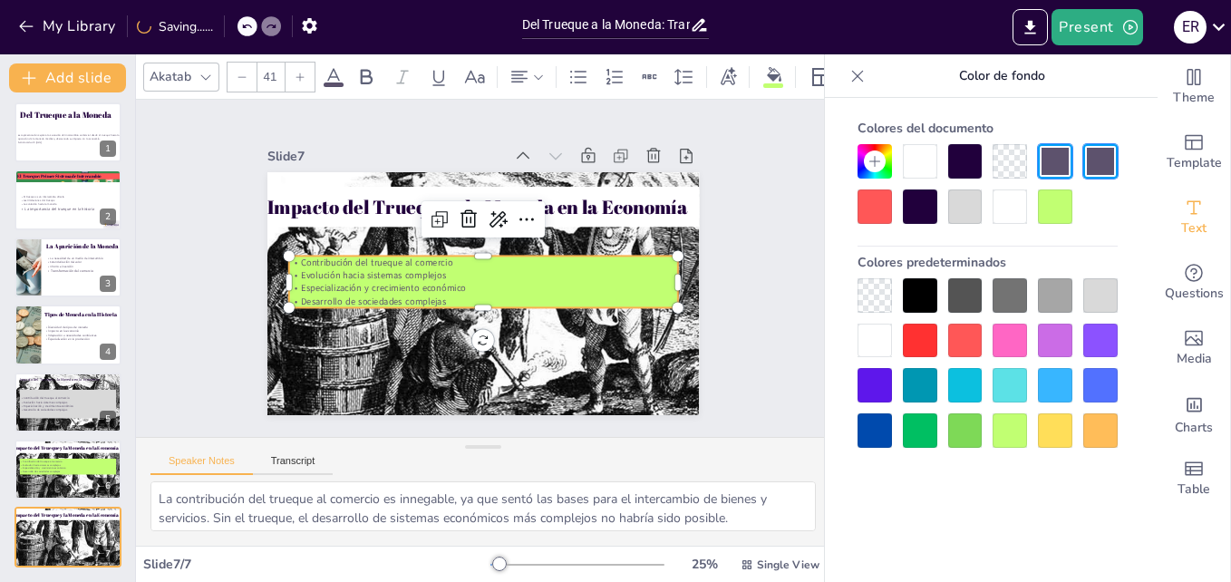
click at [286, 66] on div at bounding box center [300, 77] width 29 height 29
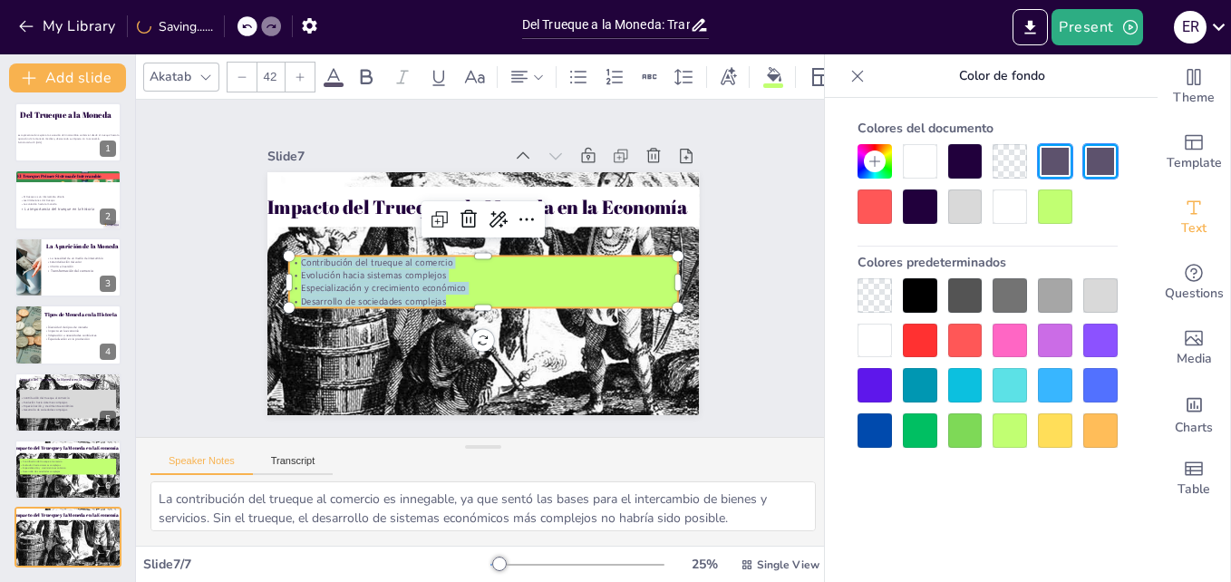
click at [286, 66] on div at bounding box center [300, 77] width 29 height 29
type input "45"
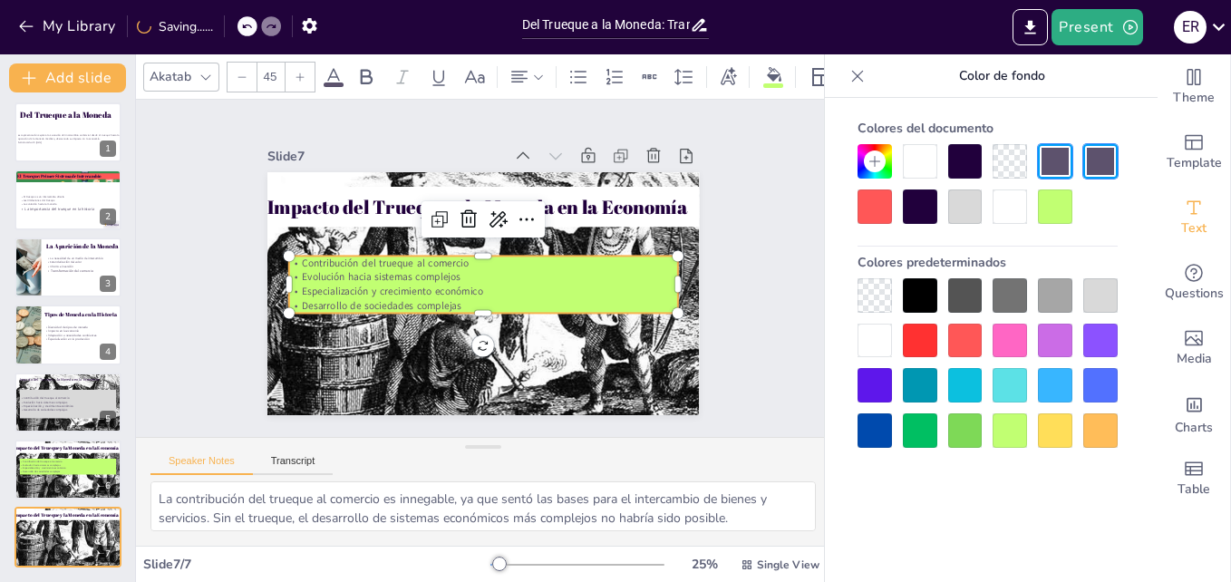
click at [283, 66] on div "45" at bounding box center [271, 77] width 89 height 31
click at [277, 63] on input "45" at bounding box center [269, 77] width 25 height 29
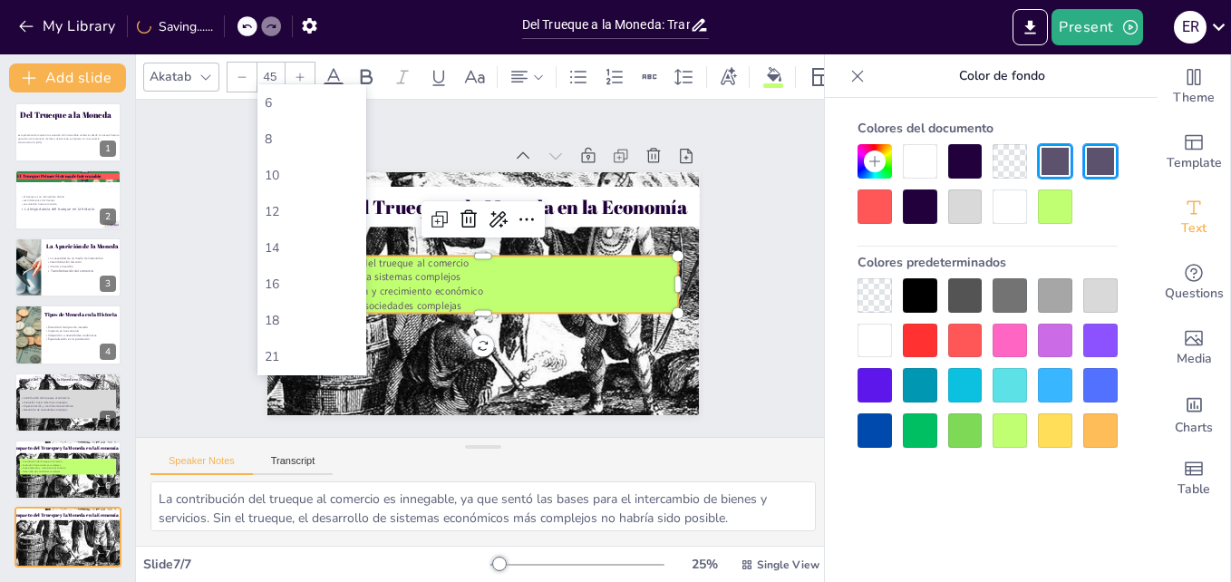
click at [277, 63] on input "45" at bounding box center [269, 77] width 25 height 29
click at [277, 69] on input "45" at bounding box center [269, 77] width 25 height 29
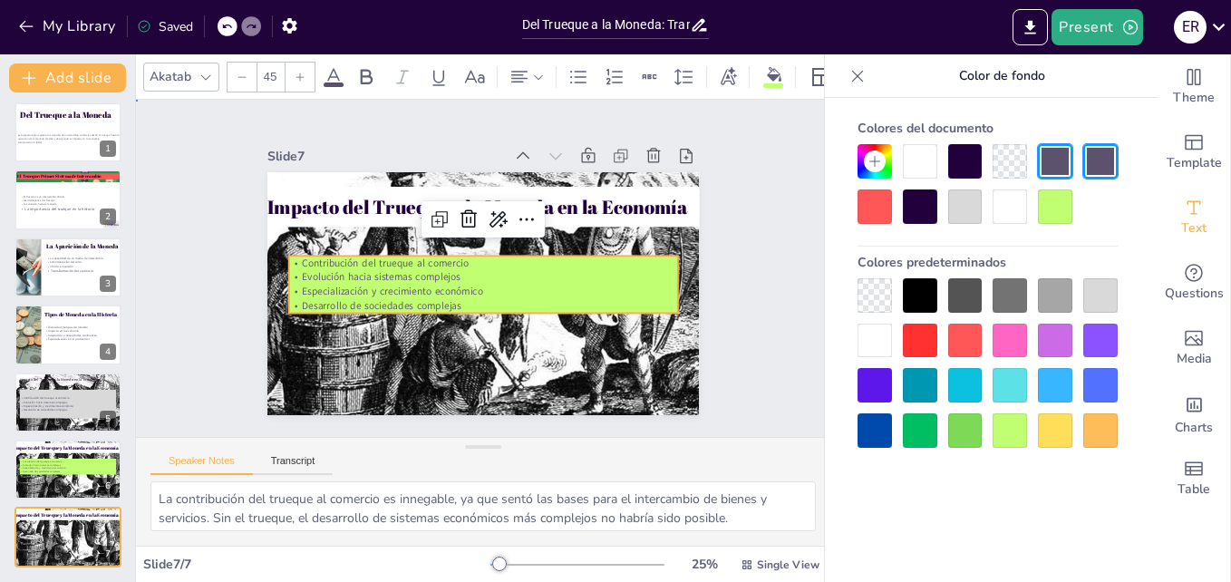
click at [431, 133] on div "Slide 1 Del Trueque a la Moneda Esta presentación explora la evolución del inte…" at bounding box center [483, 268] width 444 height 514
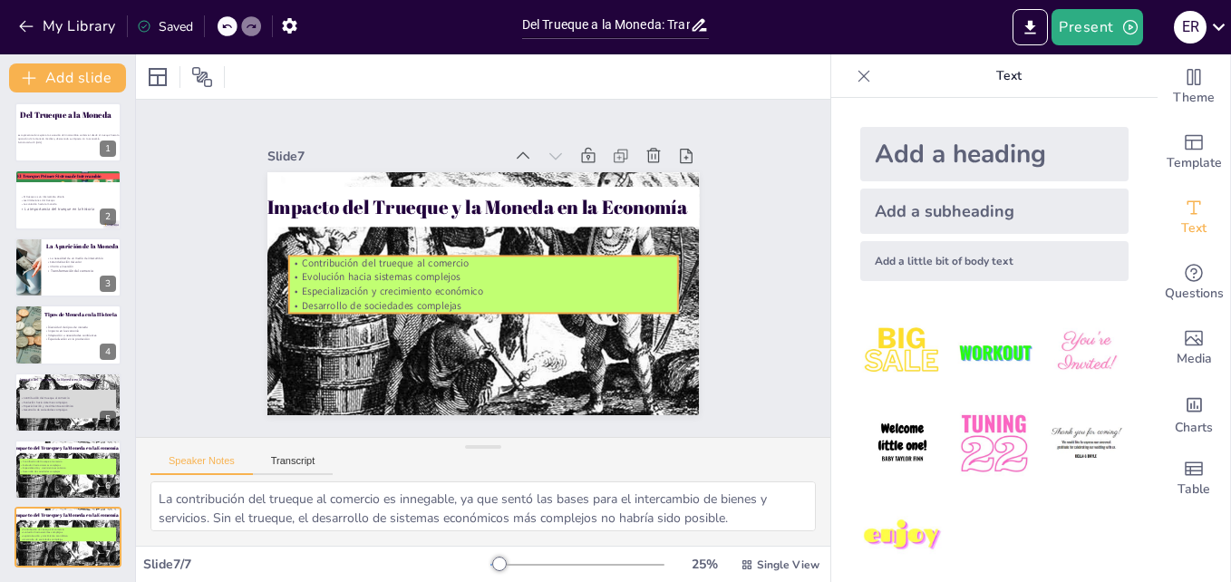
click at [418, 285] on p "Especialización y crecimiento económico" at bounding box center [467, 285] width 298 height 271
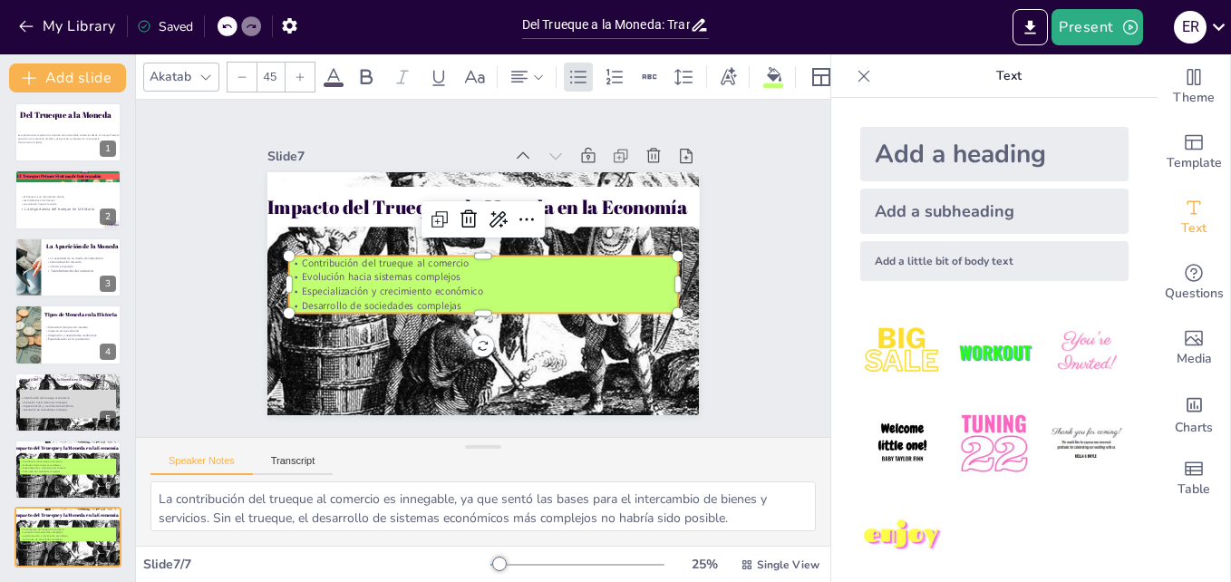
click at [418, 285] on p "Especialización y crecimiento económico" at bounding box center [461, 259] width 171 height 361
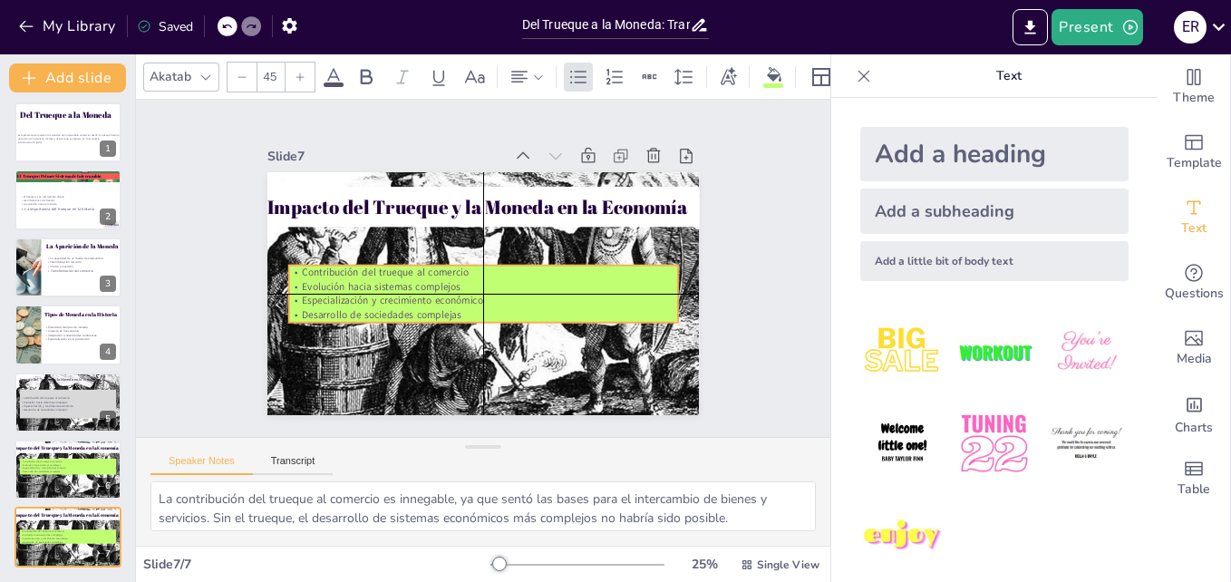
click at [470, 310] on p "Desarrollo de sociedades complejas" at bounding box center [452, 303] width 298 height 270
click at [470, 290] on p "Desarrollo de sociedades complejas" at bounding box center [469, 223] width 374 height 133
click at [464, 315] on div at bounding box center [434, 303] width 240 height 323
click at [464, 315] on div at bounding box center [514, 215] width 344 height 207
click at [471, 307] on p "Desarrollo de sociedades complejas" at bounding box center [440, 287] width 171 height 361
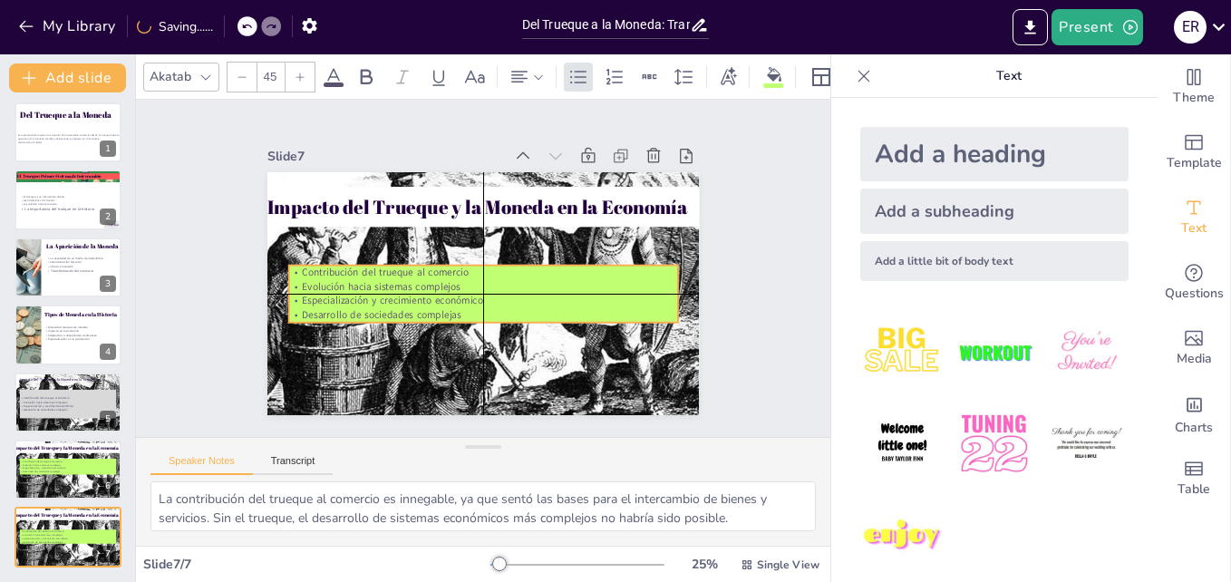
click at [466, 313] on p "Desarrollo de sociedades complejas" at bounding box center [445, 295] width 240 height 323
click at [444, 313] on p "Desarrollo de sociedades complejas" at bounding box center [437, 268] width 15 height 389
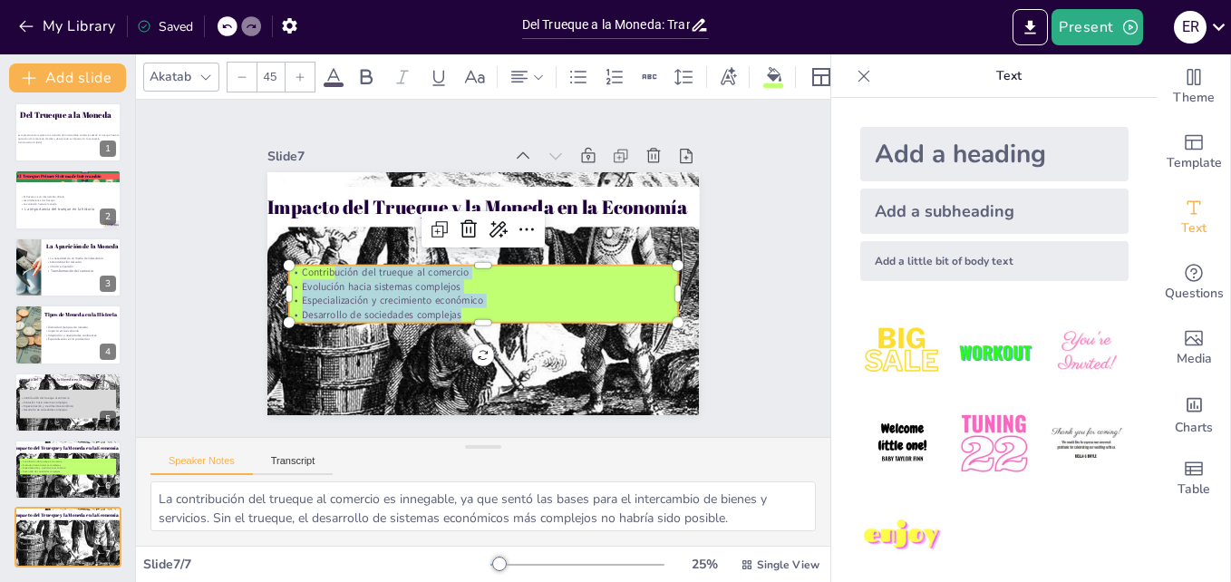
drag, startPoint x: 466, startPoint y: 313, endPoint x: 463, endPoint y: 322, distance: 9.5
click at [463, 322] on div "Impacto del Trueque y la Moneda en la Economía Contribución del trueque al come…" at bounding box center [468, 288] width 492 height 451
click at [471, 319] on div at bounding box center [434, 303] width 240 height 323
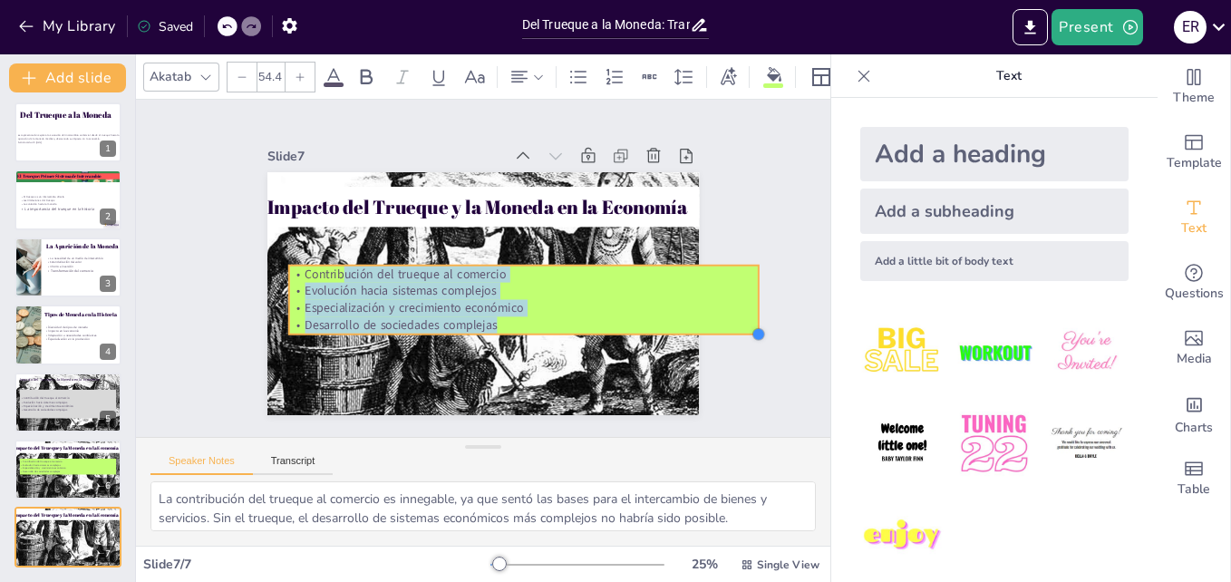
type input "53.6"
drag, startPoint x: 664, startPoint y: 317, endPoint x: 664, endPoint y: 328, distance: 10.9
click at [664, 328] on div "Impacto del Trueque y la Moneda en la Economía Contribución del trueque al come…" at bounding box center [468, 288] width 492 height 451
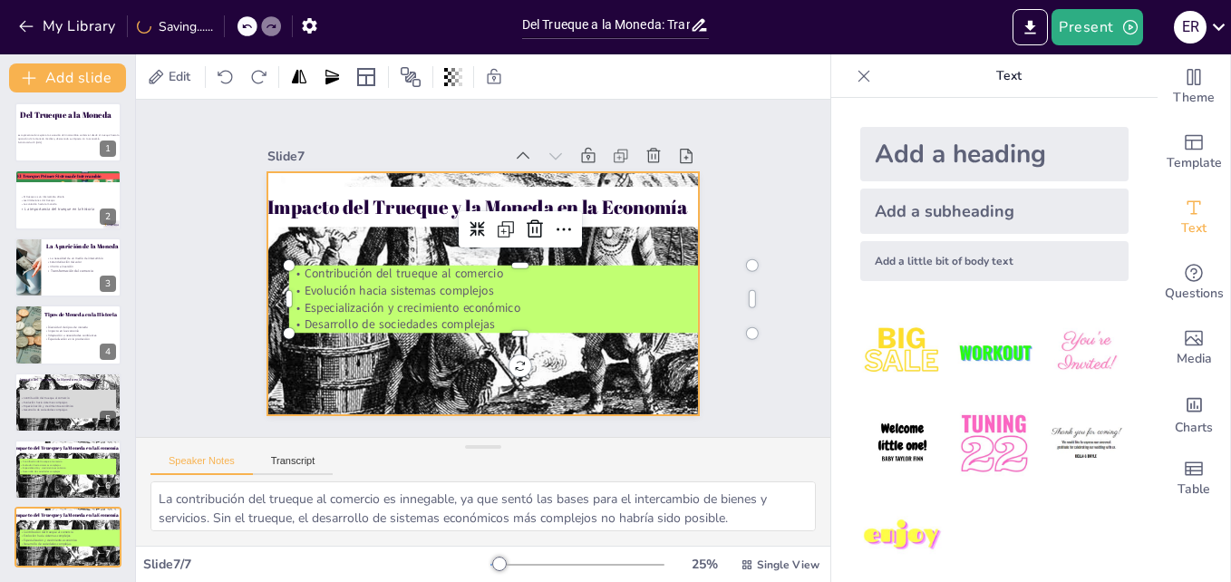
click at [651, 363] on div at bounding box center [459, 276] width 390 height 494
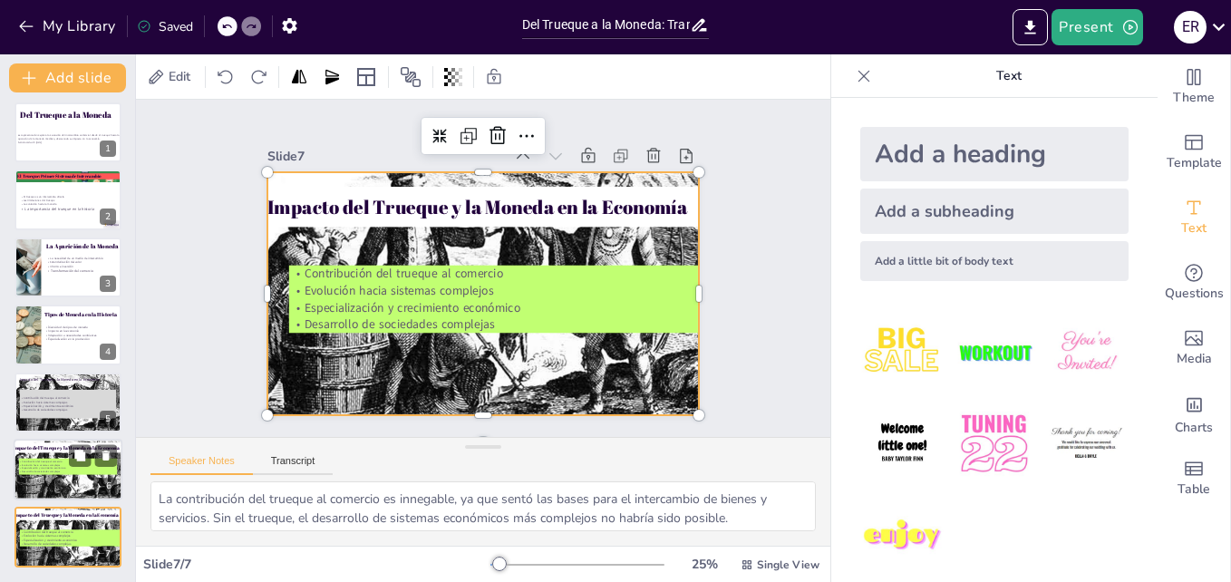
click at [33, 486] on div at bounding box center [68, 469] width 109 height 68
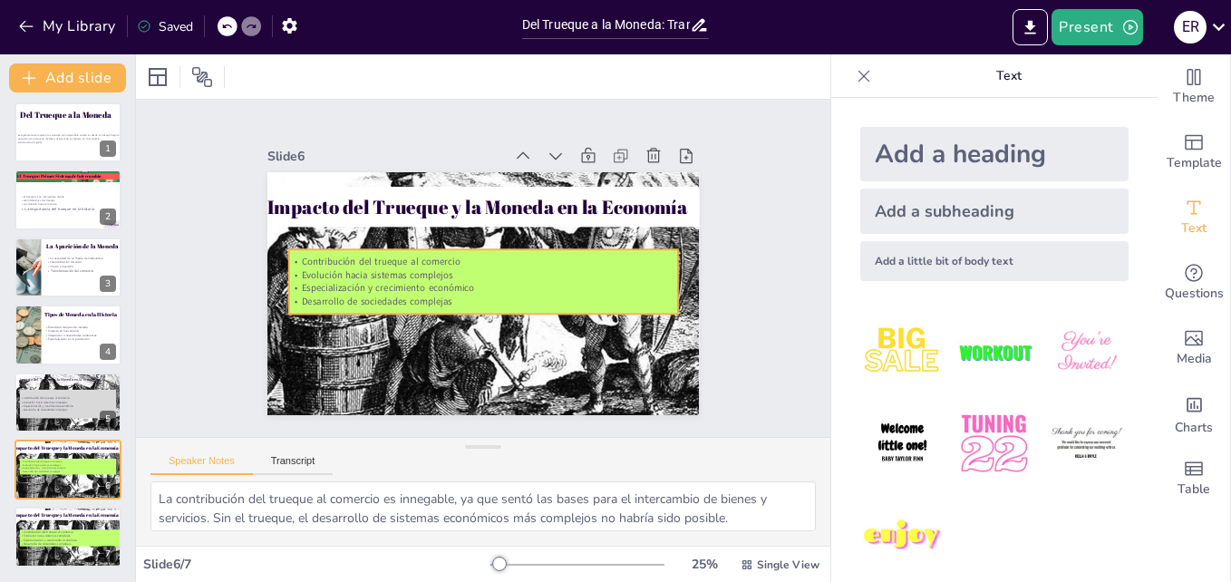
click at [585, 280] on p "Especialización y crecimiento económico" at bounding box center [474, 286] width 344 height 206
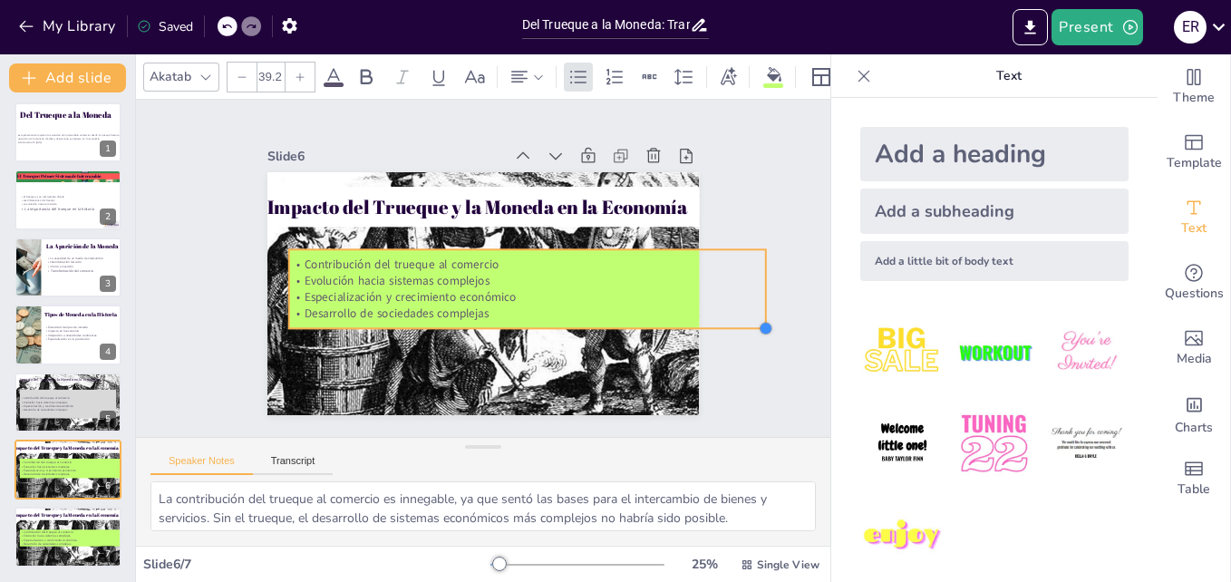
type input "39.7"
drag, startPoint x: 665, startPoint y: 304, endPoint x: 696, endPoint y: 319, distance: 34.5
click at [696, 319] on div "Slide 1 Del Trueque a la Moneda Esta presentación explora la evolución del inte…" at bounding box center [483, 268] width 551 height 604
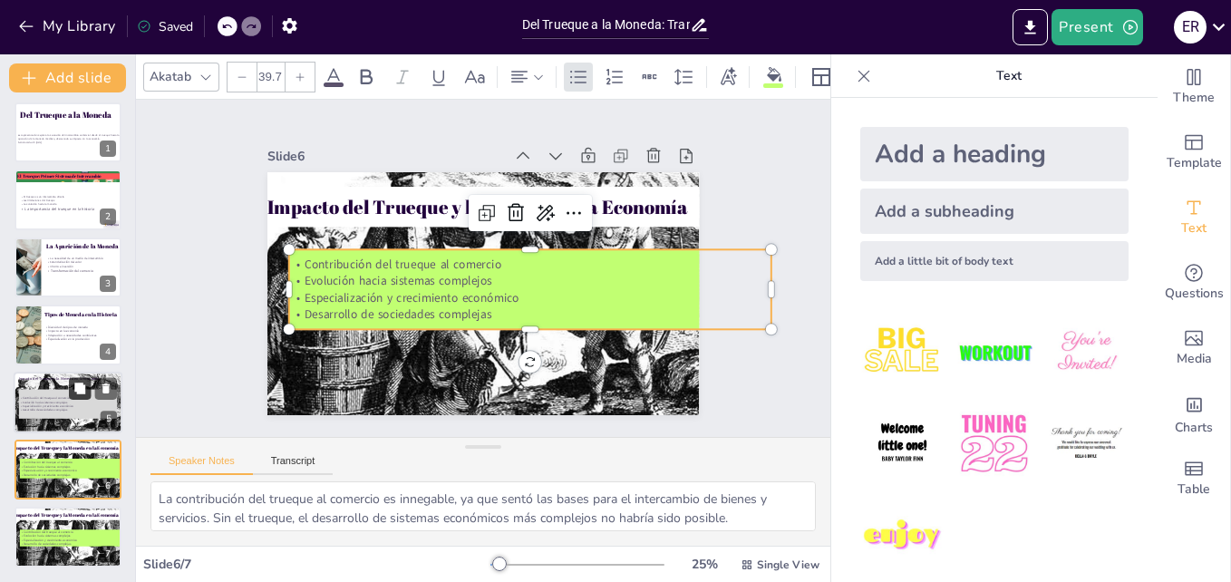
click at [77, 392] on icon at bounding box center [79, 388] width 11 height 11
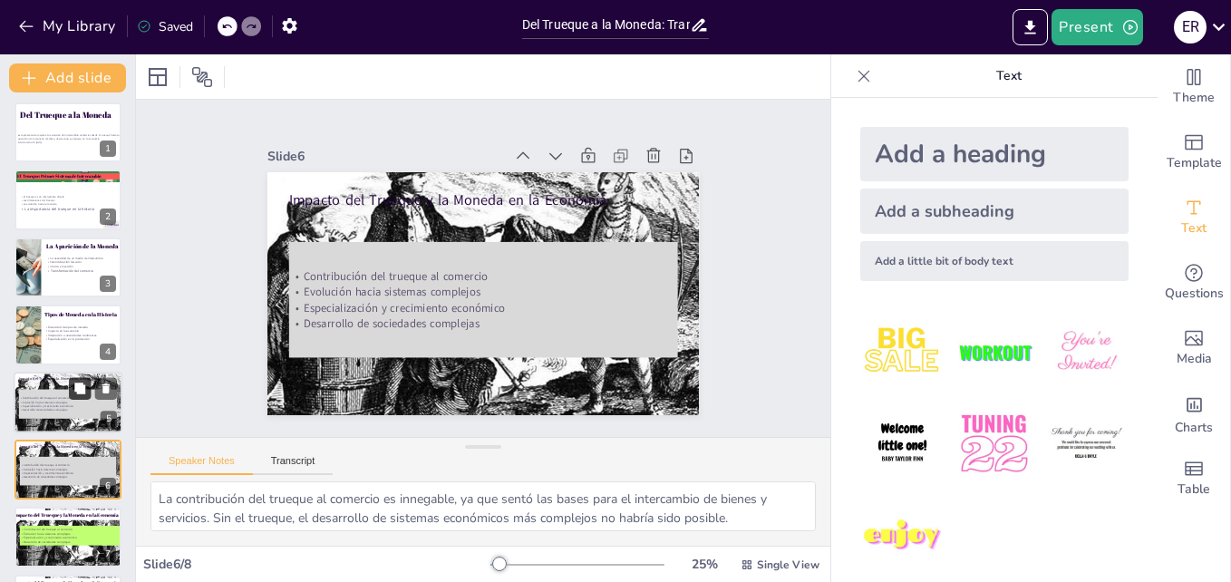
scroll to position [72, 0]
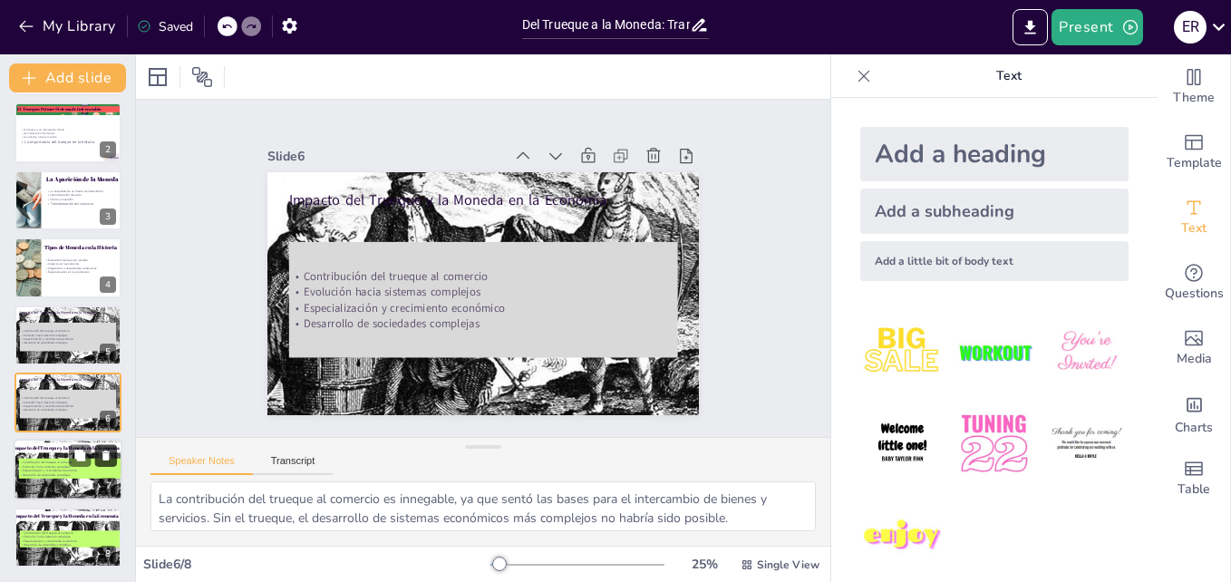
click at [100, 457] on icon at bounding box center [106, 456] width 13 height 13
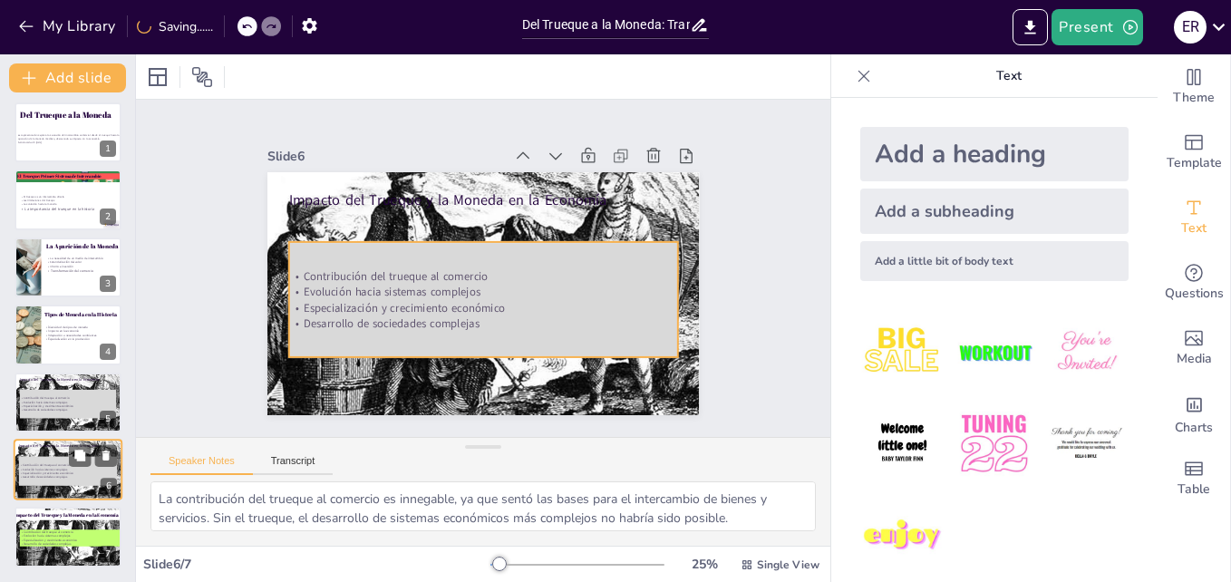
click at [50, 480] on div "Contribución del trueque al comercio Evolución hacia sistemas complejos Especia…" at bounding box center [68, 471] width 98 height 29
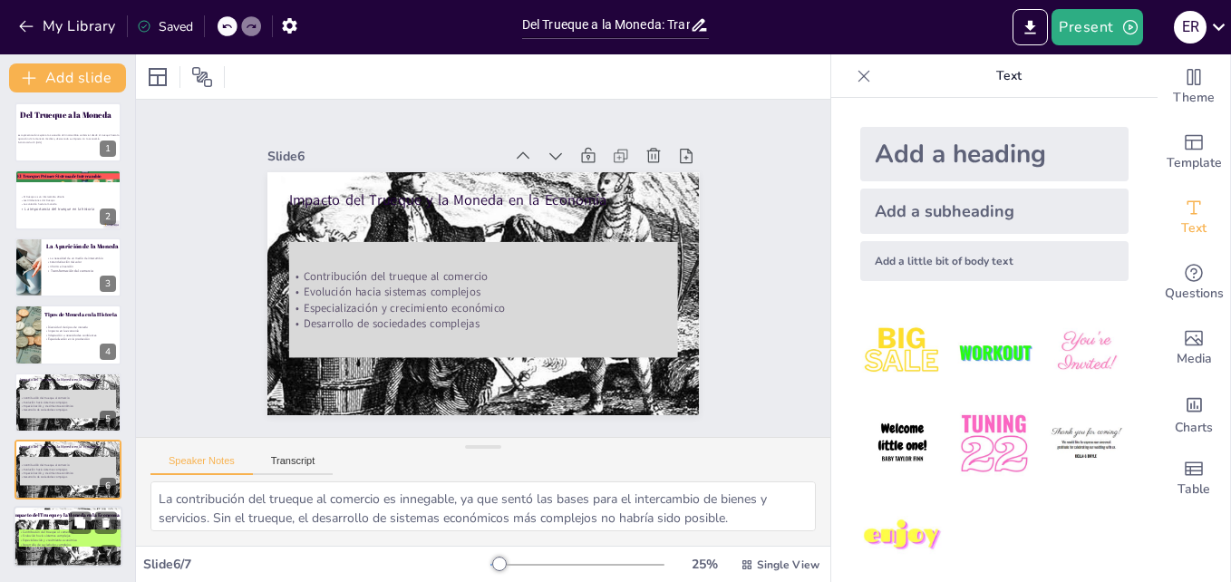
click at [44, 525] on div at bounding box center [68, 537] width 109 height 68
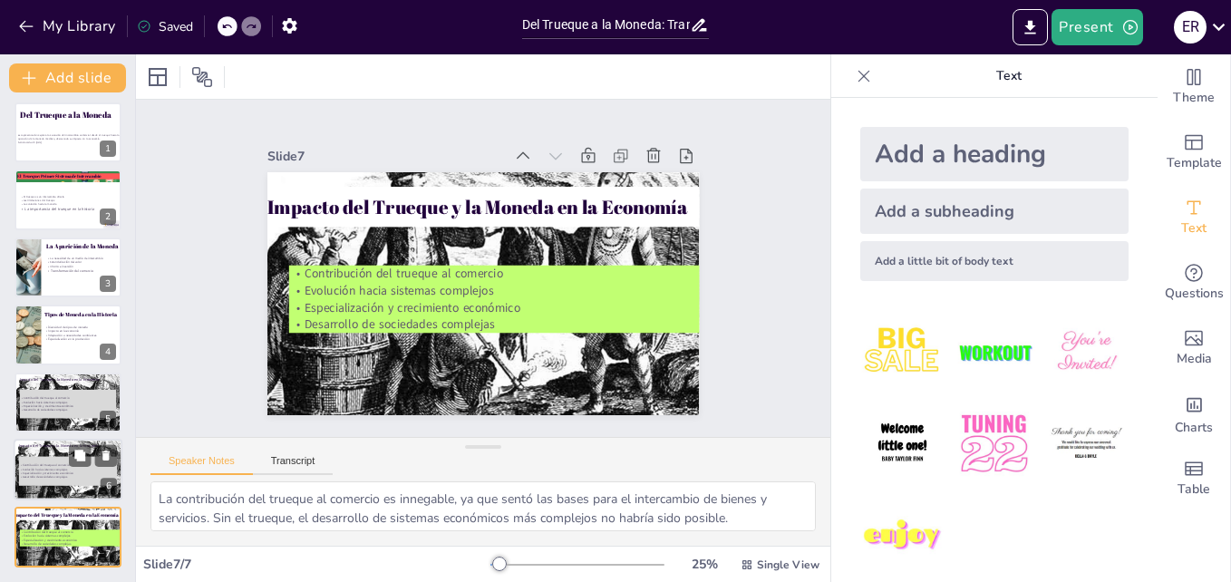
click at [42, 483] on div "Contribución del trueque al comercio Evolución hacia sistemas complejos Especia…" at bounding box center [68, 471] width 98 height 29
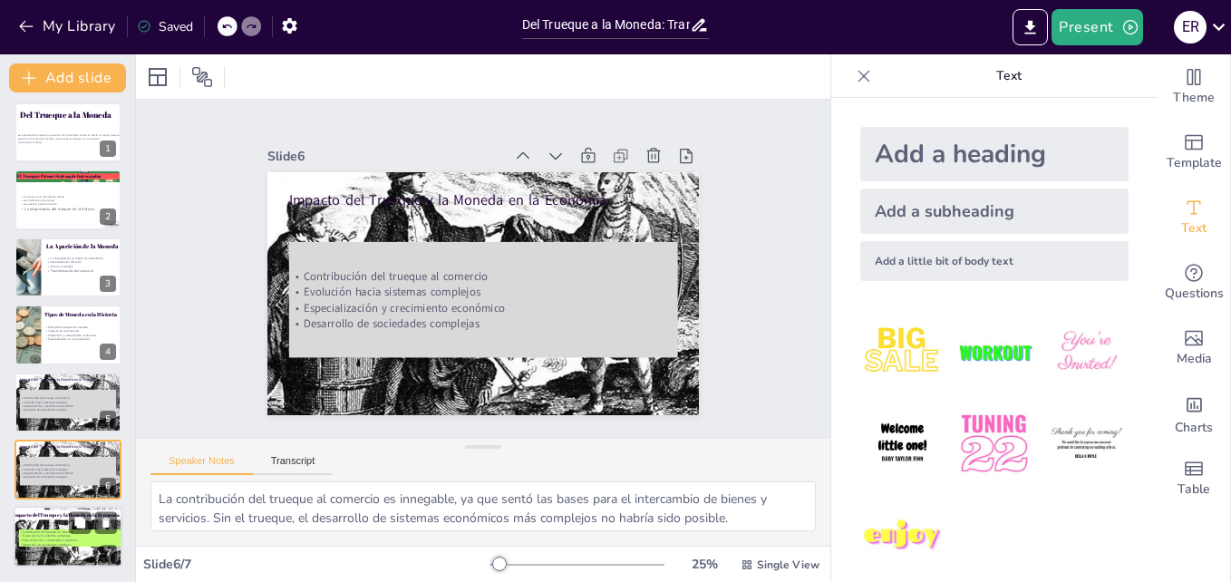
click at [39, 510] on div "Impacto del Trueque y la Moneda en la Economía" at bounding box center [78, 515] width 128 height 10
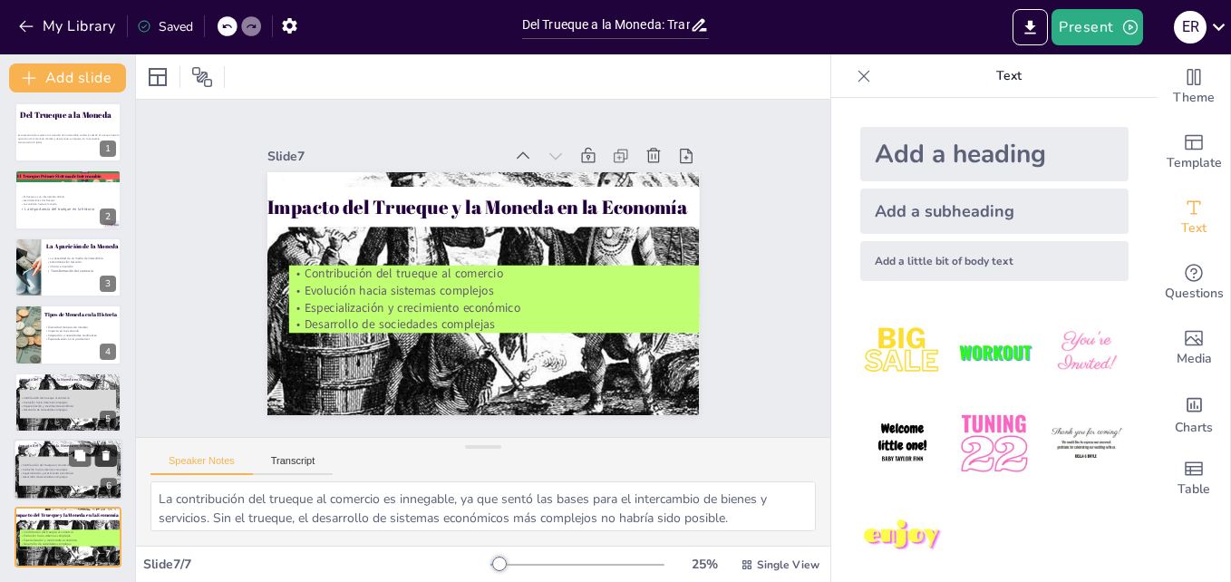
click at [107, 454] on icon at bounding box center [105, 456] width 7 height 10
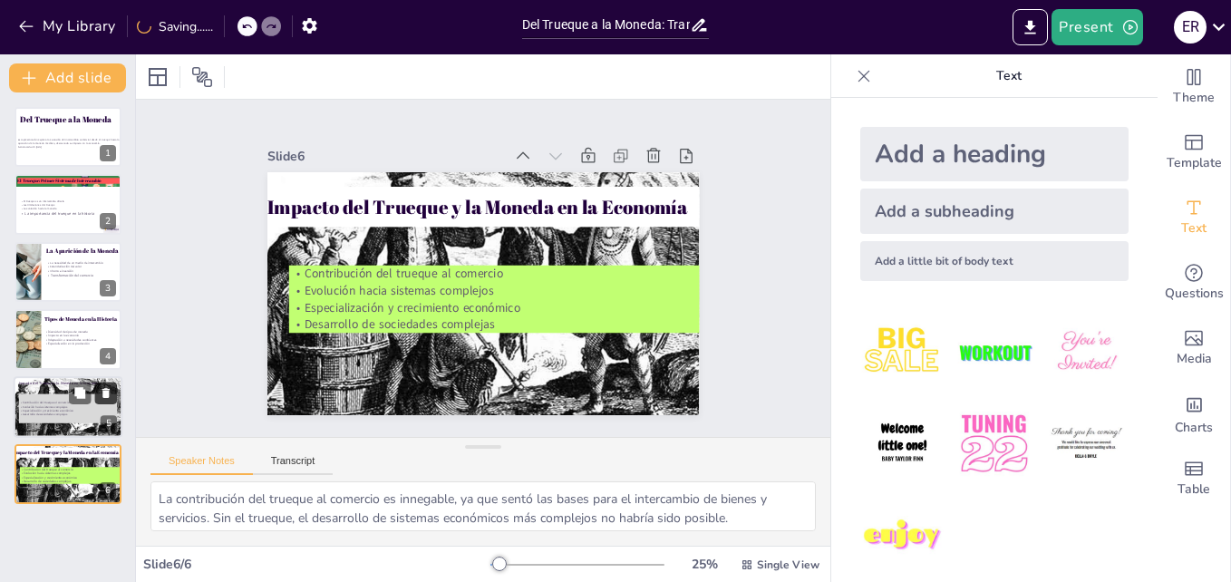
click at [106, 391] on icon at bounding box center [105, 393] width 7 height 10
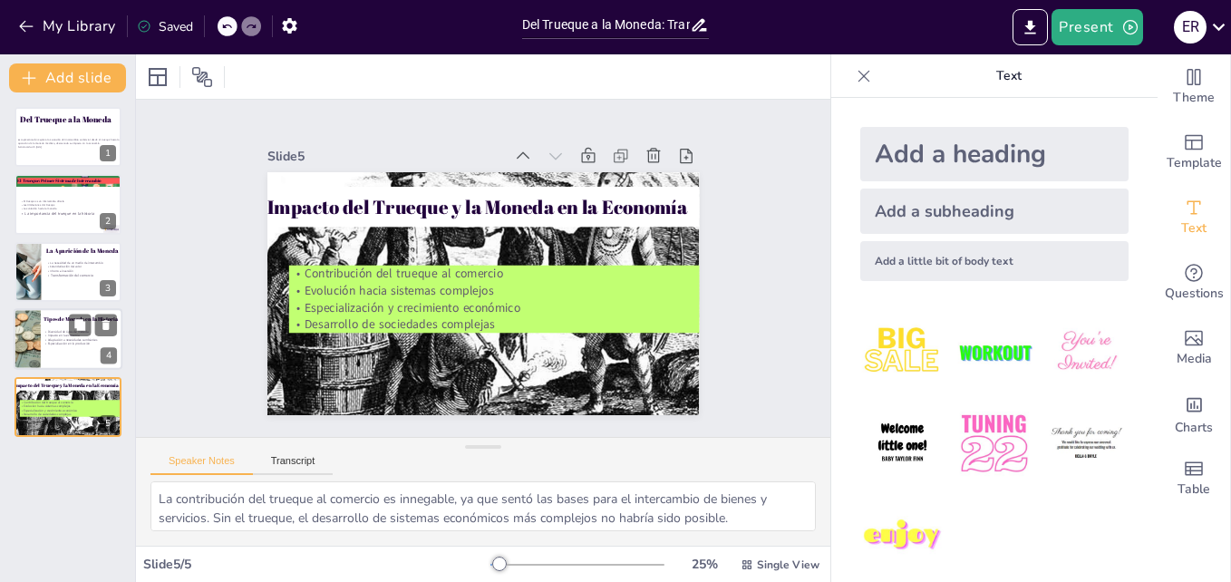
click at [74, 338] on p "Adaptación a necesidades cambiantes" at bounding box center [79, 340] width 71 height 5
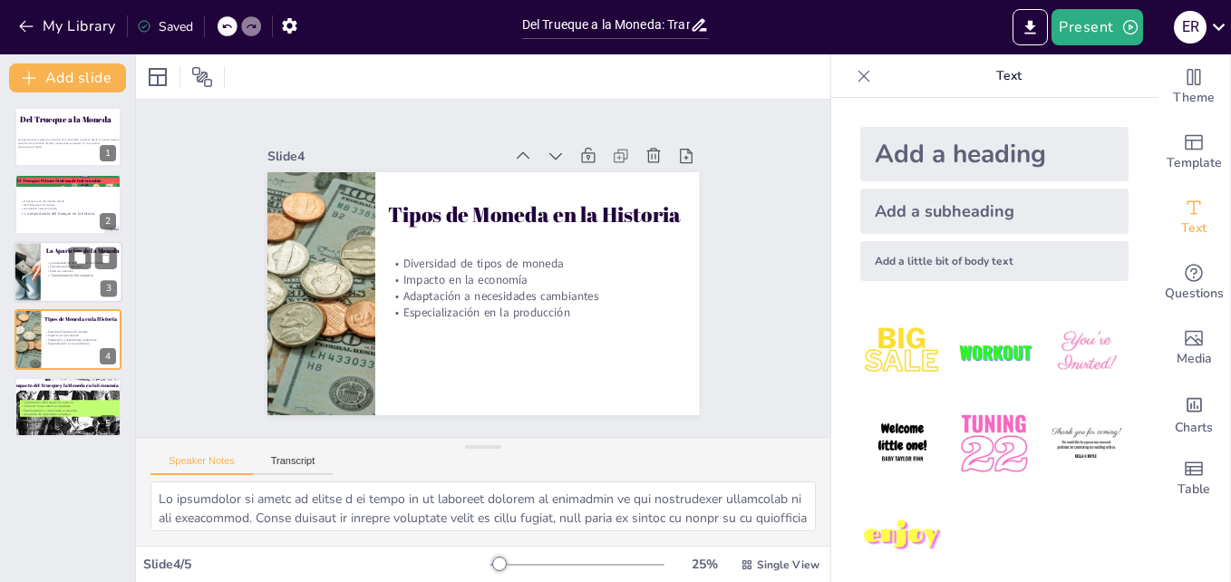
click at [46, 263] on p "La necesidad de un medio de intercambio" at bounding box center [87, 262] width 83 height 4
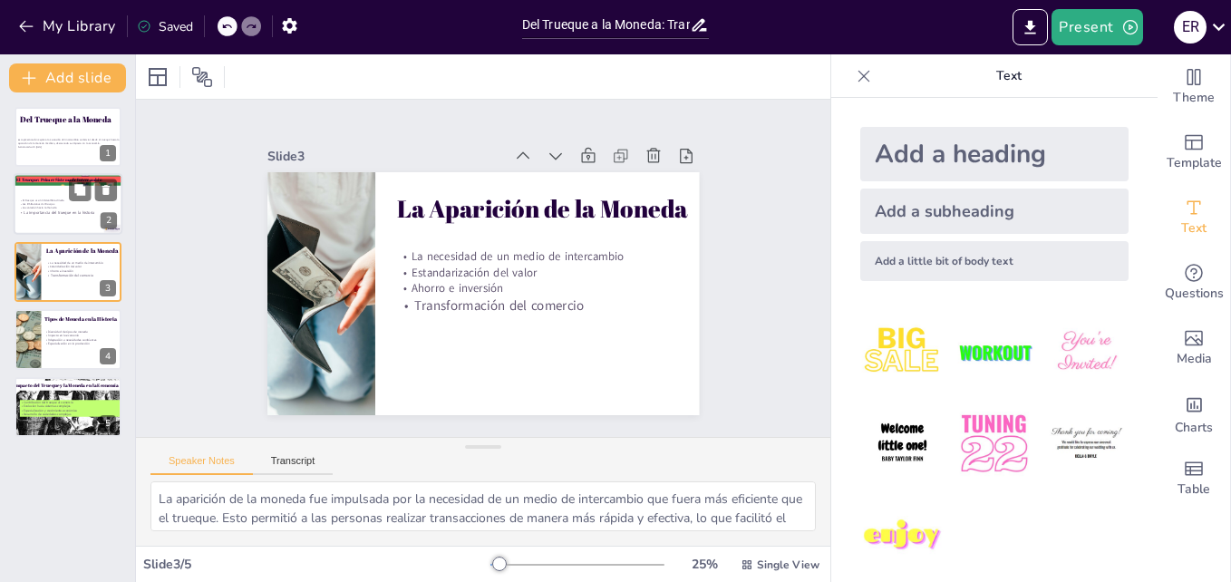
click at [40, 223] on div at bounding box center [68, 205] width 109 height 62
type textarea "El trueque es un sistema de intercambio que permite a las personas obtener lo q…"
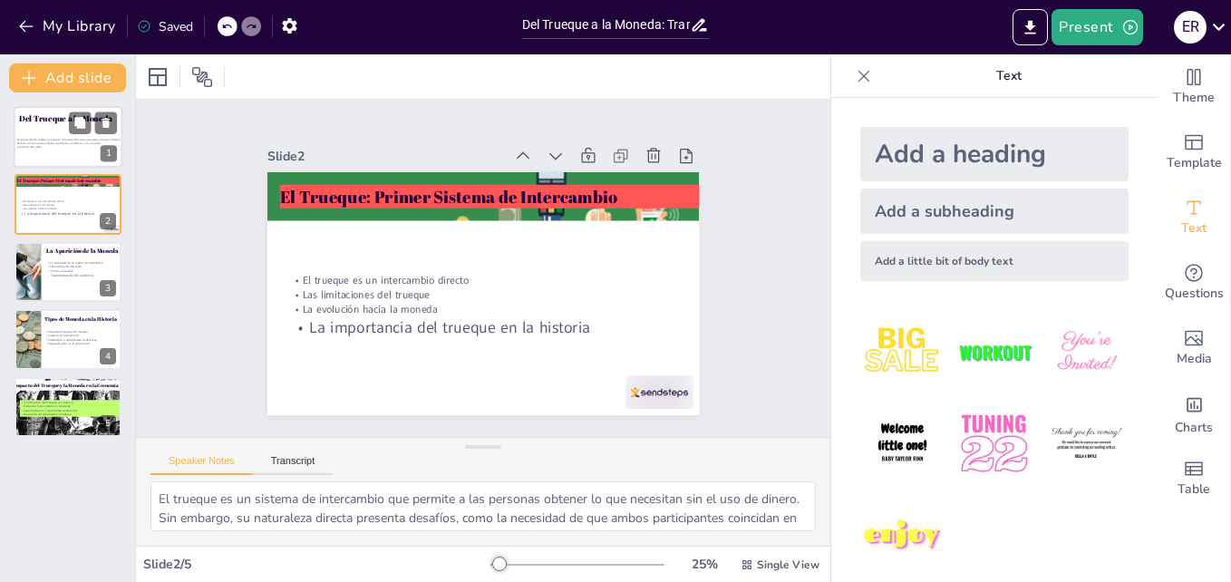
click at [51, 141] on p "Esta presentación explora la evolución del intercambio comercial desde el trueq…" at bounding box center [68, 142] width 103 height 7
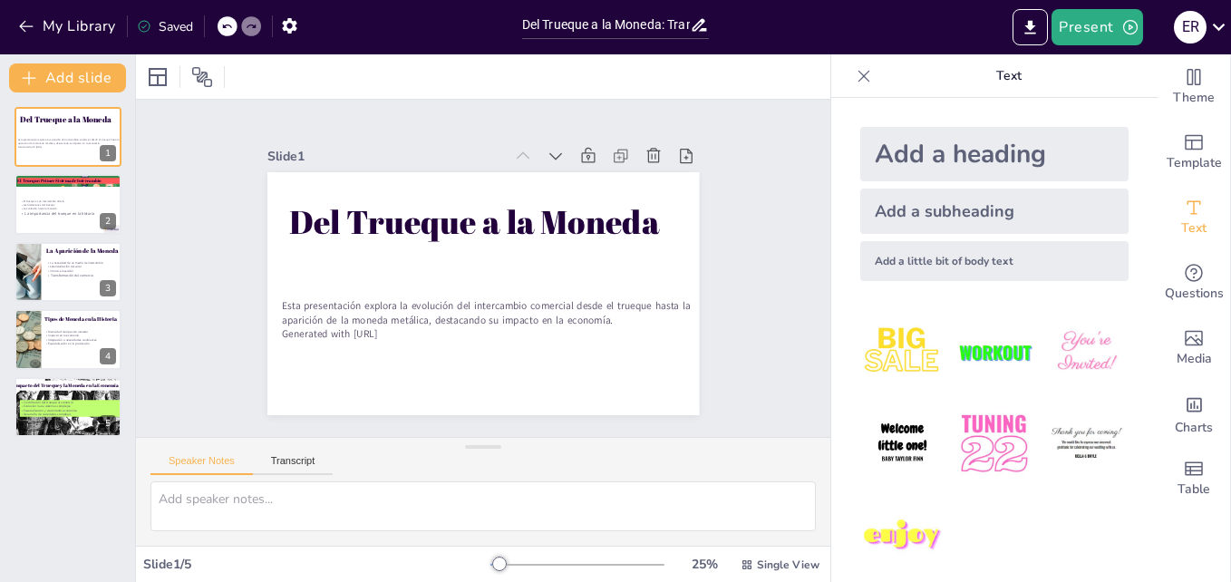
click at [856, 82] on icon at bounding box center [864, 76] width 18 height 18
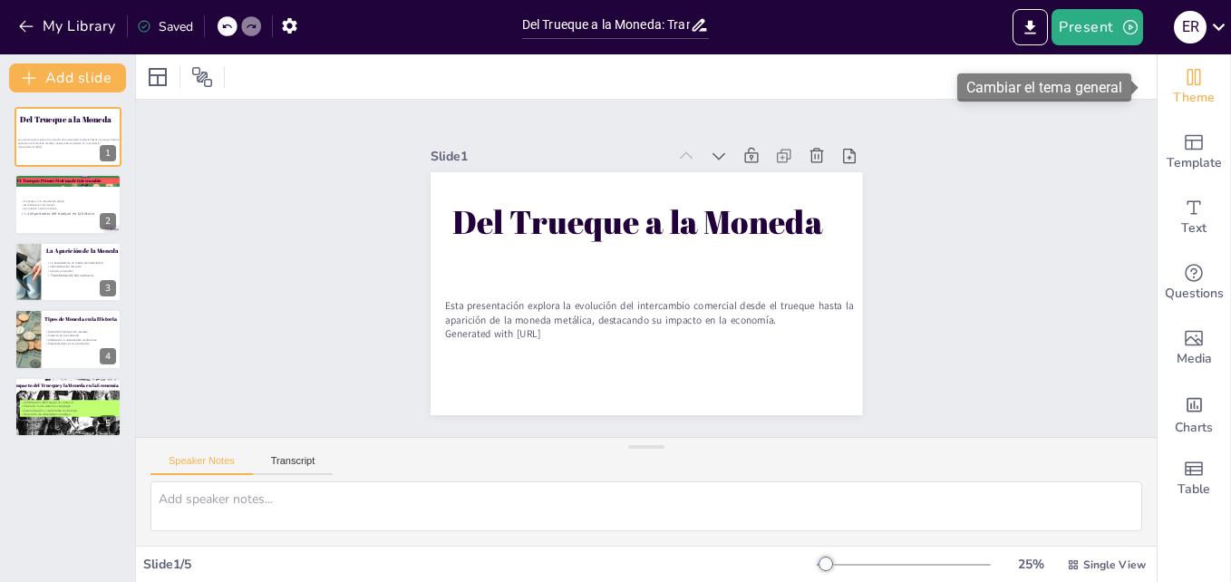
click at [1191, 90] on span "Theme" at bounding box center [1194, 98] width 42 height 20
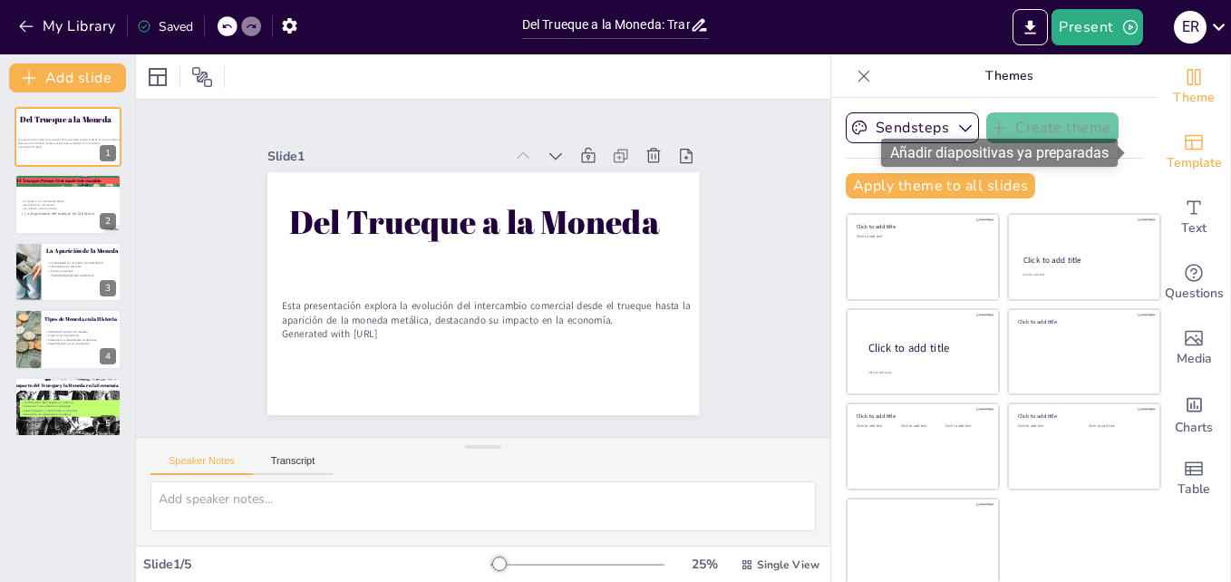
click at [1183, 144] on icon "Add ready made slides" at bounding box center [1194, 142] width 22 height 22
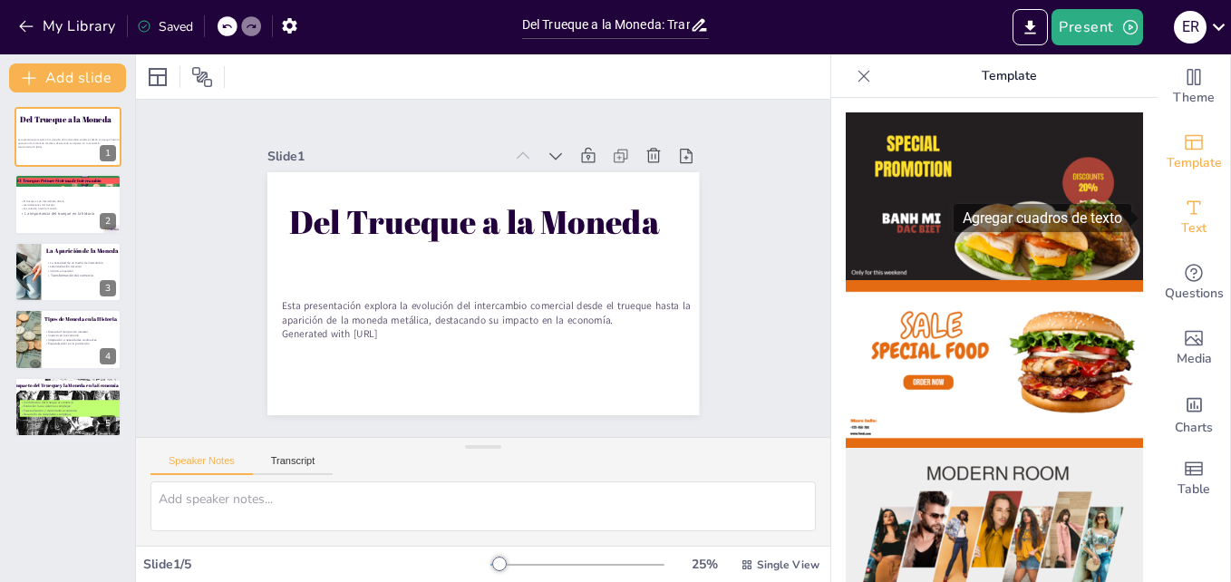
click at [1187, 208] on icon "Add text boxes" at bounding box center [1194, 208] width 22 height 22
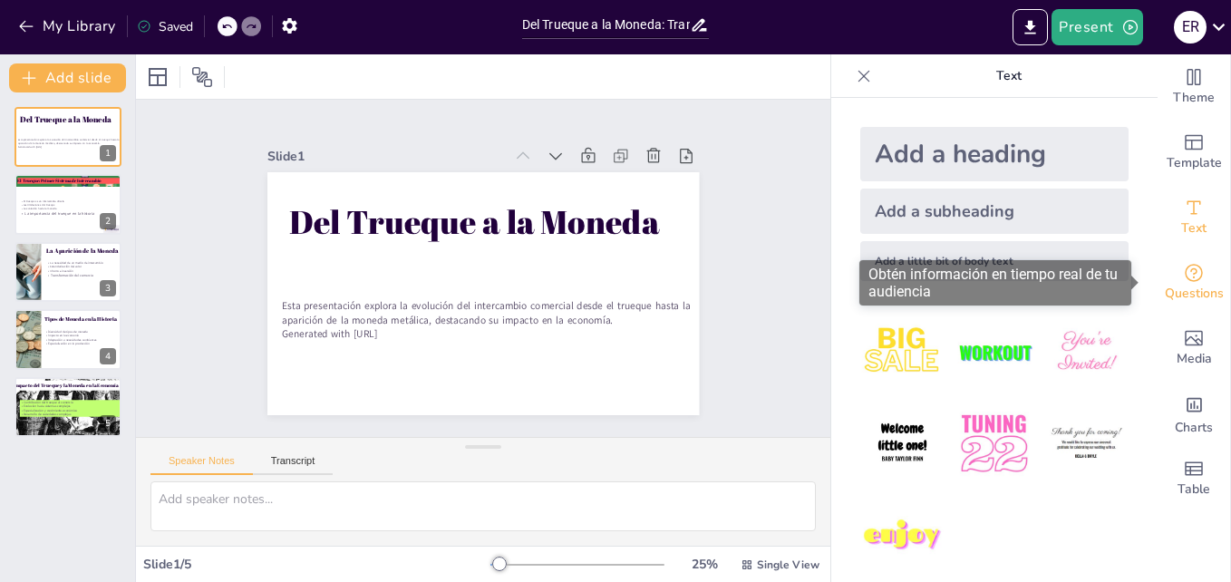
click at [1176, 257] on div "Questions" at bounding box center [1194, 282] width 73 height 65
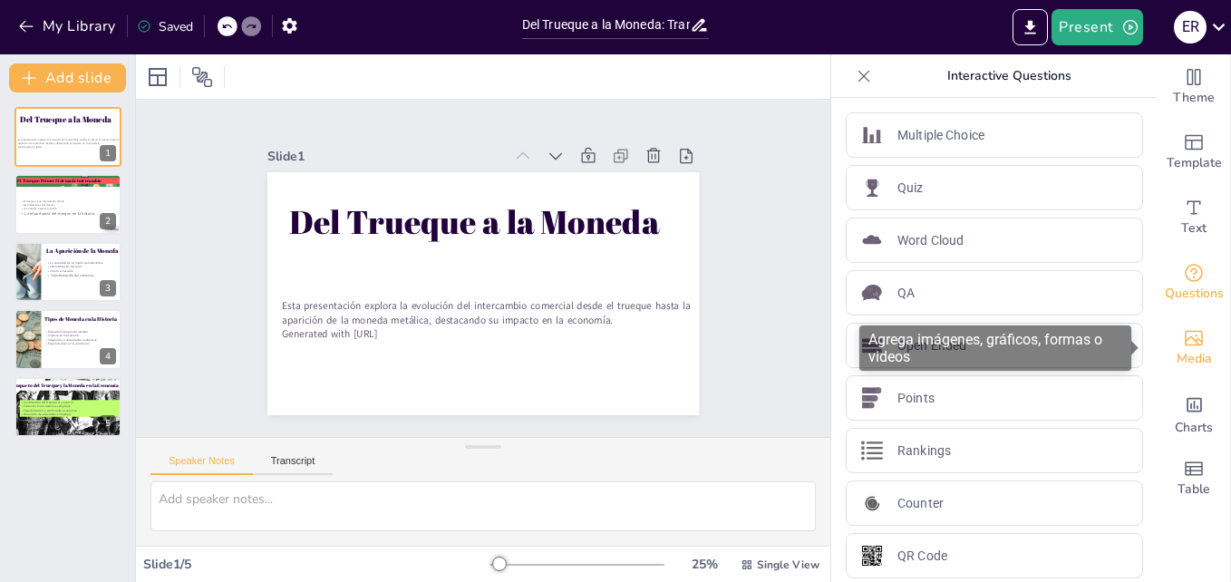
click at [1158, 342] on div "Media" at bounding box center [1194, 347] width 73 height 65
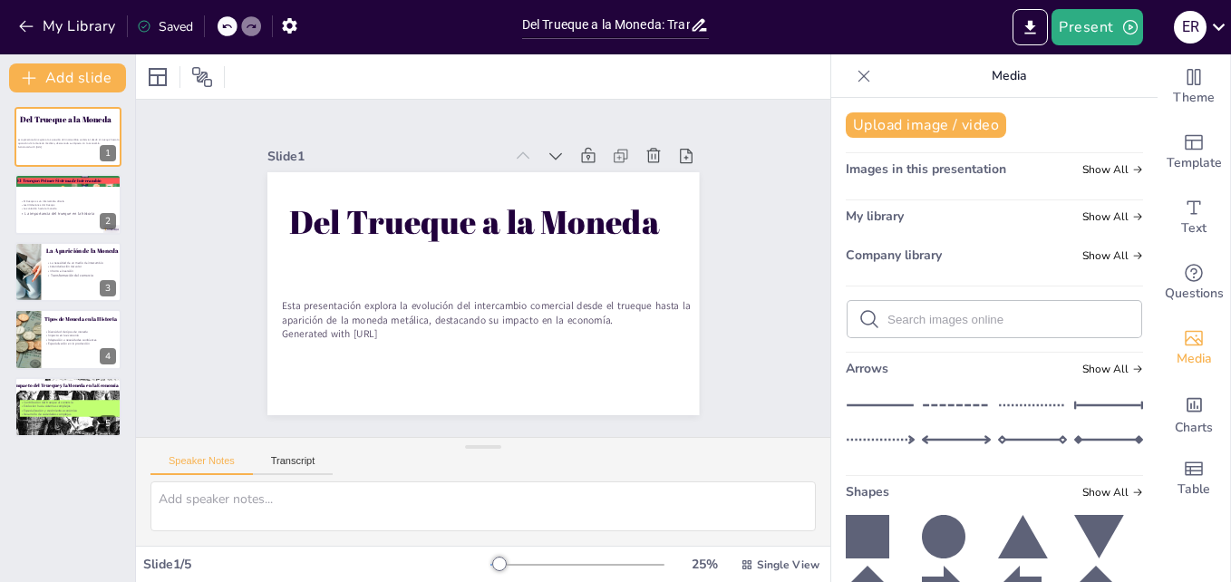
drag, startPoint x: 1139, startPoint y: 269, endPoint x: 1140, endPoint y: 338, distance: 68.9
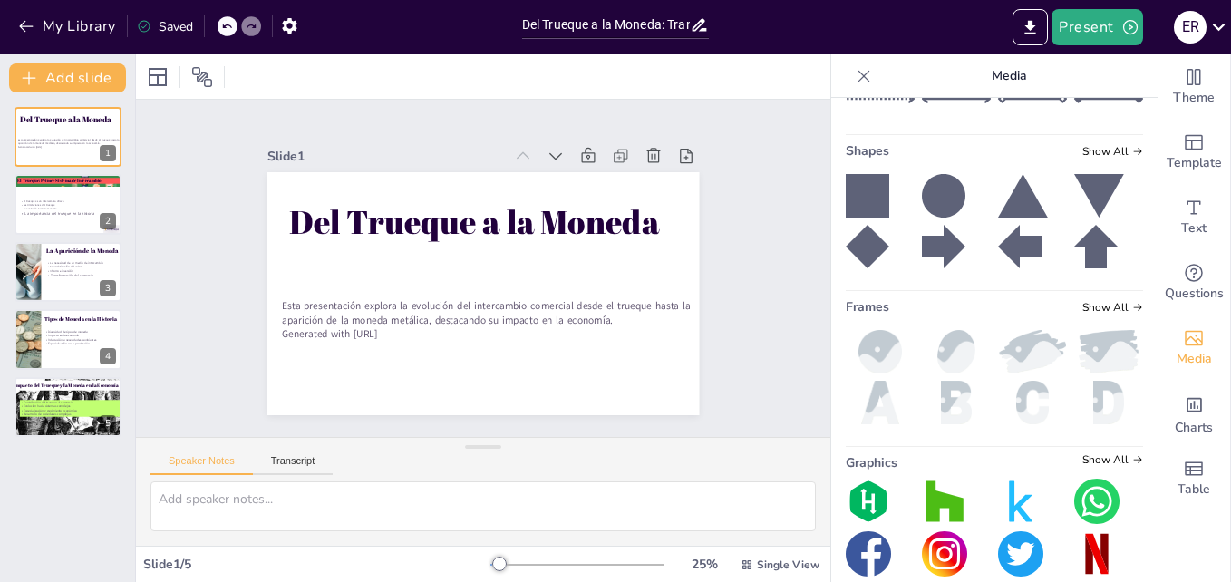
scroll to position [364, 0]
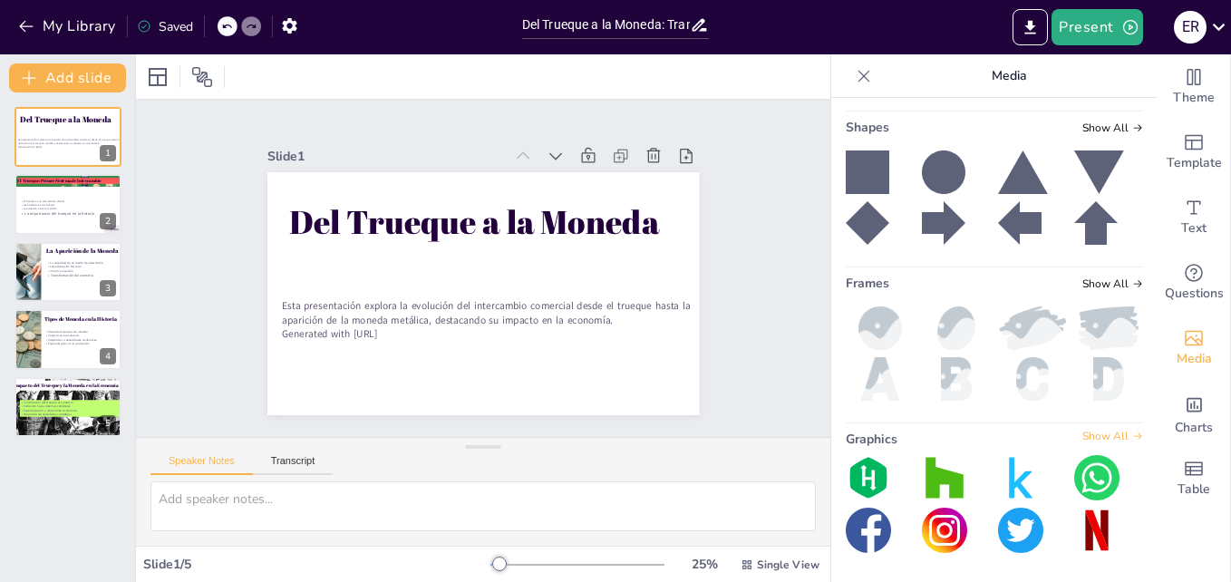
click at [1101, 440] on span "Show All" at bounding box center [1112, 436] width 61 height 13
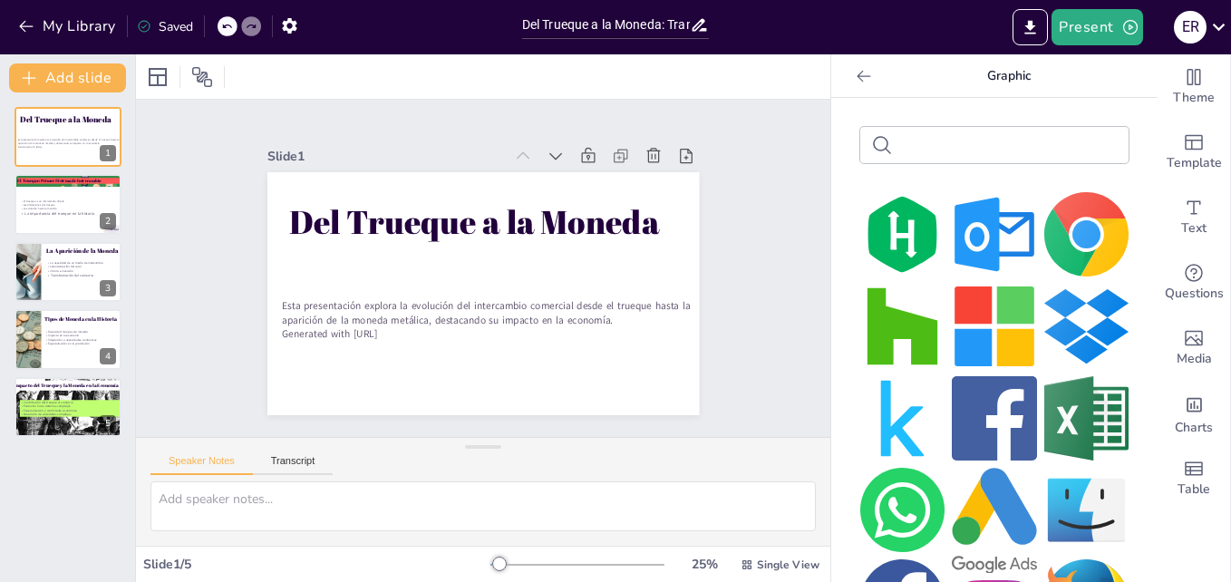
click at [974, 141] on input "text" at bounding box center [1009, 146] width 218 height 14
type input "moneda"
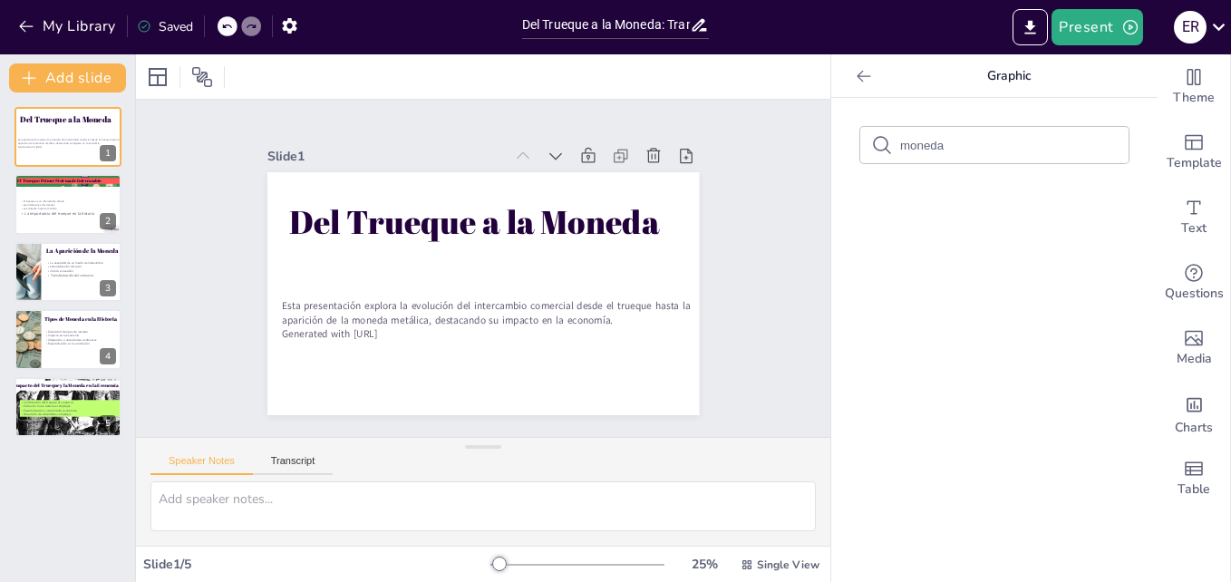
click at [855, 77] on icon at bounding box center [864, 76] width 18 height 18
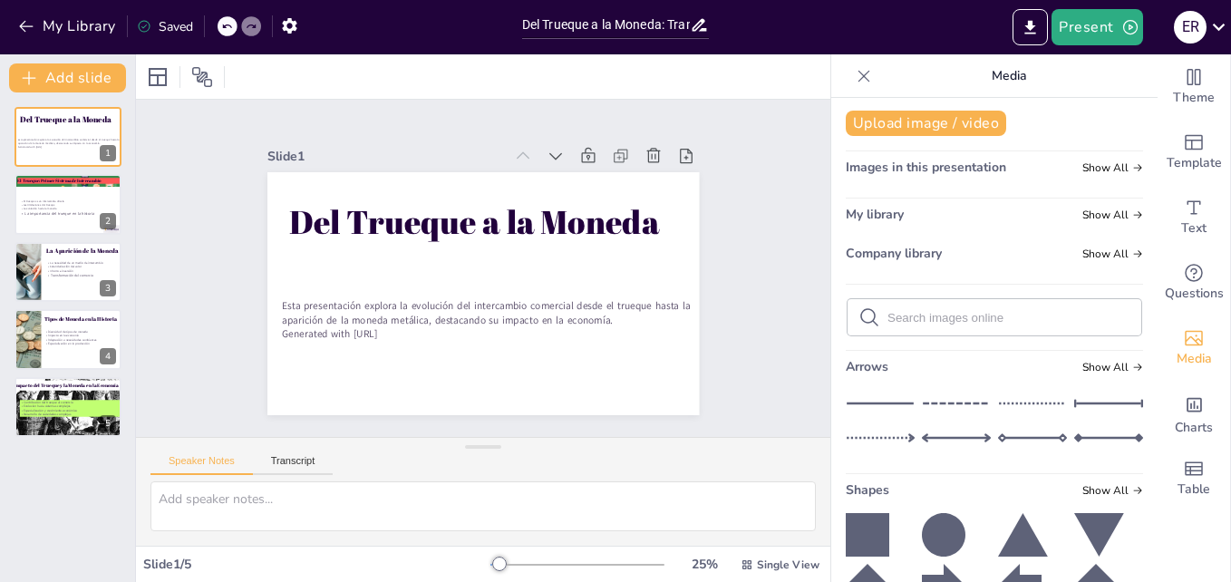
scroll to position [0, 0]
click at [1005, 313] on input "text" at bounding box center [1008, 320] width 243 height 14
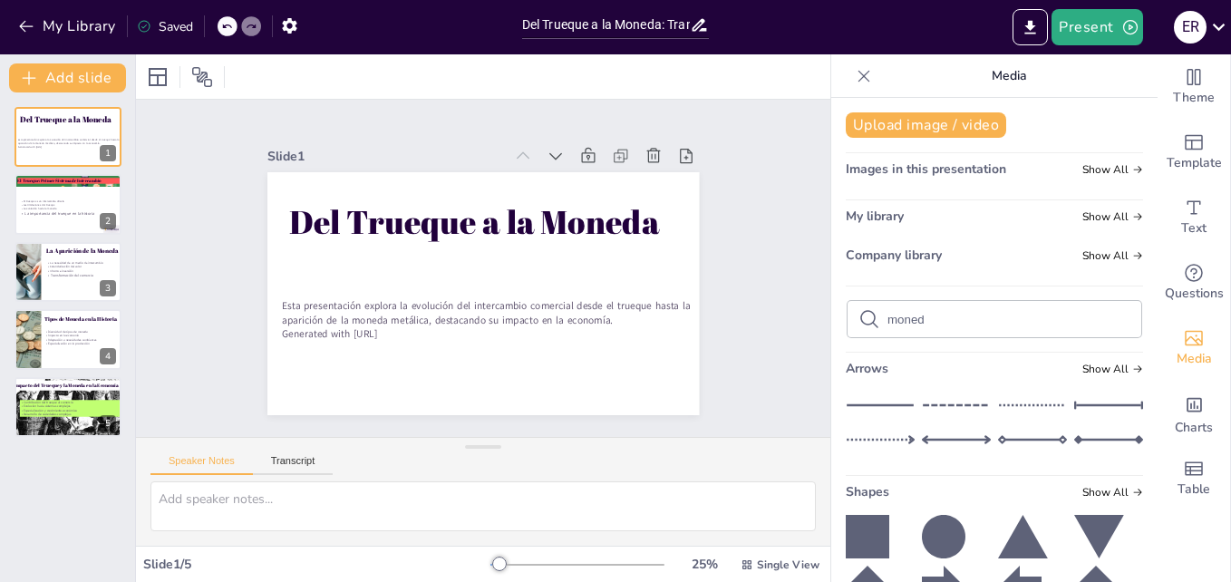
type input "moneda"
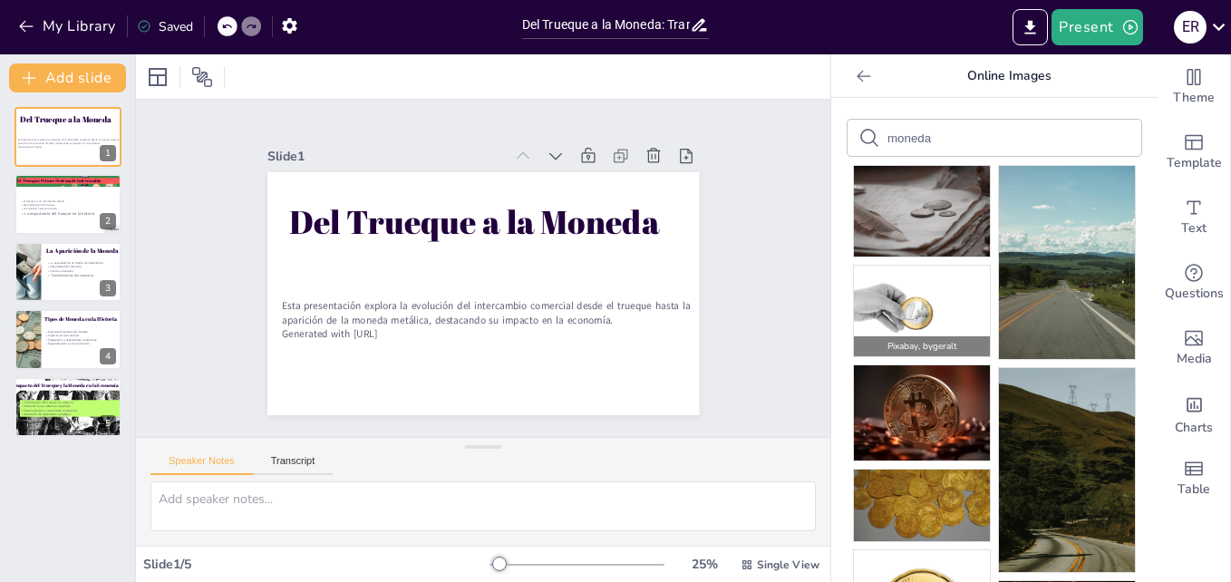
click at [899, 297] on img at bounding box center [922, 311] width 136 height 91
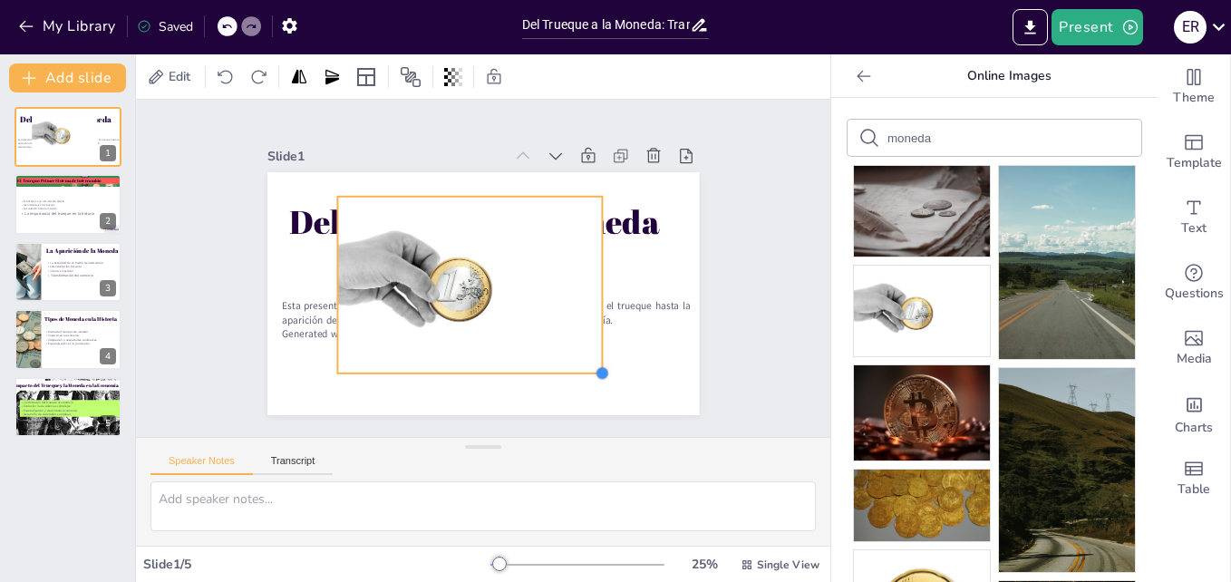
drag, startPoint x: 613, startPoint y: 380, endPoint x: 586, endPoint y: 354, distance: 37.2
click at [586, 354] on div "Del Trueque a la Moneda Esta presentación explora la evolución del intercambio …" at bounding box center [461, 282] width 426 height 496
click at [456, 73] on icon at bounding box center [457, 77] width 4 height 11
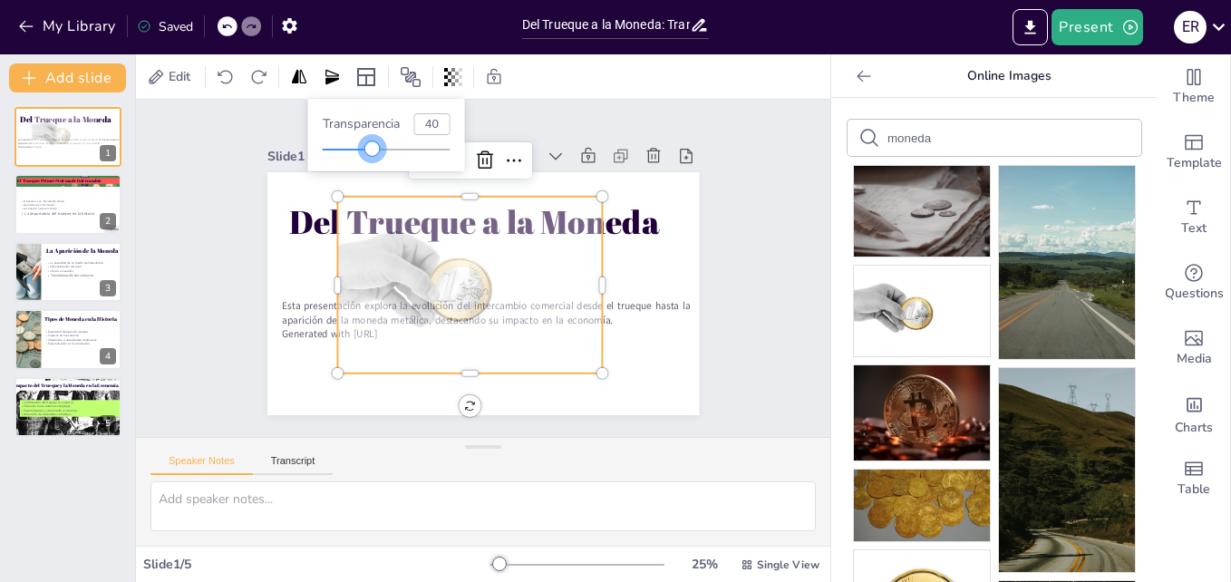
type input "41"
drag, startPoint x: 447, startPoint y: 148, endPoint x: 376, endPoint y: 162, distance: 72.2
click at [376, 162] on div "Transparencia 41" at bounding box center [386, 135] width 157 height 73
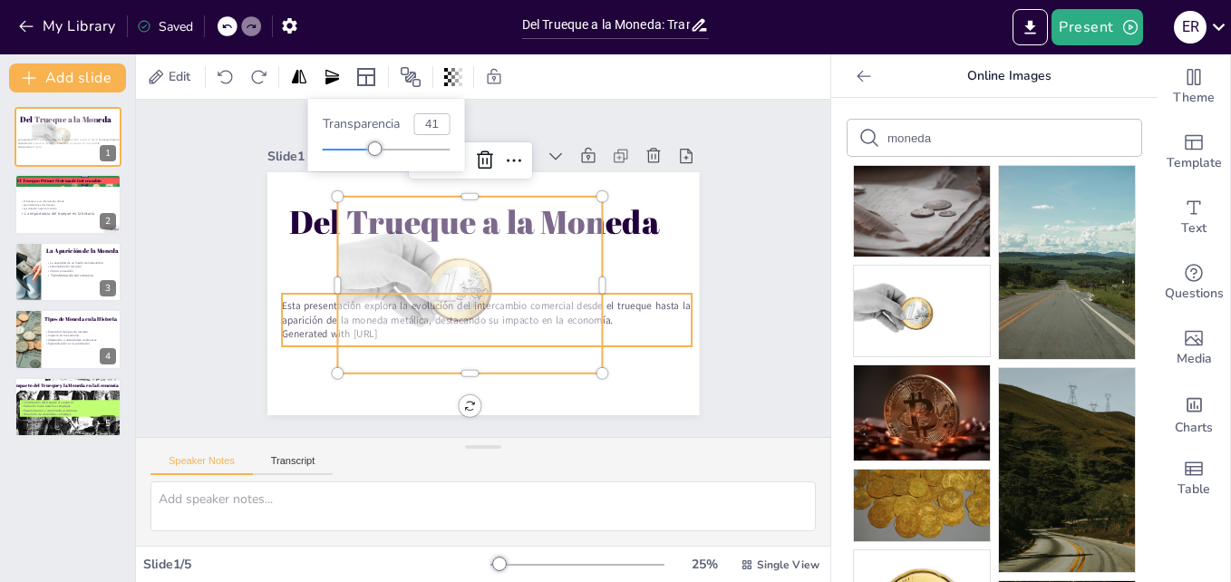
click at [635, 338] on div "Esta presentación explora la evolución del intercambio comercial desde el trueq…" at bounding box center [456, 312] width 363 height 284
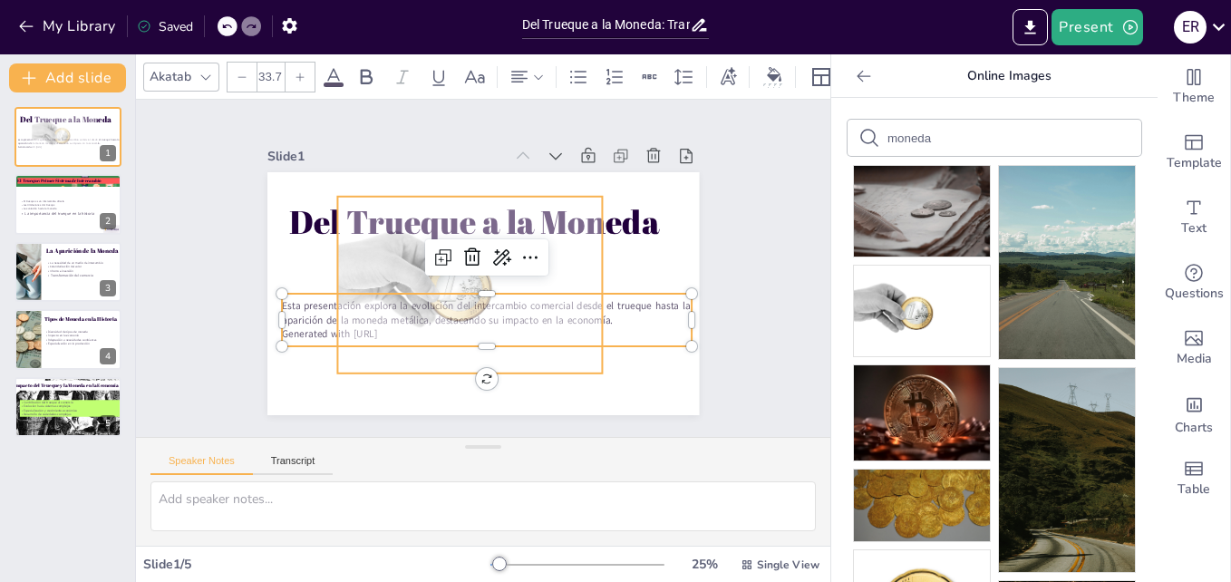
click at [474, 303] on div at bounding box center [465, 257] width 204 height 282
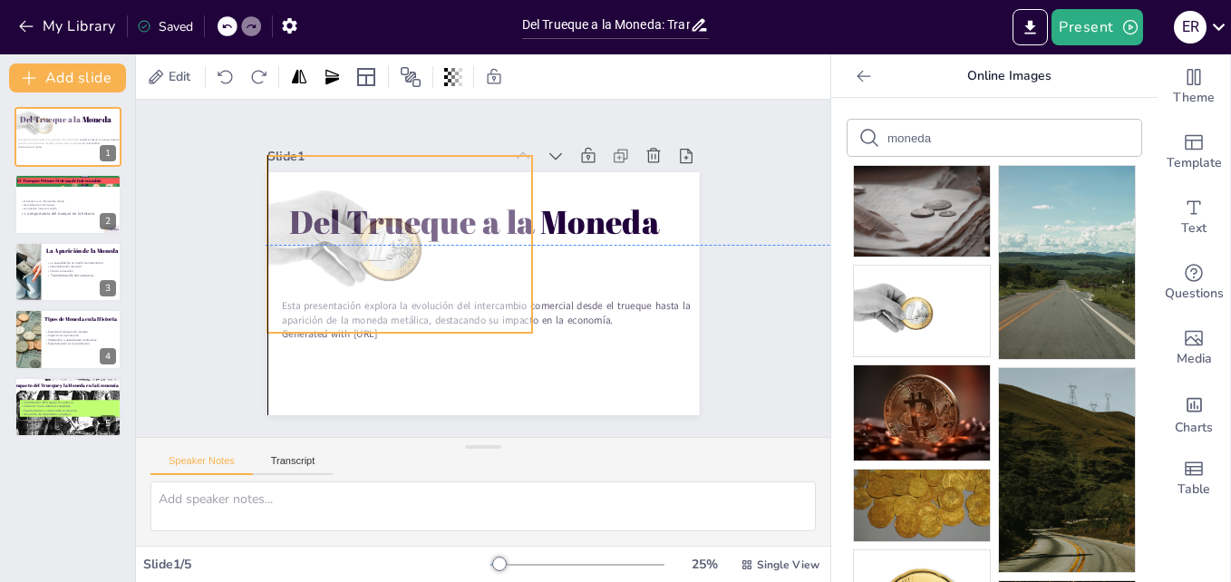
drag, startPoint x: 551, startPoint y: 347, endPoint x: 479, endPoint y: 305, distance: 83.7
click at [479, 305] on div at bounding box center [507, 186] width 177 height 266
click at [452, 83] on icon at bounding box center [453, 77] width 4 height 18
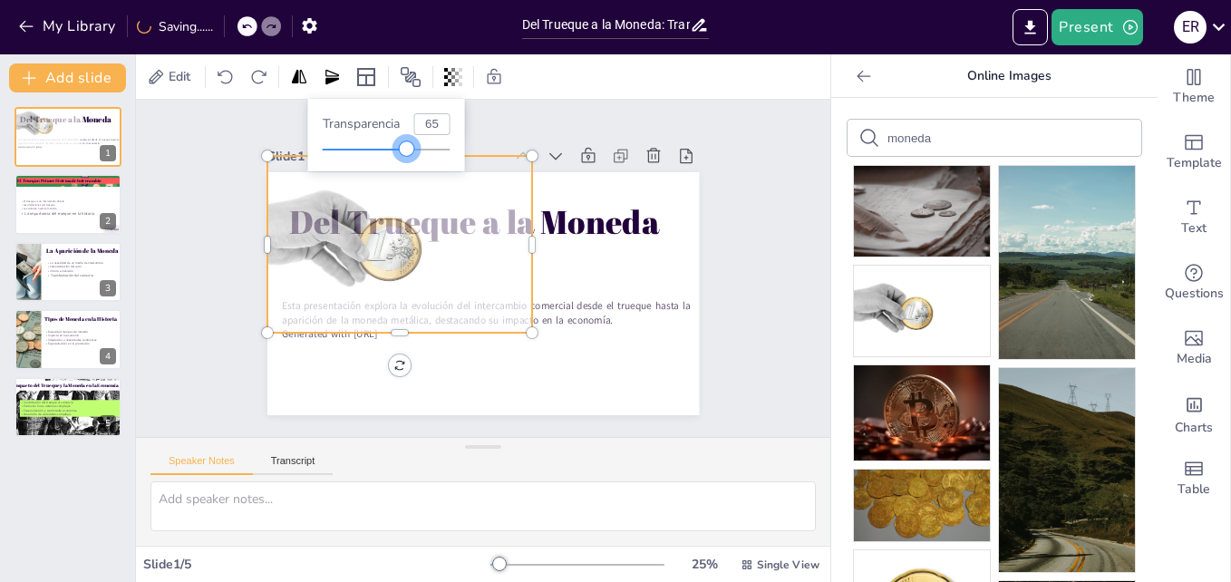
type input "62"
drag, startPoint x: 381, startPoint y: 146, endPoint x: 404, endPoint y: 157, distance: 26.0
click at [404, 157] on div "Transparencia 62" at bounding box center [386, 135] width 157 height 73
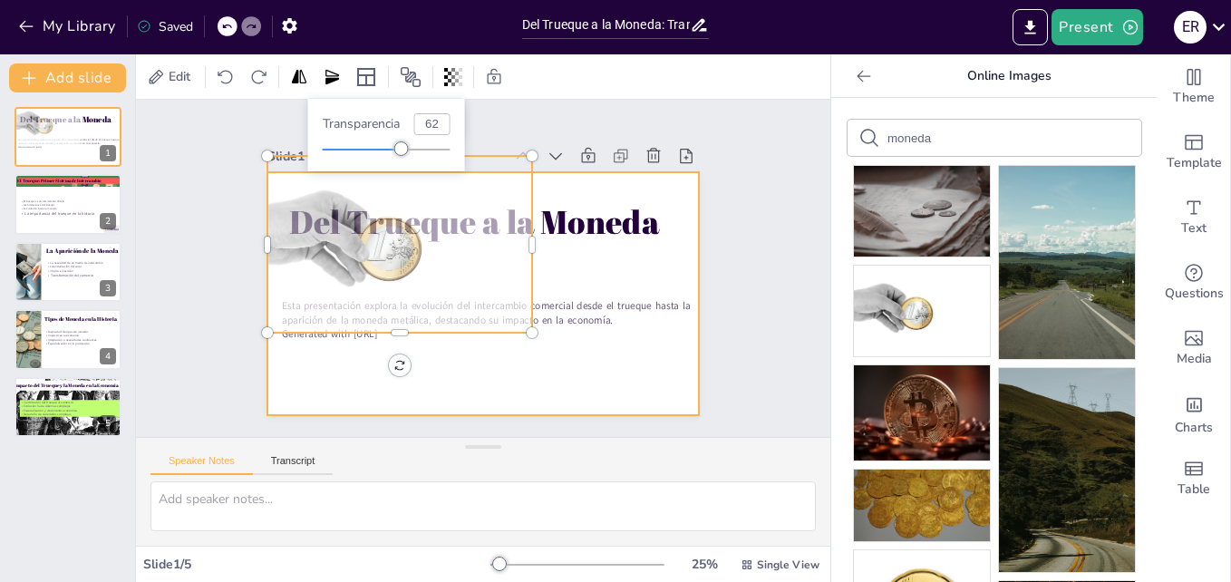
click at [480, 365] on div at bounding box center [461, 282] width 426 height 496
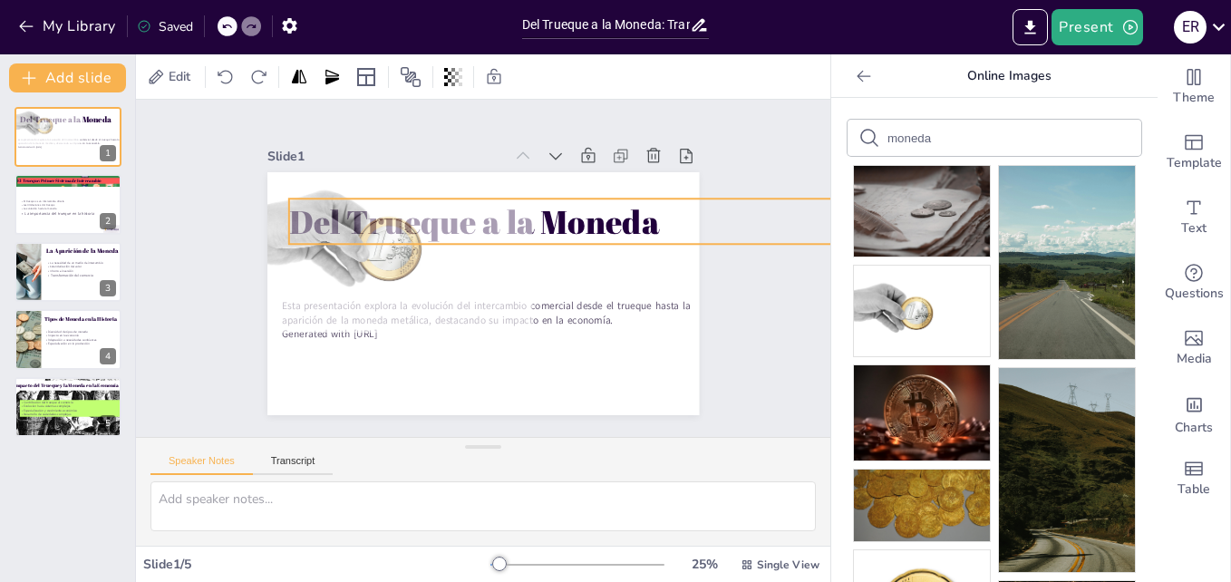
click at [544, 219] on p "Del Trueque a la Moneda" at bounding box center [286, 118] width 620 height 681
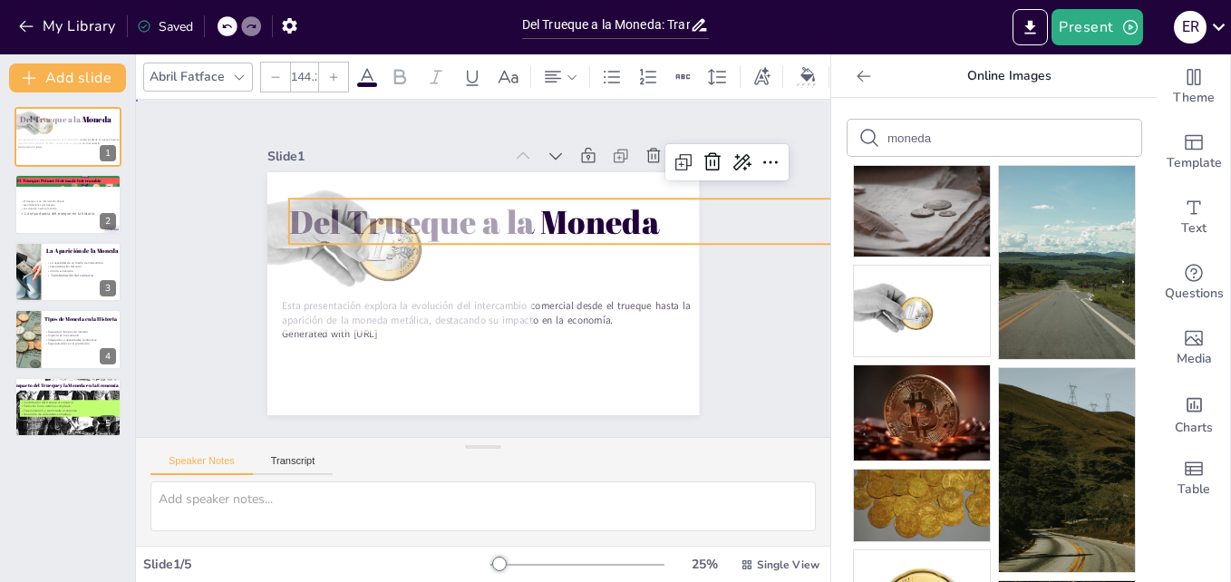
click at [652, 113] on div "Slide 1 Del Trueque a la Moneda Esta presentación explora la evolución del inte…" at bounding box center [483, 268] width 337 height 694
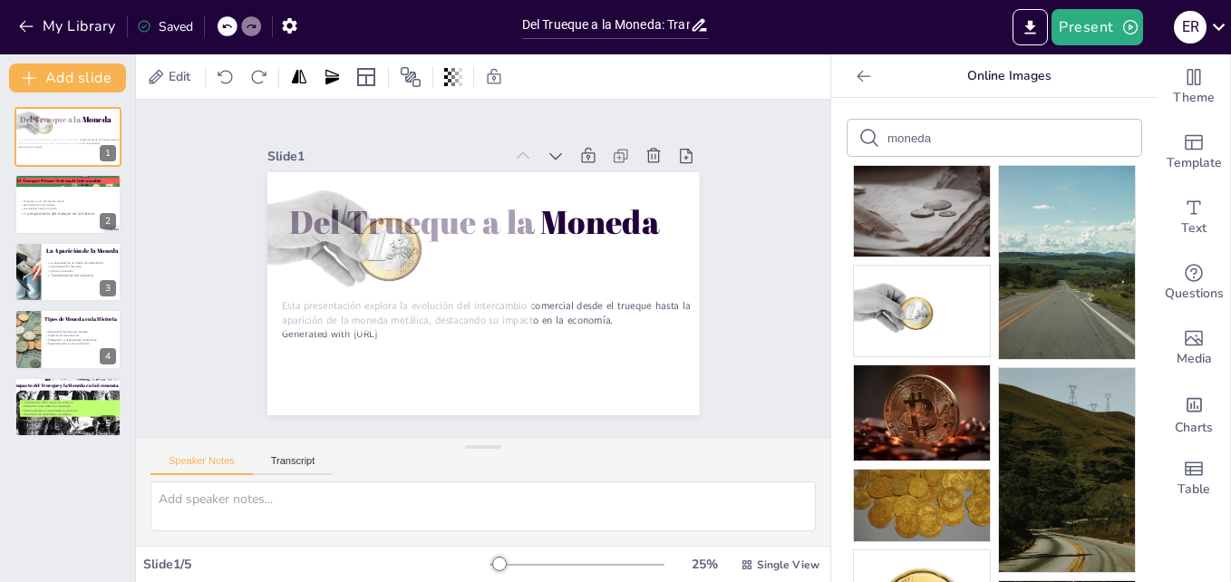
click at [757, 412] on div "Slide 1 Del Trueque a la Moneda Esta presentación explora la evolución del inte…" at bounding box center [483, 267] width 770 height 639
click at [78, 222] on div at bounding box center [68, 205] width 109 height 62
type textarea "El trueque es un sistema de intercambio que permite a las personas obtener lo q…"
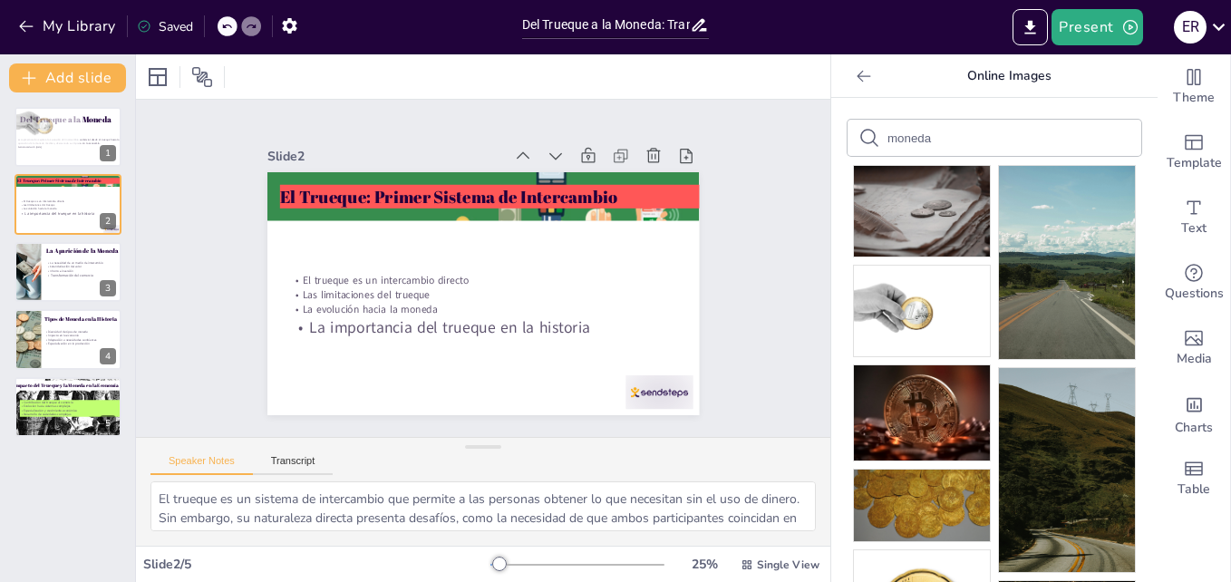
click at [963, 140] on input "moneda" at bounding box center [963, 138] width 153 height 14
type input "m"
type input "trueque"
click at [955, 135] on input "trueque" at bounding box center [963, 138] width 153 height 14
click at [1001, 137] on input "trueque" at bounding box center [963, 138] width 153 height 14
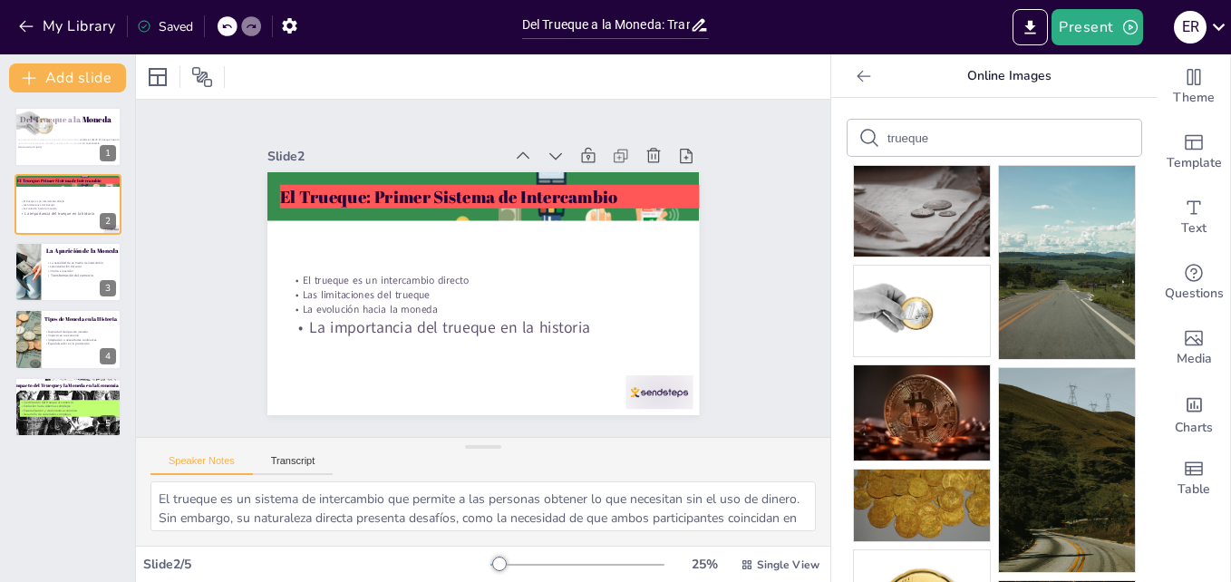
click at [1079, 152] on div "trueque" at bounding box center [995, 138] width 294 height 36
click at [857, 80] on icon at bounding box center [864, 76] width 18 height 18
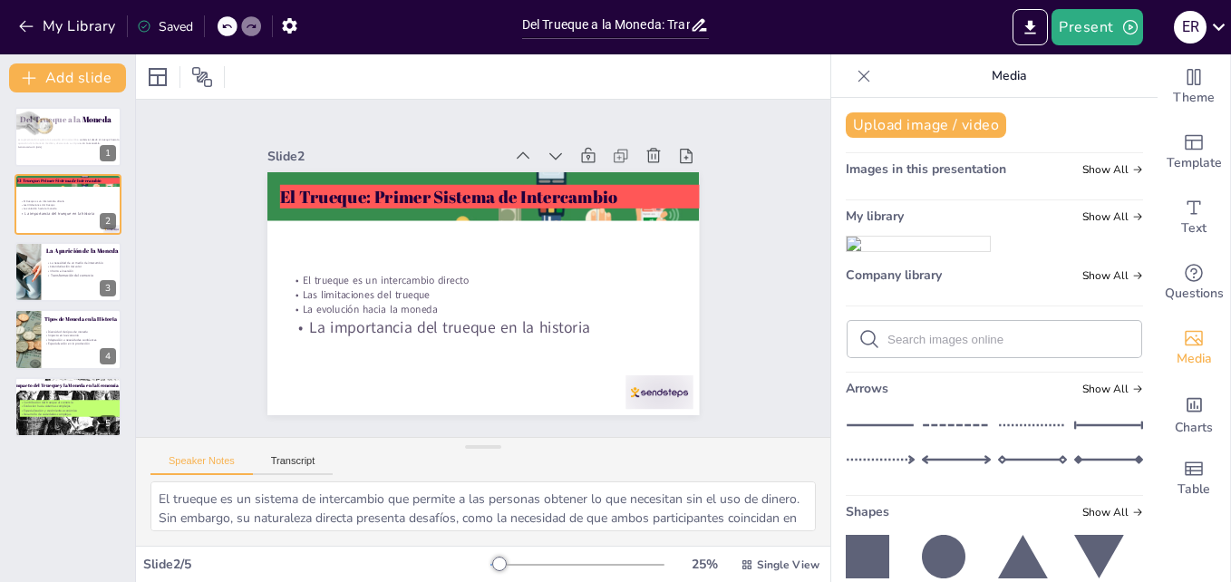
click at [908, 346] on input "text" at bounding box center [1008, 340] width 243 height 14
type input "trueque"
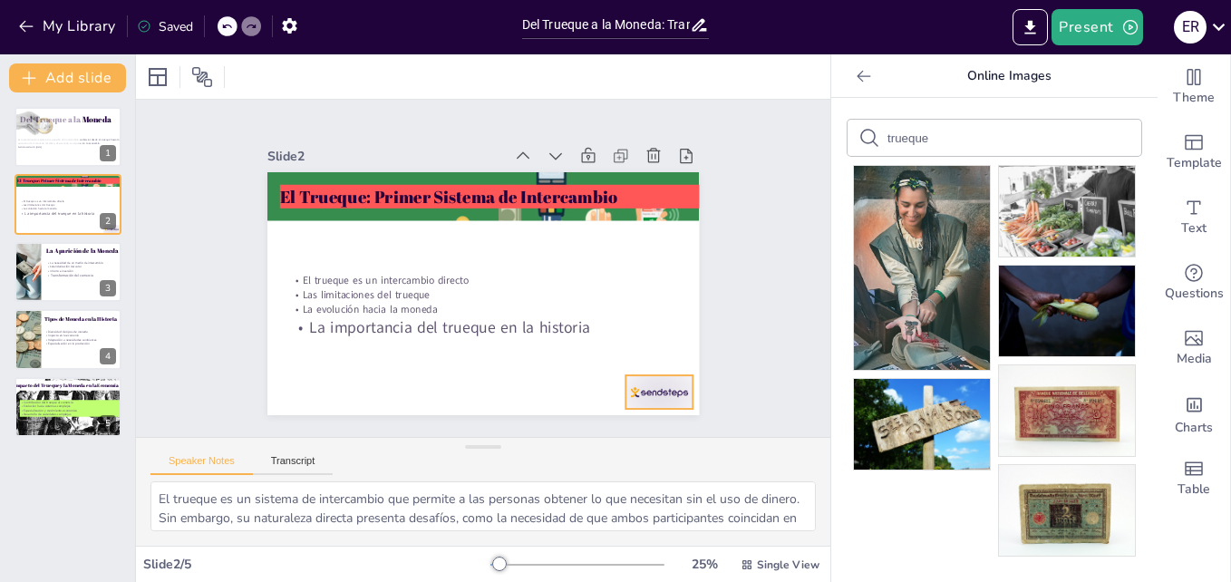
click at [653, 402] on div at bounding box center [629, 425] width 73 height 47
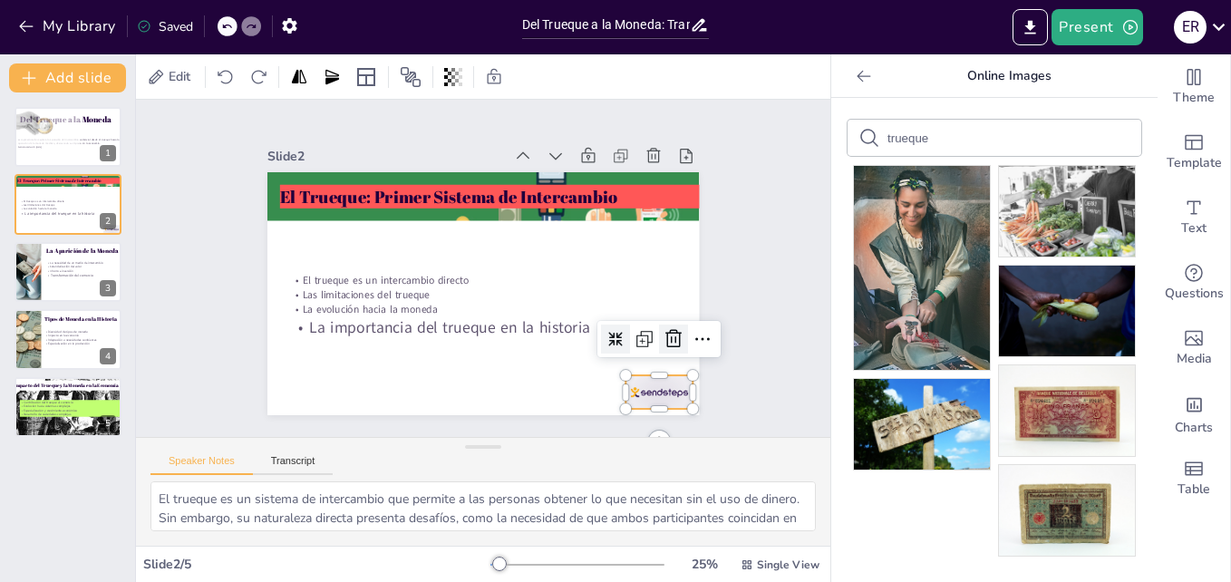
click at [593, 433] on icon at bounding box center [577, 448] width 31 height 31
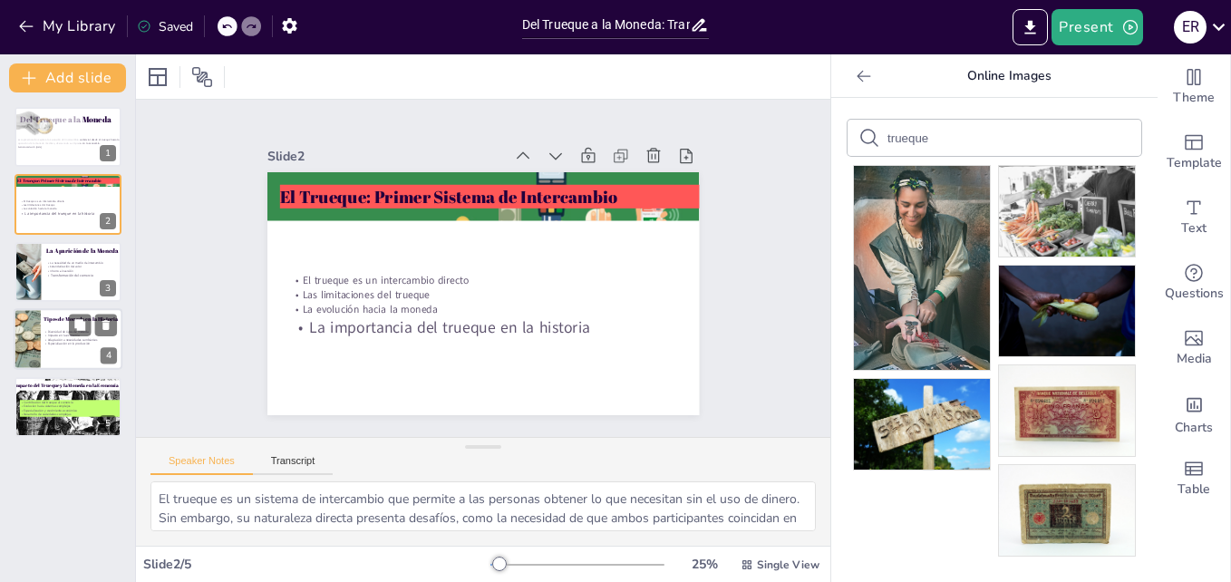
click at [35, 347] on div at bounding box center [27, 339] width 92 height 62
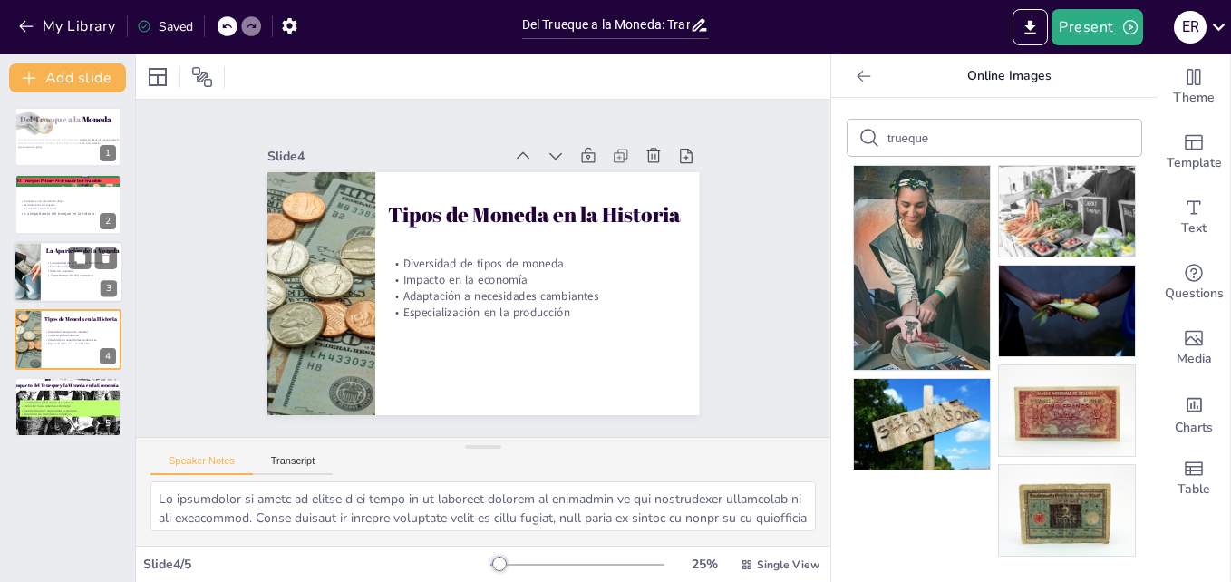
click at [25, 269] on div at bounding box center [27, 272] width 92 height 62
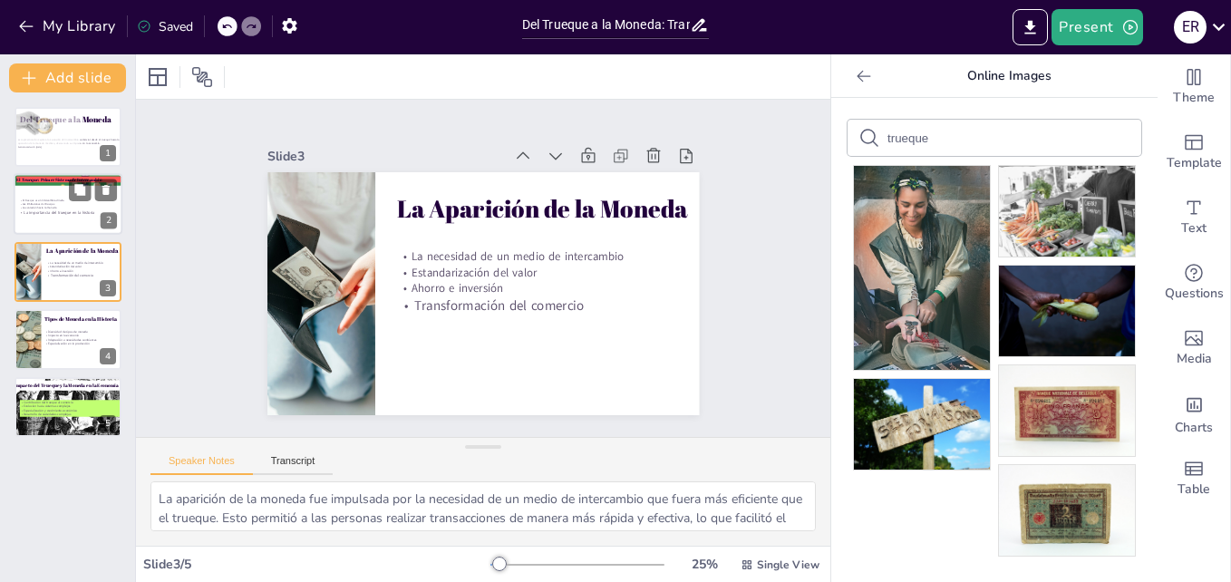
click at [34, 199] on p "El trueque es un intercambio directo" at bounding box center [87, 201] width 136 height 4
type textarea "El trueque es un sistema de intercambio que permite a las personas obtener lo q…"
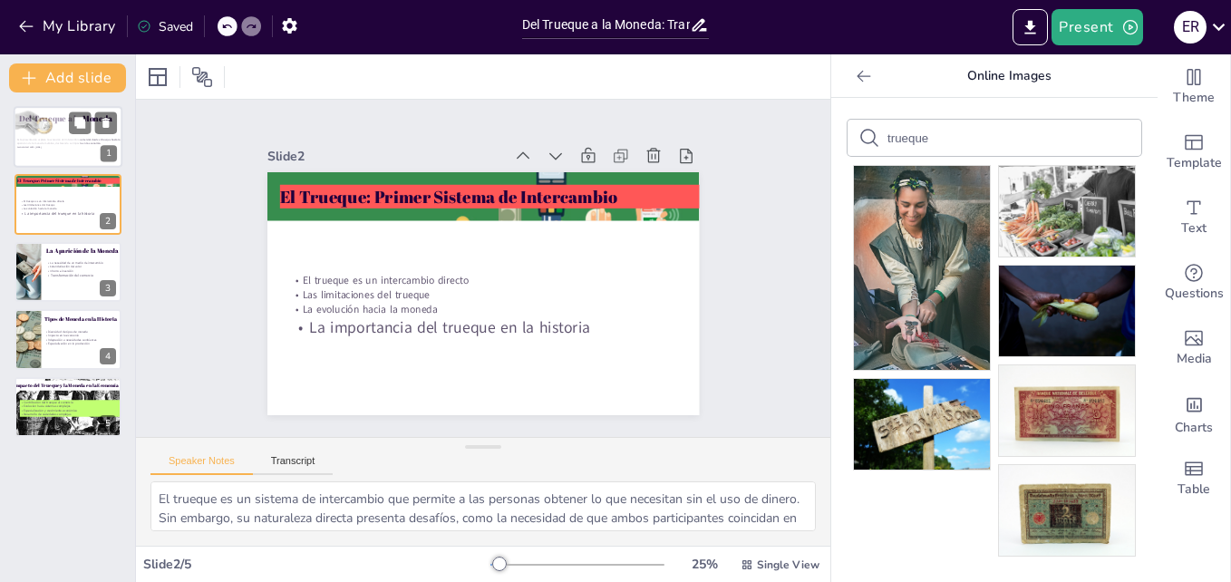
click at [43, 138] on div at bounding box center [47, 124] width 67 height 44
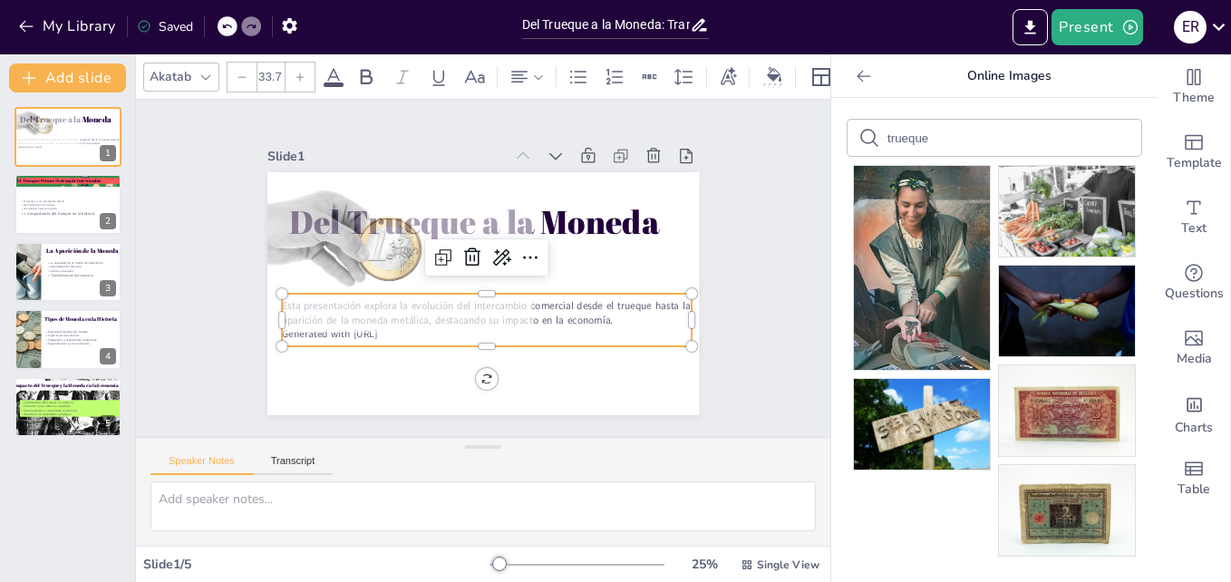
click at [304, 334] on p "Generated with [URL]" at bounding box center [459, 329] width 380 height 179
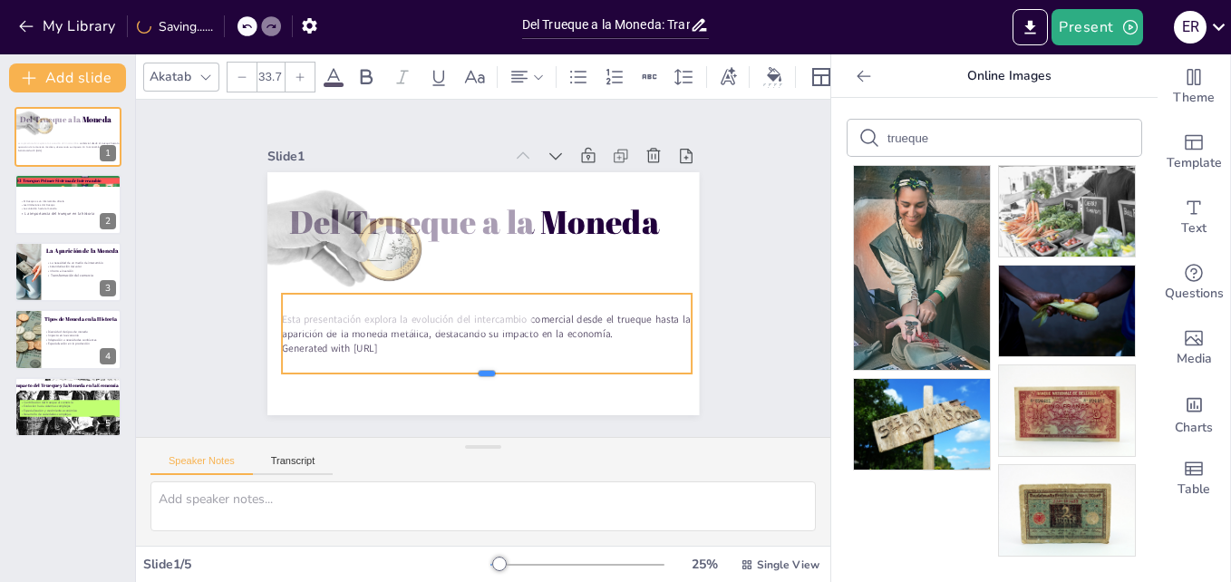
drag, startPoint x: 476, startPoint y: 342, endPoint x: 470, endPoint y: 369, distance: 27.7
click at [470, 369] on div at bounding box center [419, 362] width 340 height 253
click at [417, 347] on p "Generated with [URL]" at bounding box center [426, 324] width 285 height 314
click at [404, 347] on p "Generated with [URL]" at bounding box center [421, 318] width 252 height 340
click at [534, 347] on p "Generated with [URL]" at bounding box center [562, 273] width 57 height 409
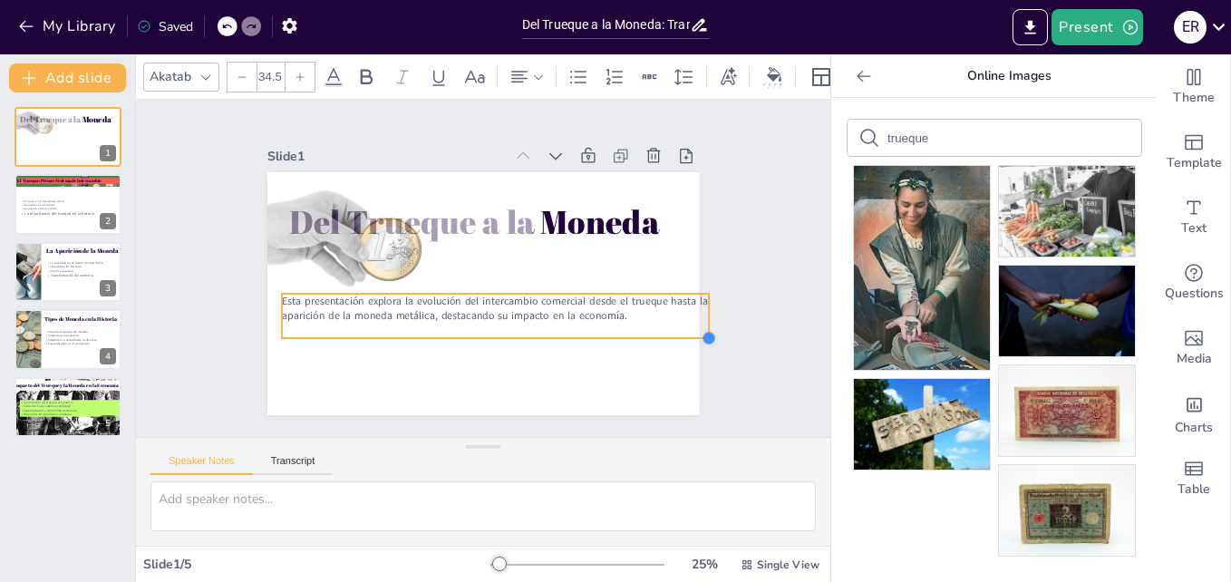
type input "33.7"
drag, startPoint x: 677, startPoint y: 326, endPoint x: 589, endPoint y: 326, distance: 87.9
click at [589, 326] on div "Del Trueque a la Moneda Esta presentación explora la evolución del intercambio …" at bounding box center [461, 282] width 426 height 496
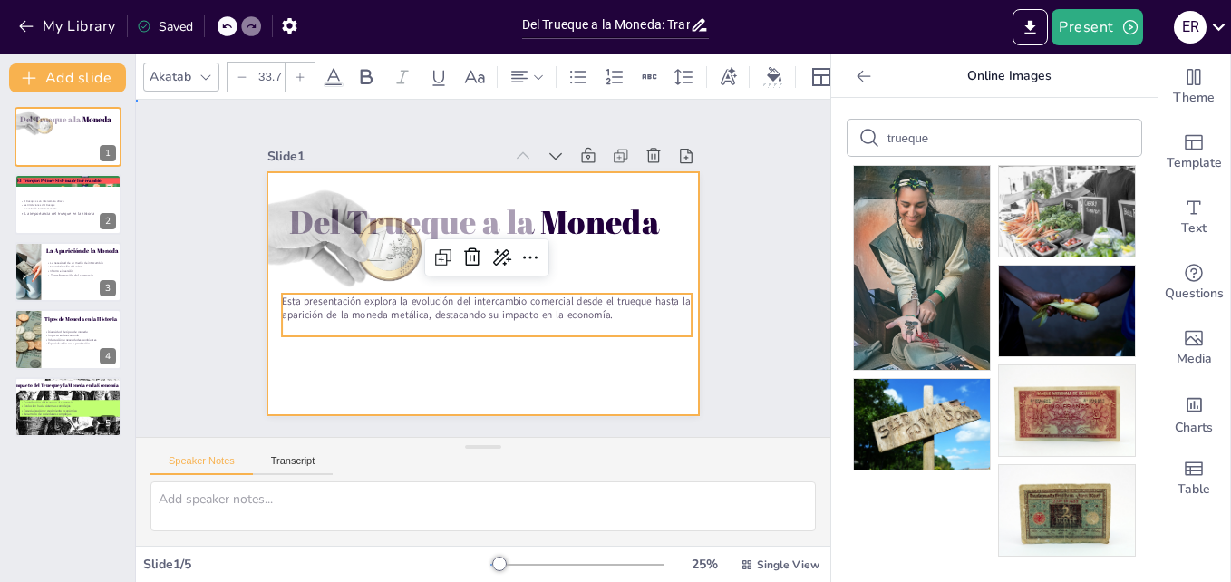
click at [601, 379] on div at bounding box center [468, 288] width 492 height 451
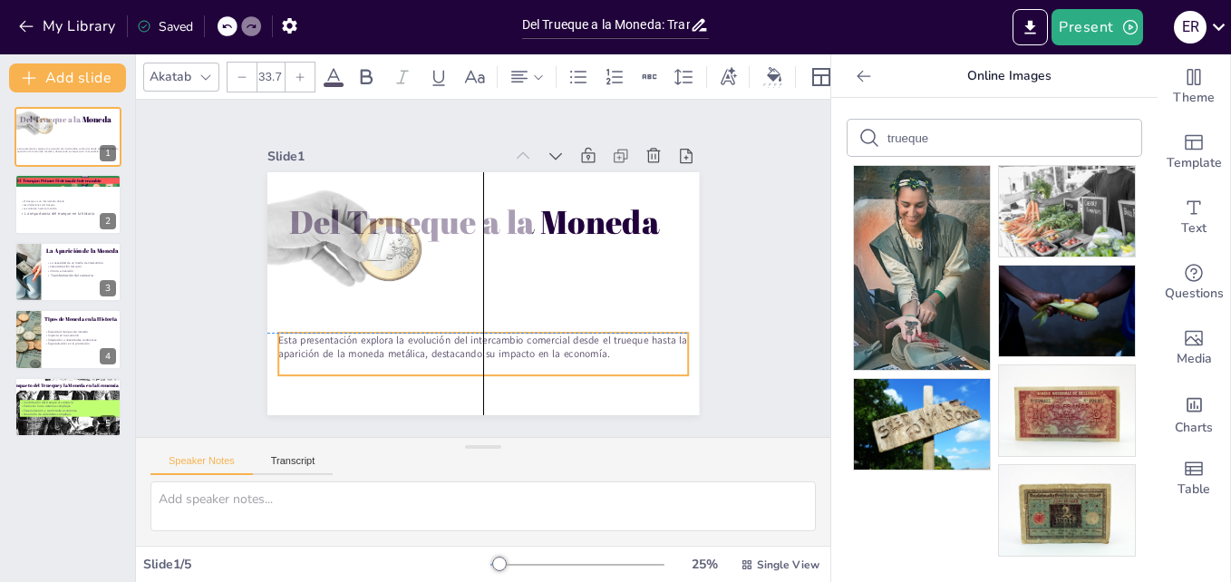
drag, startPoint x: 558, startPoint y: 312, endPoint x: 554, endPoint y: 355, distance: 43.7
click at [554, 355] on div "Esta presentación explora la evolución del intercambio comercial desde el trueq…" at bounding box center [433, 338] width 356 height 276
click at [657, 271] on div "Slide 1 Del Trueque a la Moneda Esta presentación explora la evolución del inte…" at bounding box center [483, 267] width 348 height 561
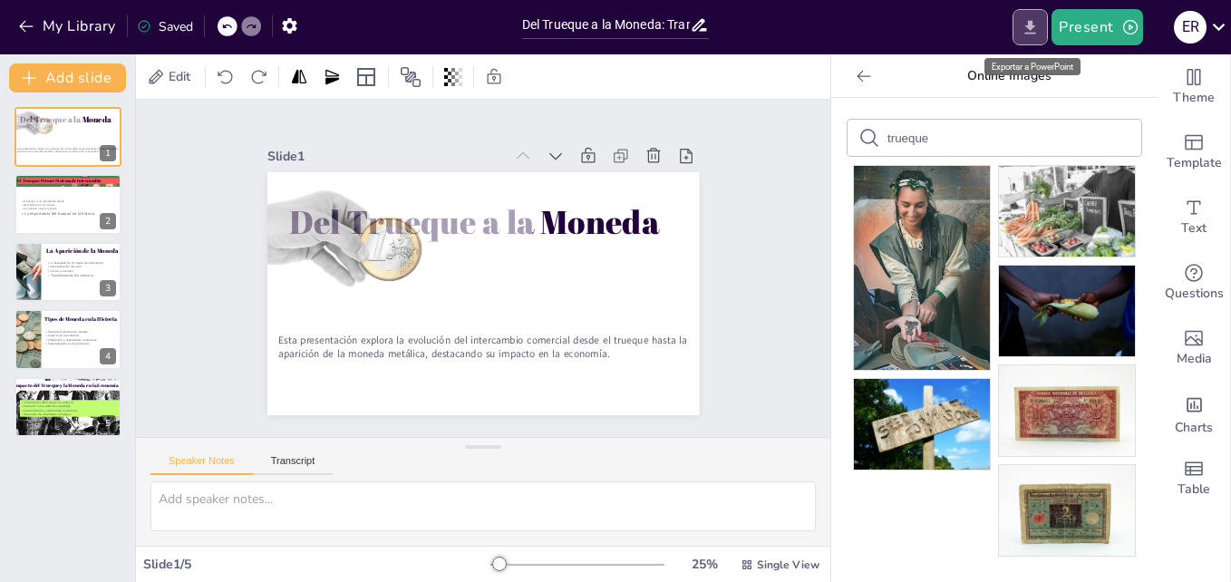
click at [1035, 24] on icon "Export to PowerPoint" at bounding box center [1030, 27] width 19 height 19
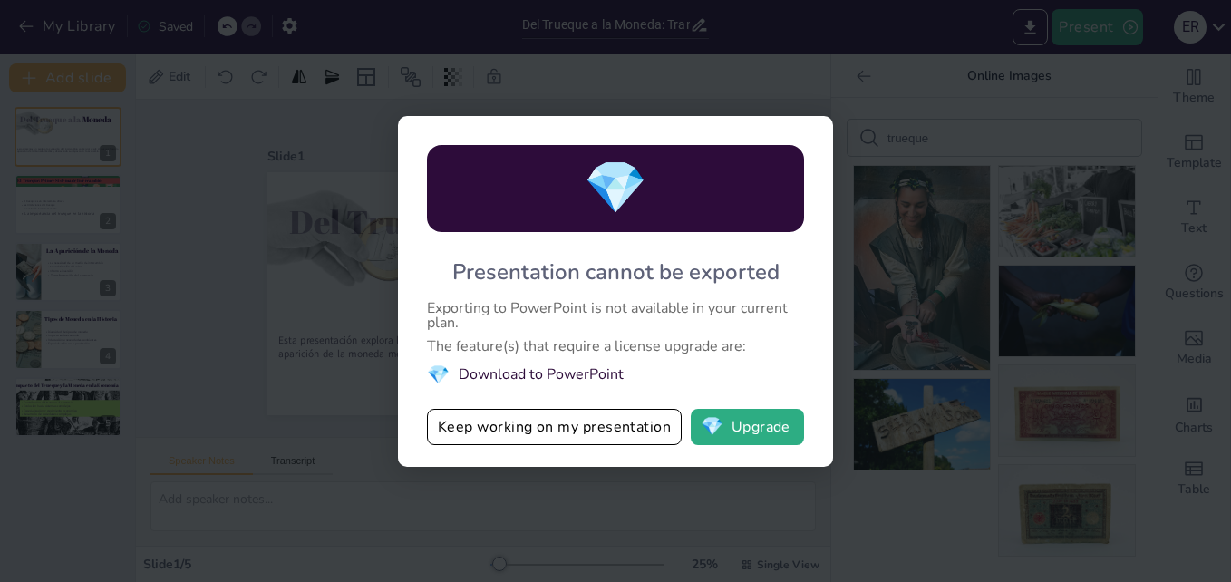
click at [929, 160] on div "💎 Presentation cannot be exported Exporting to PowerPoint is not available in y…" at bounding box center [615, 291] width 1231 height 582
click at [606, 425] on button "Keep working on my presentation" at bounding box center [554, 427] width 255 height 36
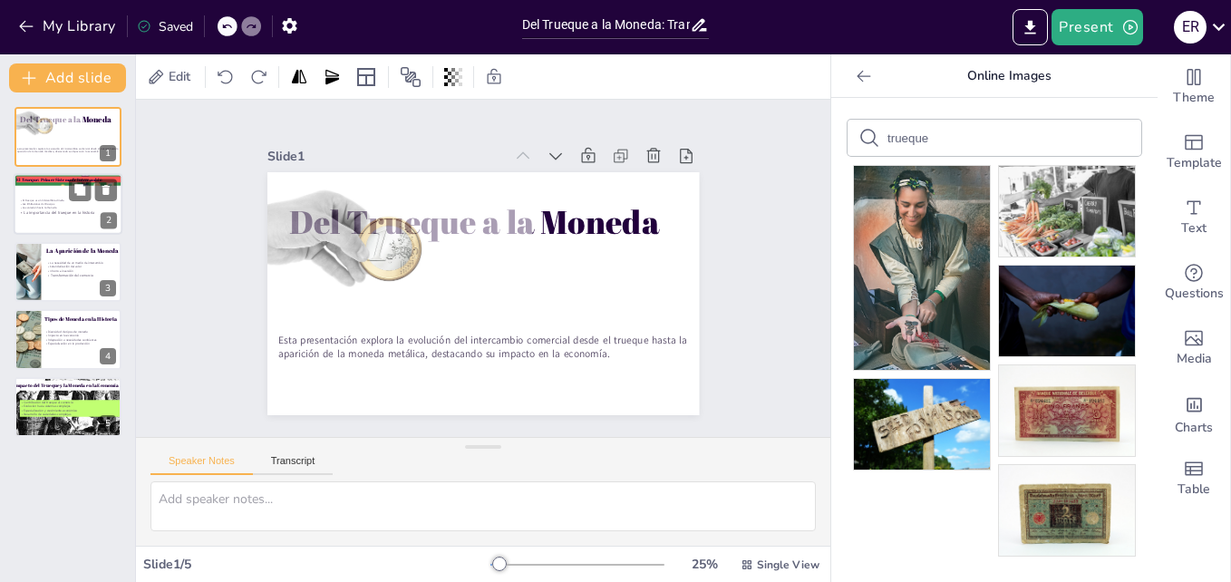
click at [63, 216] on div at bounding box center [68, 205] width 109 height 62
type textarea "El trueque es un sistema de intercambio que permite a las personas obtener lo q…"
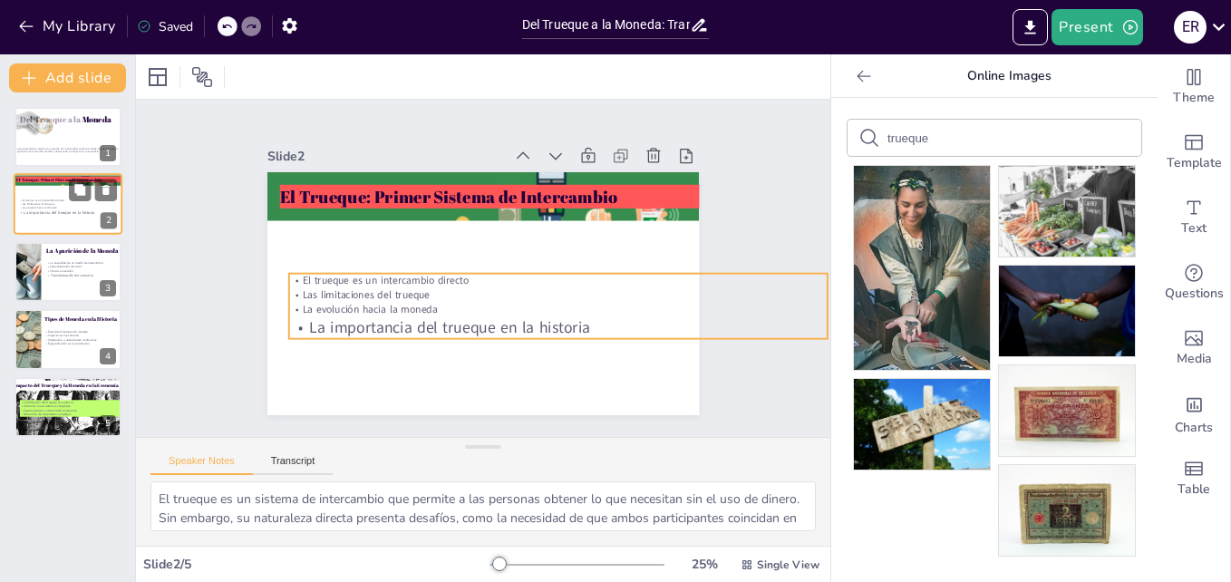
click at [34, 215] on p "La importancia del trueque en la historia" at bounding box center [87, 212] width 136 height 5
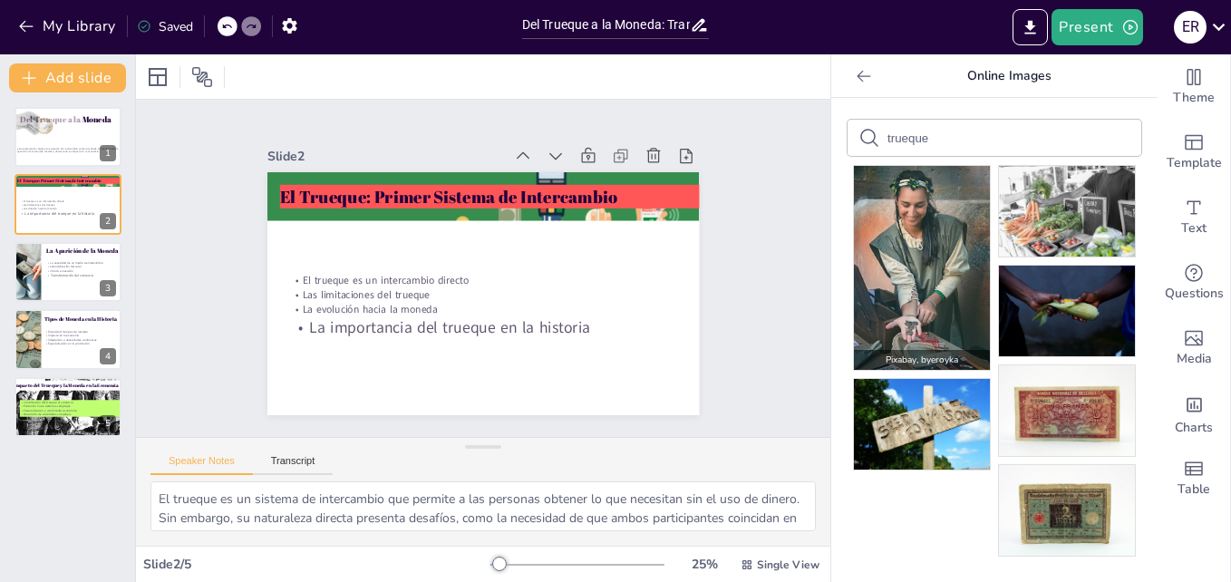
click at [925, 318] on img at bounding box center [922, 268] width 136 height 204
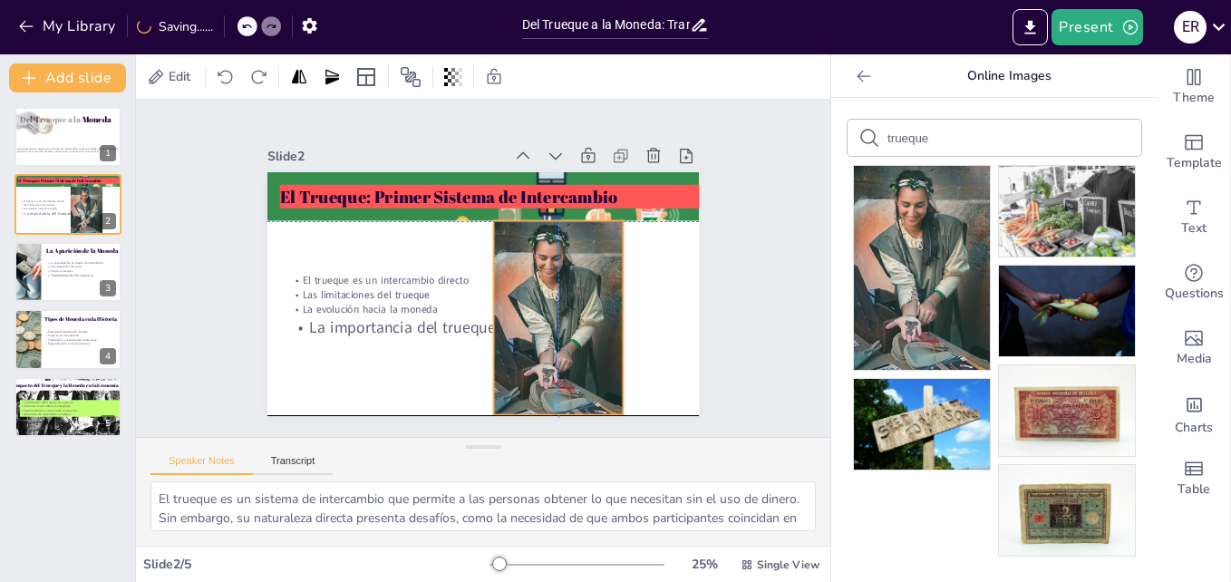
drag, startPoint x: 469, startPoint y: 340, endPoint x: 545, endPoint y: 372, distance: 82.5
click at [545, 372] on div at bounding box center [539, 339] width 183 height 225
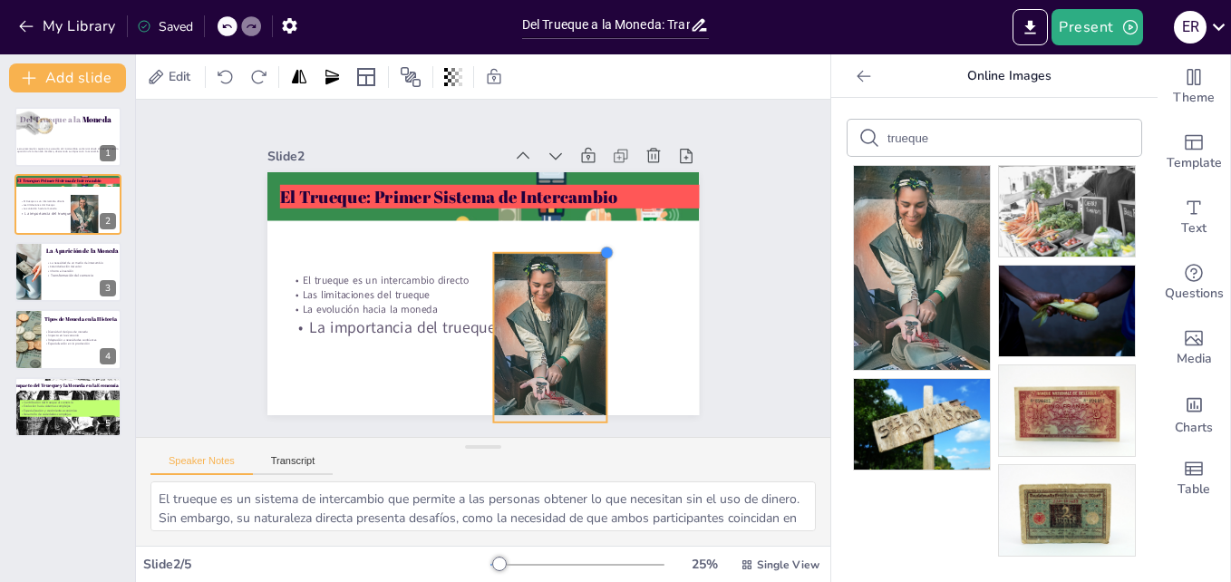
drag, startPoint x: 606, startPoint y: 224, endPoint x: 576, endPoint y: 248, distance: 39.4
click at [576, 248] on div "El Trueque: Primer Sistema de Intercambio El trueque es un intercambio directo …" at bounding box center [472, 291] width 493 height 398
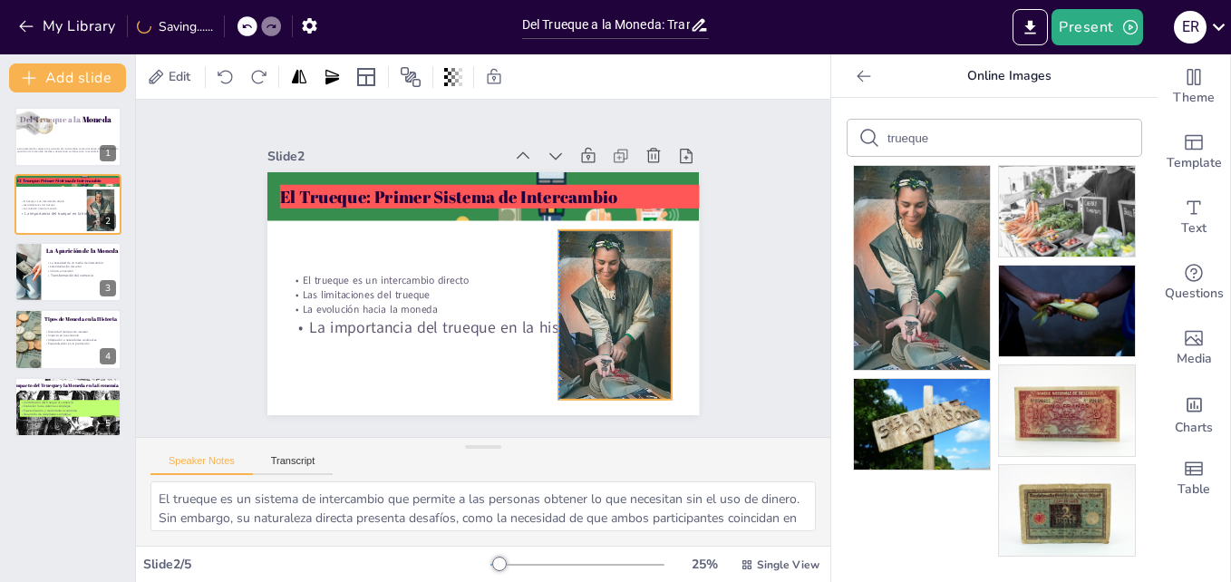
drag, startPoint x: 556, startPoint y: 278, endPoint x: 618, endPoint y: 256, distance: 66.5
click at [546, 230] on div at bounding box center [444, 134] width 204 height 191
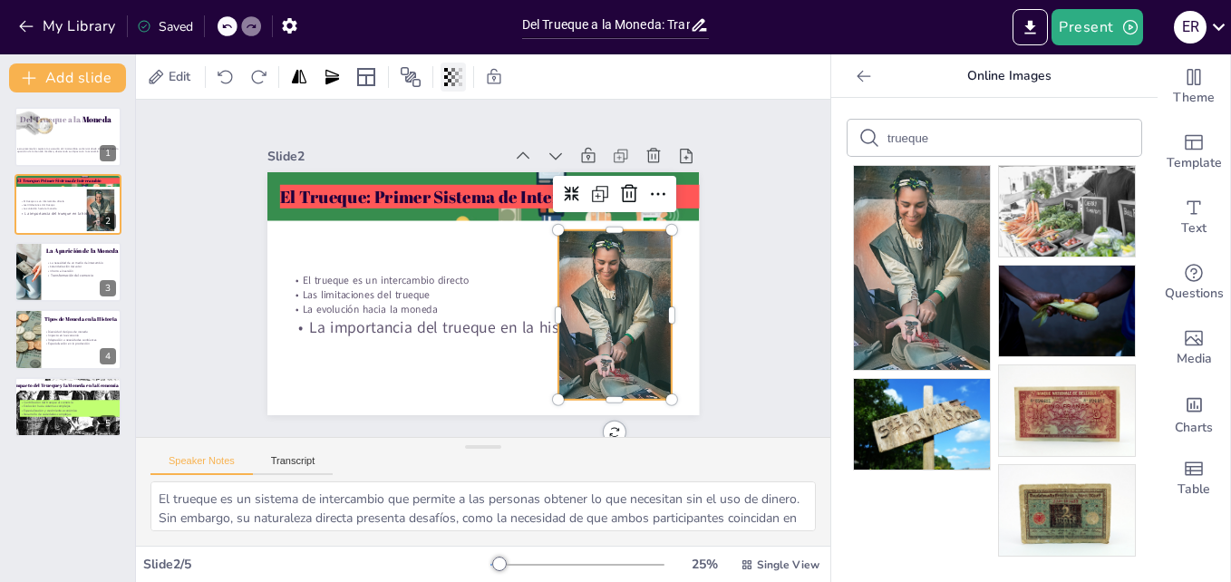
click at [453, 73] on icon at bounding box center [453, 77] width 18 height 18
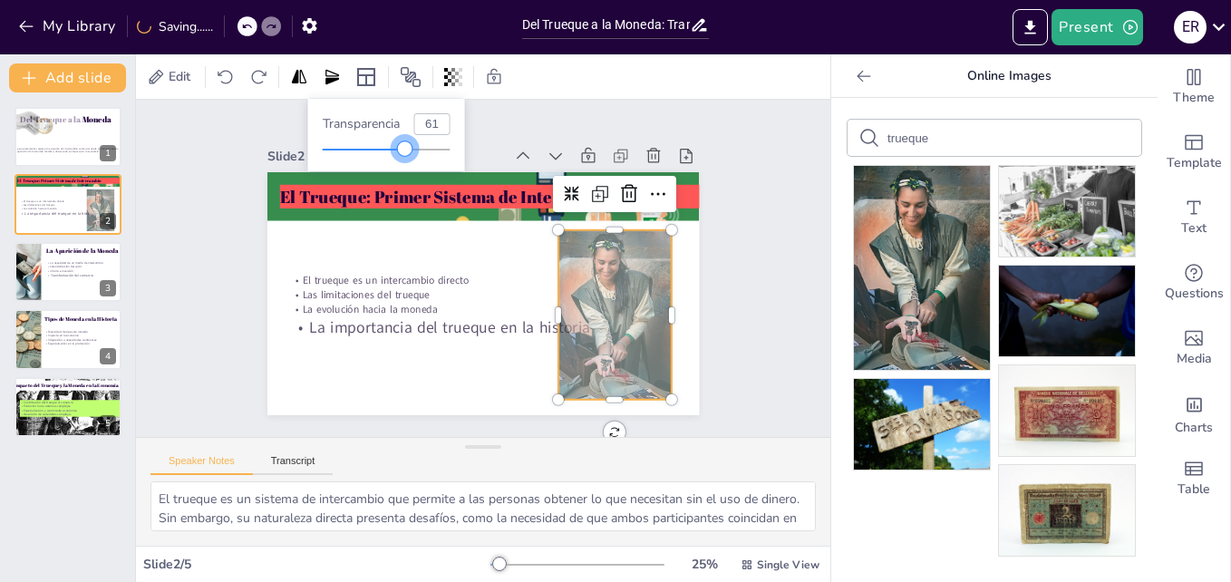
type input "58"
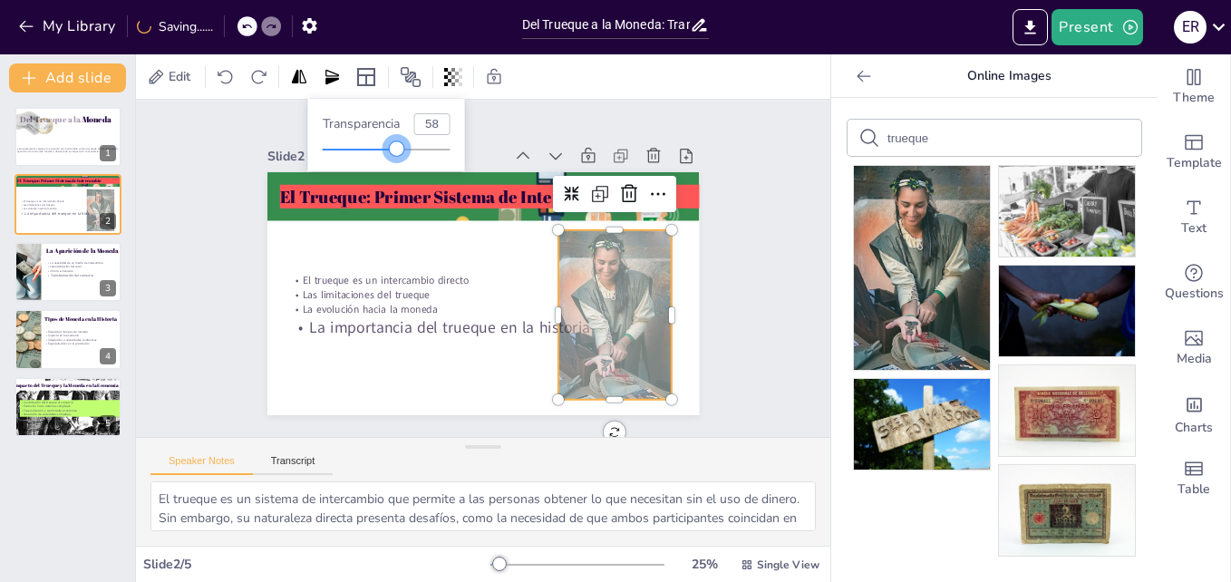
drag, startPoint x: 450, startPoint y: 146, endPoint x: 398, endPoint y: 144, distance: 51.7
click at [398, 144] on div at bounding box center [396, 148] width 15 height 15
click at [768, 224] on div "Slide 1 Del Trueque a la Moneda Esta presentación explora la evolución del inte…" at bounding box center [482, 268] width 771 height 590
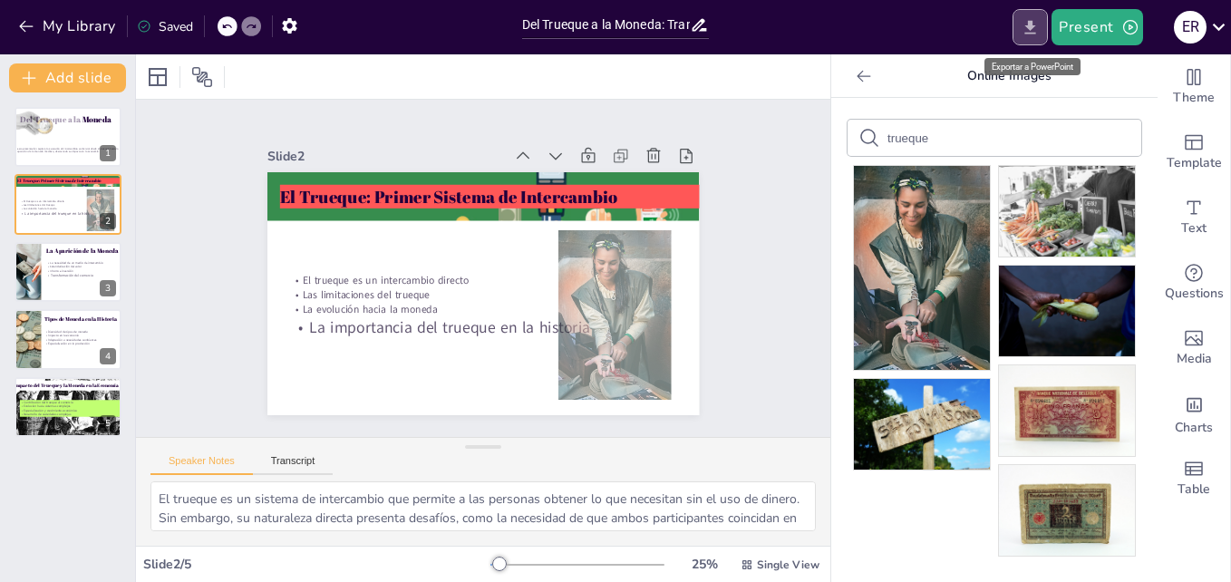
click at [1033, 21] on icon "Export to PowerPoint" at bounding box center [1030, 27] width 11 height 14
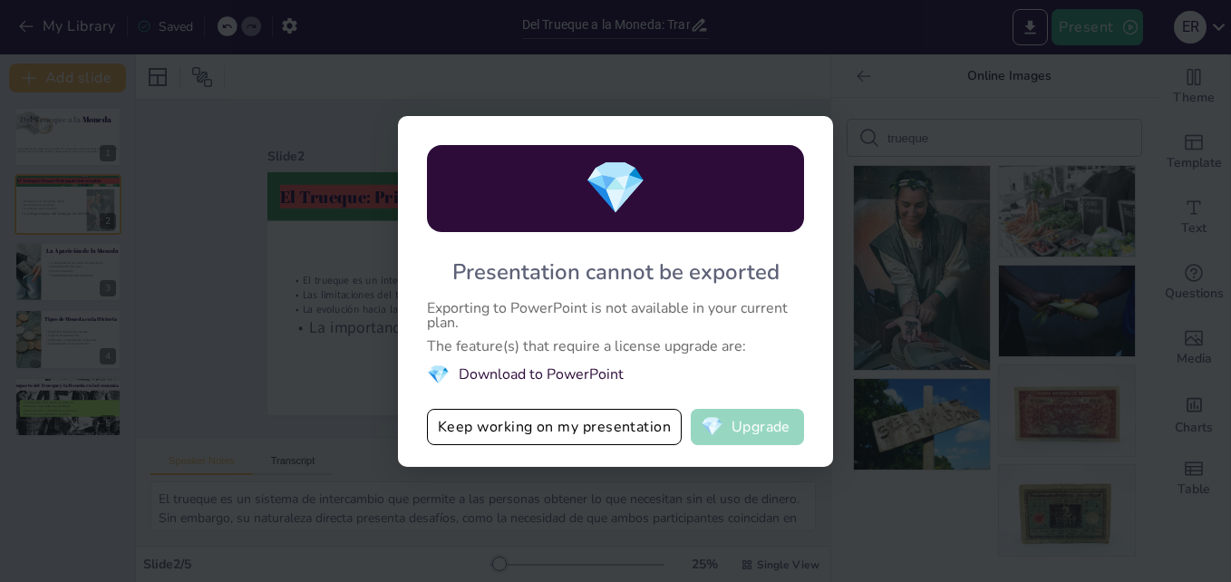
click at [703, 427] on span "💎" at bounding box center [712, 427] width 23 height 18
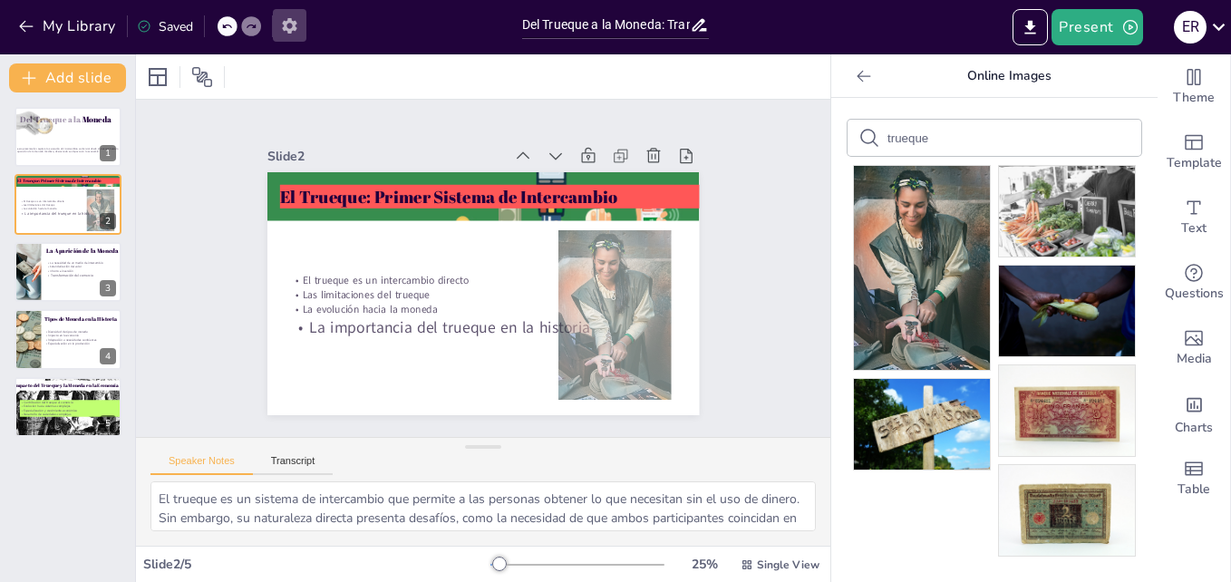
click at [298, 28] on icon "button" at bounding box center [289, 25] width 19 height 19
